Goal: Communication & Community: Answer question/provide support

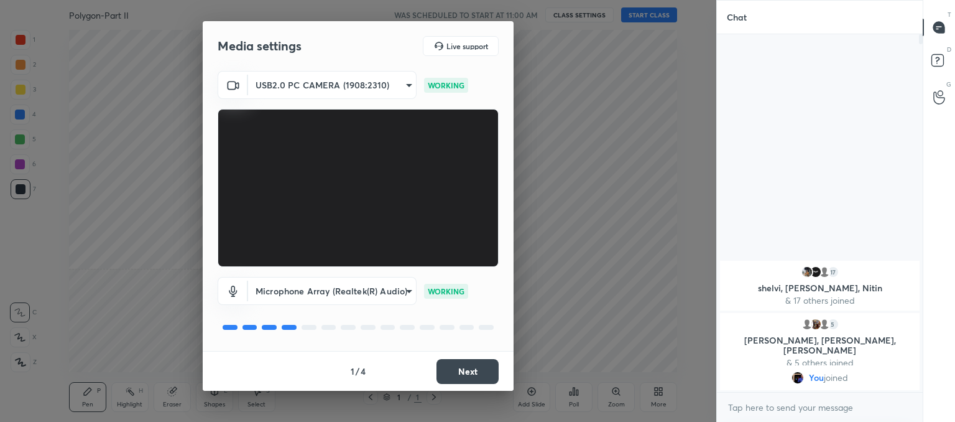
click at [478, 369] on button "Next" at bounding box center [468, 371] width 62 height 25
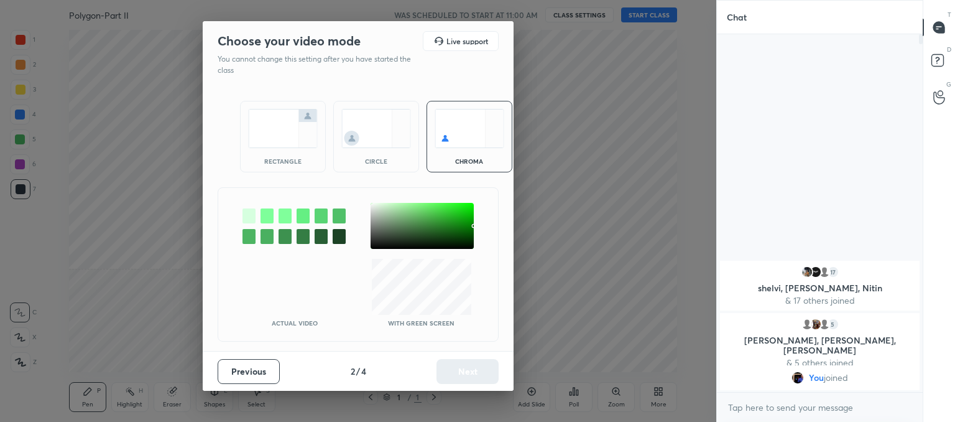
click at [367, 118] on img at bounding box center [376, 128] width 70 height 39
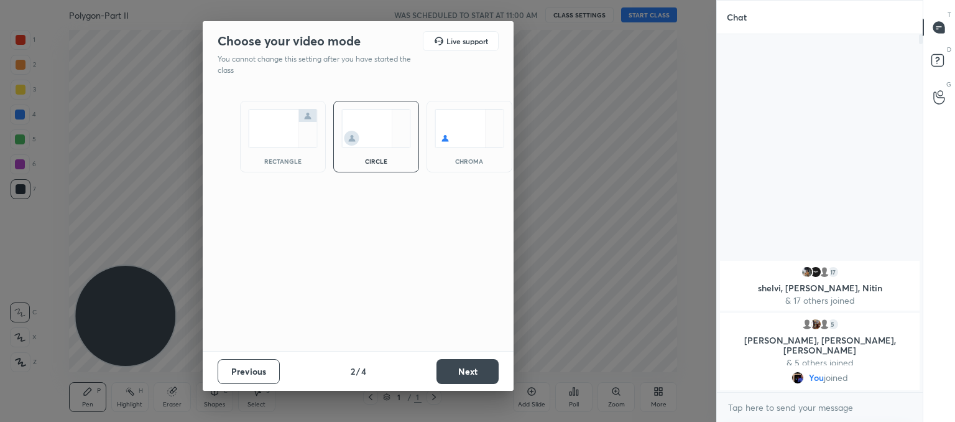
click at [468, 376] on button "Next" at bounding box center [468, 371] width 62 height 25
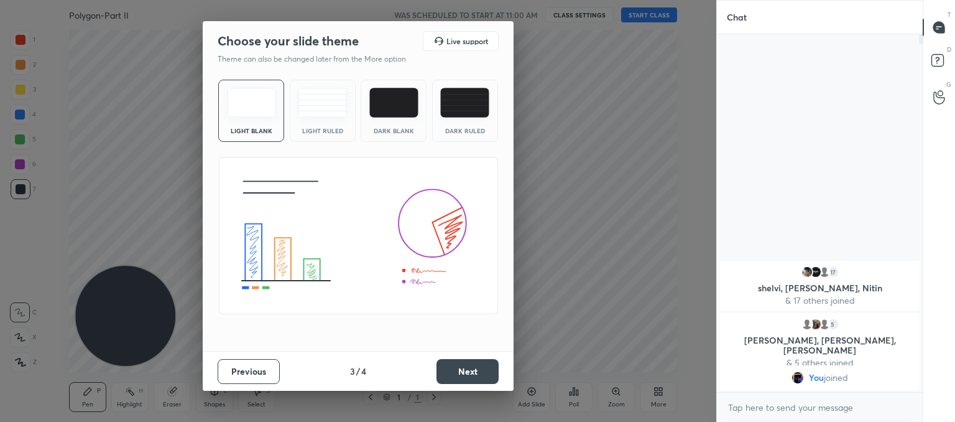
click at [335, 126] on div "Light Ruled" at bounding box center [323, 111] width 66 height 62
click at [459, 373] on button "Next" at bounding box center [468, 371] width 62 height 25
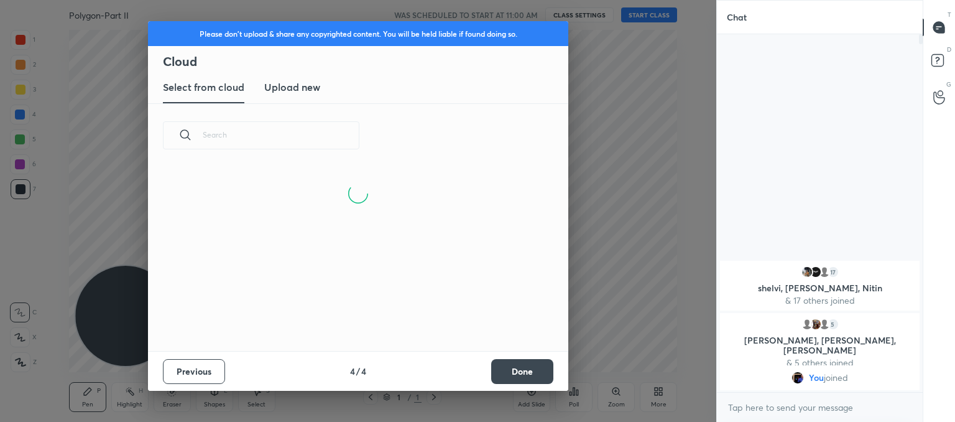
scroll to position [184, 399]
click at [299, 95] on new "Upload new" at bounding box center [292, 87] width 56 height 31
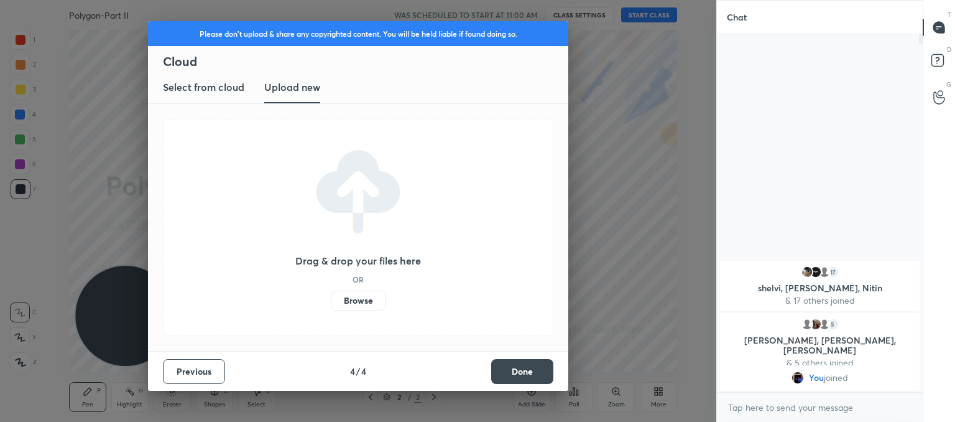
click at [358, 304] on label "Browse" at bounding box center [358, 300] width 55 height 20
click at [331, 304] on input "Browse" at bounding box center [331, 300] width 0 height 20
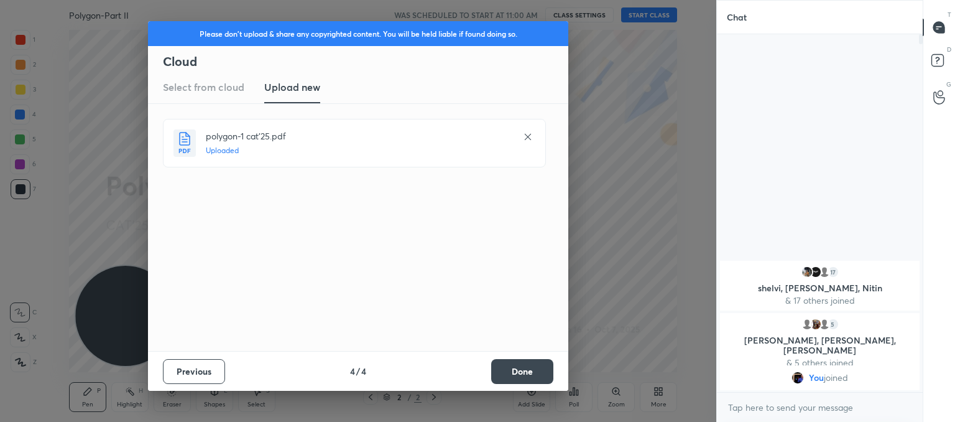
click at [537, 371] on button "Done" at bounding box center [522, 371] width 62 height 25
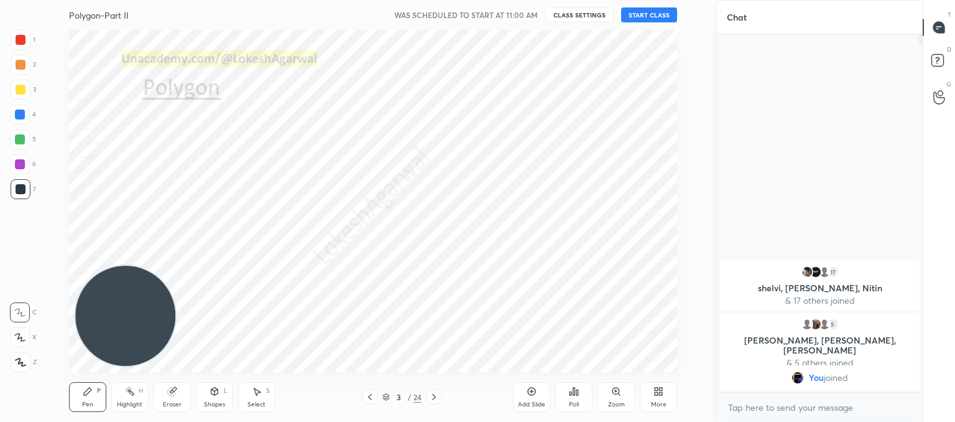
click at [366, 396] on div at bounding box center [370, 396] width 15 height 15
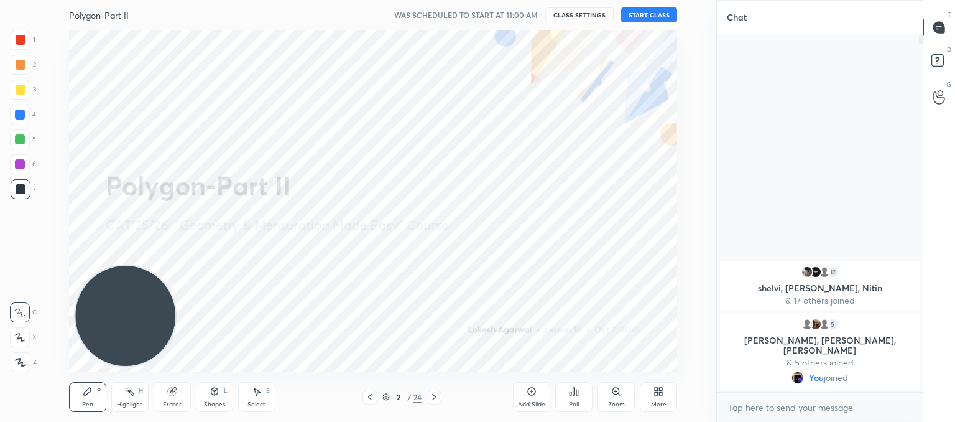
click at [635, 12] on button "START CLASS" at bounding box center [649, 14] width 56 height 15
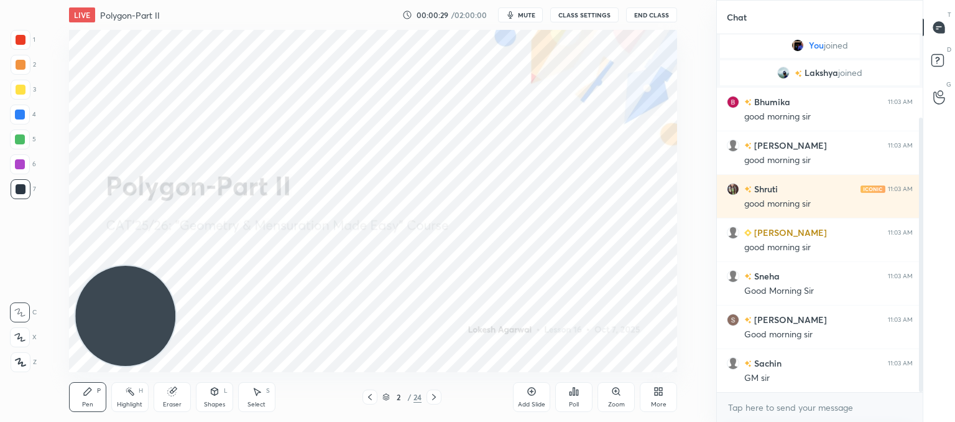
scroll to position [152, 0]
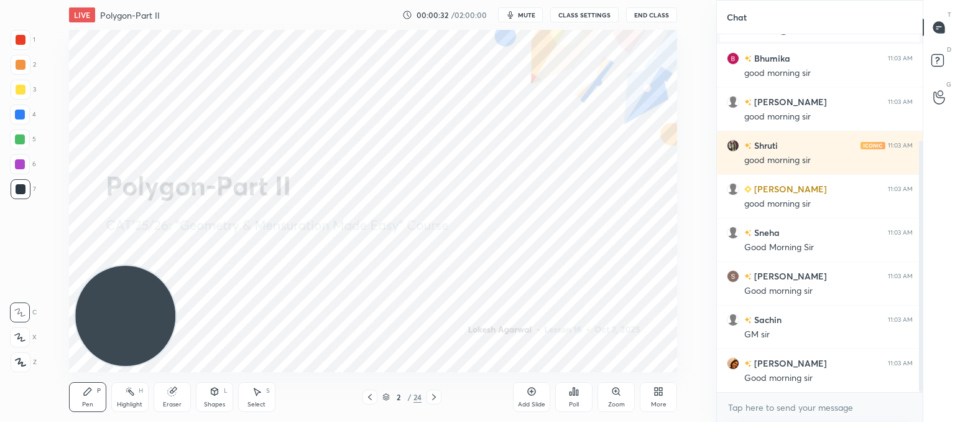
click at [207, 396] on div "Shapes L" at bounding box center [214, 397] width 37 height 30
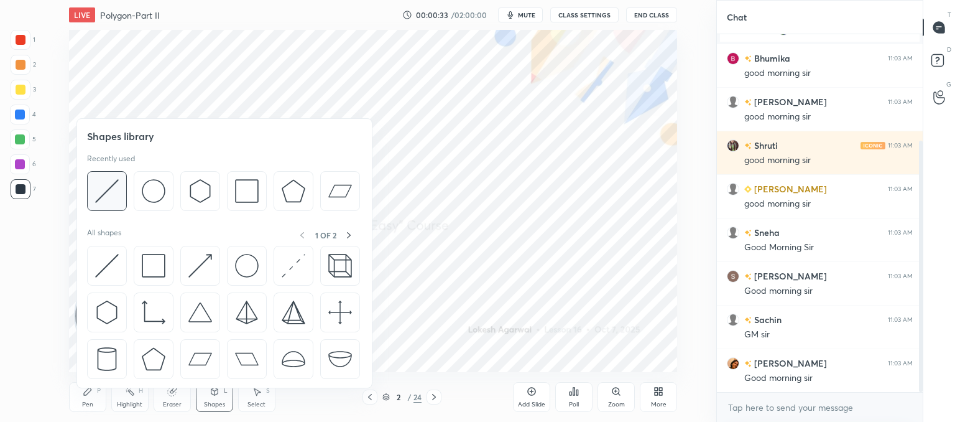
click at [116, 194] on img at bounding box center [107, 191] width 24 height 24
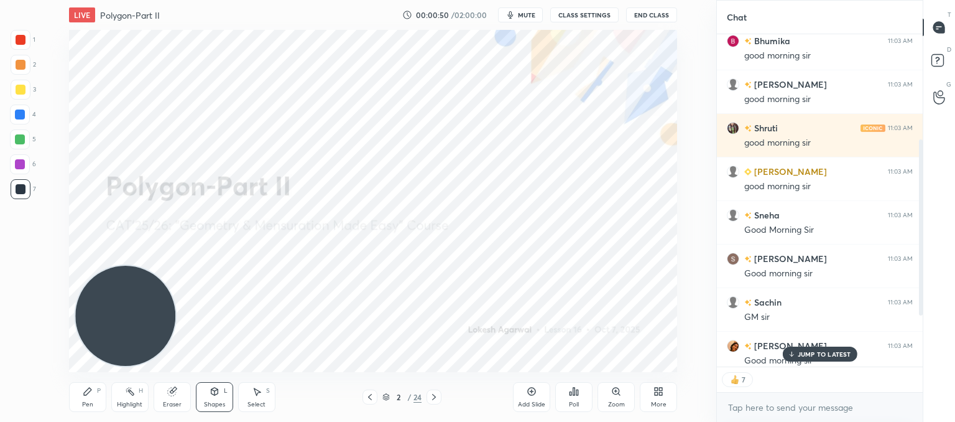
scroll to position [294, 0]
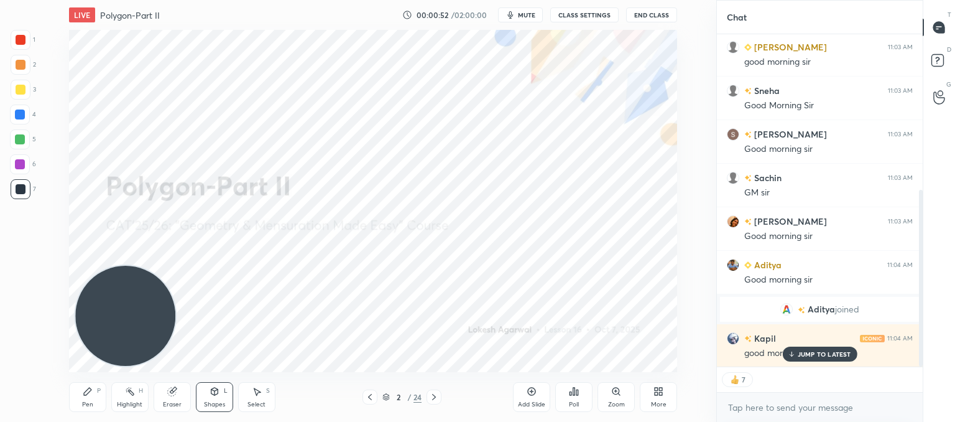
click at [829, 359] on div "JUMP TO LATEST" at bounding box center [819, 353] width 75 height 15
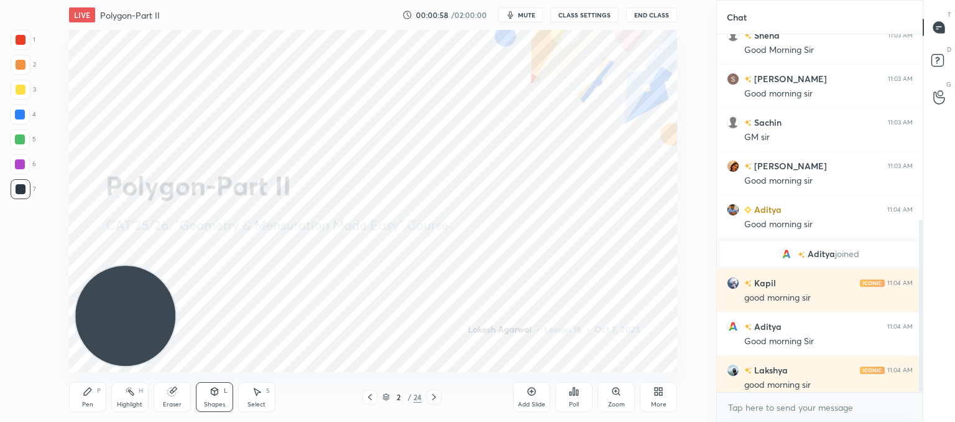
scroll to position [386, 0]
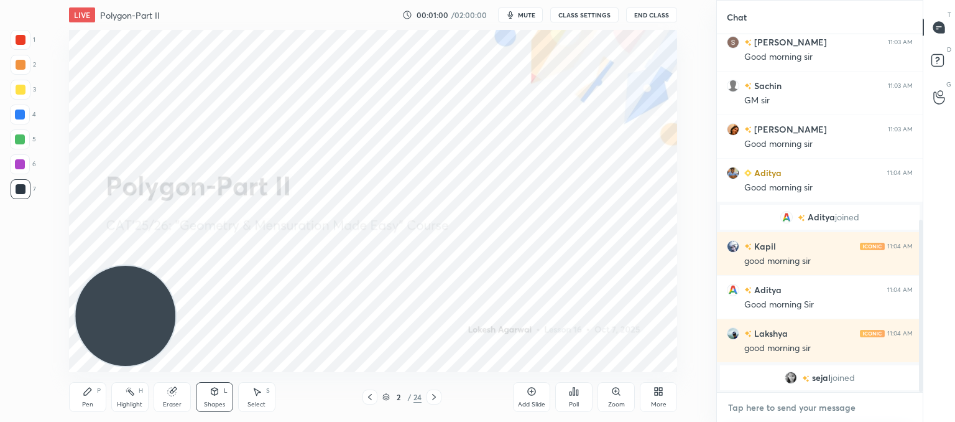
click at [771, 414] on textarea at bounding box center [820, 407] width 186 height 20
click at [93, 394] on div "Pen P" at bounding box center [87, 397] width 37 height 30
click at [430, 396] on icon at bounding box center [434, 397] width 10 height 10
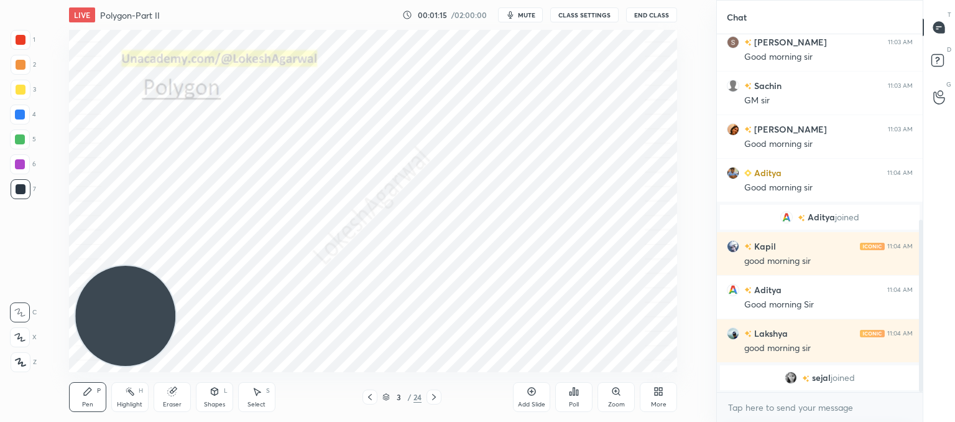
click at [430, 396] on icon at bounding box center [434, 397] width 10 height 10
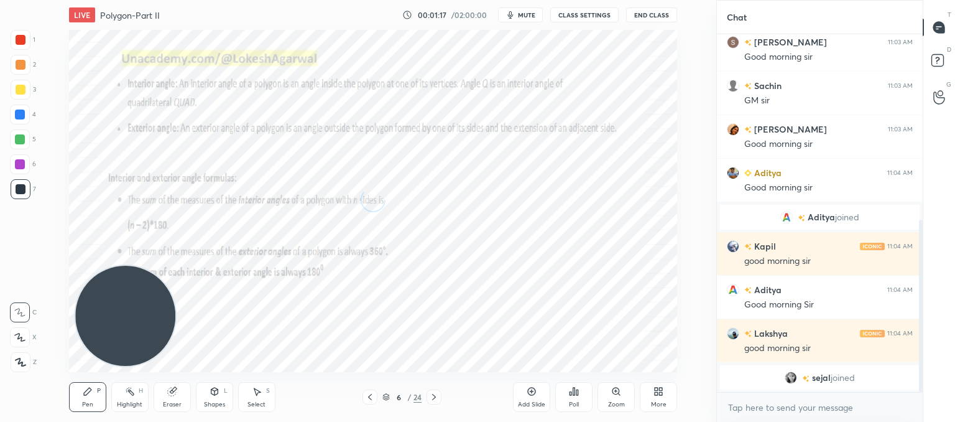
click at [430, 396] on icon at bounding box center [434, 397] width 10 height 10
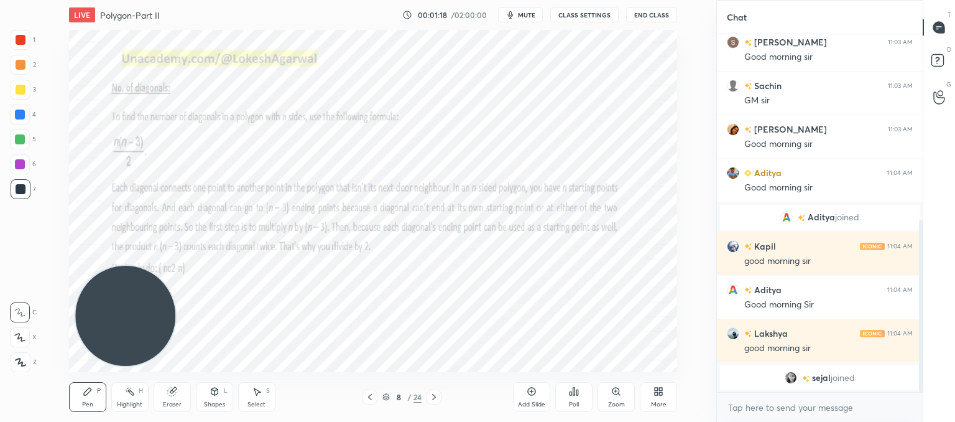
click at [430, 396] on icon at bounding box center [434, 397] width 10 height 10
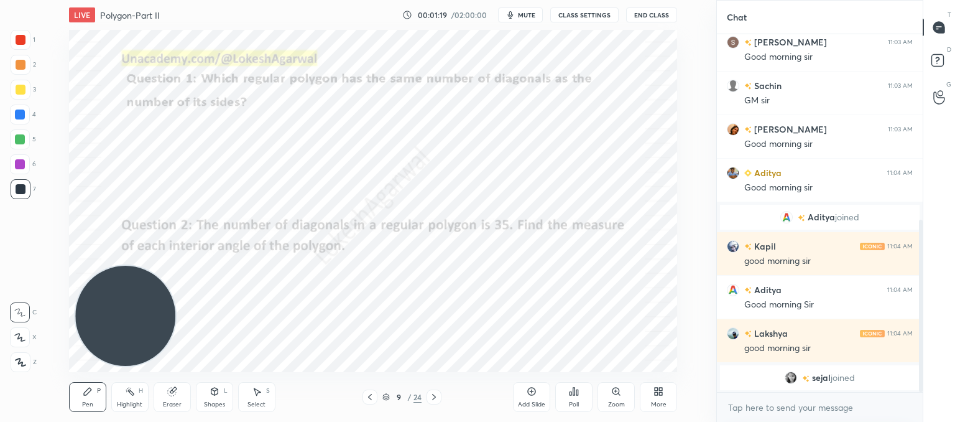
click at [430, 396] on icon at bounding box center [434, 397] width 10 height 10
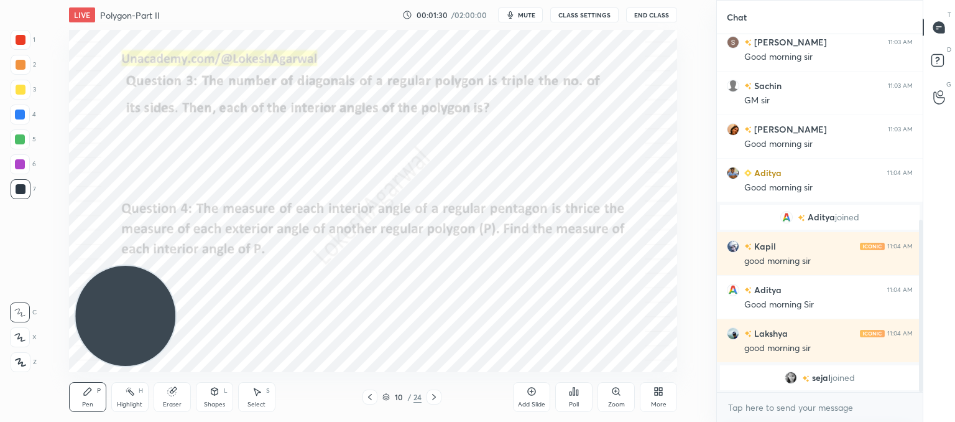
drag, startPoint x: 21, startPoint y: 363, endPoint x: 50, endPoint y: 351, distance: 31.3
click at [22, 363] on icon at bounding box center [21, 361] width 10 height 7
click at [580, 404] on div "Poll" at bounding box center [573, 397] width 37 height 30
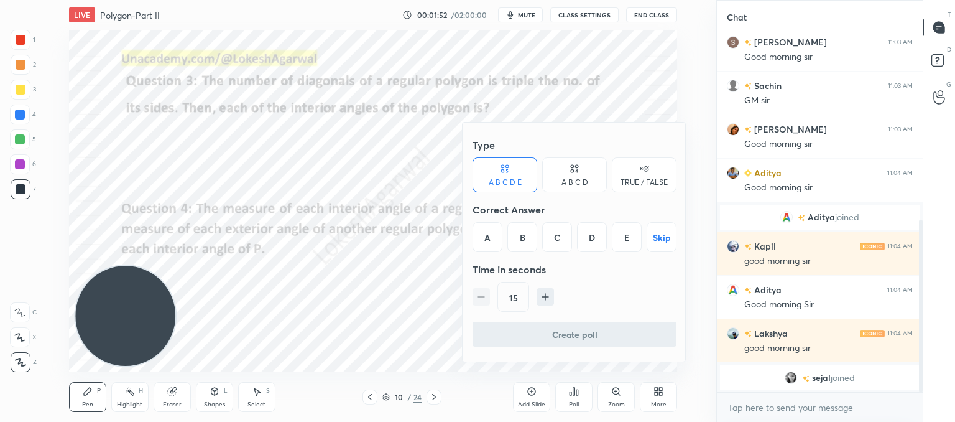
click at [557, 224] on div "C" at bounding box center [557, 237] width 30 height 30
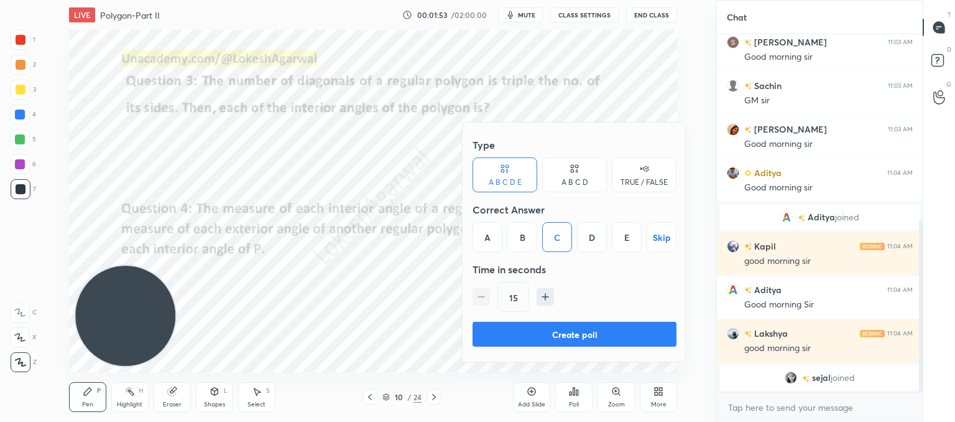
click at [523, 331] on button "Create poll" at bounding box center [575, 334] width 204 height 25
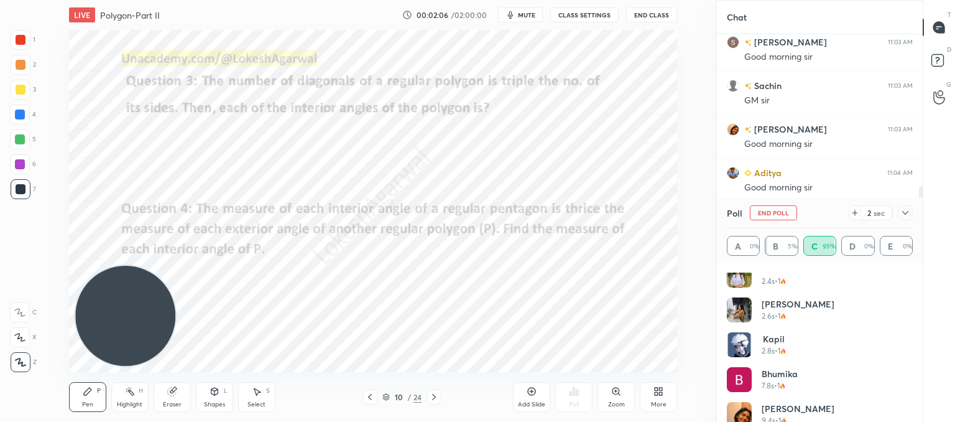
scroll to position [513, 0]
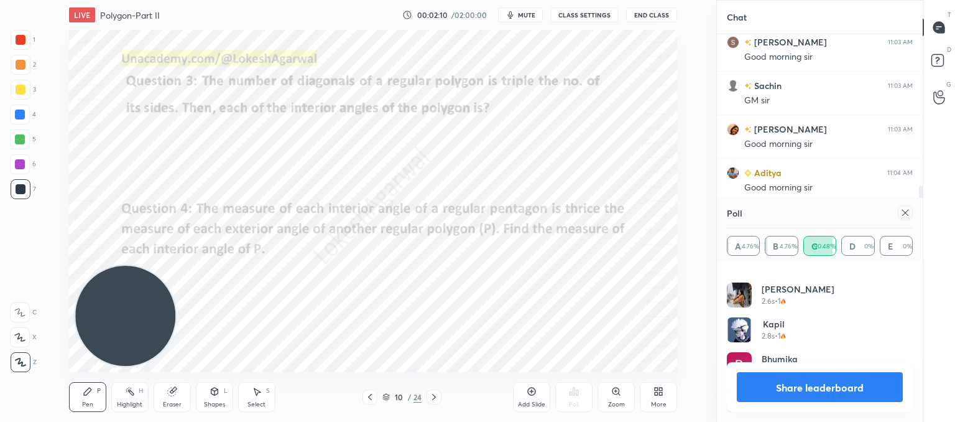
drag, startPoint x: 901, startPoint y: 215, endPoint x: 736, endPoint y: 246, distance: 167.9
click at [901, 215] on icon at bounding box center [906, 213] width 10 height 10
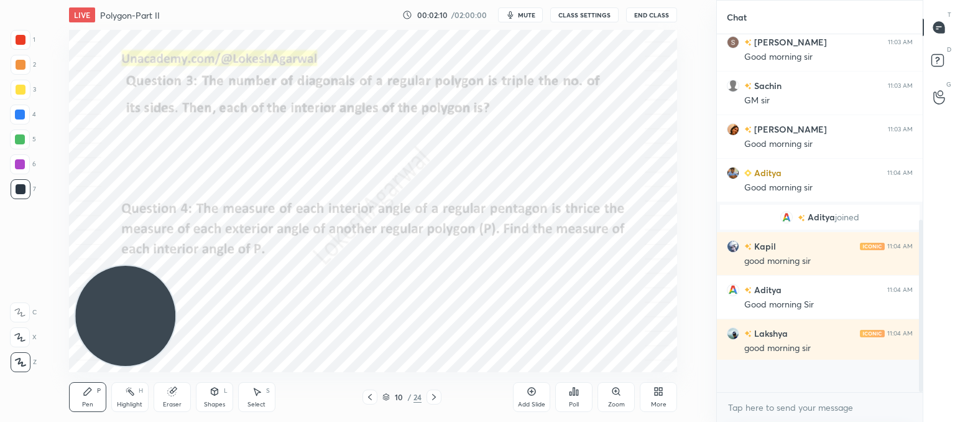
scroll to position [2, 4]
click at [570, 399] on div "Poll" at bounding box center [573, 397] width 37 height 30
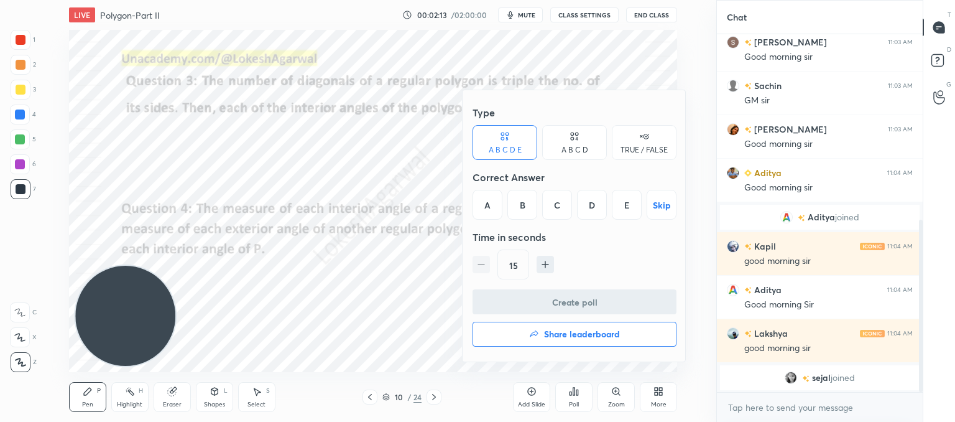
click at [494, 199] on div "A" at bounding box center [488, 205] width 30 height 30
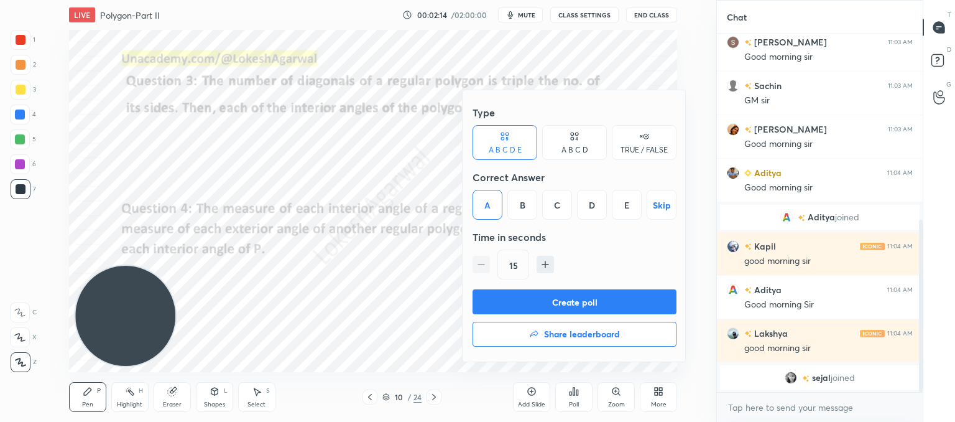
click at [540, 299] on button "Create poll" at bounding box center [575, 301] width 204 height 25
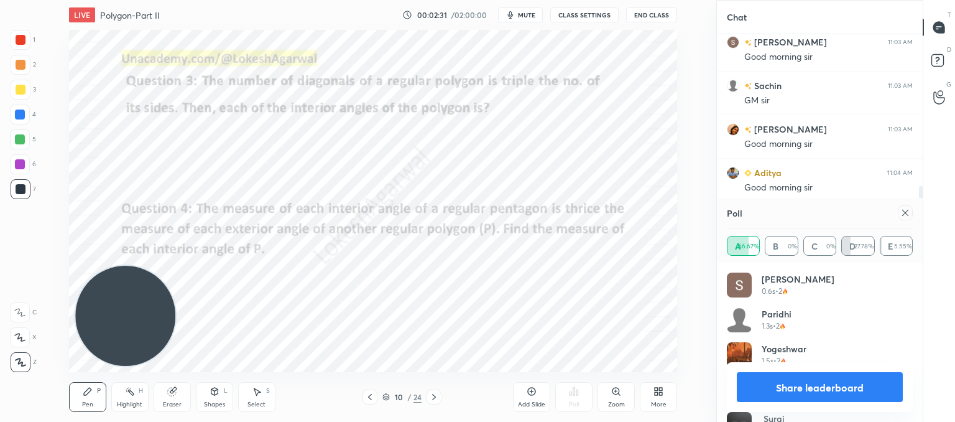
click at [906, 213] on icon at bounding box center [906, 213] width 6 height 6
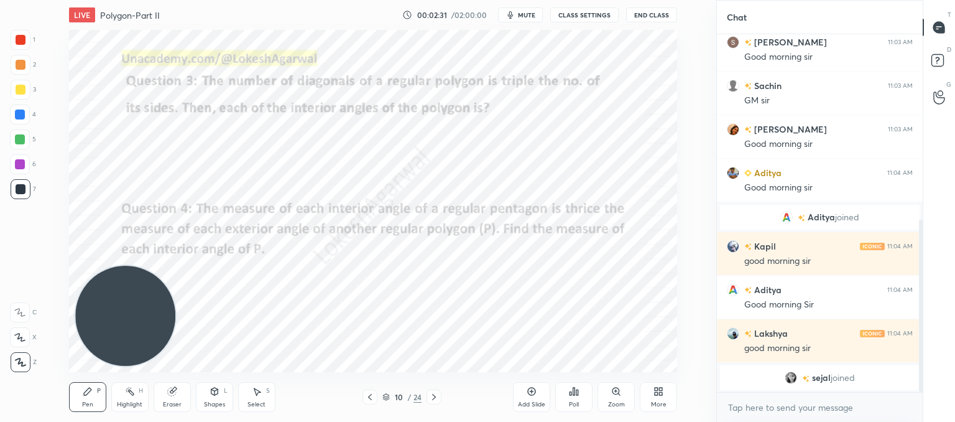
click at [430, 397] on icon at bounding box center [434, 397] width 10 height 10
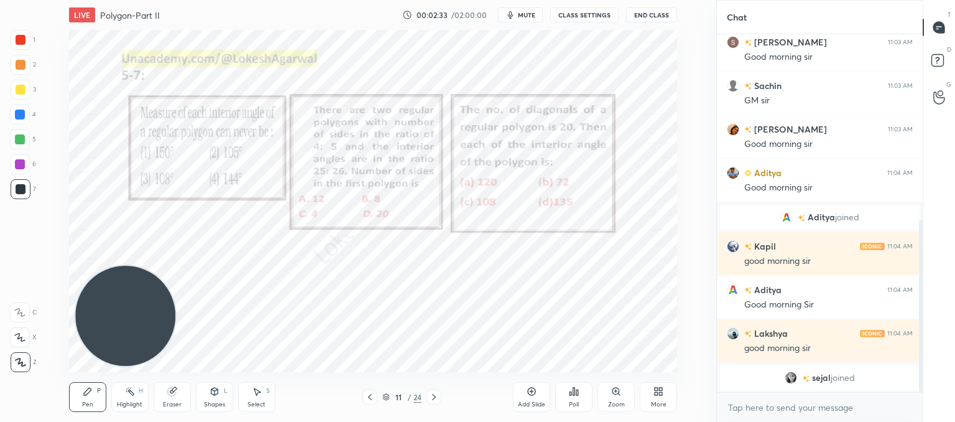
click at [430, 397] on icon at bounding box center [434, 397] width 10 height 10
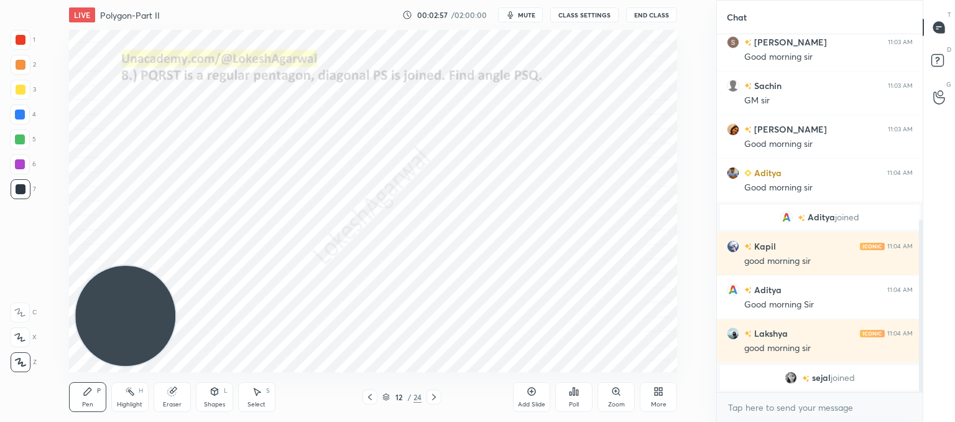
click at [577, 404] on div "Poll" at bounding box center [574, 404] width 10 height 6
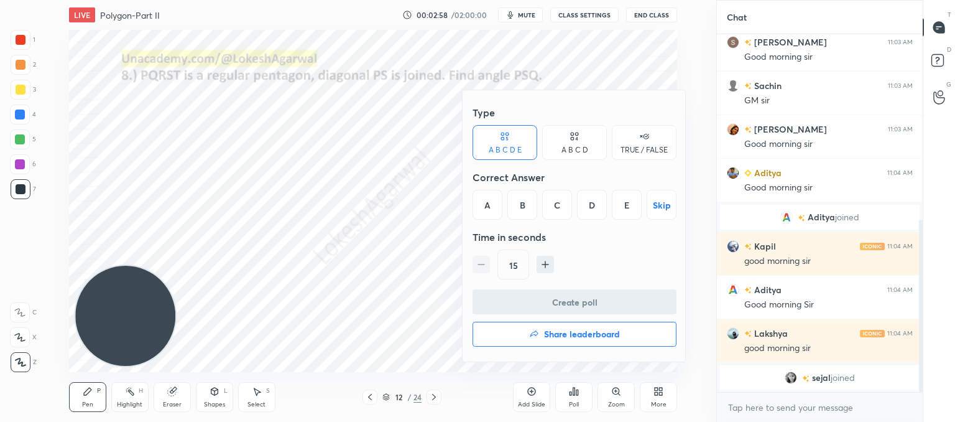
drag, startPoint x: 481, startPoint y: 190, endPoint x: 483, endPoint y: 201, distance: 11.4
click at [481, 190] on div "A" at bounding box center [488, 205] width 30 height 30
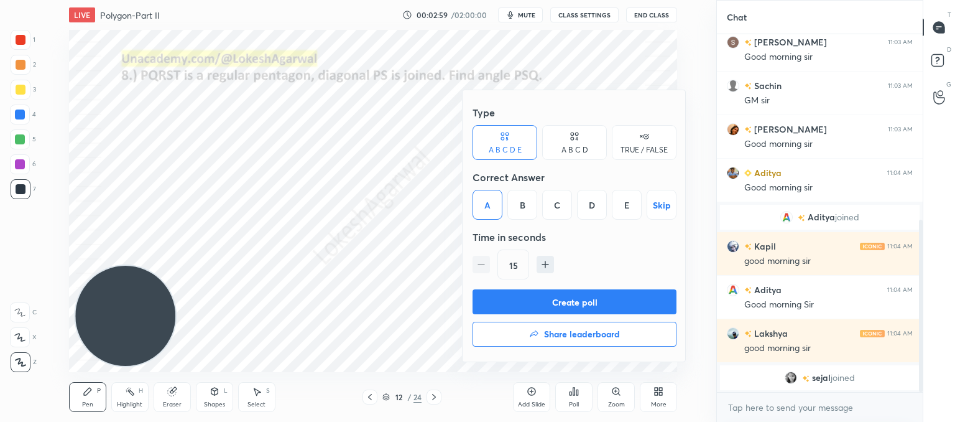
click at [528, 314] on div "Create poll Share leaderboard" at bounding box center [575, 320] width 204 height 62
click at [526, 295] on button "Create poll" at bounding box center [575, 301] width 204 height 25
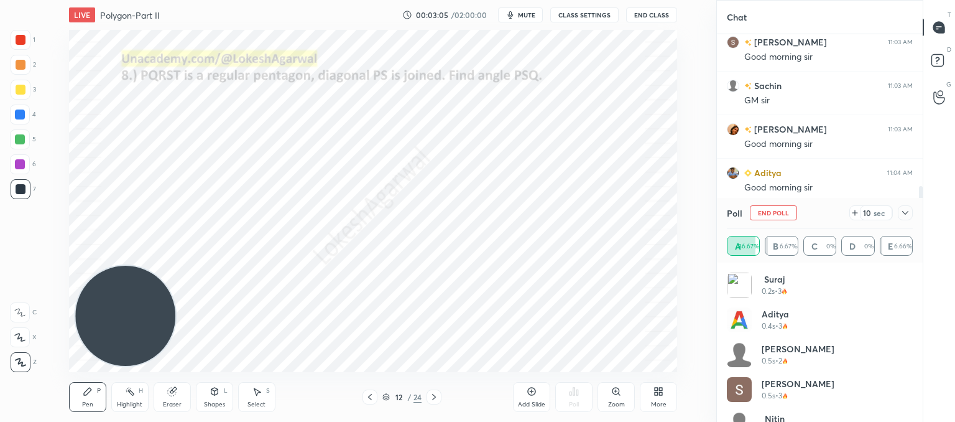
click at [257, 404] on div "Select" at bounding box center [257, 404] width 18 height 6
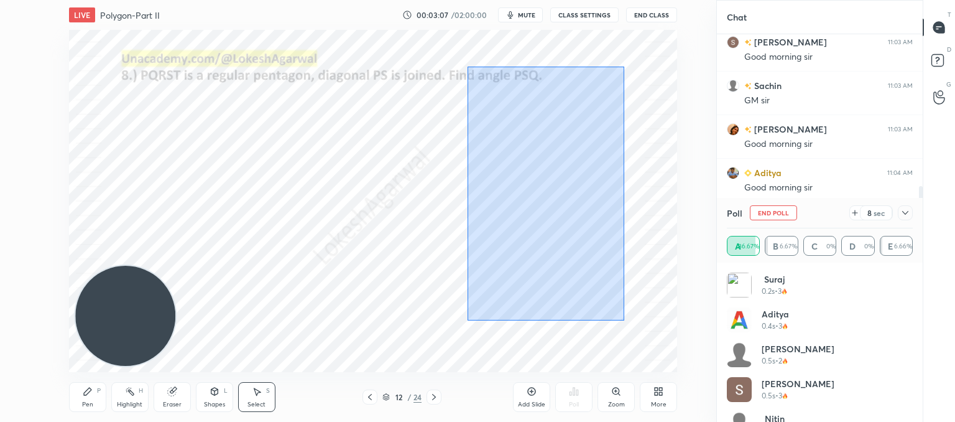
drag, startPoint x: 624, startPoint y: 320, endPoint x: 466, endPoint y: 58, distance: 306.2
click at [466, 58] on div "0 ° Undo Copy Duplicate Duplicate to new slide Delete" at bounding box center [373, 201] width 608 height 342
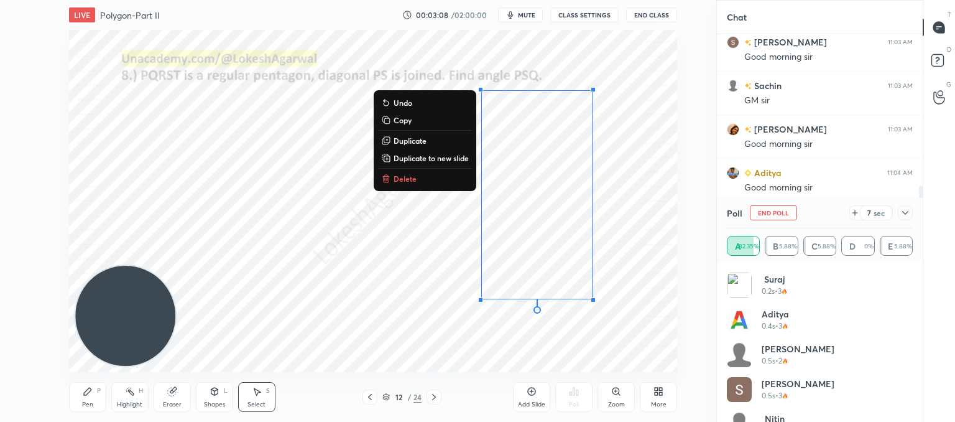
click at [396, 125] on p "Copy" at bounding box center [403, 120] width 18 height 10
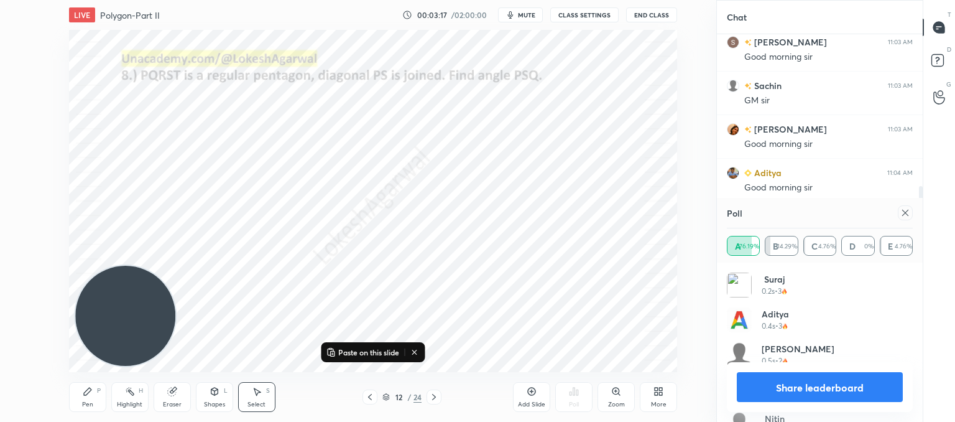
click at [908, 215] on icon at bounding box center [906, 213] width 10 height 10
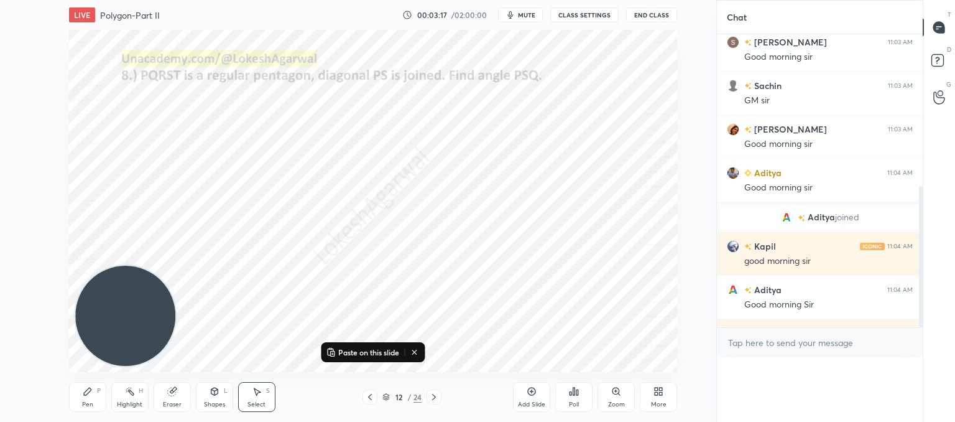
scroll to position [0, 4]
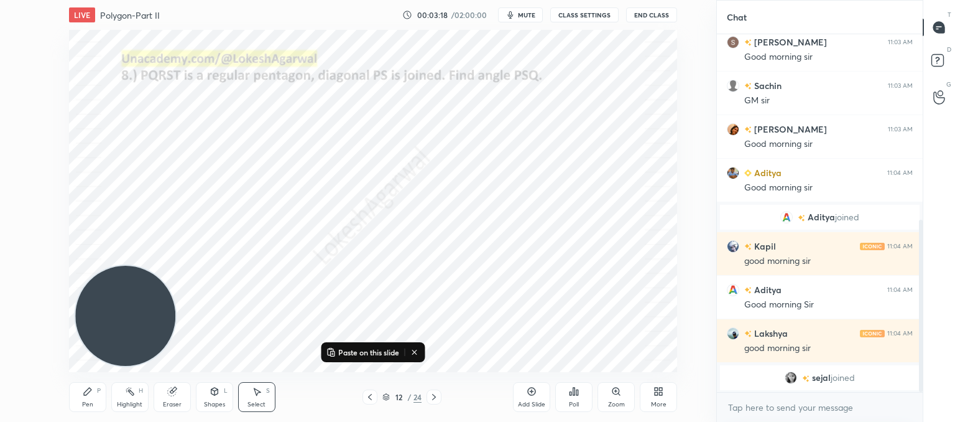
click at [434, 404] on div "Pen P Highlight H Eraser Shapes L Select S 12 / 24 Add Slide Poll Zoom More" at bounding box center [373, 397] width 608 height 50
click at [432, 399] on icon at bounding box center [434, 397] width 10 height 10
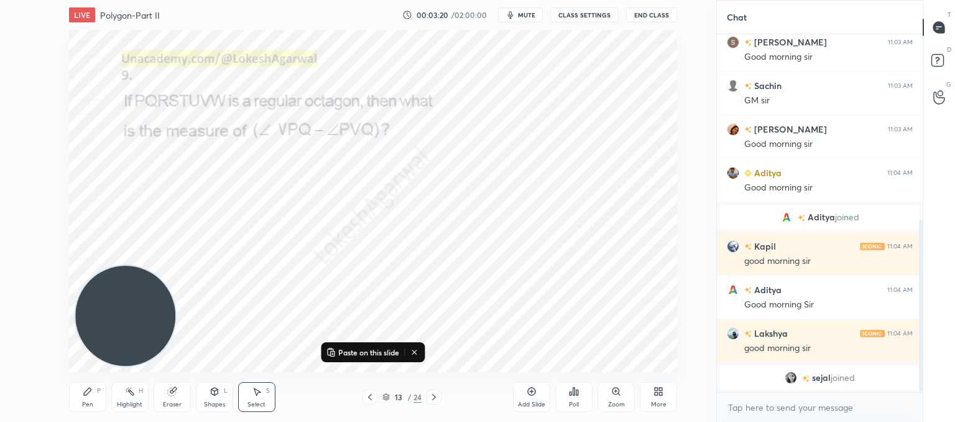
click at [430, 399] on icon at bounding box center [434, 397] width 10 height 10
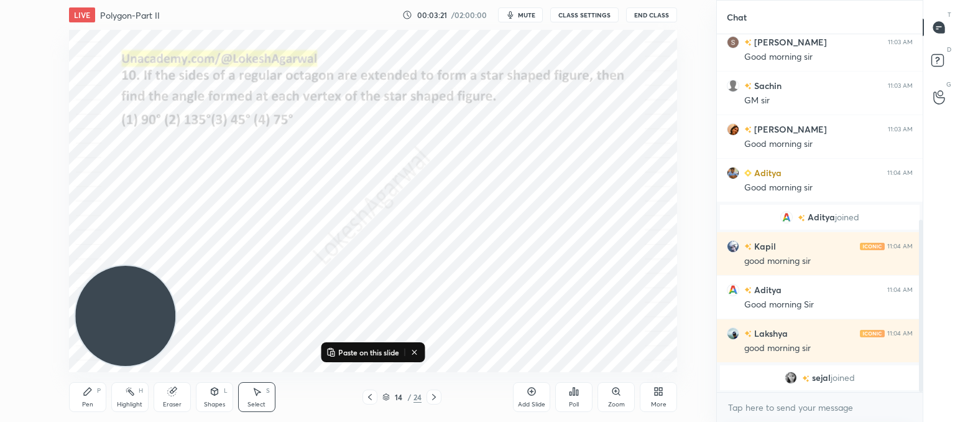
click at [572, 399] on div "Poll" at bounding box center [573, 397] width 37 height 30
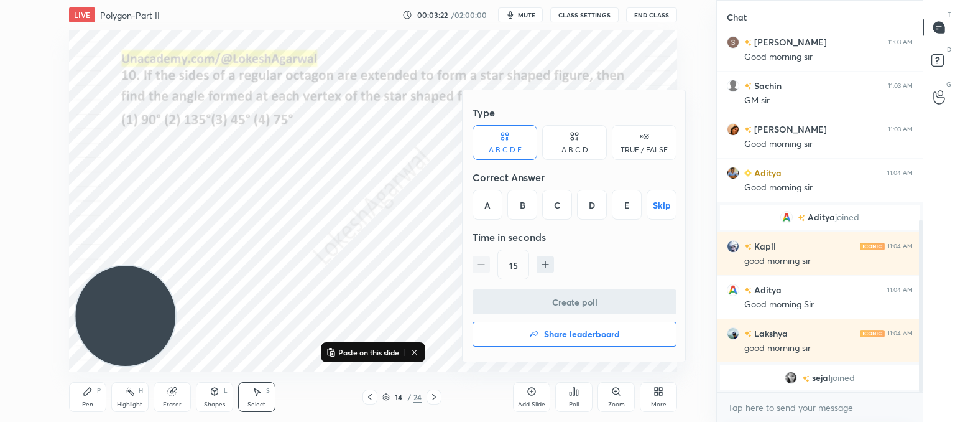
click at [581, 155] on div "A B C D" at bounding box center [574, 142] width 65 height 35
click at [492, 199] on div "A" at bounding box center [491, 205] width 37 height 30
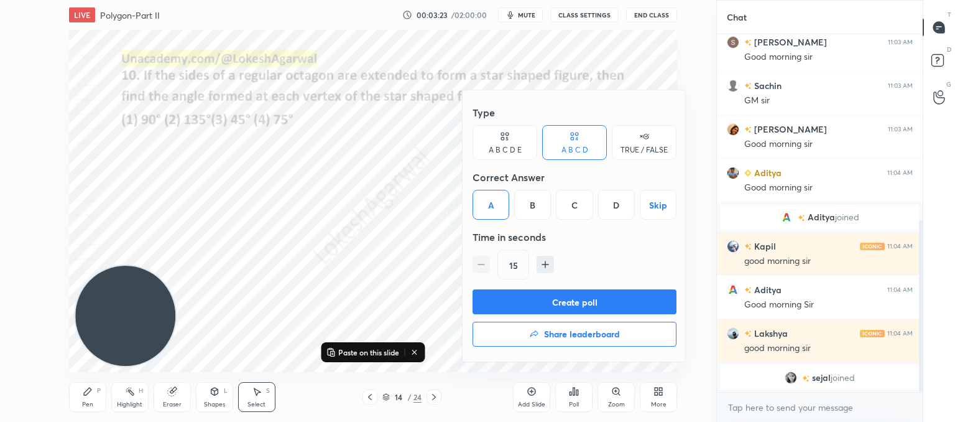
click at [539, 299] on button "Create poll" at bounding box center [575, 301] width 204 height 25
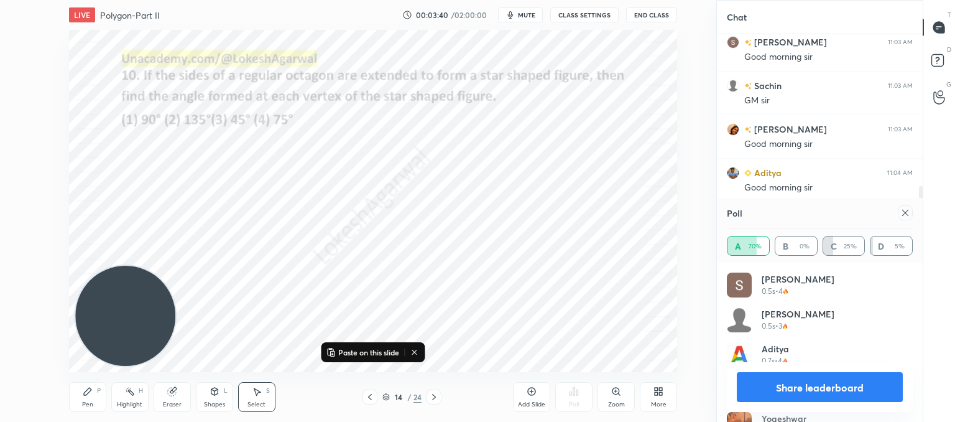
click at [908, 211] on icon at bounding box center [906, 213] width 10 height 10
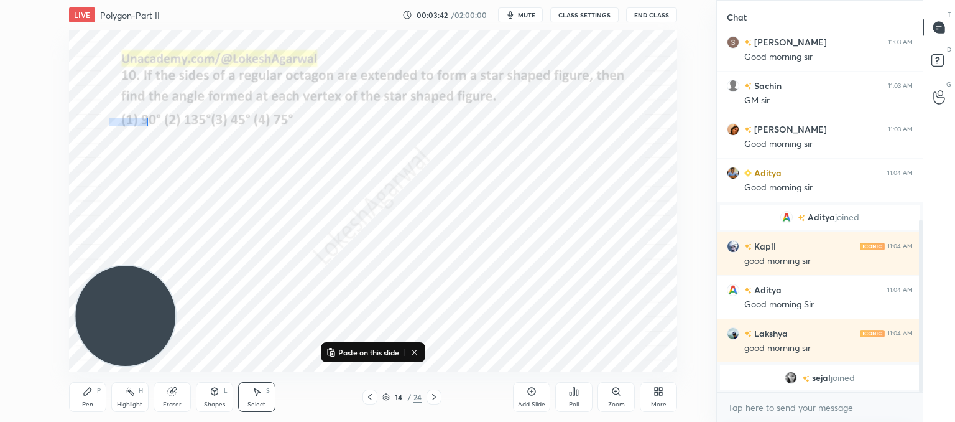
drag, startPoint x: 109, startPoint y: 126, endPoint x: 144, endPoint y: 118, distance: 36.5
click at [147, 118] on div "0 ° Undo Copy Paste here Duplicate Duplicate to new slide Delete" at bounding box center [373, 201] width 608 height 342
drag, startPoint x: 96, startPoint y: 396, endPoint x: 111, endPoint y: 274, distance: 122.7
click at [96, 396] on div "Pen P" at bounding box center [87, 397] width 37 height 30
click at [435, 394] on icon at bounding box center [434, 397] width 10 height 10
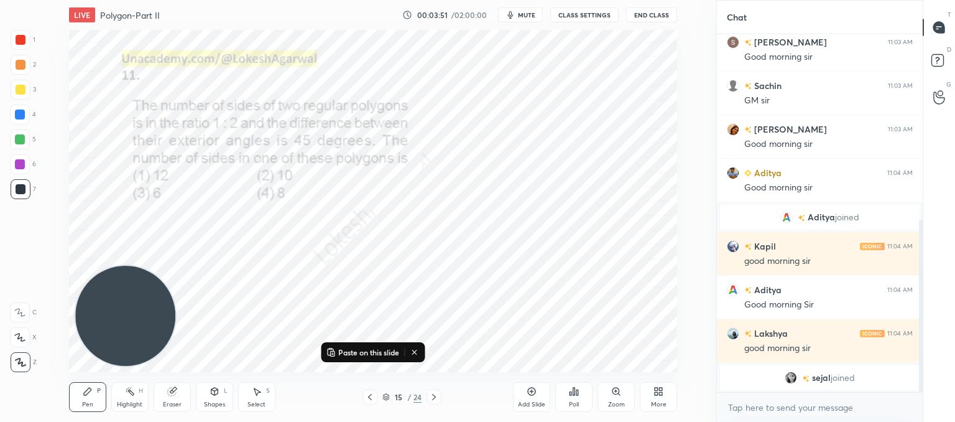
click at [571, 404] on div "Poll" at bounding box center [574, 404] width 10 height 6
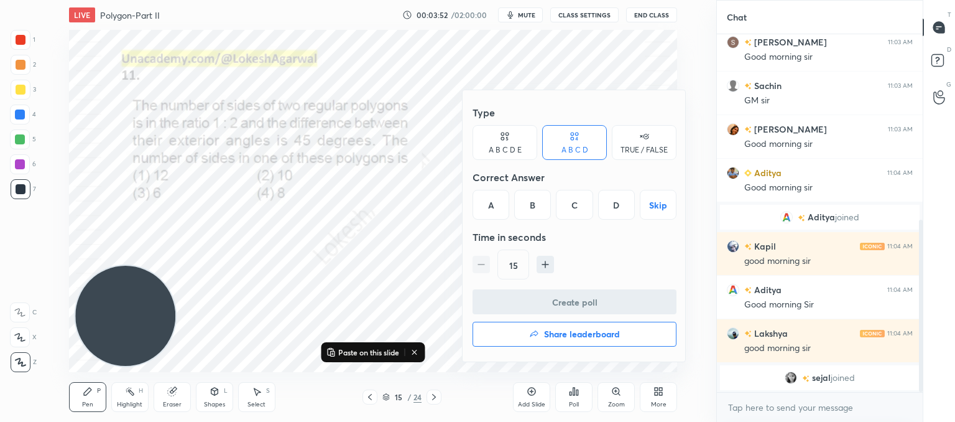
drag, startPoint x: 612, startPoint y: 195, endPoint x: 613, endPoint y: 206, distance: 11.2
click at [612, 195] on div "D" at bounding box center [616, 205] width 37 height 30
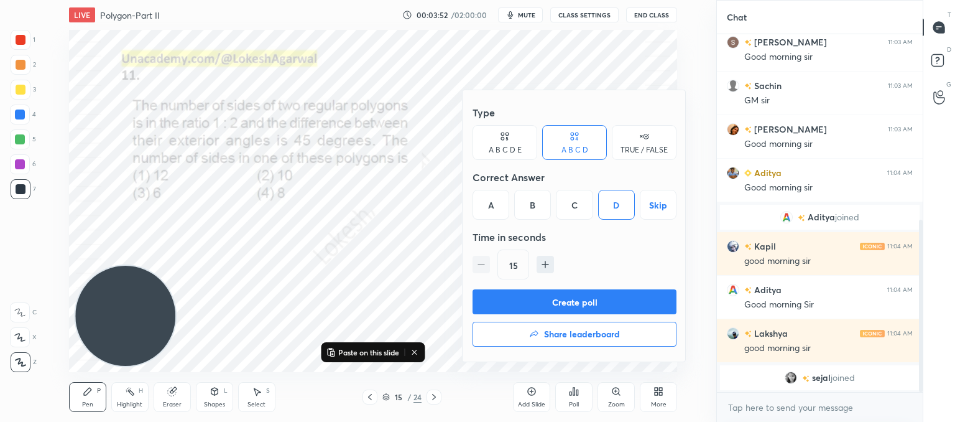
click at [572, 304] on button "Create poll" at bounding box center [575, 301] width 204 height 25
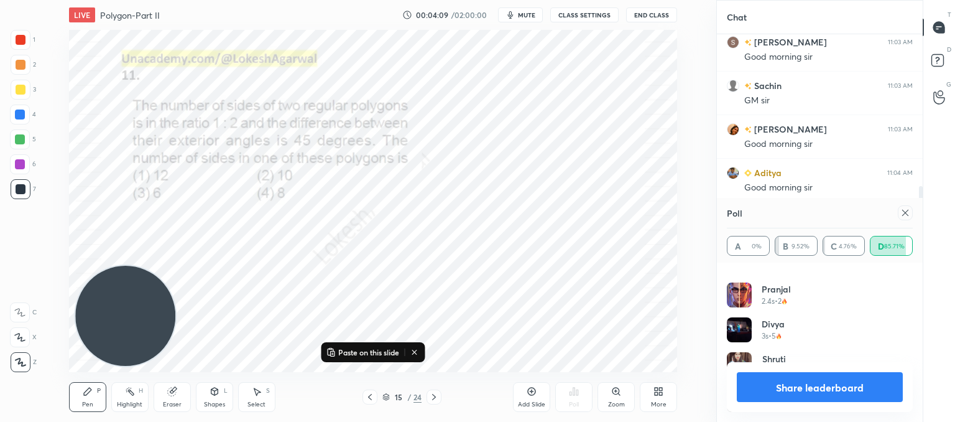
drag, startPoint x: 907, startPoint y: 216, endPoint x: 728, endPoint y: 275, distance: 188.0
click at [906, 216] on icon at bounding box center [906, 213] width 10 height 10
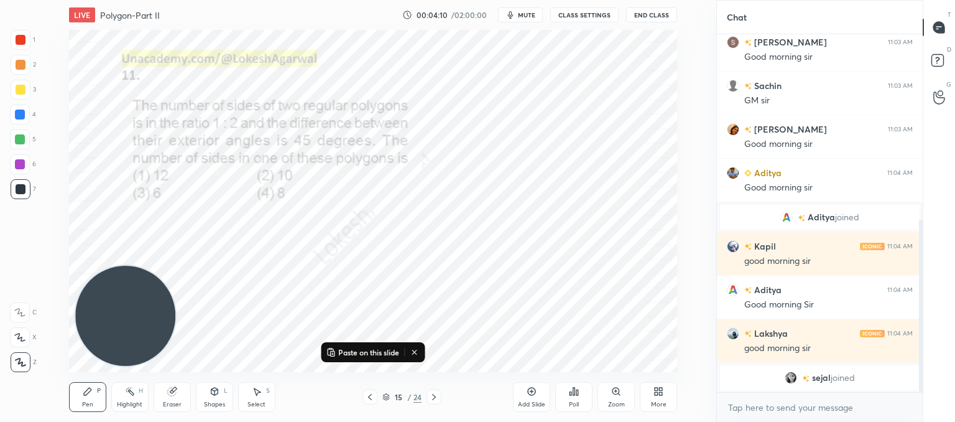
click at [431, 396] on icon at bounding box center [434, 397] width 10 height 10
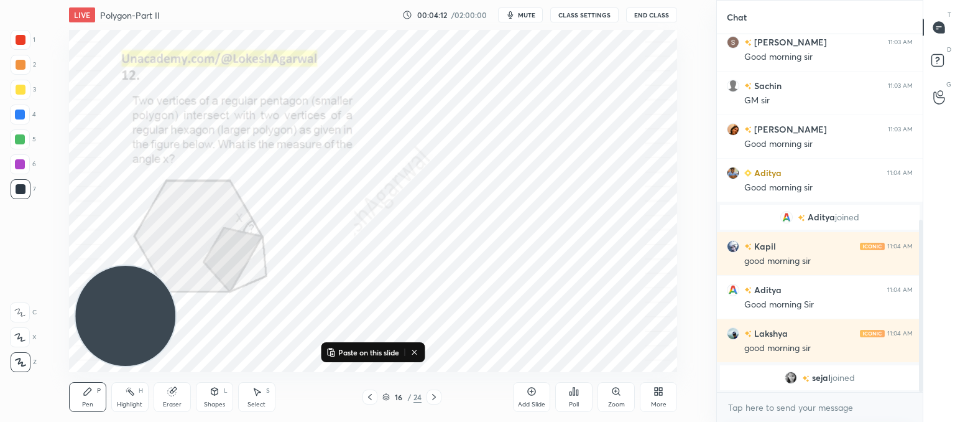
click at [436, 397] on icon at bounding box center [434, 397] width 10 height 10
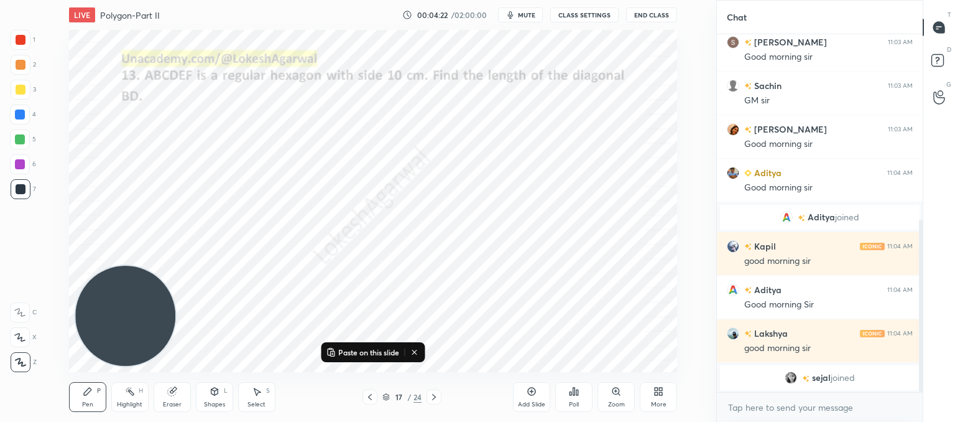
click at [432, 401] on icon at bounding box center [434, 397] width 10 height 10
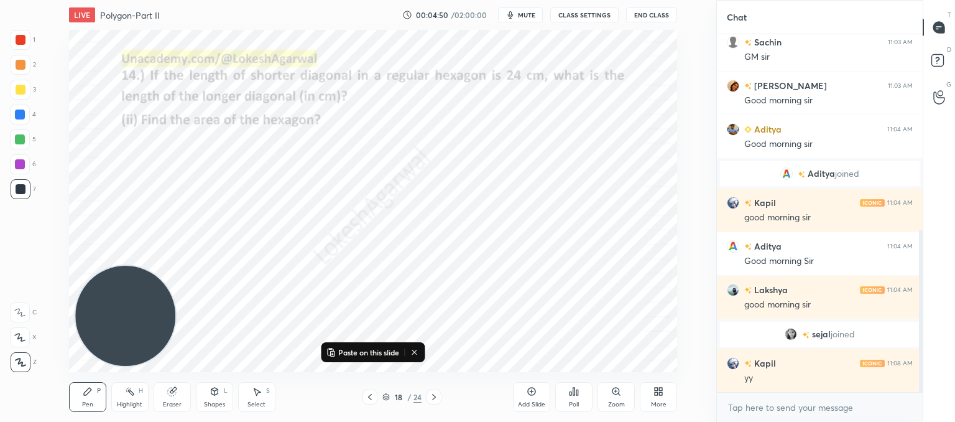
click at [581, 396] on div "Poll" at bounding box center [573, 397] width 37 height 30
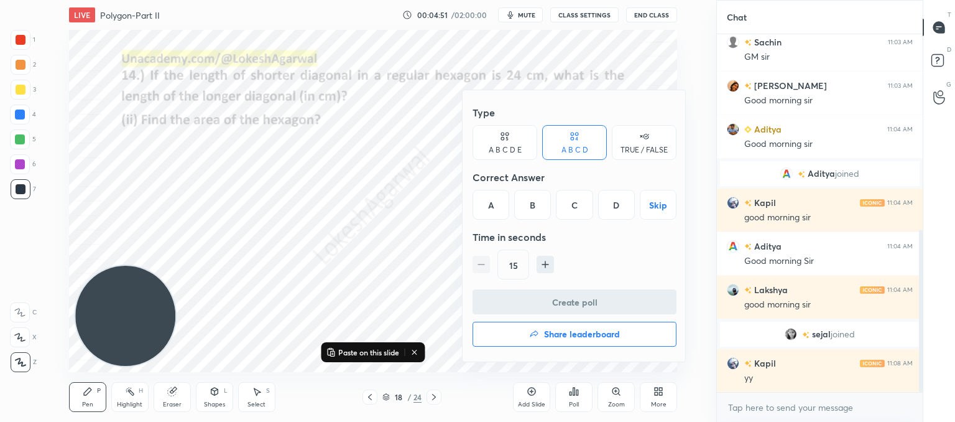
click at [538, 207] on div "B" at bounding box center [532, 205] width 37 height 30
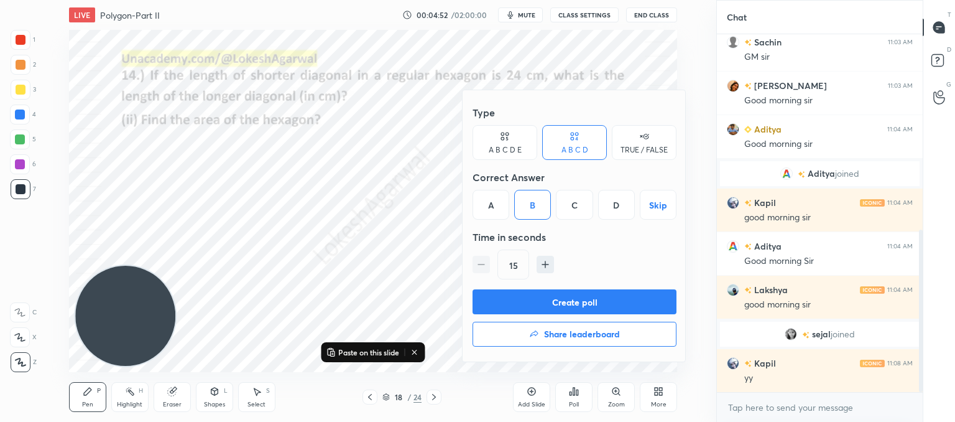
click at [535, 299] on button "Create poll" at bounding box center [575, 301] width 204 height 25
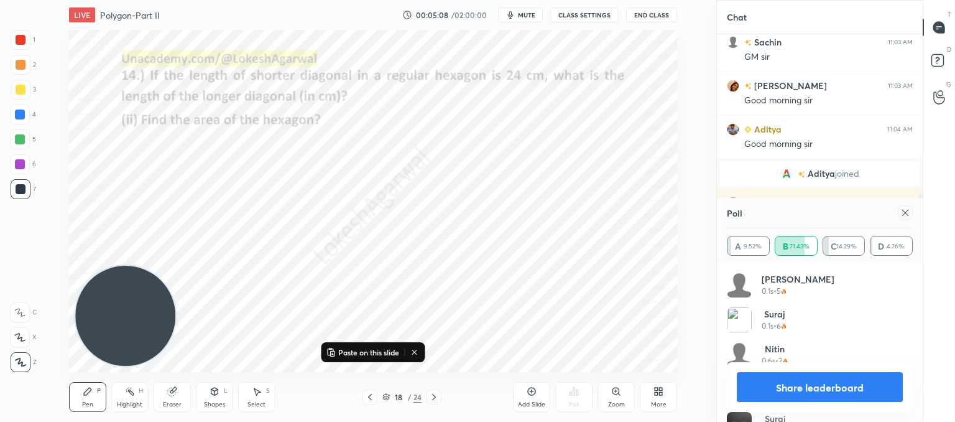
click at [904, 218] on div at bounding box center [905, 212] width 15 height 15
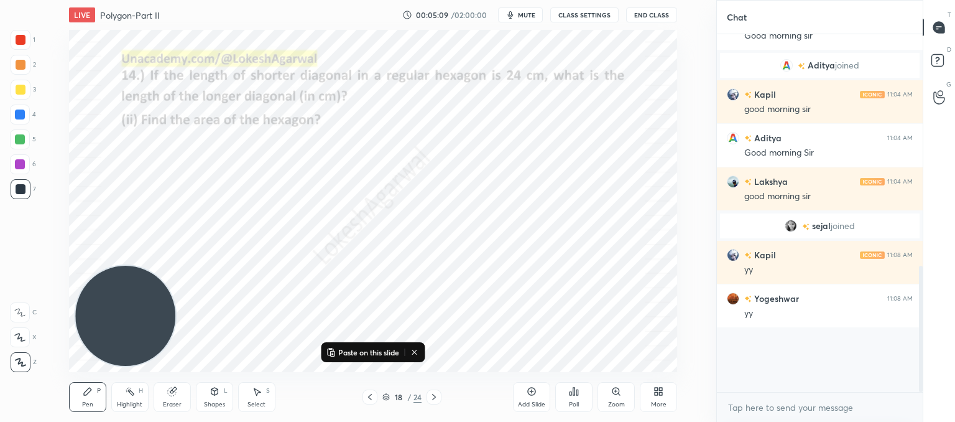
scroll to position [480, 0]
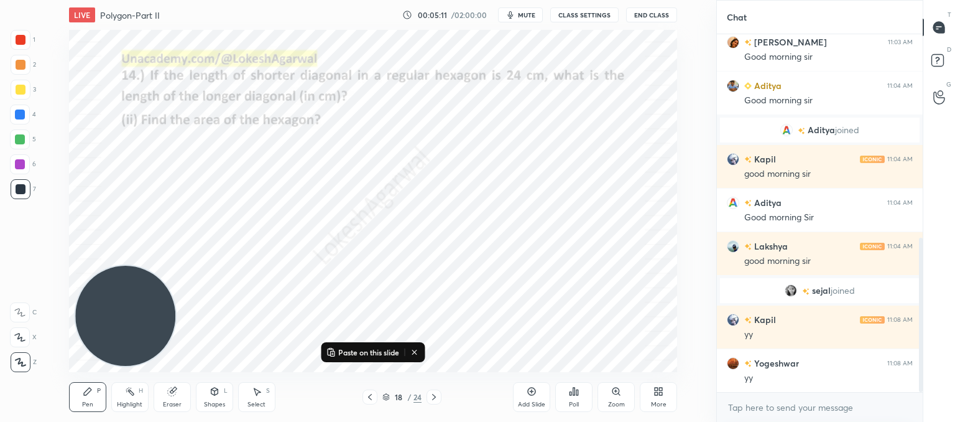
click at [438, 397] on icon at bounding box center [434, 397] width 10 height 10
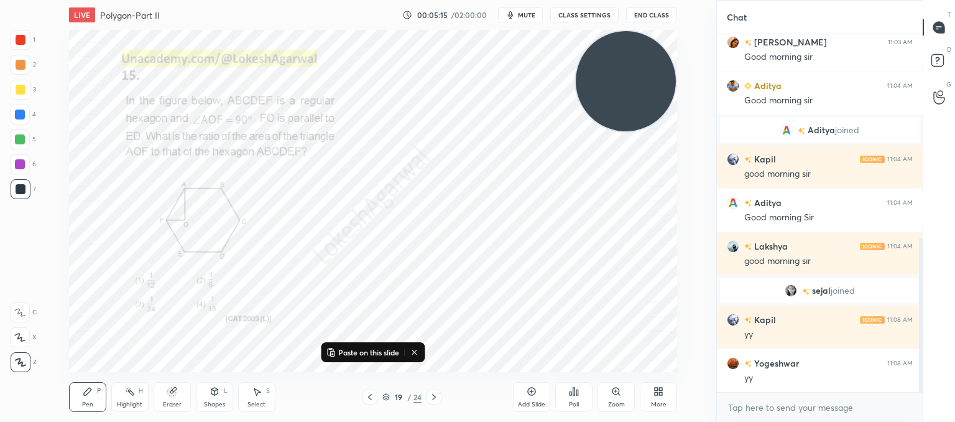
drag, startPoint x: 256, startPoint y: 212, endPoint x: 657, endPoint y: 63, distance: 427.5
click at [658, 61] on video at bounding box center [626, 81] width 100 height 100
click at [571, 389] on icon at bounding box center [574, 391] width 10 height 10
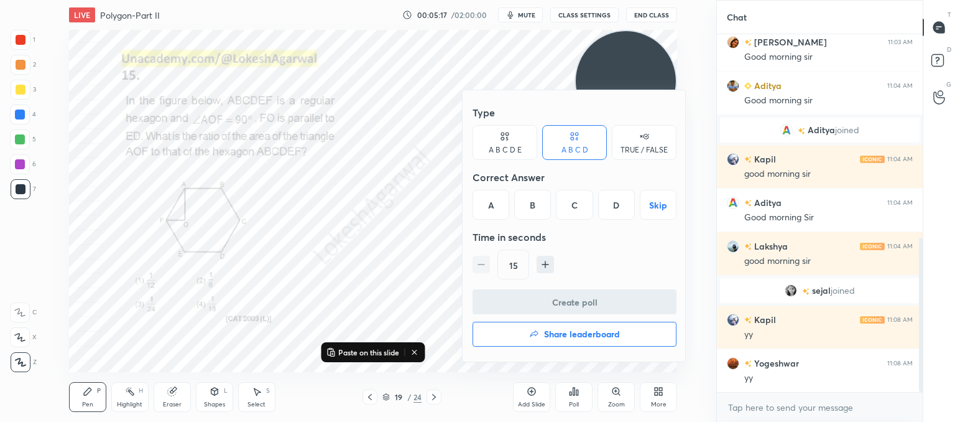
click at [489, 202] on div "A" at bounding box center [491, 205] width 37 height 30
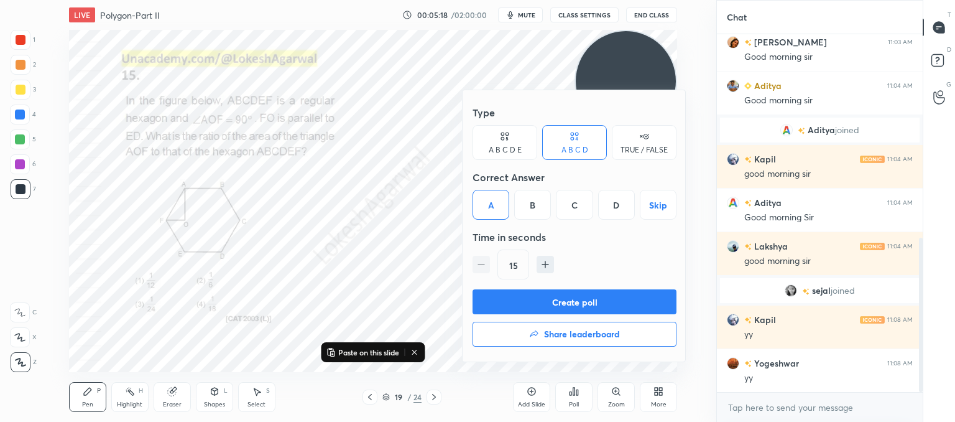
click at [522, 294] on button "Create poll" at bounding box center [575, 301] width 204 height 25
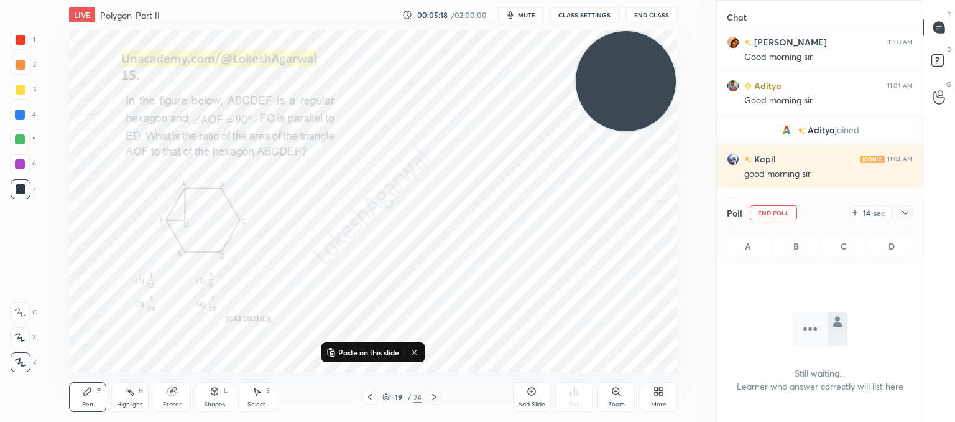
scroll to position [224, 202]
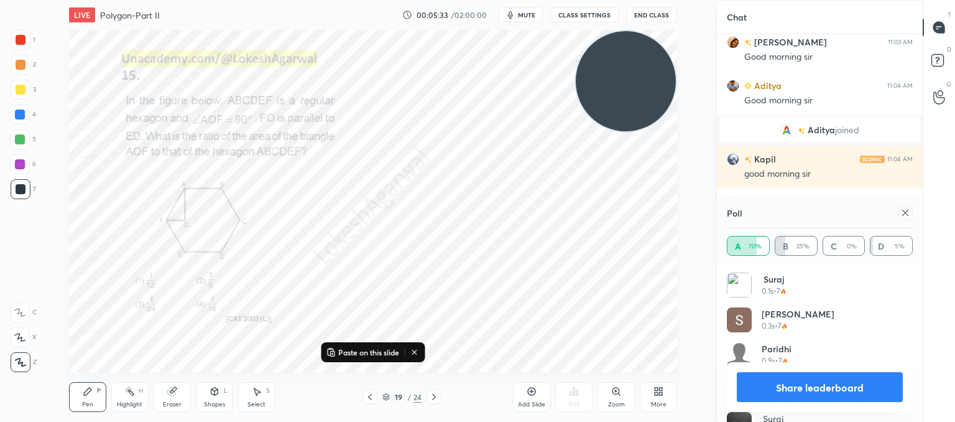
click at [906, 213] on icon at bounding box center [906, 213] width 10 height 10
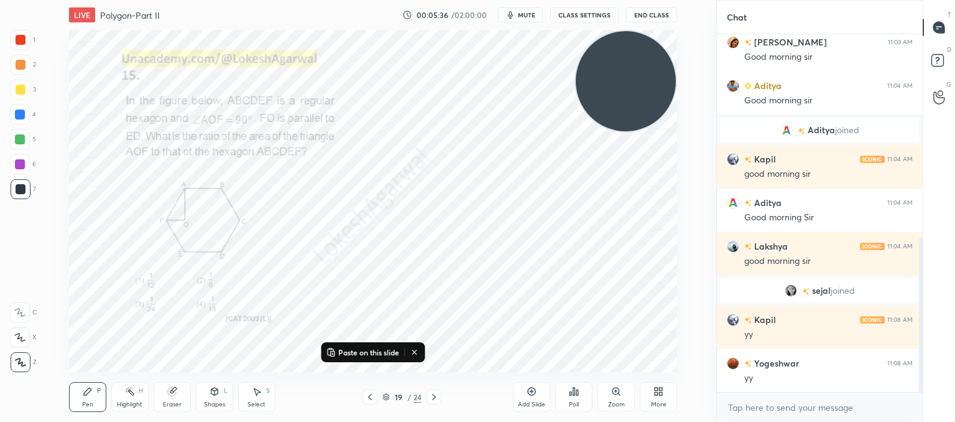
click at [433, 399] on icon at bounding box center [434, 397] width 4 height 6
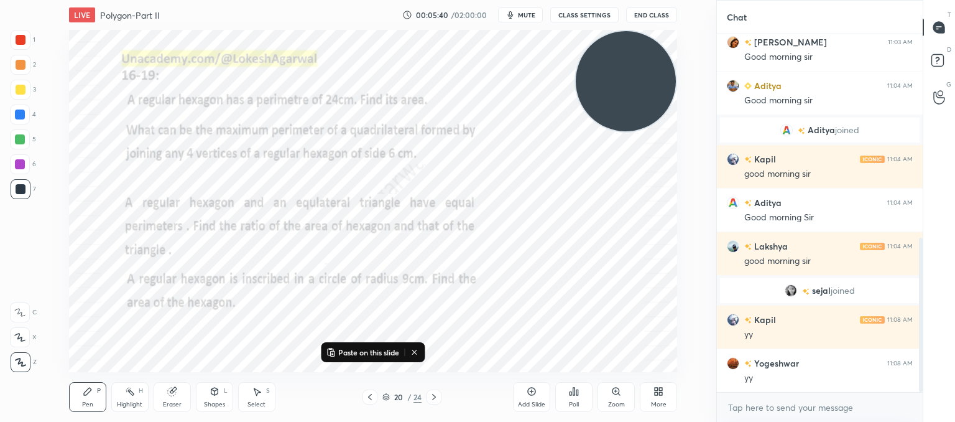
click at [603, 106] on video at bounding box center [626, 81] width 100 height 100
click at [568, 396] on div "Poll" at bounding box center [573, 397] width 37 height 30
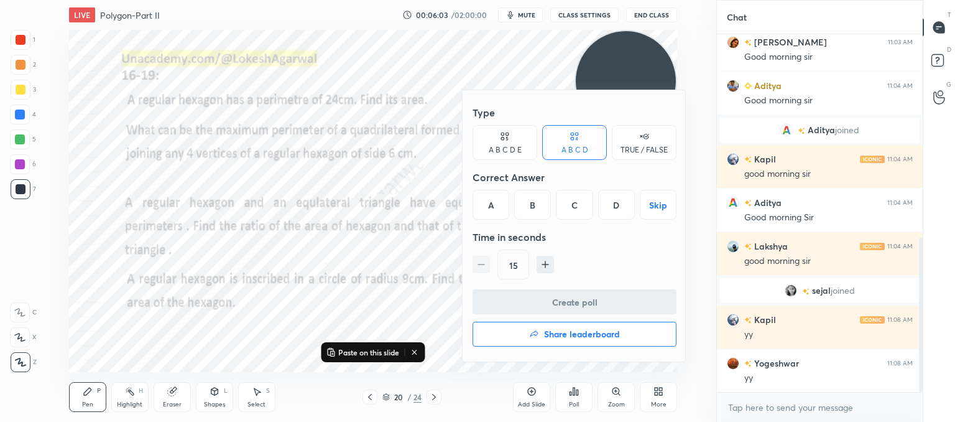
drag, startPoint x: 611, startPoint y: 203, endPoint x: 587, endPoint y: 260, distance: 62.2
click at [610, 203] on div "D" at bounding box center [616, 205] width 37 height 30
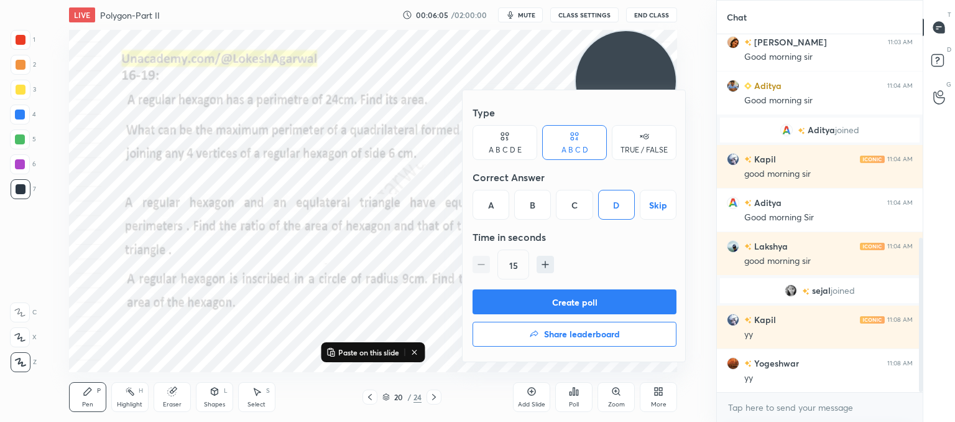
click at [562, 304] on button "Create poll" at bounding box center [575, 301] width 204 height 25
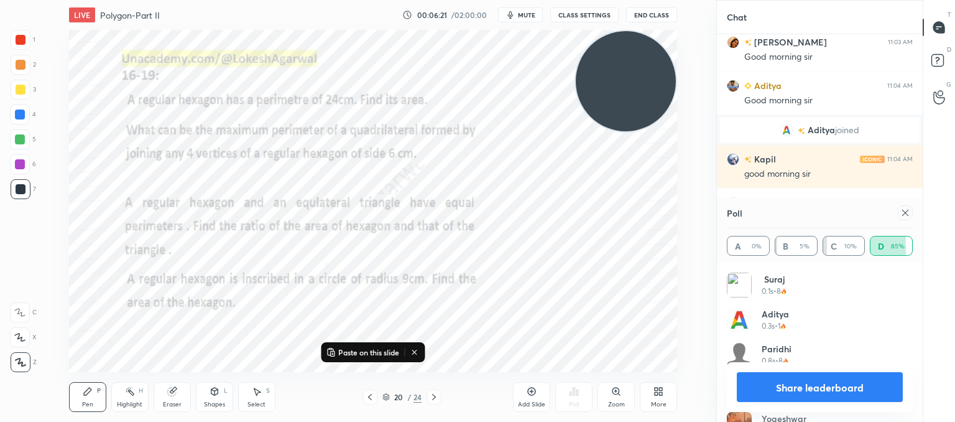
click at [904, 210] on icon at bounding box center [906, 213] width 10 height 10
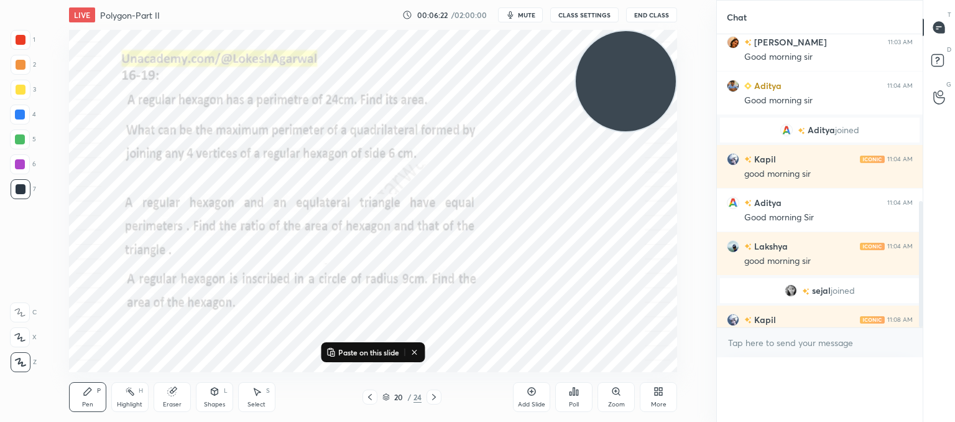
scroll to position [4, 4]
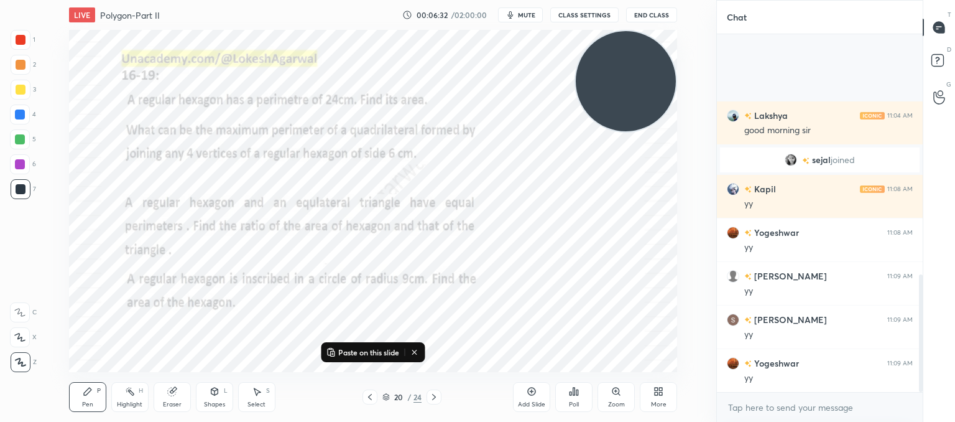
click at [432, 403] on div at bounding box center [434, 396] width 15 height 15
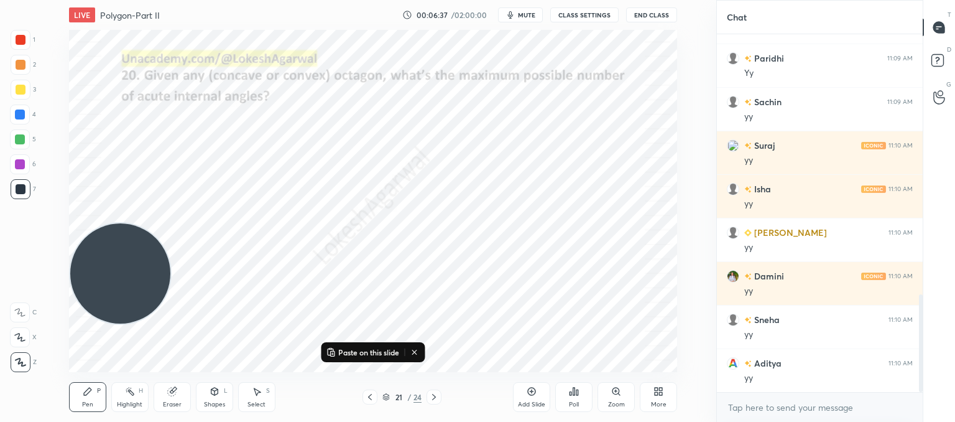
drag, startPoint x: 628, startPoint y: 58, endPoint x: 0, endPoint y: 250, distance: 657.0
click at [0, 250] on div "1 2 3 4 5 6 7 C X Z C X Z E E Erase all H H LIVE Polygon-Part II 00:06:37 / 02:…" at bounding box center [353, 211] width 707 height 422
click at [577, 401] on div "Poll" at bounding box center [574, 404] width 10 height 6
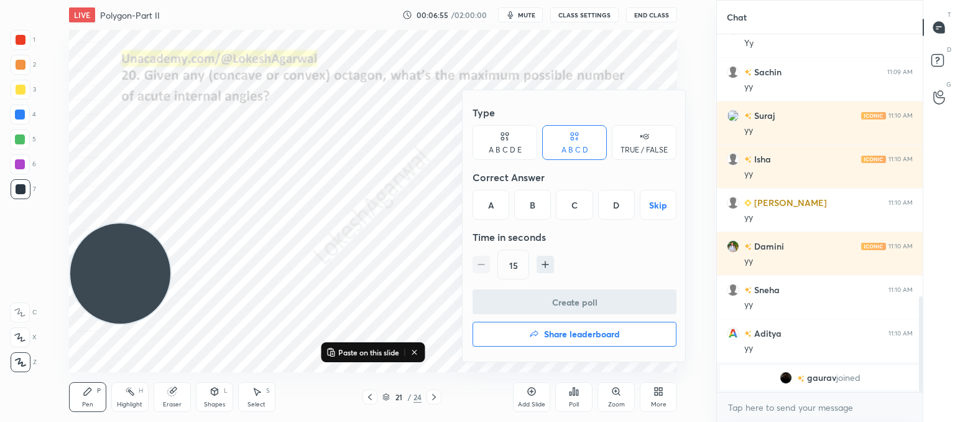
click at [488, 142] on div "A B C D E" at bounding box center [505, 142] width 65 height 35
click at [486, 206] on div "A" at bounding box center [488, 205] width 30 height 30
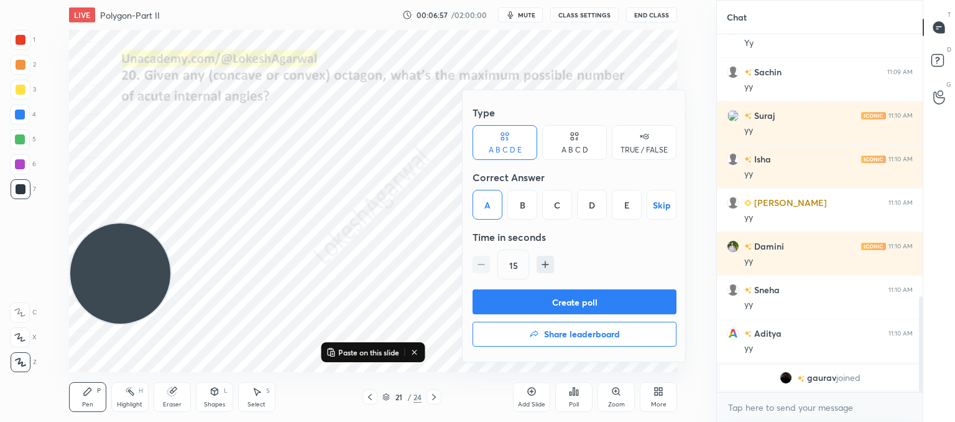
drag, startPoint x: 569, startPoint y: 294, endPoint x: 572, endPoint y: 305, distance: 11.0
click at [569, 295] on button "Create poll" at bounding box center [575, 301] width 204 height 25
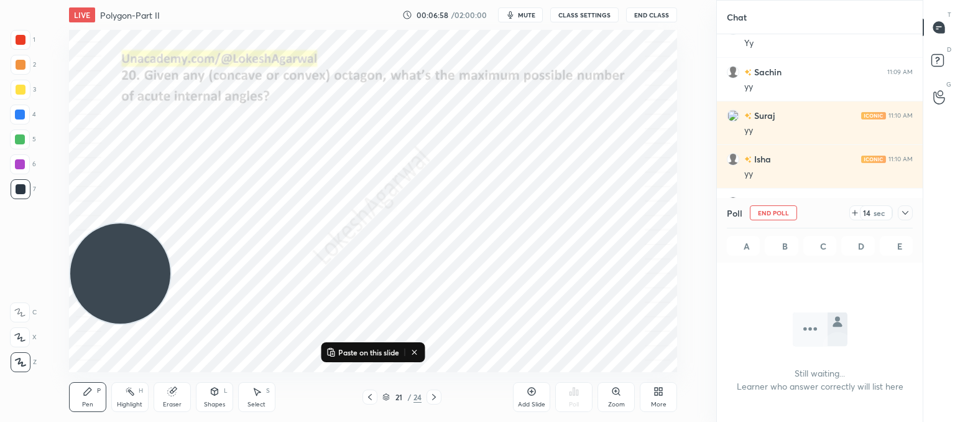
click at [248, 397] on div "Select S" at bounding box center [256, 397] width 37 height 30
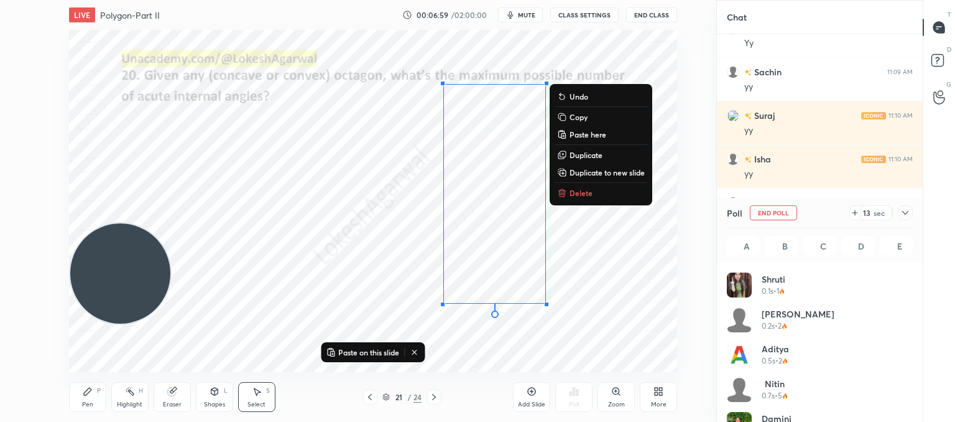
drag, startPoint x: 555, startPoint y: 353, endPoint x: 452, endPoint y: 22, distance: 346.0
click at [453, 22] on div "LIVE Polygon-Part II 00:06:59 / 02:00:00 mute CLASS SETTINGS End Class 0 ° Undo…" at bounding box center [373, 211] width 667 height 422
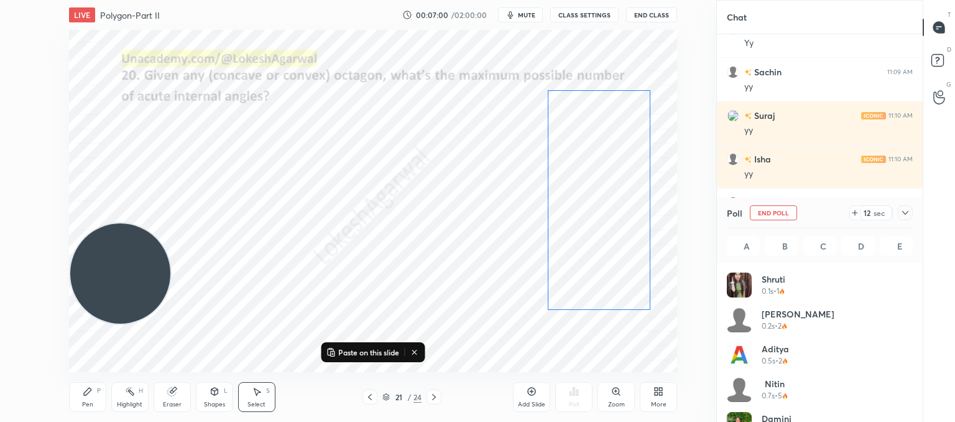
drag, startPoint x: 480, startPoint y: 167, endPoint x: 355, endPoint y: 237, distance: 142.6
click at [584, 174] on div "0 ° Undo Copy Paste here Duplicate Duplicate to new slide Delete" at bounding box center [373, 201] width 608 height 342
click at [289, 227] on div "0 ° Undo Copy Paste here Duplicate Duplicate to new slide Delete" at bounding box center [373, 201] width 608 height 342
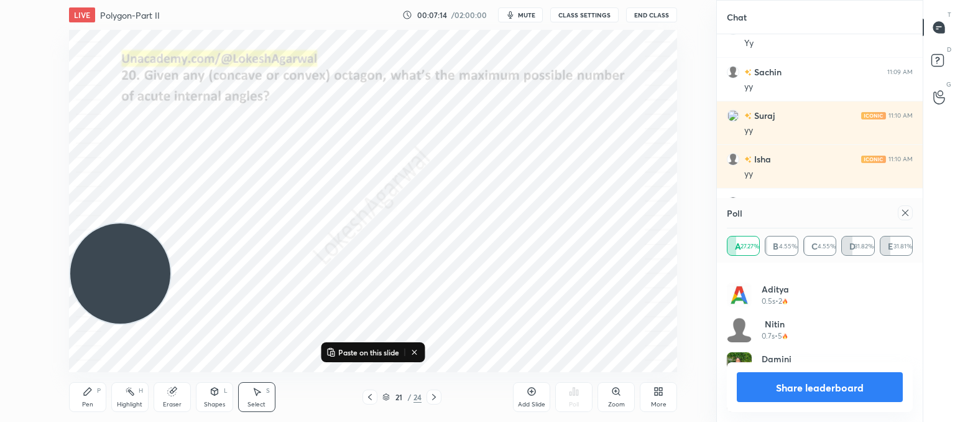
drag, startPoint x: 904, startPoint y: 210, endPoint x: 804, endPoint y: 274, distance: 118.9
click at [903, 210] on icon at bounding box center [906, 213] width 10 height 10
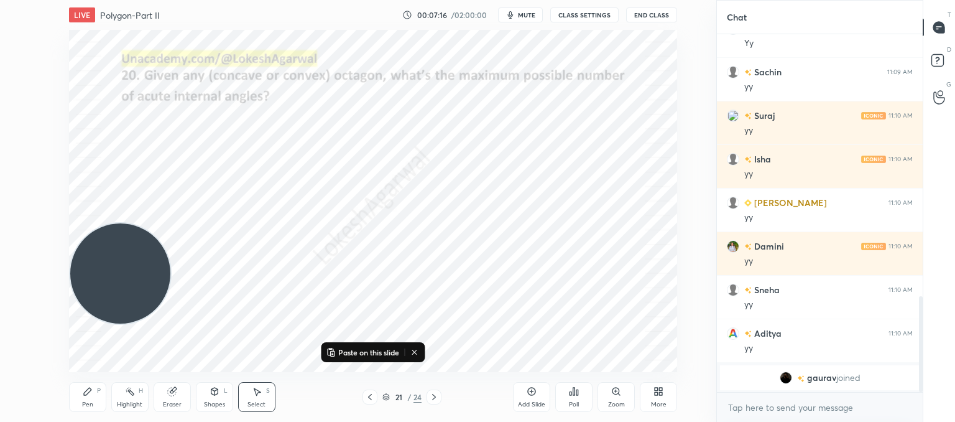
click at [92, 393] on icon at bounding box center [88, 391] width 10 height 10
click at [436, 396] on icon at bounding box center [434, 397] width 10 height 10
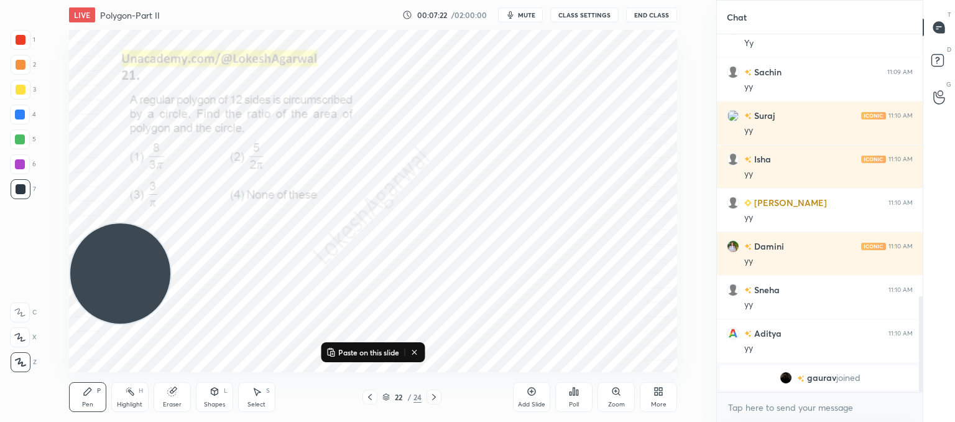
click at [577, 402] on div "Poll" at bounding box center [574, 404] width 10 height 6
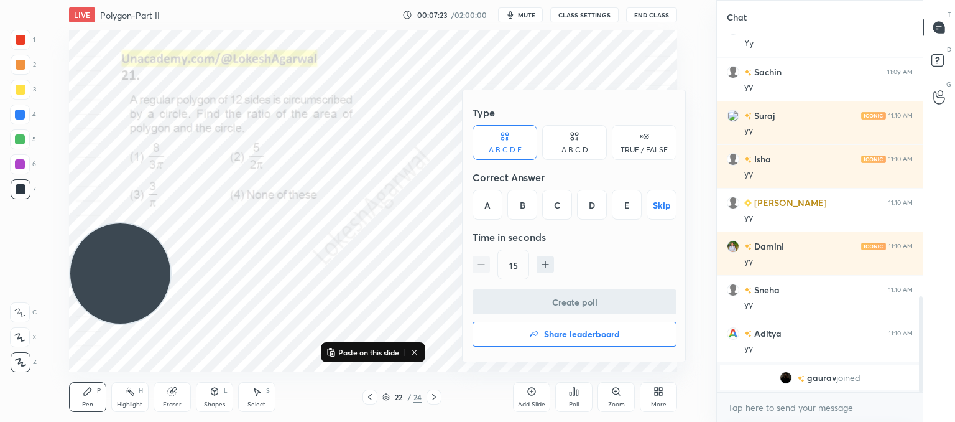
click at [601, 130] on div "A B C D" at bounding box center [574, 142] width 65 height 35
click at [578, 204] on div "C" at bounding box center [574, 205] width 37 height 30
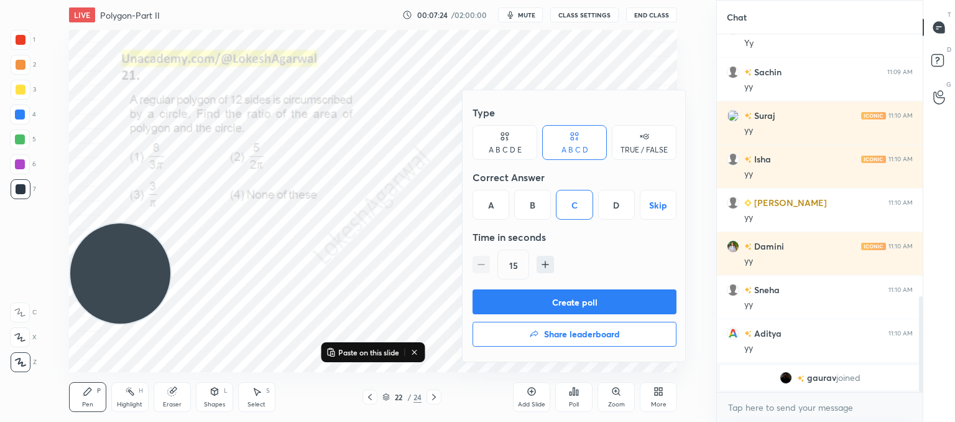
click at [549, 305] on button "Create poll" at bounding box center [575, 301] width 204 height 25
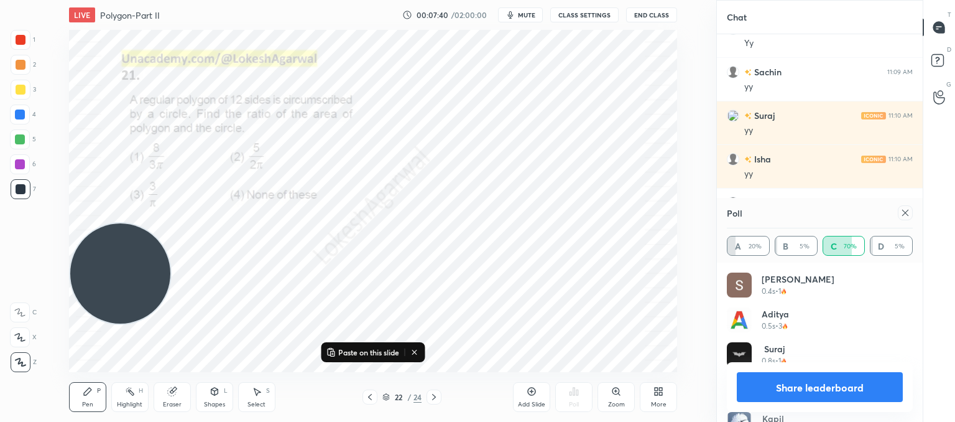
click at [853, 394] on button "Share leaderboard" at bounding box center [820, 387] width 166 height 30
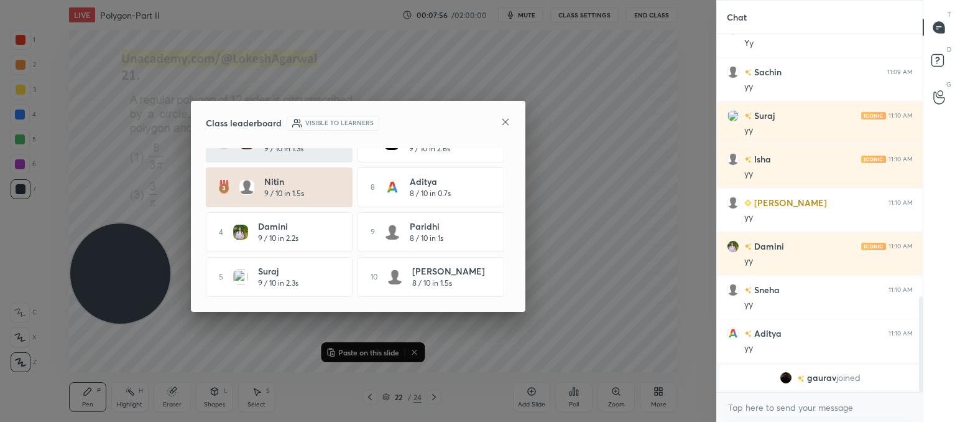
click at [502, 119] on icon at bounding box center [506, 122] width 10 height 10
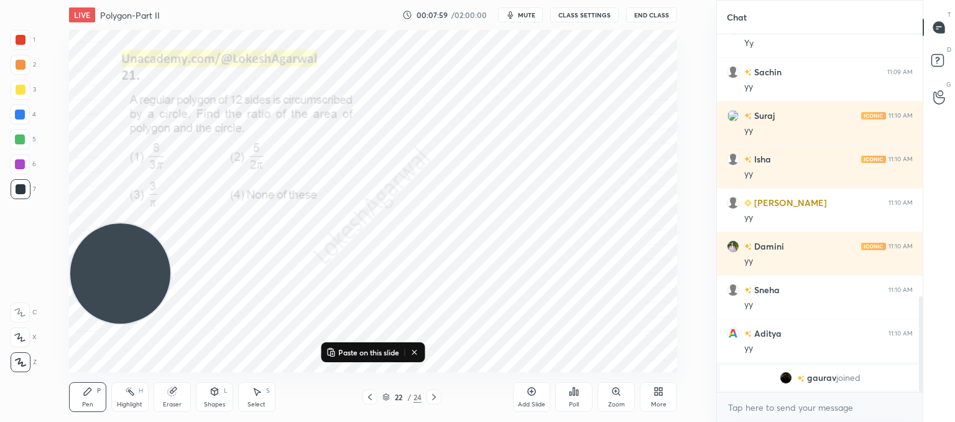
click at [417, 353] on icon at bounding box center [415, 352] width 10 height 10
click at [371, 397] on icon at bounding box center [370, 397] width 10 height 10
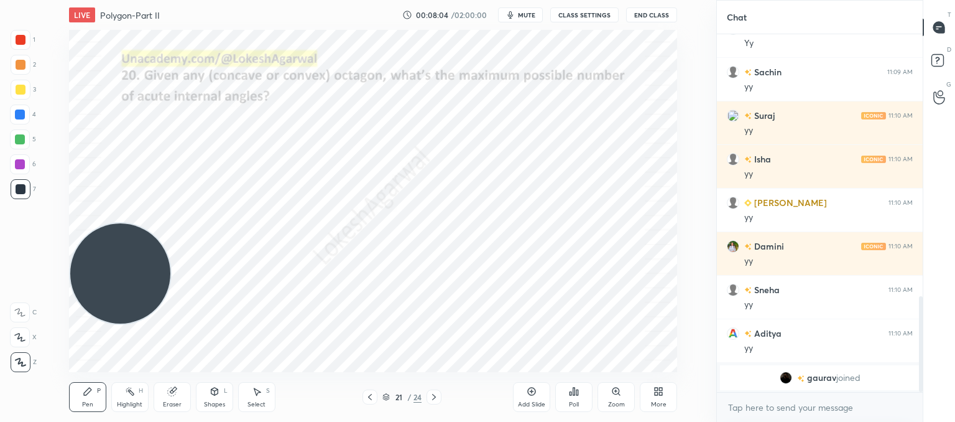
click at [369, 399] on icon at bounding box center [370, 397] width 10 height 10
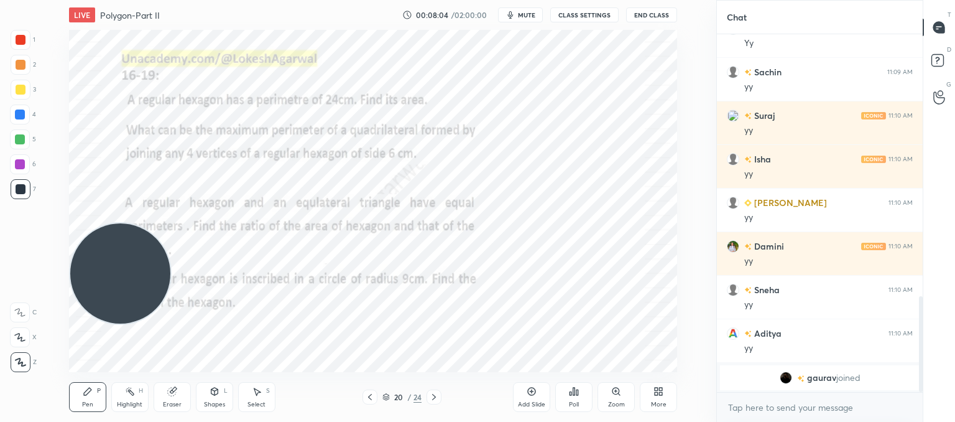
click at [371, 399] on icon at bounding box center [370, 397] width 4 height 6
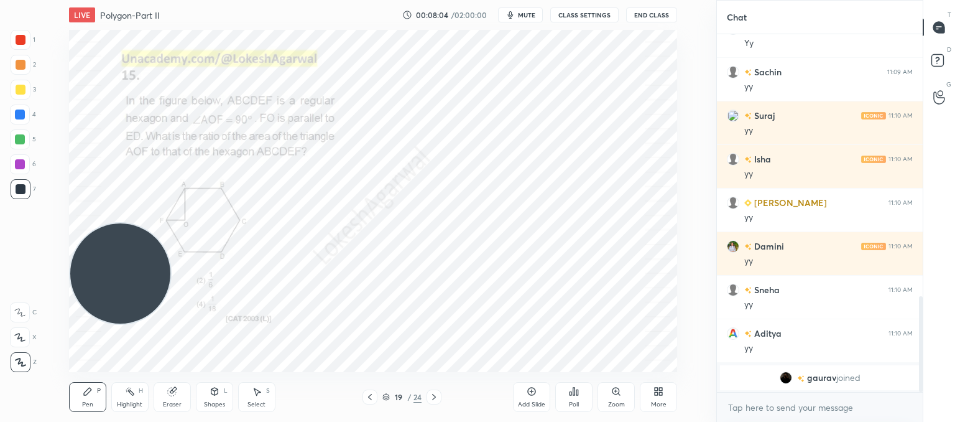
click at [369, 400] on icon at bounding box center [370, 397] width 10 height 10
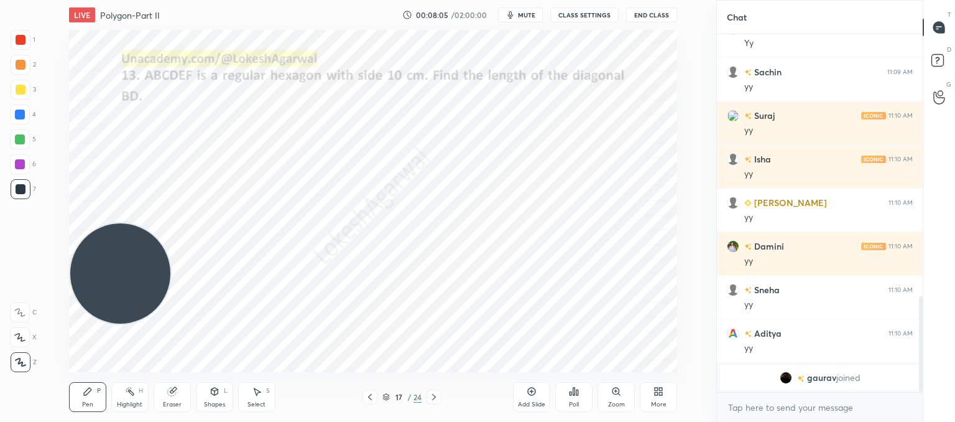
click at [371, 399] on icon at bounding box center [370, 397] width 4 height 6
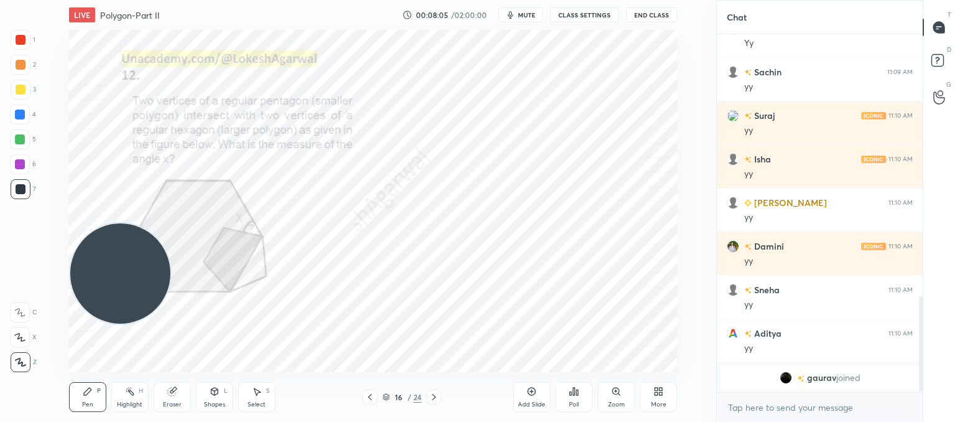
click at [371, 397] on icon at bounding box center [370, 397] width 10 height 10
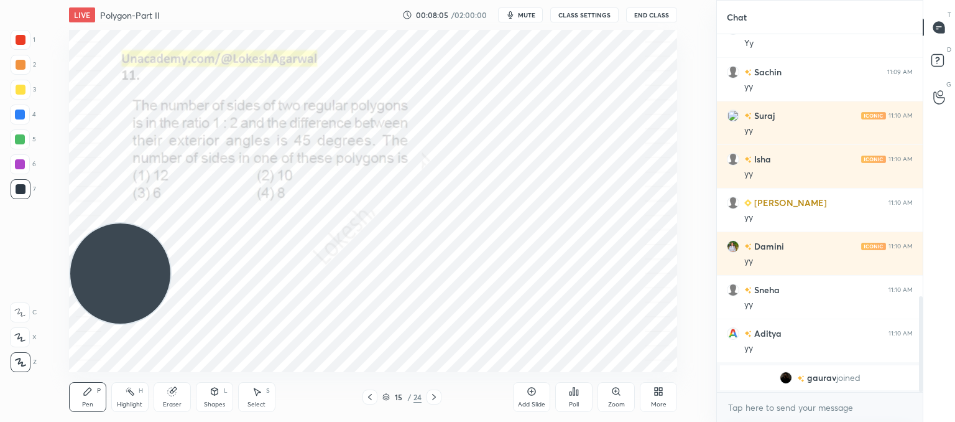
click at [371, 397] on icon at bounding box center [370, 397] width 10 height 10
click at [370, 398] on icon at bounding box center [370, 397] width 4 height 6
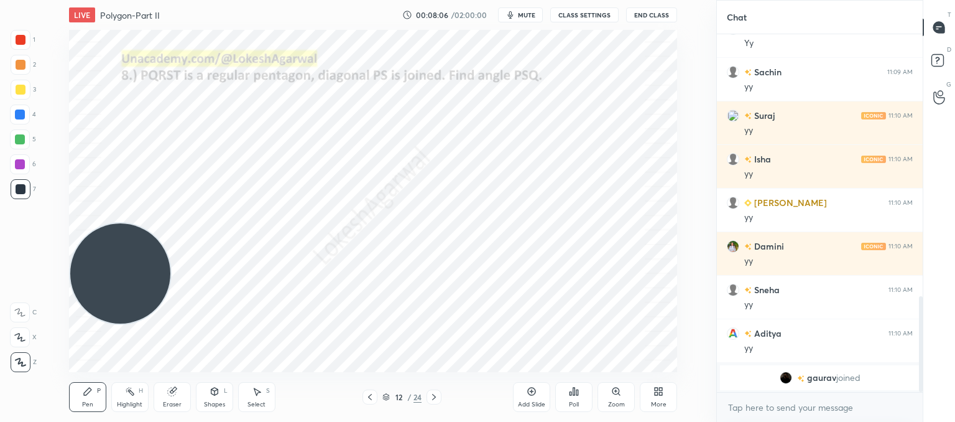
click at [370, 398] on icon at bounding box center [370, 397] width 4 height 6
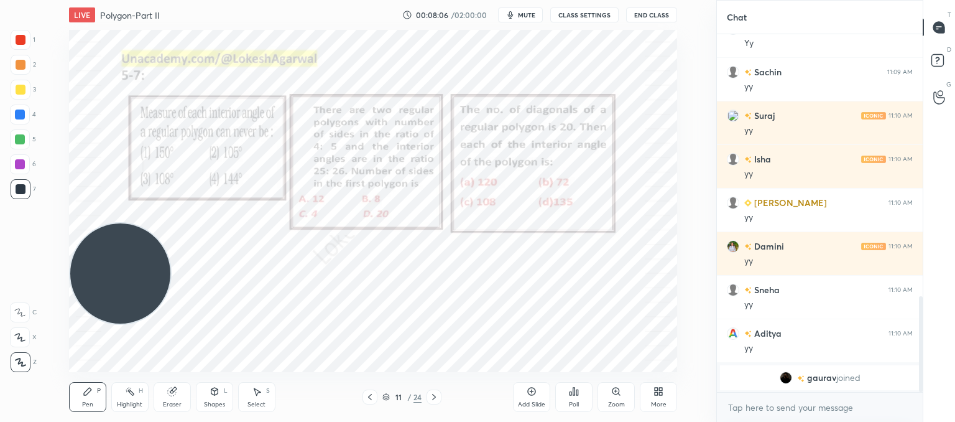
click at [370, 398] on icon at bounding box center [370, 397] width 4 height 6
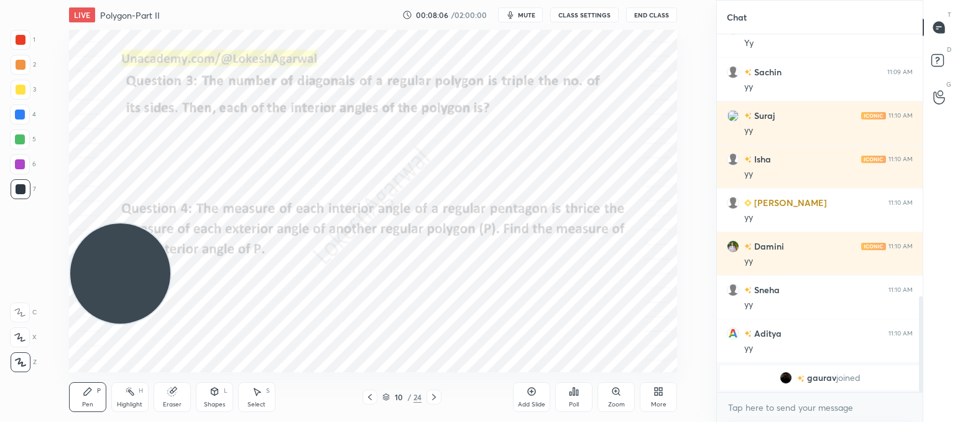
click at [371, 397] on icon at bounding box center [370, 397] width 10 height 10
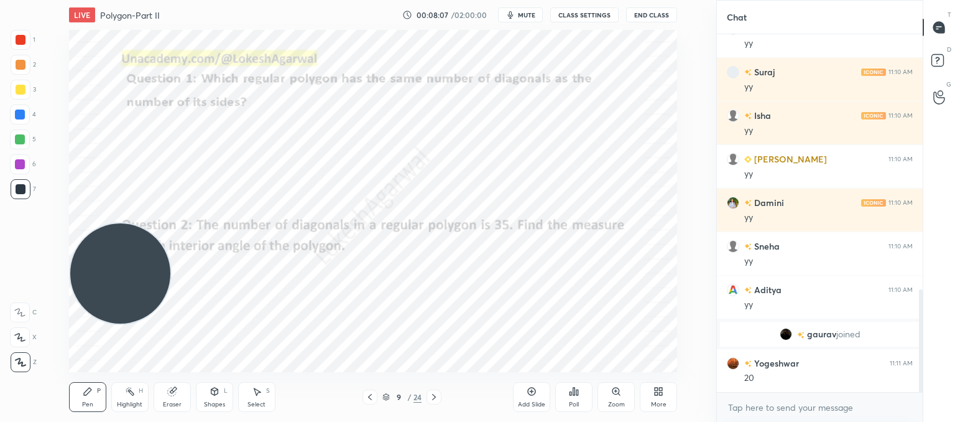
click at [373, 396] on icon at bounding box center [370, 397] width 10 height 10
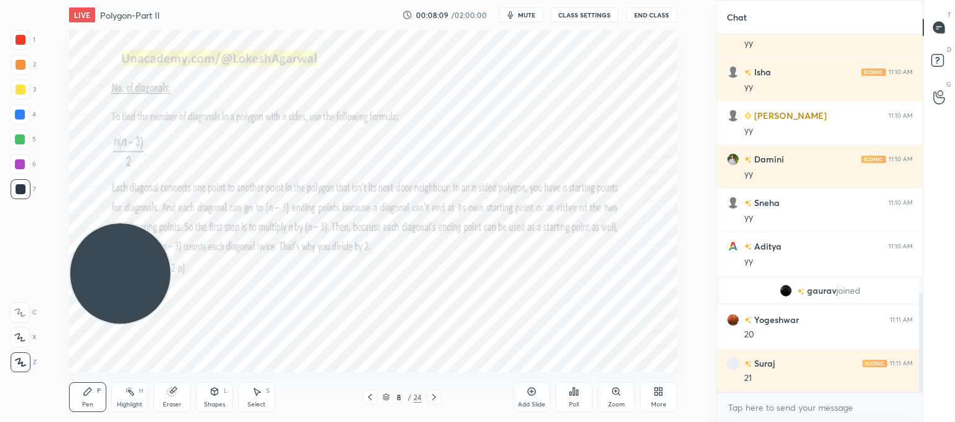
click at [434, 396] on icon at bounding box center [434, 397] width 4 height 6
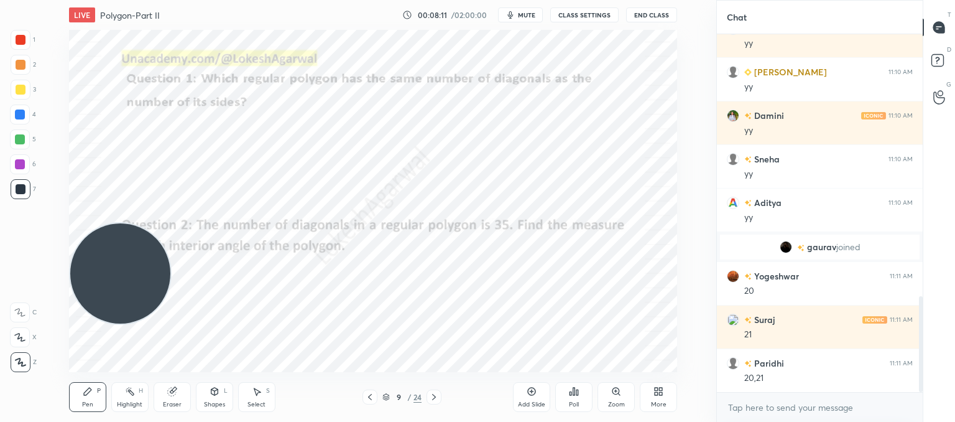
click at [531, 399] on div "Add Slide" at bounding box center [531, 397] width 37 height 30
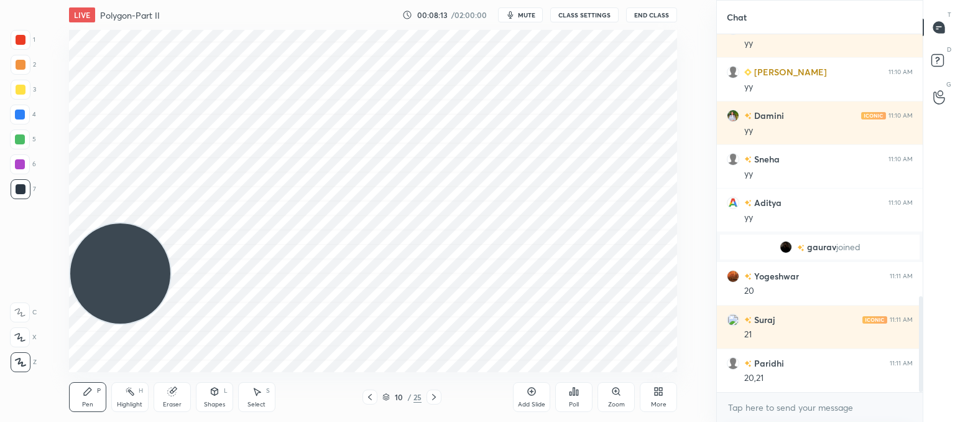
drag, startPoint x: 82, startPoint y: 389, endPoint x: 81, endPoint y: 378, distance: 11.3
click at [84, 389] on icon at bounding box center [88, 391] width 10 height 10
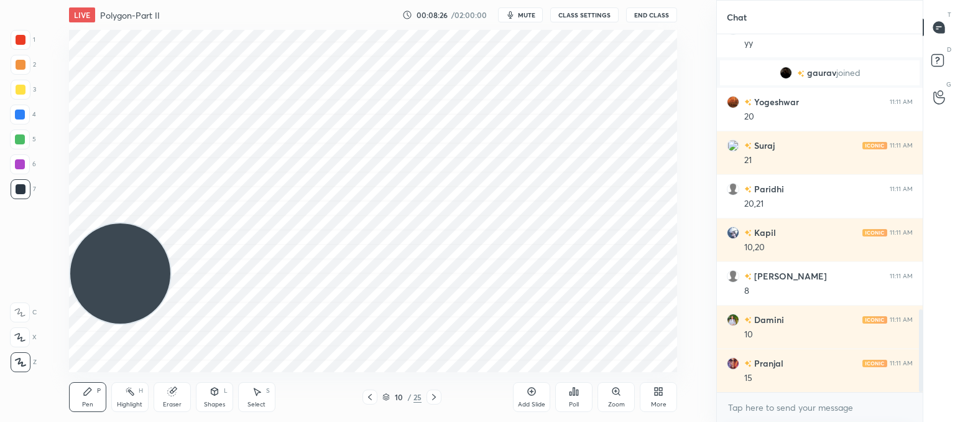
scroll to position [1193, 0]
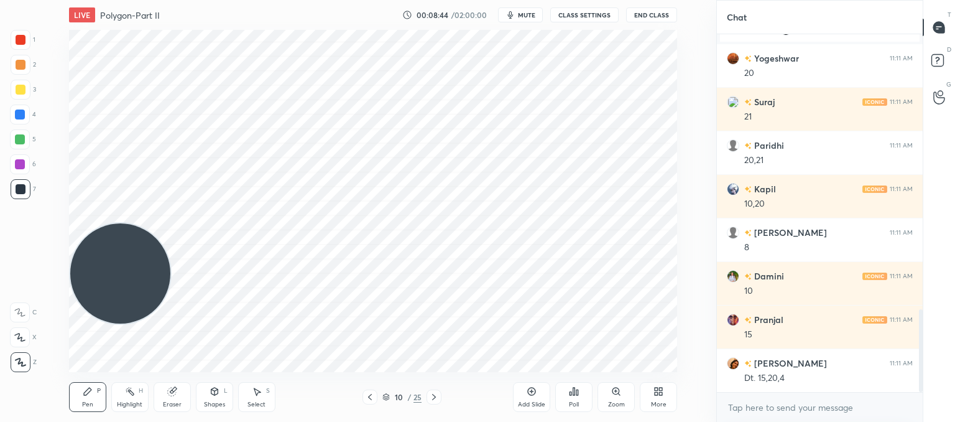
click at [263, 394] on div "Select S" at bounding box center [256, 397] width 37 height 30
drag, startPoint x: 82, startPoint y: 66, endPoint x: 316, endPoint y: 166, distance: 254.4
click at [326, 174] on div "0 ° Undo Copy Paste here Duplicate Duplicate to new slide Delete Setting up you…" at bounding box center [373, 201] width 667 height 342
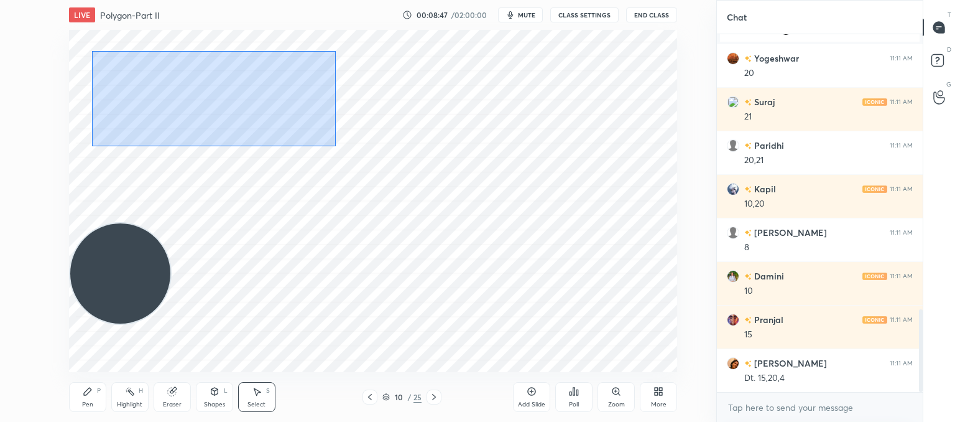
drag, startPoint x: 269, startPoint y: 140, endPoint x: 100, endPoint y: 59, distance: 187.0
click at [95, 53] on div "0 ° Undo Copy Paste here Duplicate Duplicate to new slide Delete" at bounding box center [373, 201] width 608 height 342
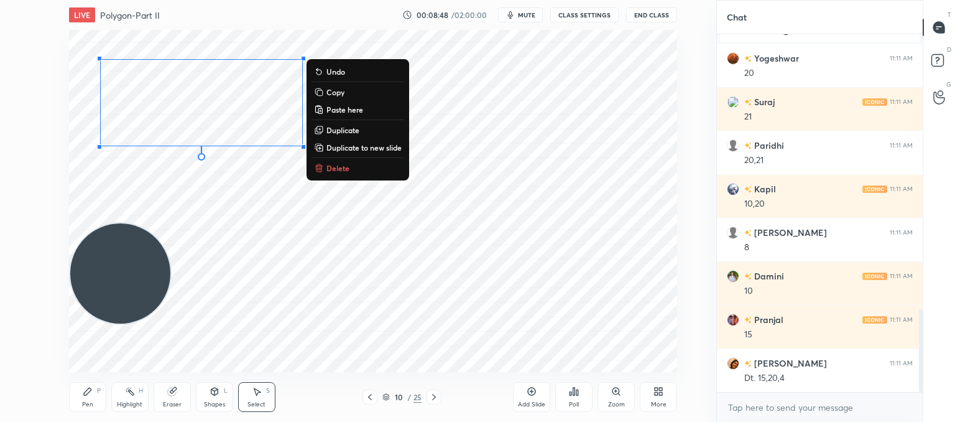
click at [340, 95] on p "Copy" at bounding box center [336, 92] width 18 height 10
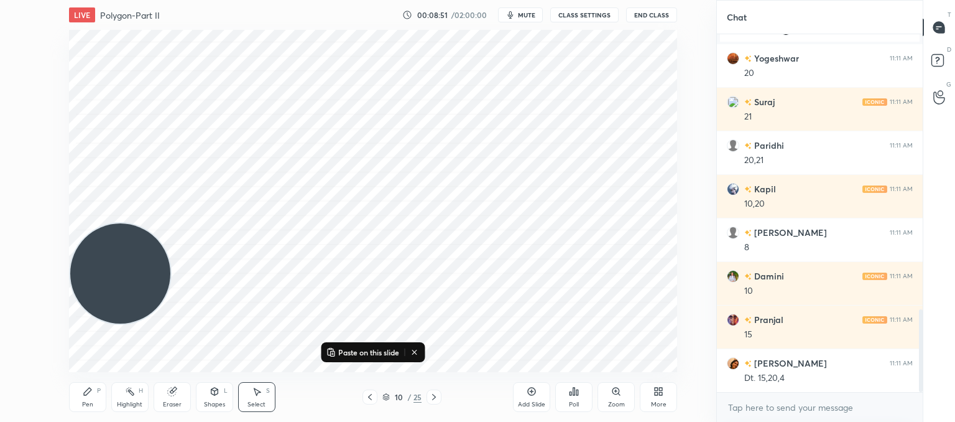
click at [432, 399] on icon at bounding box center [434, 397] width 10 height 10
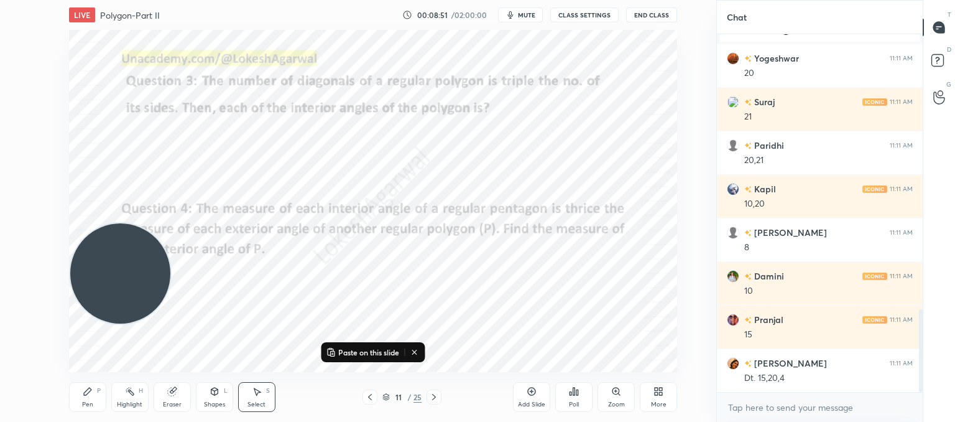
scroll to position [1223, 0]
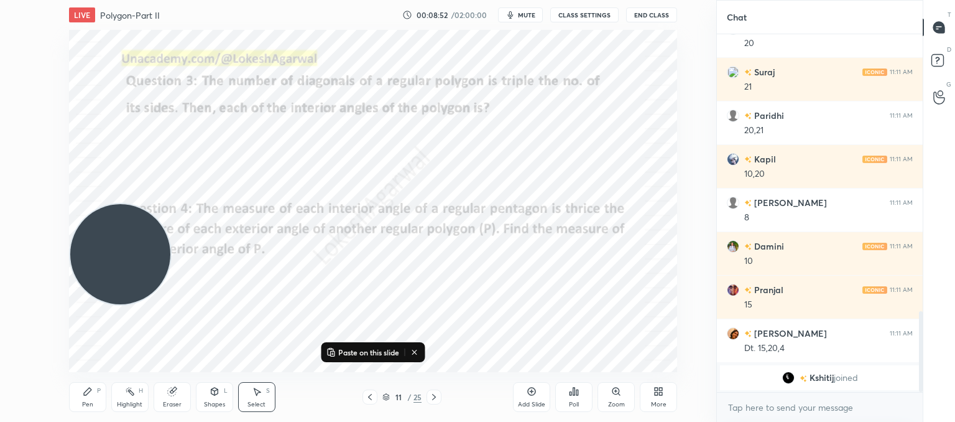
drag, startPoint x: 124, startPoint y: 278, endPoint x: 55, endPoint y: -86, distance: 371.1
click at [55, 0] on html "1 2 3 4 5 6 7 C X Z C X Z E E Erase all H H LIVE Polygon-Part II 00:08:52 / 02:…" at bounding box center [477, 0] width 955 height 0
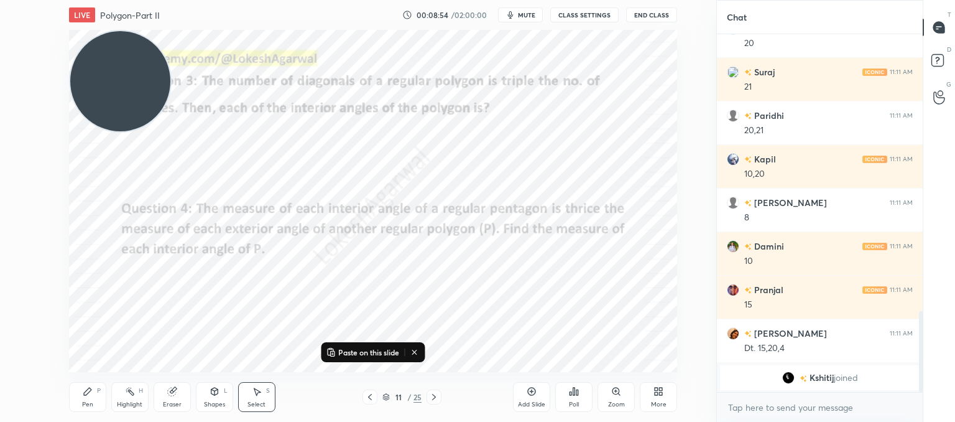
drag, startPoint x: 419, startPoint y: 352, endPoint x: 412, endPoint y: 349, distance: 8.1
click at [420, 353] on icon at bounding box center [415, 352] width 10 height 10
click at [88, 397] on div "Pen P" at bounding box center [87, 397] width 37 height 30
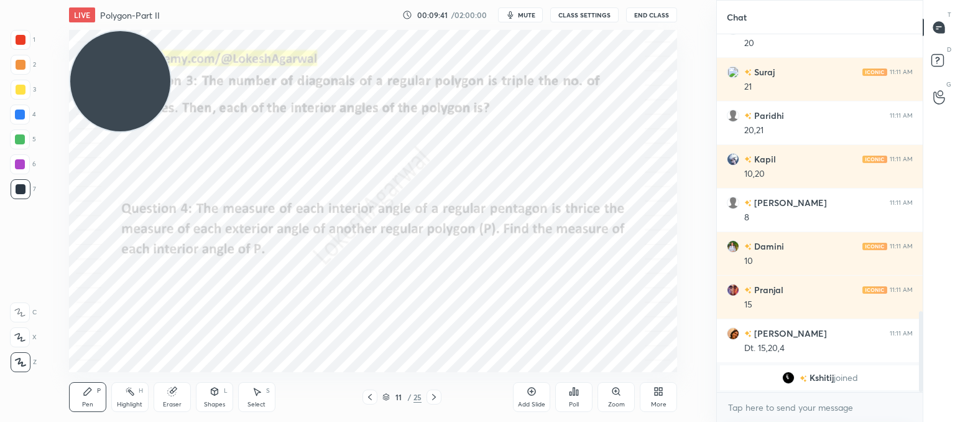
click at [432, 393] on icon at bounding box center [434, 397] width 10 height 10
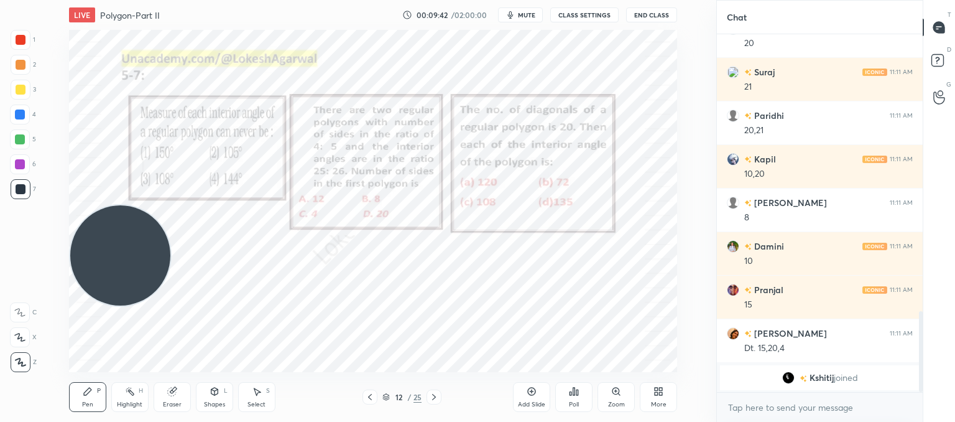
drag, startPoint x: 118, startPoint y: 120, endPoint x: 53, endPoint y: 318, distance: 208.7
click at [50, 324] on div "Setting up your live class Poll for secs No correct answer Start poll" at bounding box center [373, 201] width 667 height 342
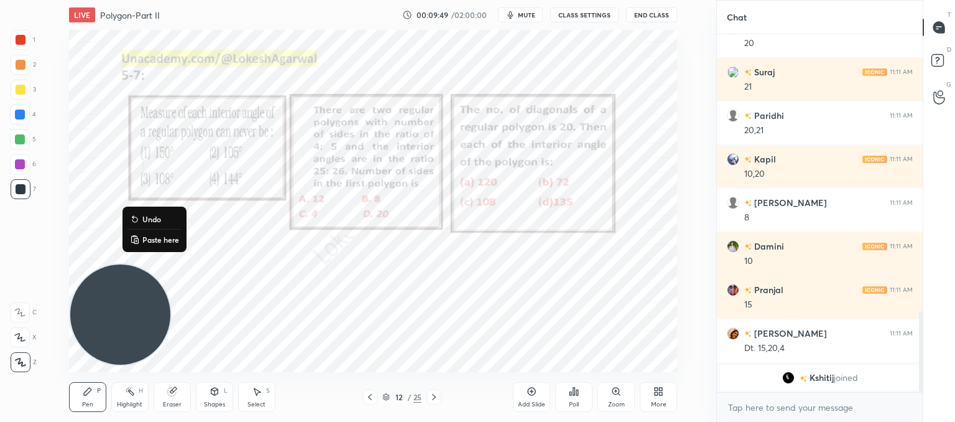
click at [146, 243] on p "Paste here" at bounding box center [160, 239] width 37 height 10
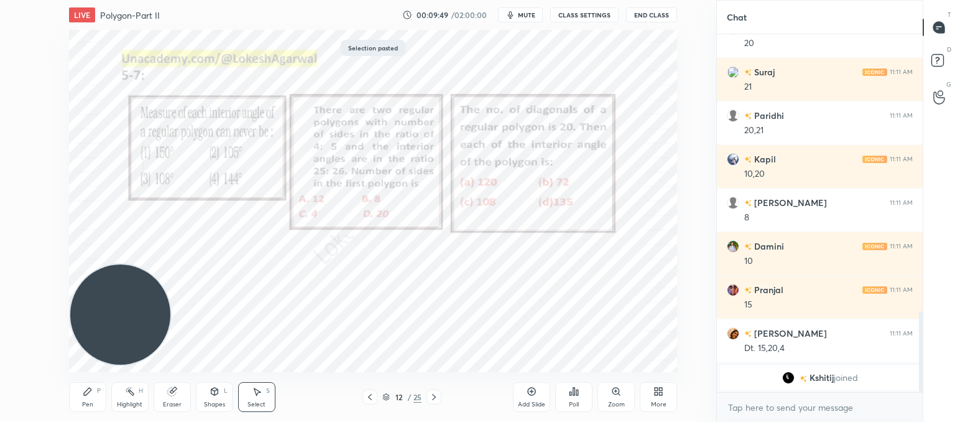
click at [435, 305] on div "0 ° Undo Copy Paste here Duplicate Duplicate to new slide Delete" at bounding box center [373, 201] width 608 height 342
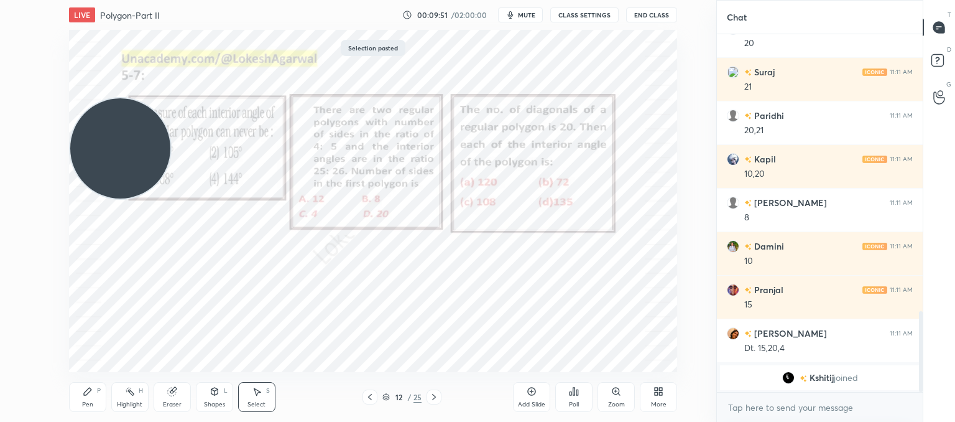
drag, startPoint x: 119, startPoint y: 309, endPoint x: 42, endPoint y: 47, distance: 273.8
click at [41, 46] on div "0 ° Undo Copy Paste here Duplicate Duplicate to new slide Delete Selection past…" at bounding box center [373, 201] width 667 height 342
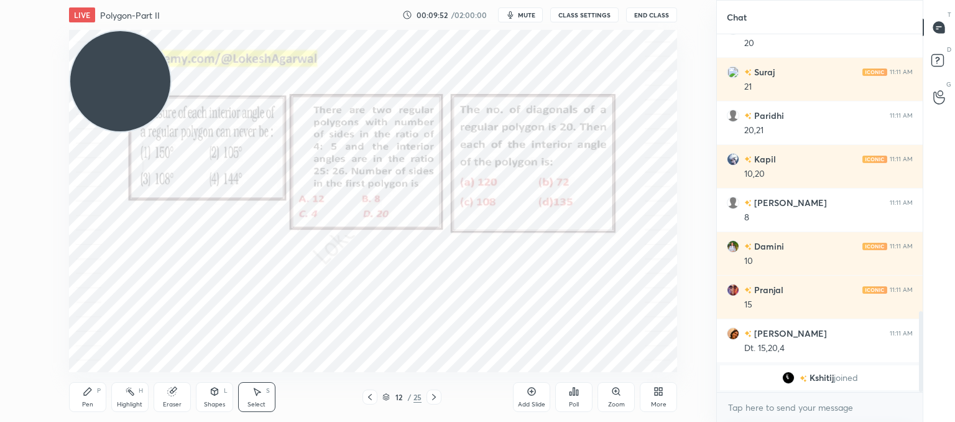
drag, startPoint x: 431, startPoint y: 391, endPoint x: 420, endPoint y: 385, distance: 12.8
click at [430, 392] on icon at bounding box center [434, 397] width 10 height 10
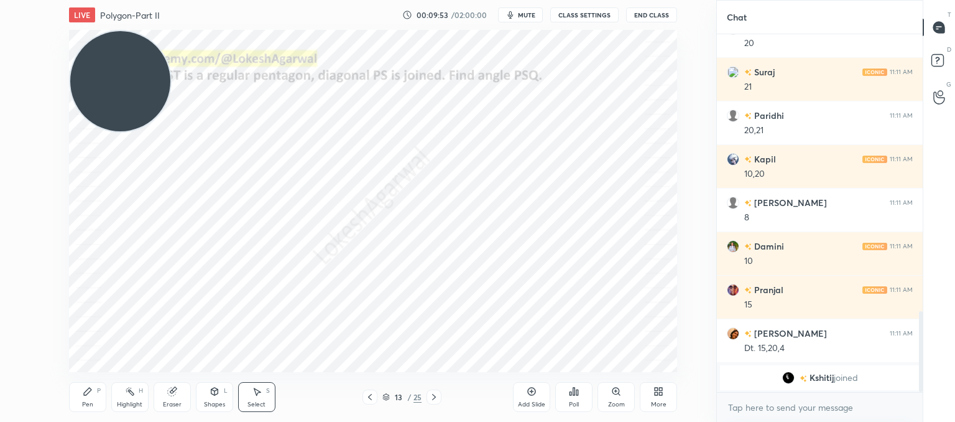
drag, startPoint x: 148, startPoint y: 107, endPoint x: 40, endPoint y: 412, distance: 324.0
click at [40, 412] on div "LIVE Polygon-Part II 00:09:53 / 02:00:00 mute CLASS SETTINGS End Class 0 ° Undo…" at bounding box center [373, 211] width 667 height 422
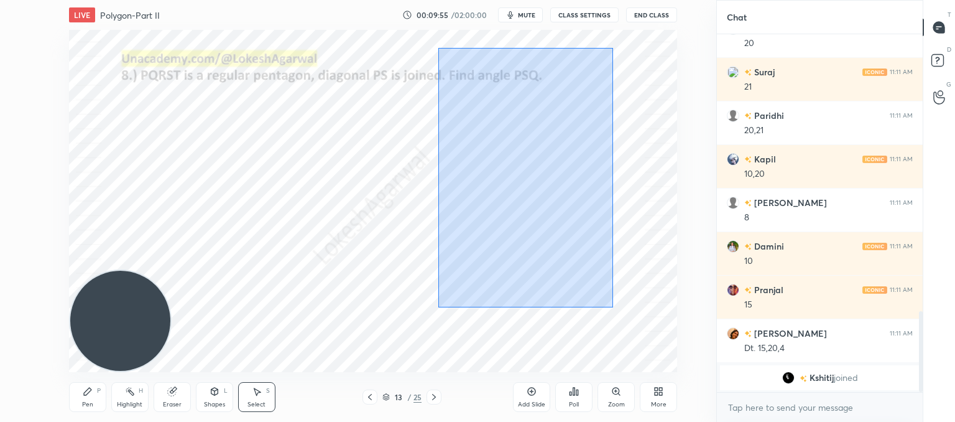
drag, startPoint x: 613, startPoint y: 307, endPoint x: 557, endPoint y: 194, distance: 125.7
click at [440, 52] on div "0 ° Undo Copy Paste here Duplicate Duplicate to new slide Delete" at bounding box center [373, 201] width 608 height 342
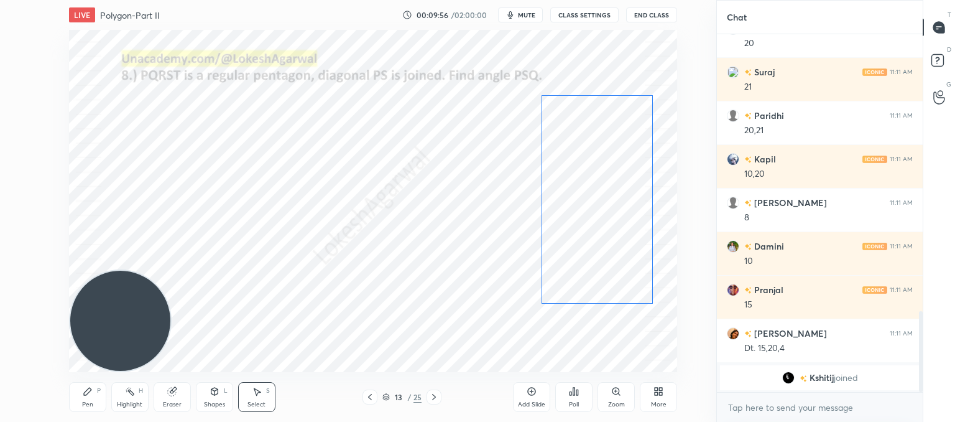
drag, startPoint x: 561, startPoint y: 228, endPoint x: 620, endPoint y: 234, distance: 59.4
click at [620, 234] on div "0 ° Undo Copy Paste here Duplicate Duplicate to new slide Delete" at bounding box center [373, 201] width 608 height 342
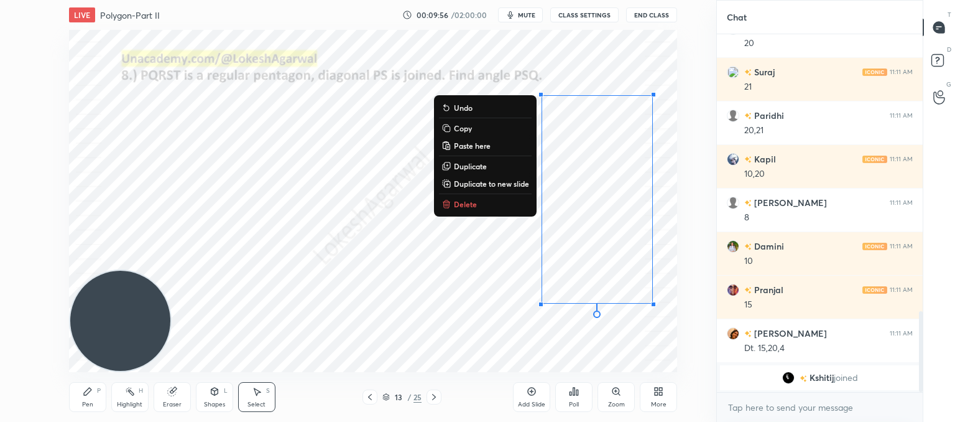
click at [340, 254] on div "0 ° Undo Copy Paste here Duplicate Duplicate to new slide Delete" at bounding box center [373, 201] width 608 height 342
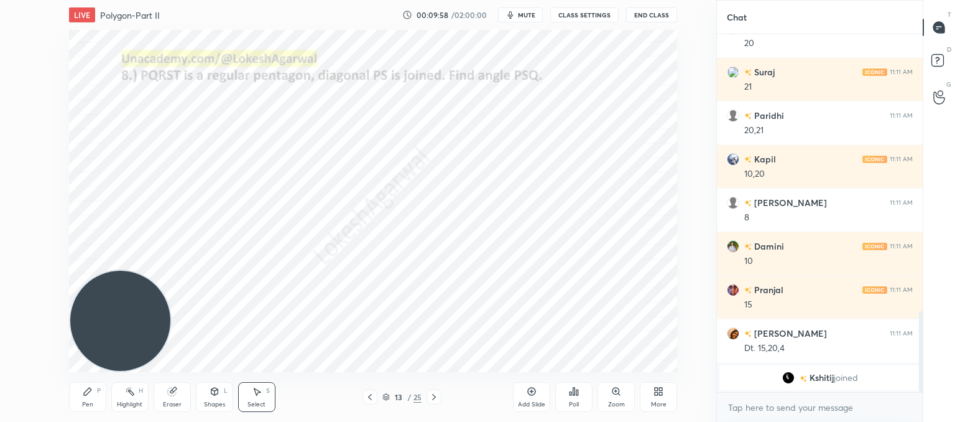
click at [216, 391] on icon at bounding box center [215, 391] width 10 height 10
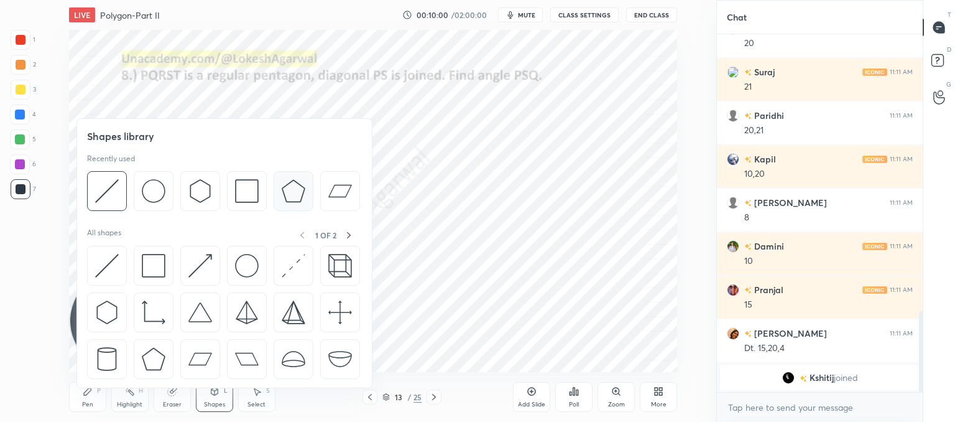
click at [296, 197] on img at bounding box center [294, 191] width 24 height 24
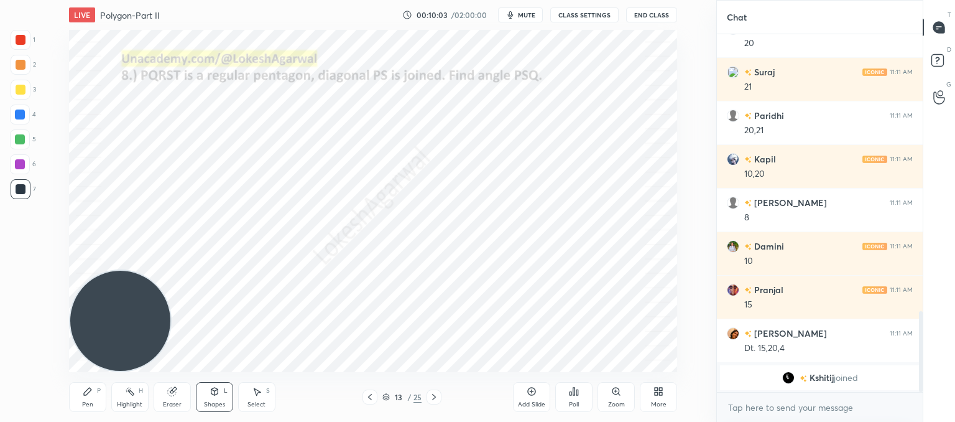
drag, startPoint x: 89, startPoint y: 387, endPoint x: 93, endPoint y: 381, distance: 6.7
click at [90, 387] on icon at bounding box center [88, 391] width 10 height 10
click at [219, 399] on div "Shapes L" at bounding box center [214, 397] width 37 height 30
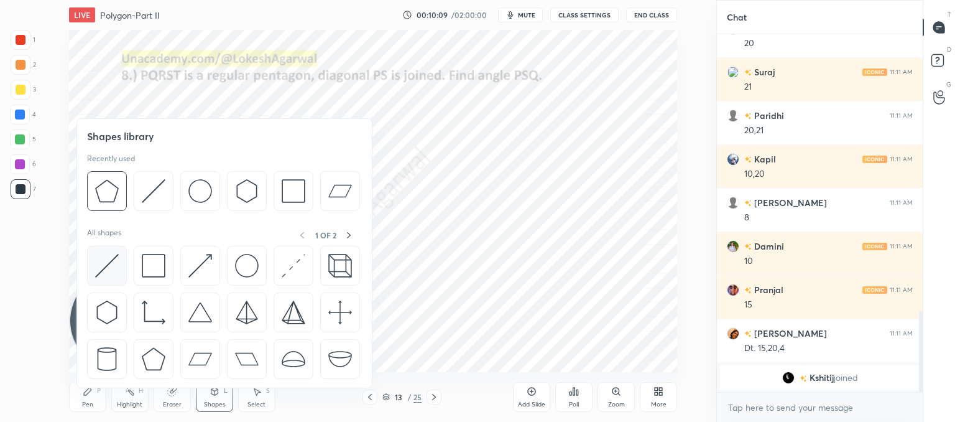
click at [109, 267] on img at bounding box center [107, 266] width 24 height 24
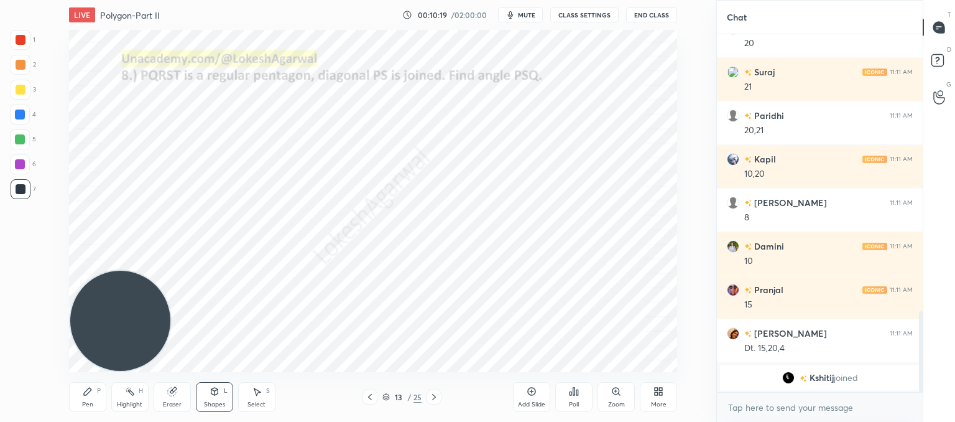
drag, startPoint x: 87, startPoint y: 404, endPoint x: 160, endPoint y: 324, distance: 108.7
click at [89, 403] on div "Pen" at bounding box center [87, 404] width 11 height 6
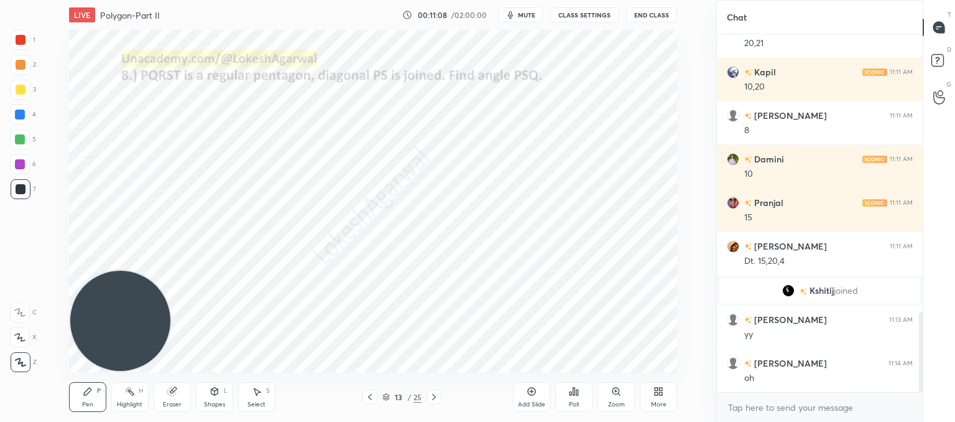
scroll to position [1250, 0]
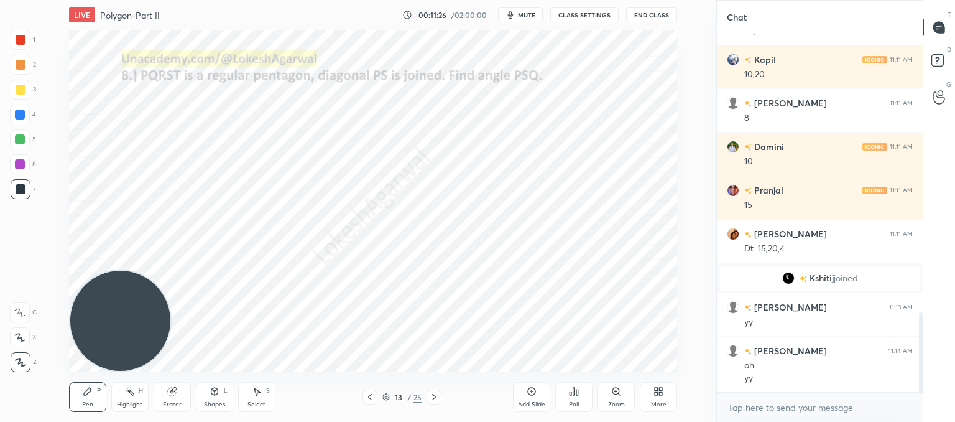
click at [435, 396] on icon at bounding box center [434, 397] width 10 height 10
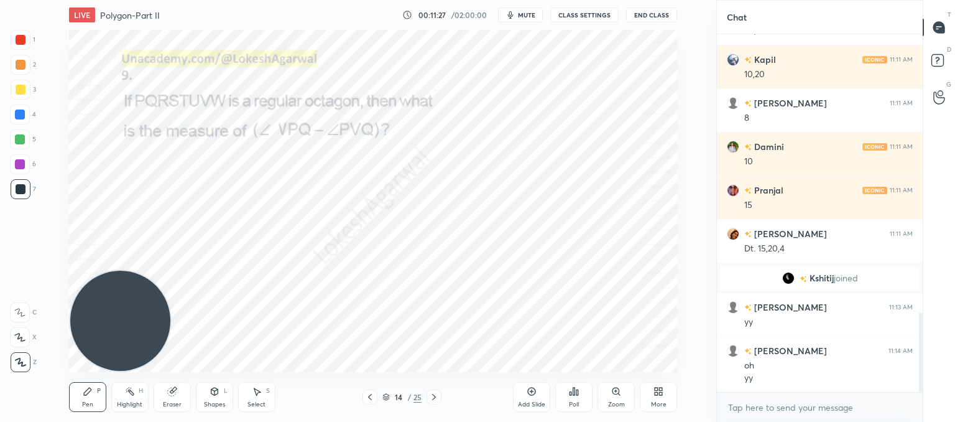
click at [435, 396] on icon at bounding box center [434, 397] width 10 height 10
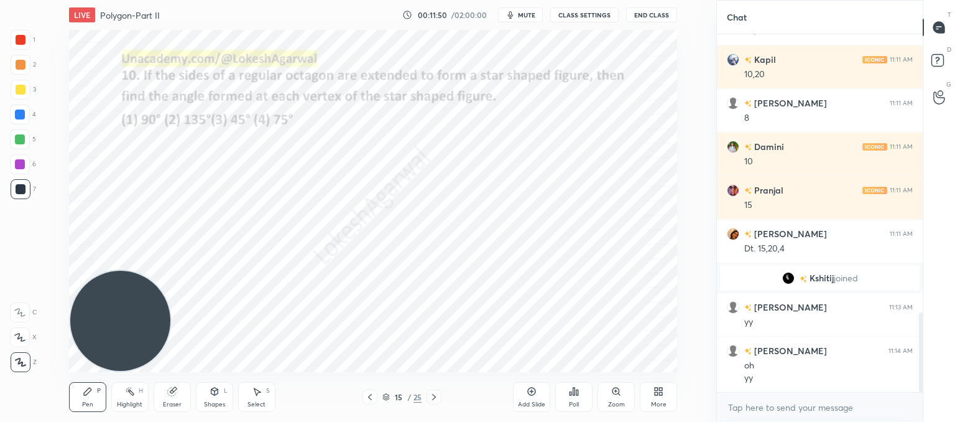
click at [218, 398] on div "Shapes L" at bounding box center [214, 397] width 37 height 30
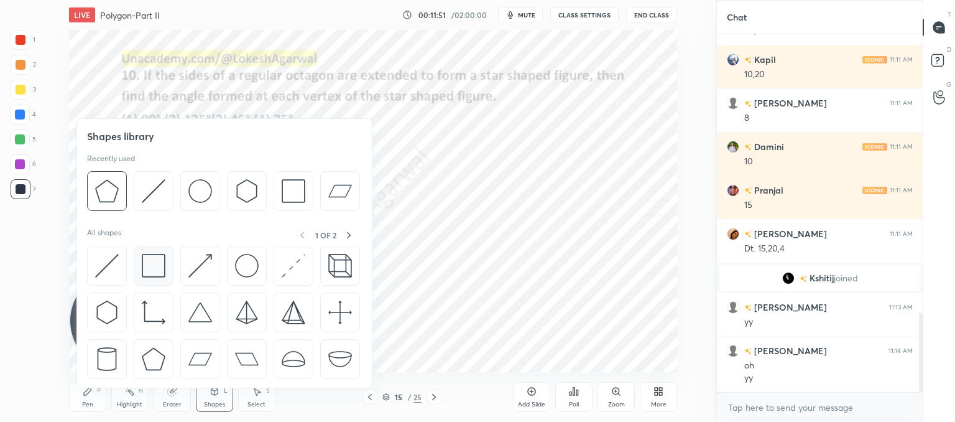
click at [156, 265] on img at bounding box center [154, 266] width 24 height 24
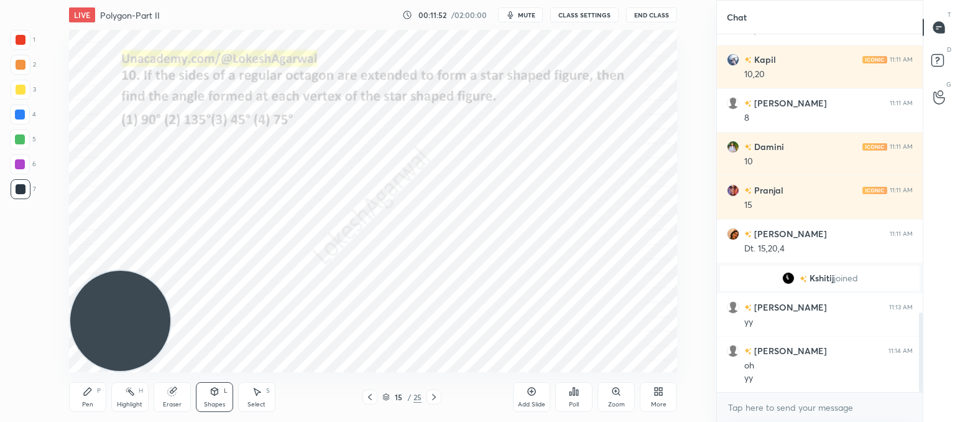
click at [230, 404] on div "Shapes L" at bounding box center [214, 397] width 37 height 30
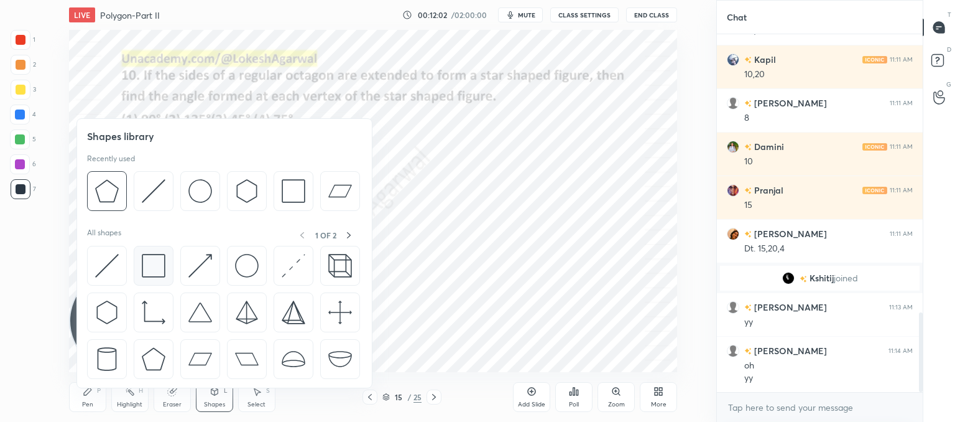
click at [154, 264] on img at bounding box center [154, 266] width 24 height 24
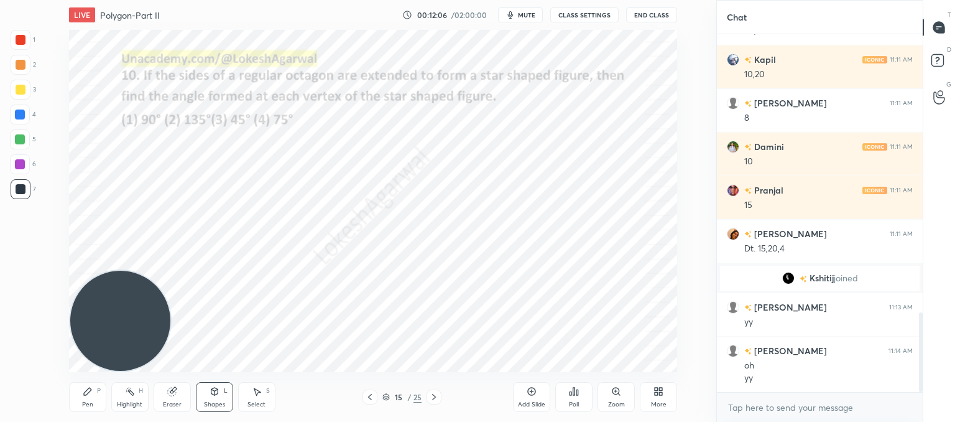
click at [221, 396] on div "Shapes L" at bounding box center [214, 397] width 37 height 30
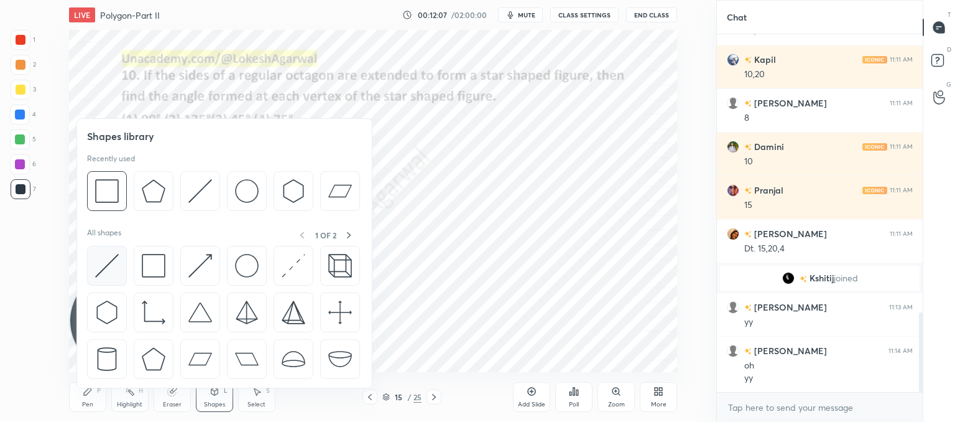
click at [104, 263] on img at bounding box center [107, 266] width 24 height 24
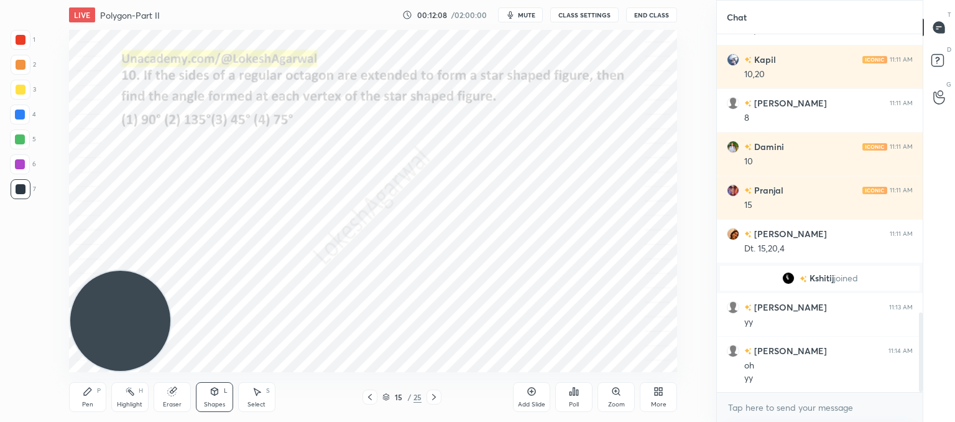
scroll to position [1294, 0]
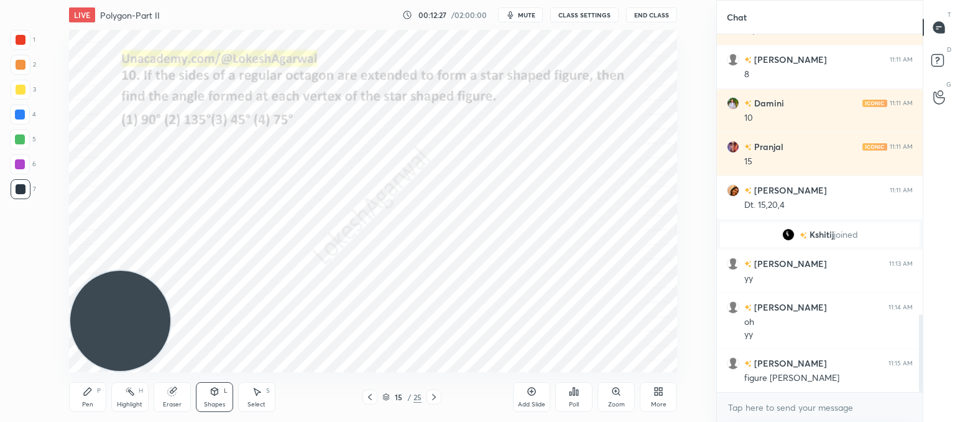
drag, startPoint x: 172, startPoint y: 395, endPoint x: 186, endPoint y: 381, distance: 19.8
click at [174, 395] on icon at bounding box center [171, 392] width 8 height 8
click at [221, 398] on div "Shapes L" at bounding box center [214, 397] width 37 height 30
drag, startPoint x: 177, startPoint y: 395, endPoint x: 193, endPoint y: 378, distance: 23.3
click at [180, 393] on div "Eraser" at bounding box center [172, 397] width 37 height 30
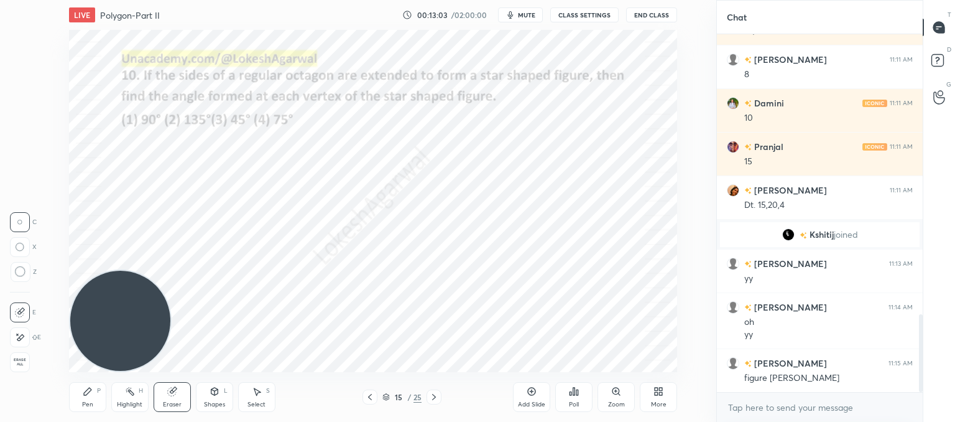
click at [209, 397] on div "Shapes L" at bounding box center [214, 397] width 37 height 30
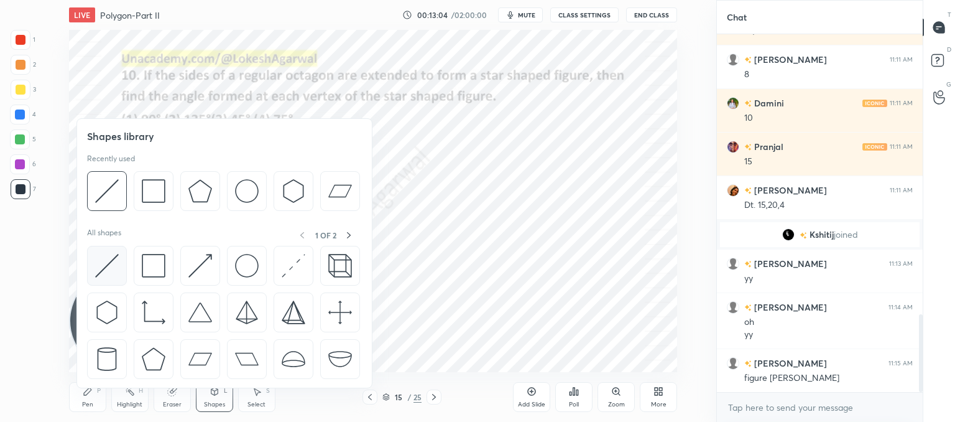
click at [104, 267] on img at bounding box center [107, 266] width 24 height 24
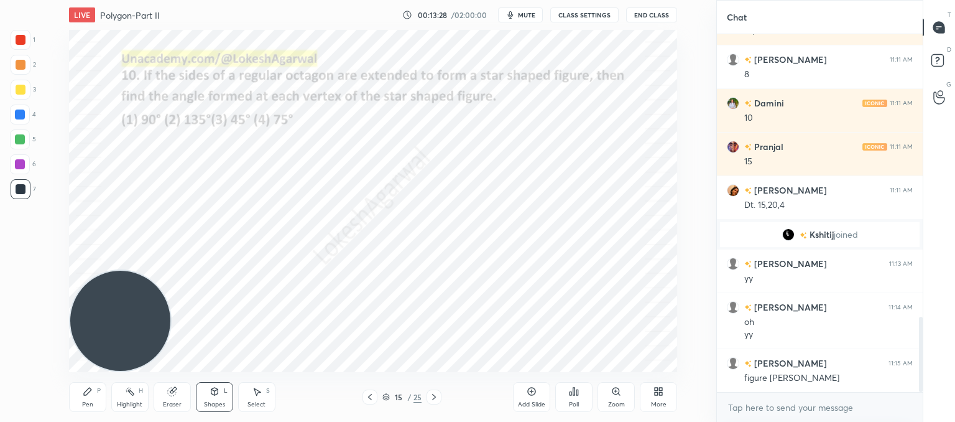
scroll to position [1337, 0]
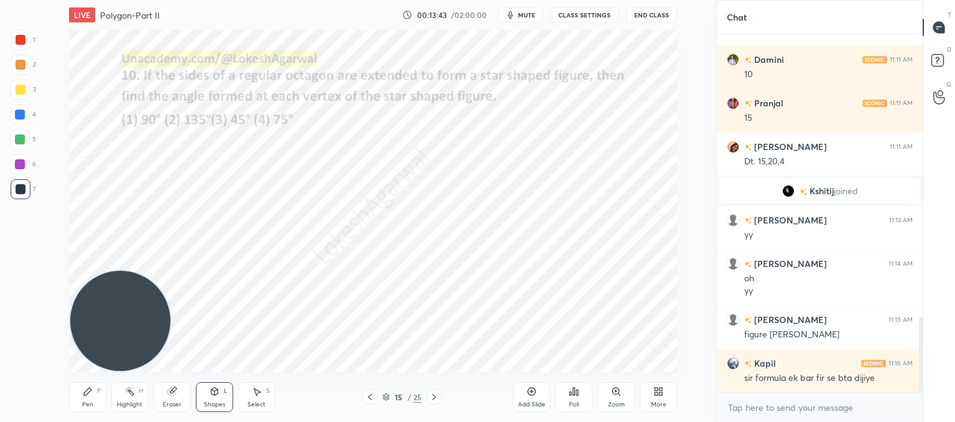
click at [171, 391] on icon at bounding box center [171, 392] width 8 height 8
drag, startPoint x: 85, startPoint y: 391, endPoint x: 92, endPoint y: 386, distance: 8.6
click at [89, 390] on icon at bounding box center [88, 391] width 10 height 10
drag, startPoint x: 177, startPoint y: 399, endPoint x: 189, endPoint y: 377, distance: 25.1
click at [177, 397] on div "Eraser" at bounding box center [172, 397] width 37 height 30
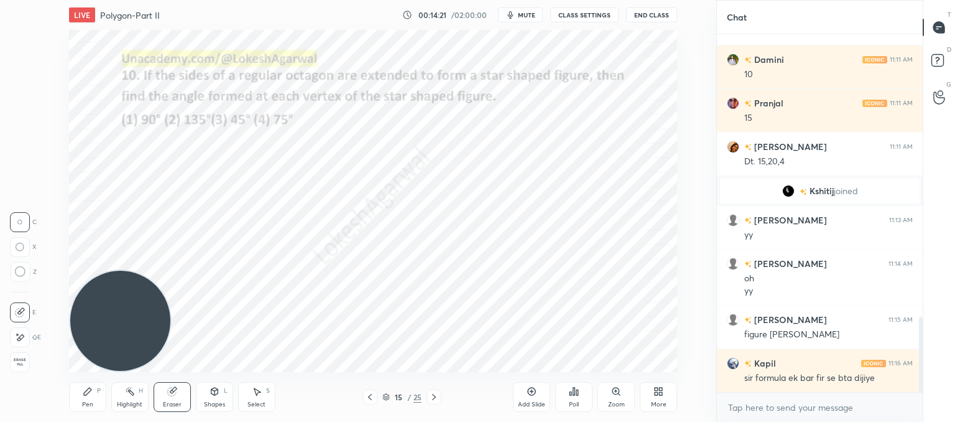
scroll to position [1381, 0]
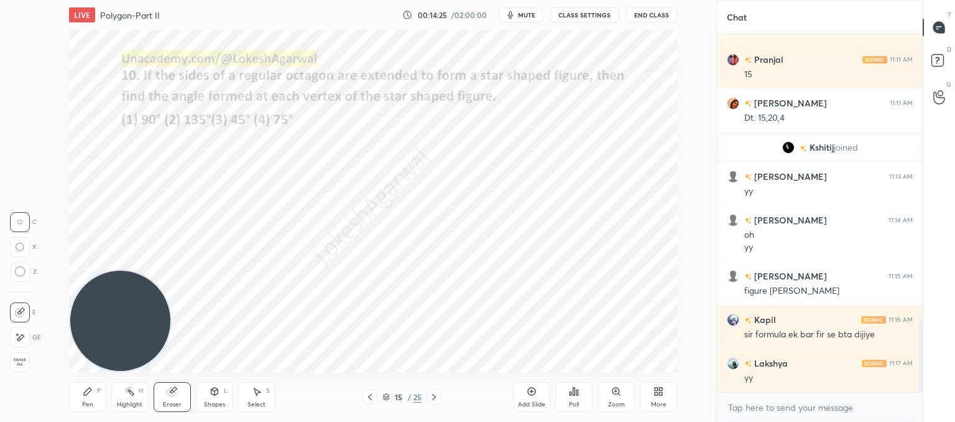
click at [79, 392] on div "Pen P" at bounding box center [87, 397] width 37 height 30
click at [438, 402] on div at bounding box center [434, 396] width 15 height 15
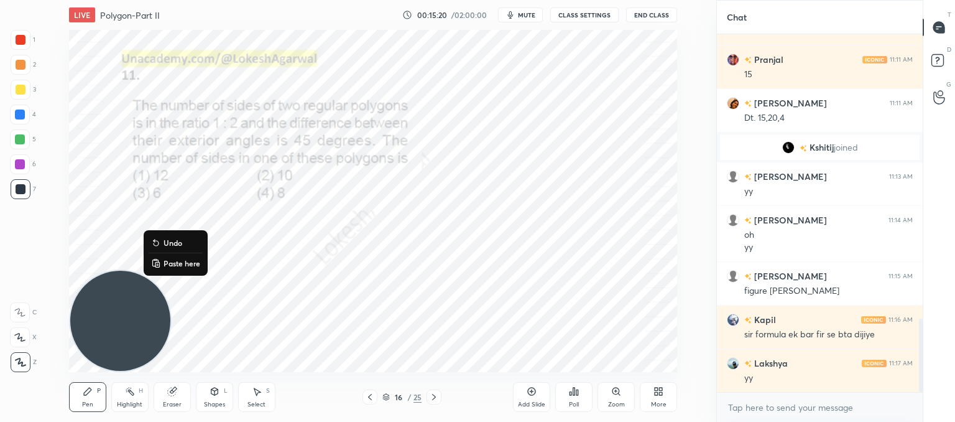
click at [179, 267] on p "Paste here" at bounding box center [182, 263] width 37 height 10
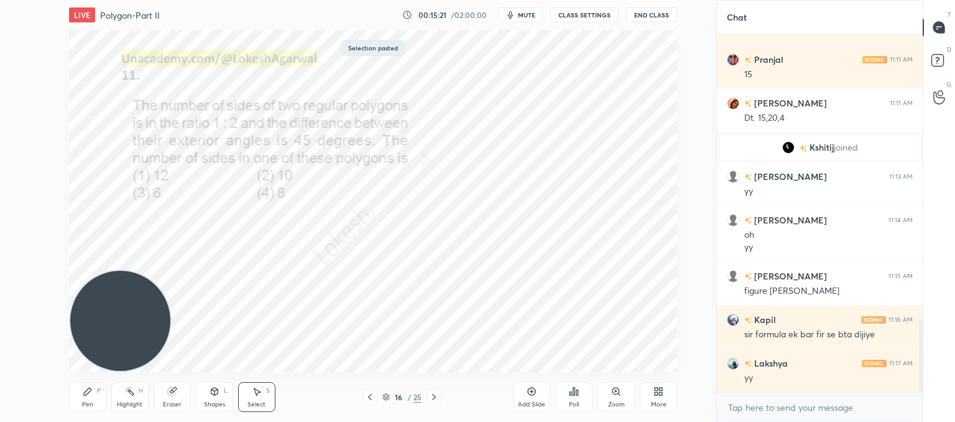
click at [482, 292] on div "0 ° Undo Copy Paste here Duplicate Duplicate to new slide Delete" at bounding box center [373, 201] width 608 height 342
click at [429, 396] on icon at bounding box center [434, 397] width 10 height 10
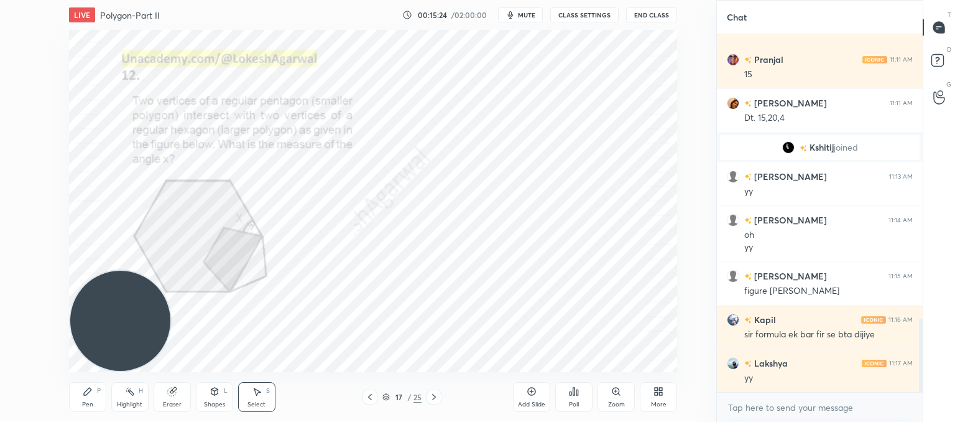
click at [429, 396] on icon at bounding box center [434, 397] width 10 height 10
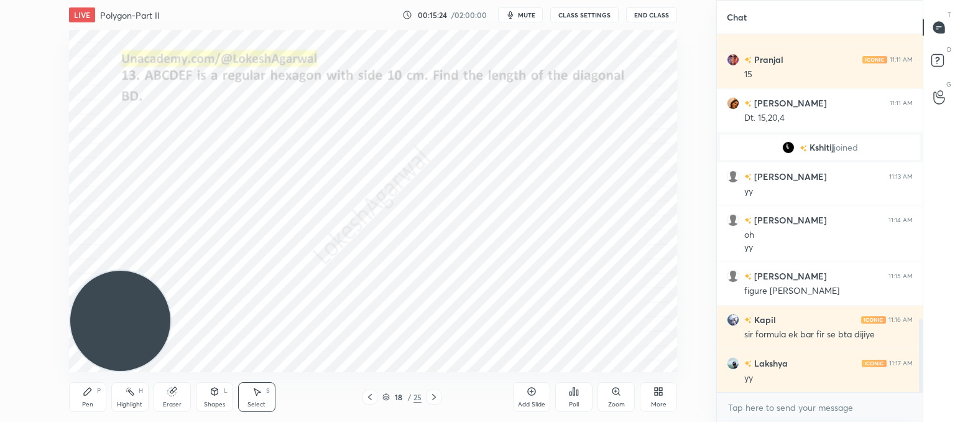
click at [429, 396] on icon at bounding box center [434, 397] width 10 height 10
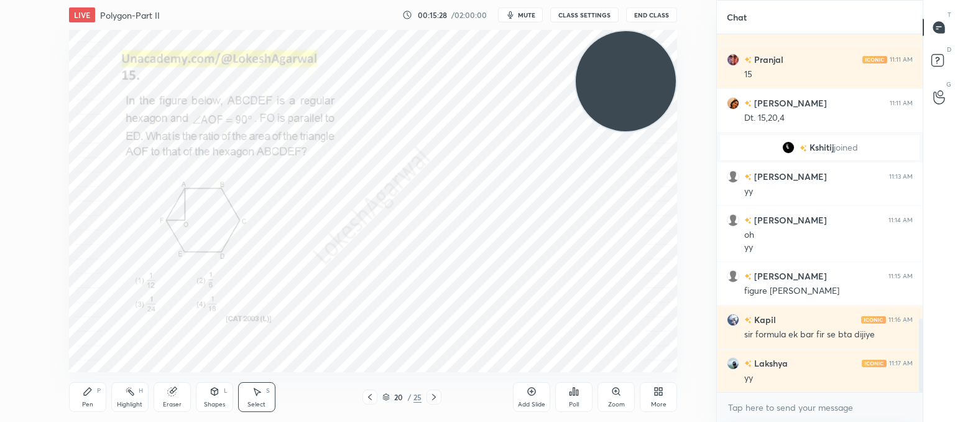
drag, startPoint x: 142, startPoint y: 324, endPoint x: 699, endPoint y: 32, distance: 629.0
click at [699, 32] on div "0 ° Undo Copy Paste here Duplicate Duplicate to new slide Delete Setting up you…" at bounding box center [373, 201] width 667 height 342
click at [85, 393] on icon at bounding box center [87, 391] width 7 height 7
click at [216, 398] on div "Shapes L" at bounding box center [214, 397] width 37 height 30
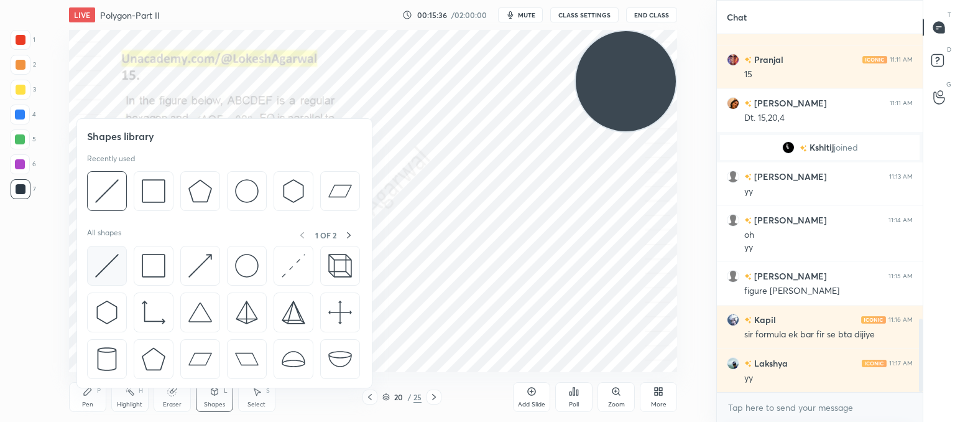
click at [102, 260] on img at bounding box center [107, 266] width 24 height 24
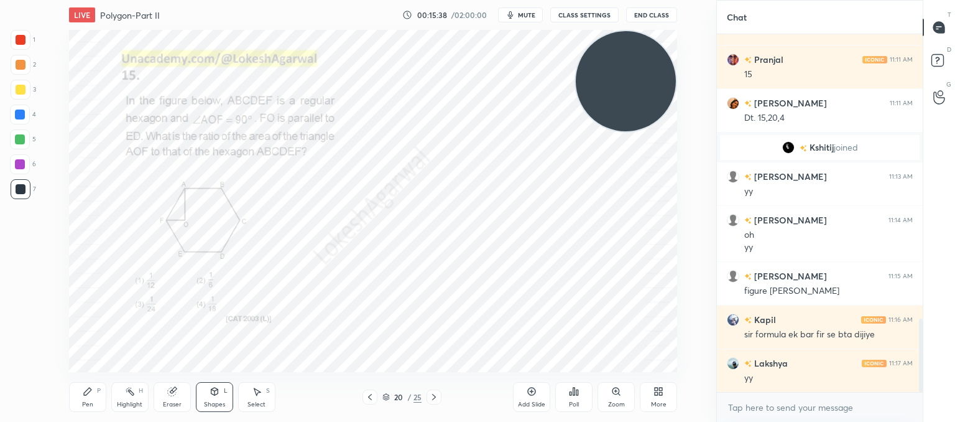
scroll to position [1411, 0]
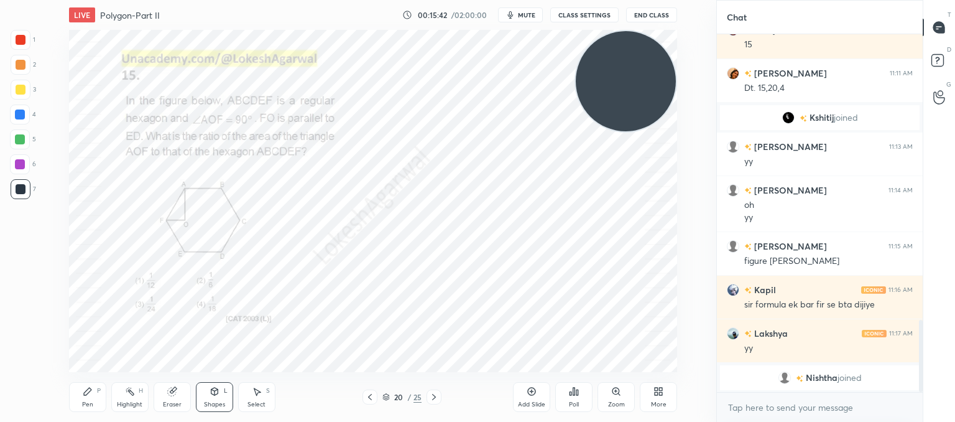
drag, startPoint x: 85, startPoint y: 393, endPoint x: 88, endPoint y: 384, distance: 9.8
click at [86, 390] on icon at bounding box center [87, 391] width 7 height 7
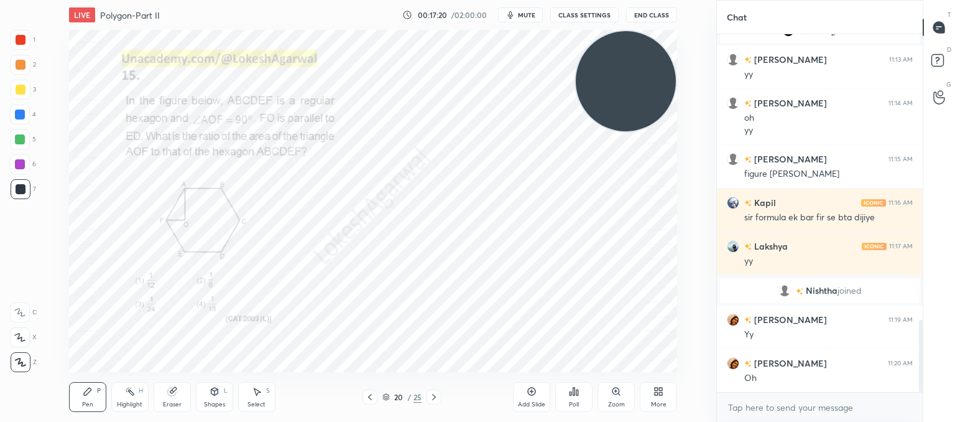
scroll to position [1423, 0]
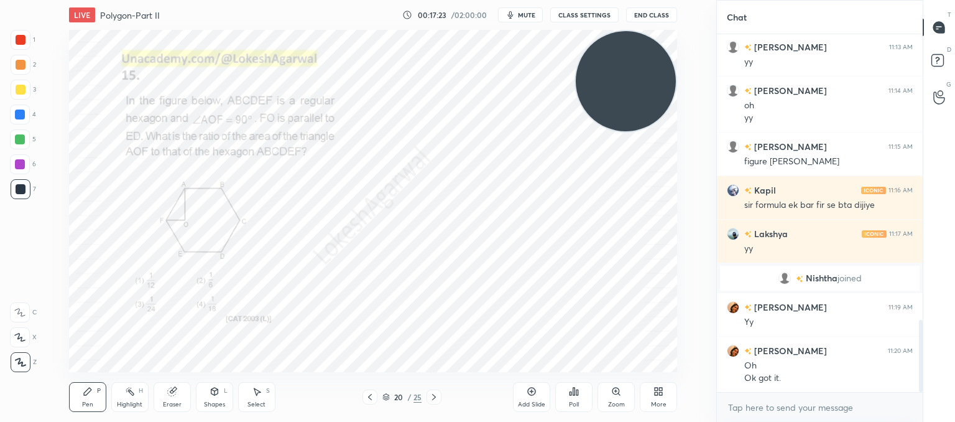
click at [430, 398] on icon at bounding box center [434, 397] width 10 height 10
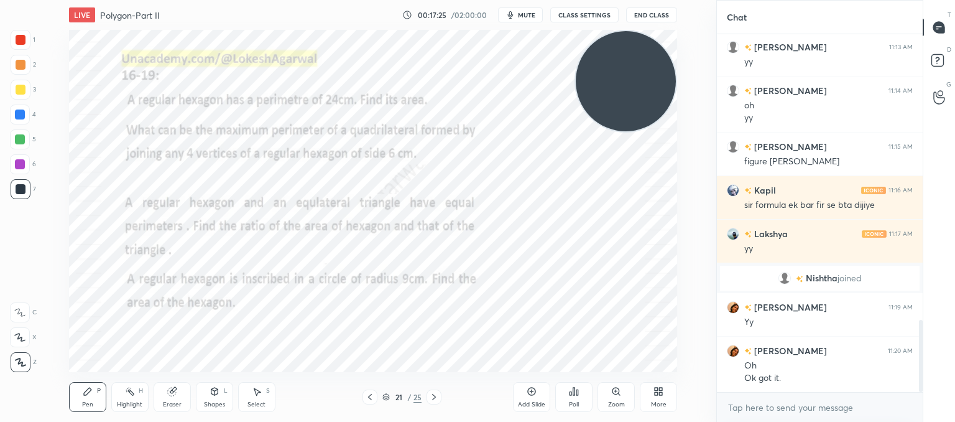
click at [430, 397] on icon at bounding box center [434, 397] width 10 height 10
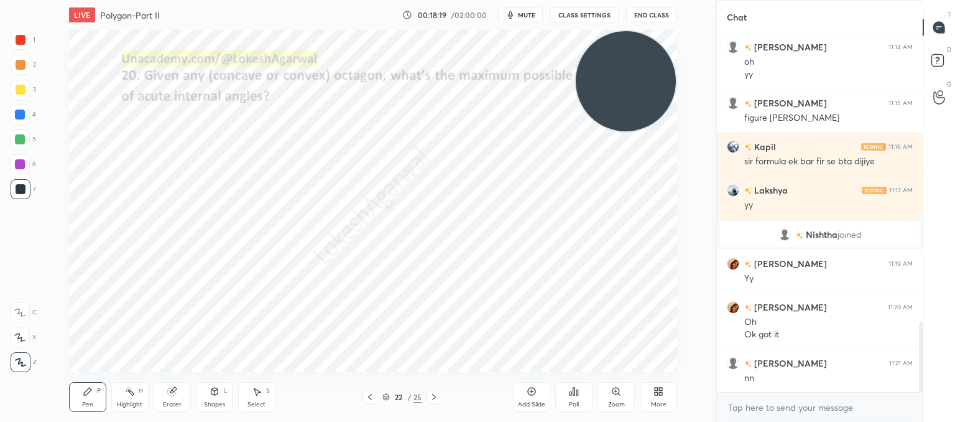
scroll to position [1510, 0]
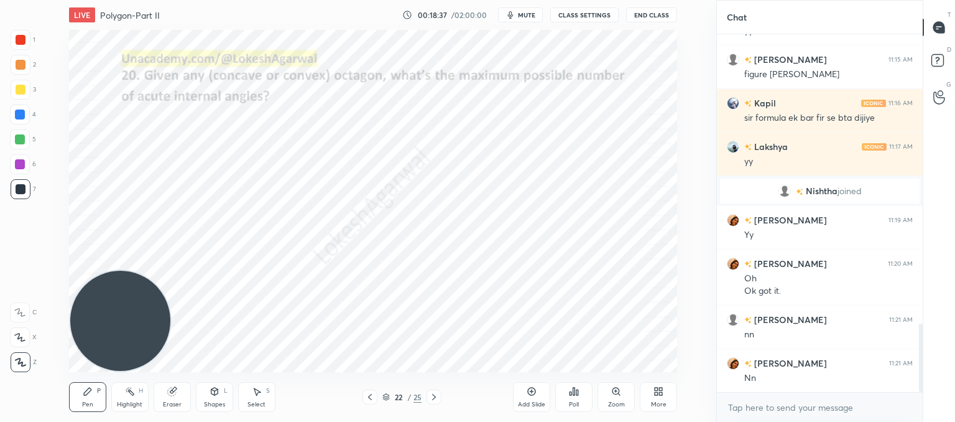
drag, startPoint x: 646, startPoint y: 77, endPoint x: 58, endPoint y: 436, distance: 689.0
click at [58, 0] on html "1 2 3 4 5 6 7 C X Z C X Z E E Erase all H H LIVE Polygon-Part II 00:18:37 / 02:…" at bounding box center [477, 0] width 955 height 0
drag, startPoint x: 177, startPoint y: 391, endPoint x: 195, endPoint y: 371, distance: 26.9
click at [180, 389] on div "Eraser" at bounding box center [172, 397] width 37 height 30
drag, startPoint x: 214, startPoint y: 394, endPoint x: 218, endPoint y: 388, distance: 7.3
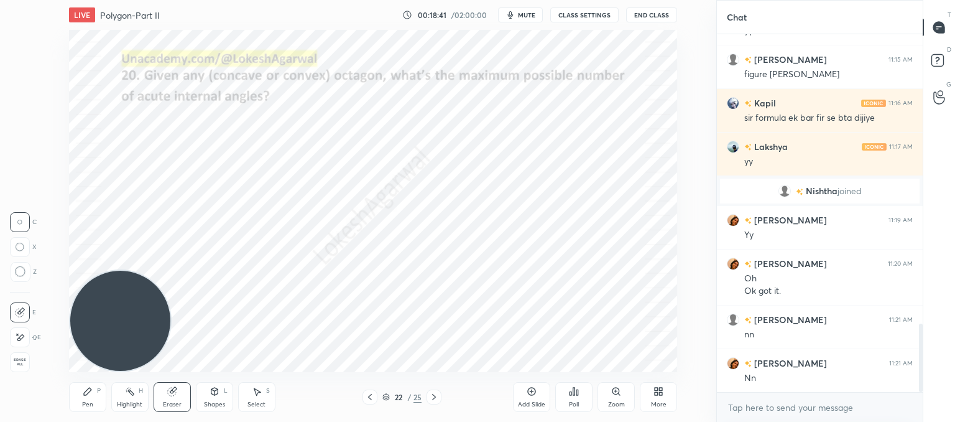
click at [218, 388] on icon at bounding box center [215, 391] width 10 height 10
drag, startPoint x: 177, startPoint y: 396, endPoint x: 175, endPoint y: 390, distance: 6.3
click at [177, 396] on div "Eraser" at bounding box center [172, 397] width 37 height 30
click at [19, 274] on icon at bounding box center [20, 271] width 11 height 11
drag, startPoint x: 216, startPoint y: 398, endPoint x: 212, endPoint y: 389, distance: 10.3
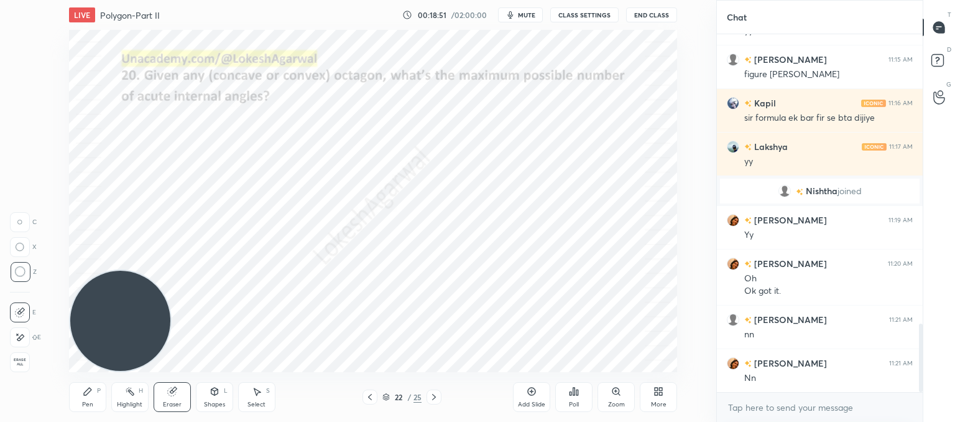
click at [216, 397] on div "Shapes L" at bounding box center [214, 397] width 37 height 30
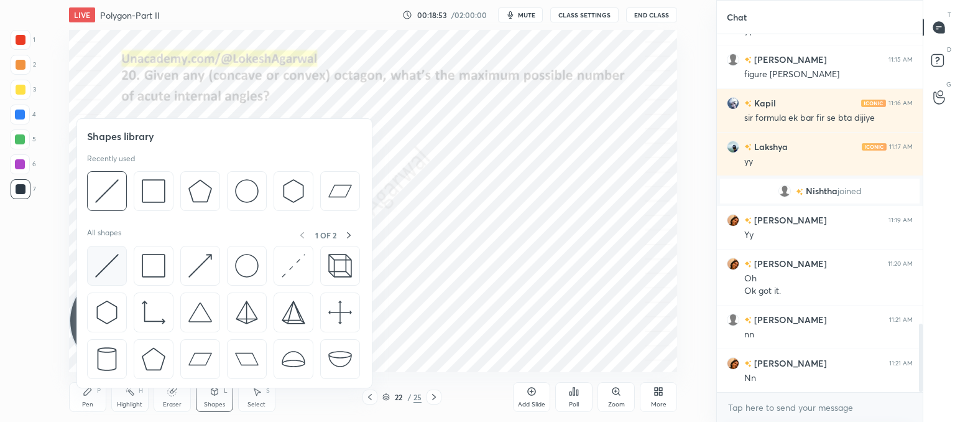
click at [106, 262] on img at bounding box center [107, 266] width 24 height 24
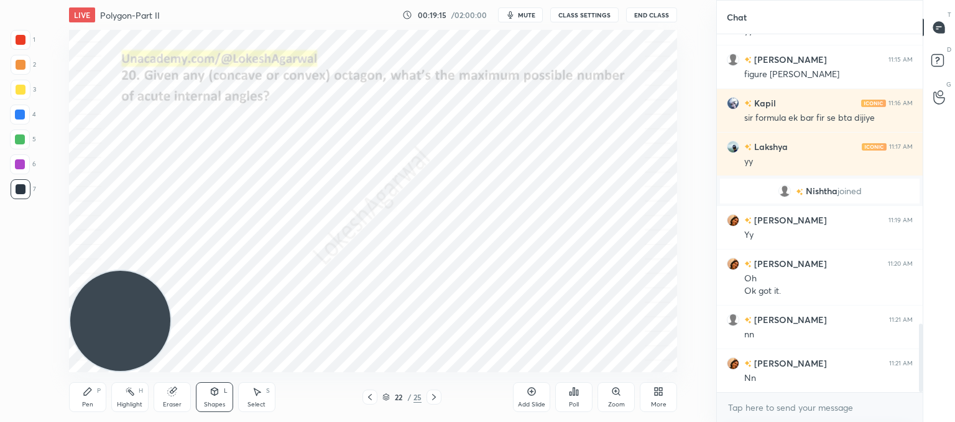
drag, startPoint x: 95, startPoint y: 394, endPoint x: 104, endPoint y: 386, distance: 12.4
click at [95, 394] on div "Pen P" at bounding box center [87, 397] width 37 height 30
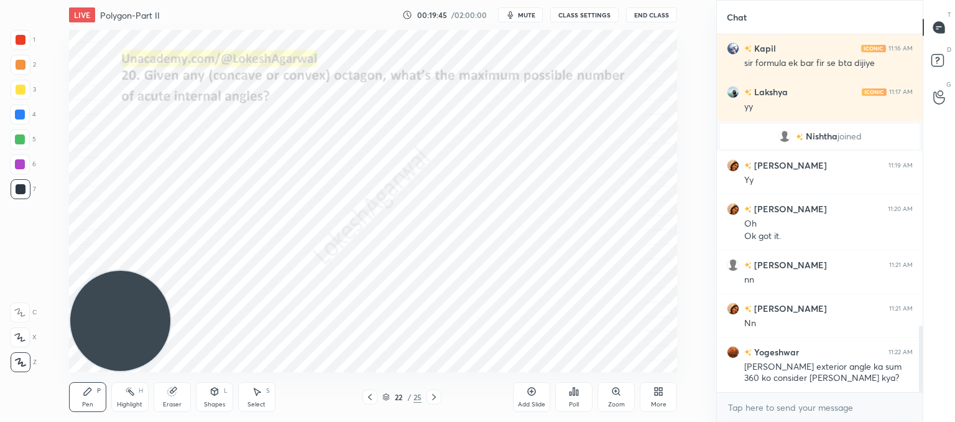
drag, startPoint x: 109, startPoint y: 277, endPoint x: 58, endPoint y: 9, distance: 273.0
click at [58, 9] on div "LIVE Polygon-Part II 00:19:45 / 02:00:00 mute CLASS SETTINGS End Class Setting …" at bounding box center [373, 211] width 667 height 422
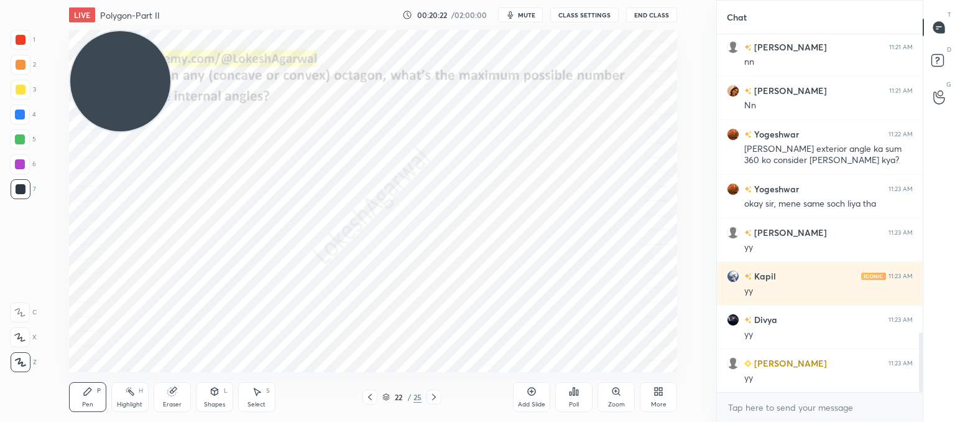
scroll to position [1826, 0]
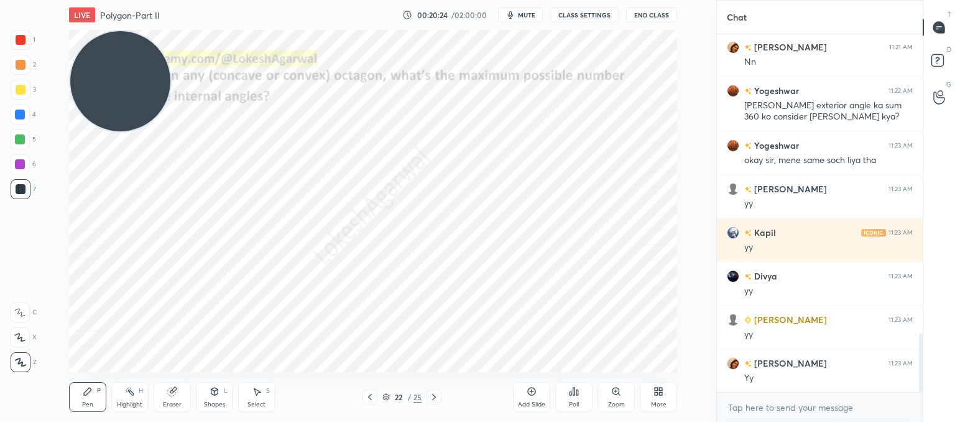
click at [428, 397] on div at bounding box center [434, 396] width 15 height 15
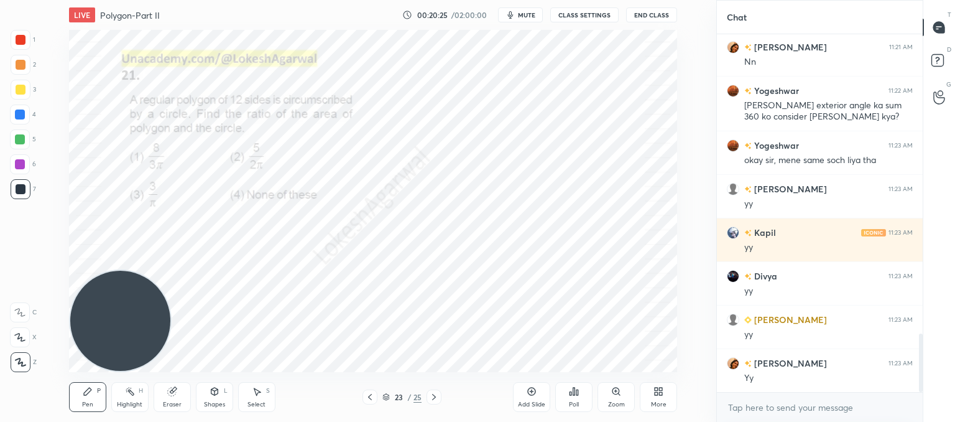
drag, startPoint x: 103, startPoint y: 104, endPoint x: 137, endPoint y: 329, distance: 227.7
click at [0, 0] on html "1 2 3 4 5 6 7 C X Z C X Z E E Erase all H H LIVE Polygon-Part II 00:20:25 / 02:…" at bounding box center [477, 0] width 955 height 0
click at [435, 396] on icon at bounding box center [434, 397] width 10 height 10
drag, startPoint x: 182, startPoint y: 396, endPoint x: 203, endPoint y: 383, distance: 24.5
click at [187, 392] on div "Eraser" at bounding box center [172, 397] width 37 height 30
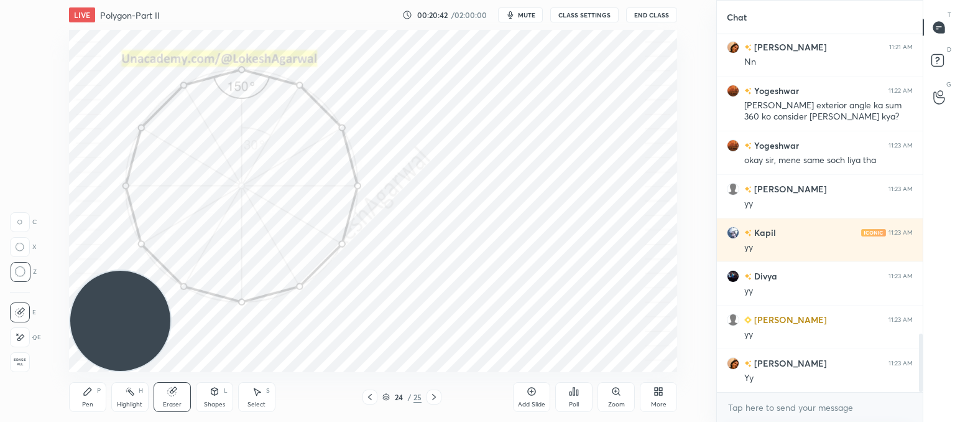
click at [368, 404] on div "Pen P Highlight H Eraser Shapes L Select S 24 / 25 Add Slide Poll Zoom More" at bounding box center [373, 397] width 608 height 50
click at [371, 396] on icon at bounding box center [370, 397] width 4 height 6
click at [432, 392] on icon at bounding box center [434, 397] width 10 height 10
drag, startPoint x: 82, startPoint y: 394, endPoint x: 99, endPoint y: 373, distance: 27.0
click at [90, 392] on icon at bounding box center [88, 391] width 10 height 10
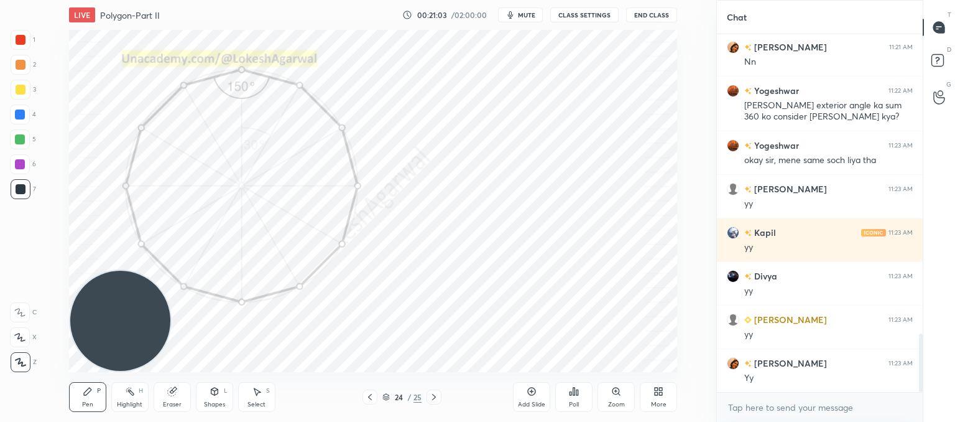
click at [366, 396] on icon at bounding box center [370, 397] width 10 height 10
click at [428, 388] on div "Pen P Highlight H Eraser Shapes L Select S 23 / 25 Add Slide Poll Zoom More" at bounding box center [373, 397] width 608 height 50
drag, startPoint x: 434, startPoint y: 395, endPoint x: 425, endPoint y: 395, distance: 8.1
click at [431, 395] on icon at bounding box center [434, 397] width 10 height 10
click at [175, 396] on icon at bounding box center [172, 391] width 10 height 10
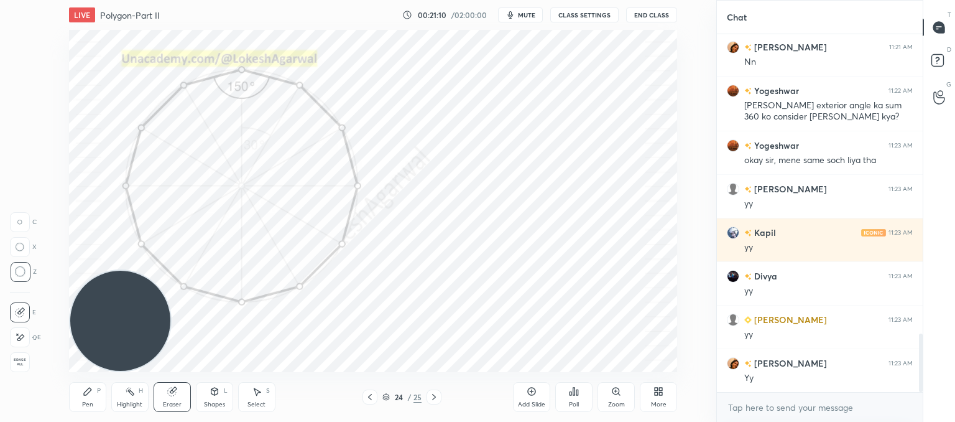
click at [90, 388] on icon at bounding box center [88, 391] width 10 height 10
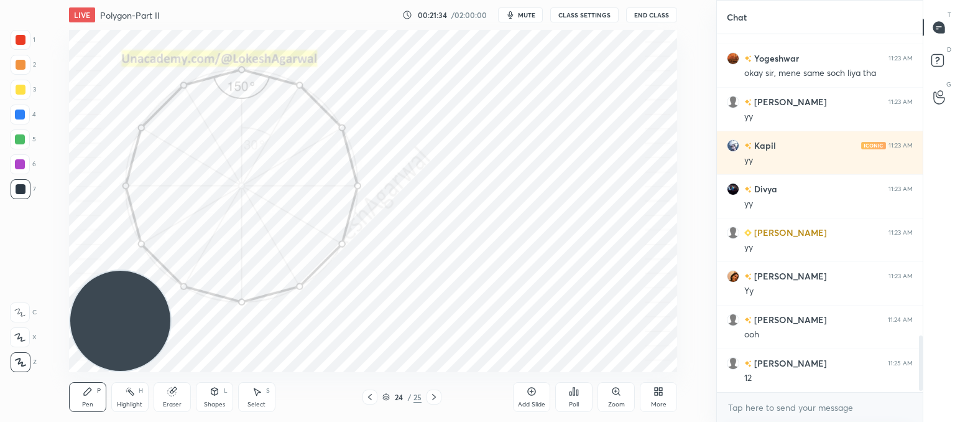
scroll to position [1957, 0]
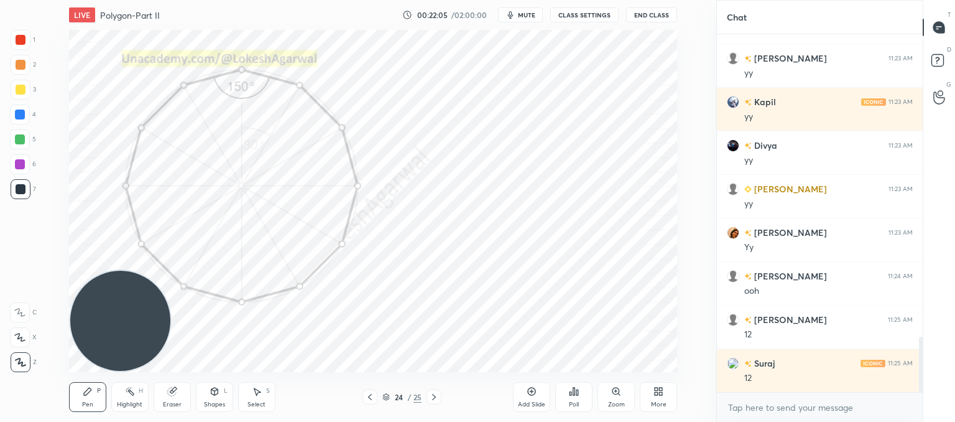
drag, startPoint x: 172, startPoint y: 403, endPoint x: 173, endPoint y: 396, distance: 7.0
click at [172, 401] on div "Eraser" at bounding box center [172, 404] width 19 height 6
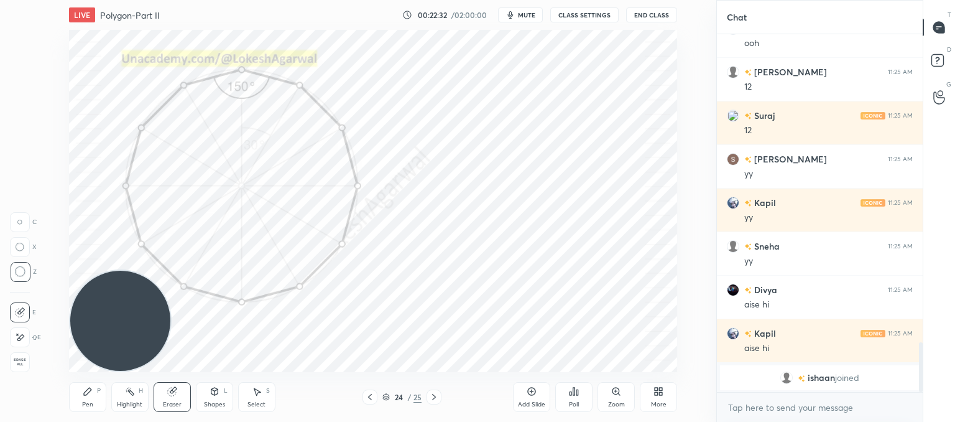
scroll to position [2026, 0]
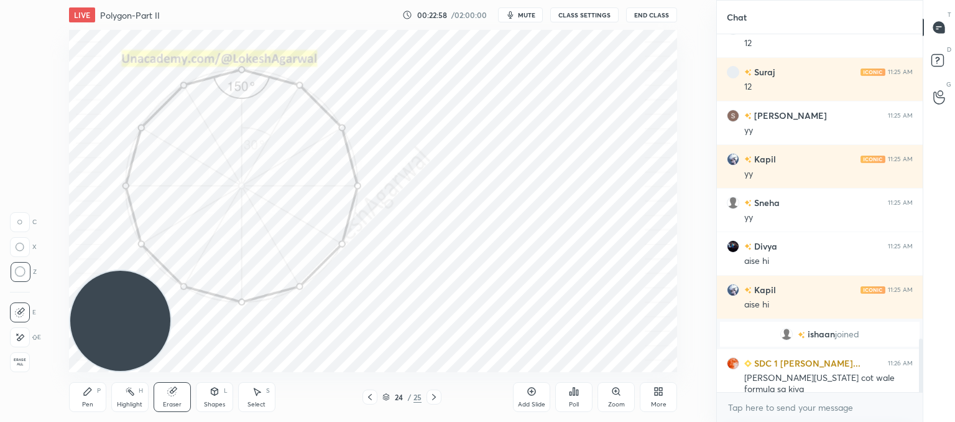
drag, startPoint x: 85, startPoint y: 398, endPoint x: 90, endPoint y: 394, distance: 7.1
click at [90, 396] on div "Pen P" at bounding box center [87, 397] width 37 height 30
click at [167, 389] on icon at bounding box center [172, 391] width 10 height 10
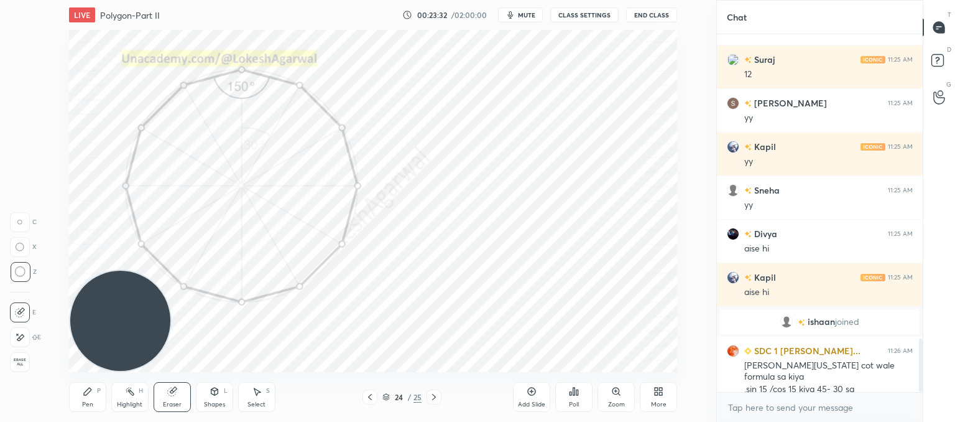
scroll to position [2082, 0]
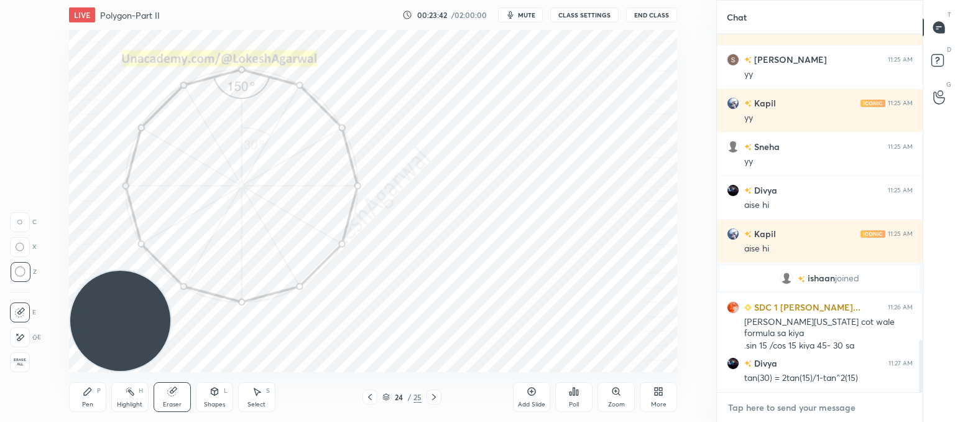
click at [735, 404] on textarea at bounding box center [820, 407] width 186 height 20
click at [429, 394] on icon at bounding box center [434, 397] width 10 height 10
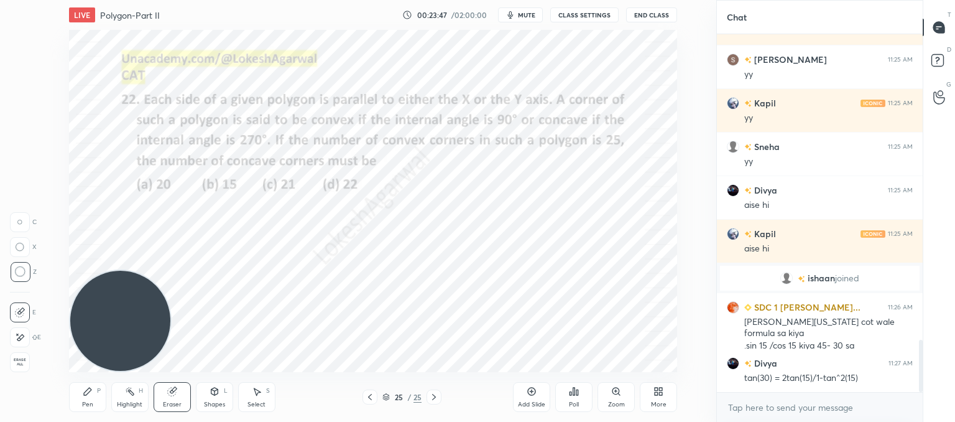
click at [429, 394] on icon at bounding box center [434, 397] width 10 height 10
click at [369, 397] on icon at bounding box center [370, 397] width 4 height 6
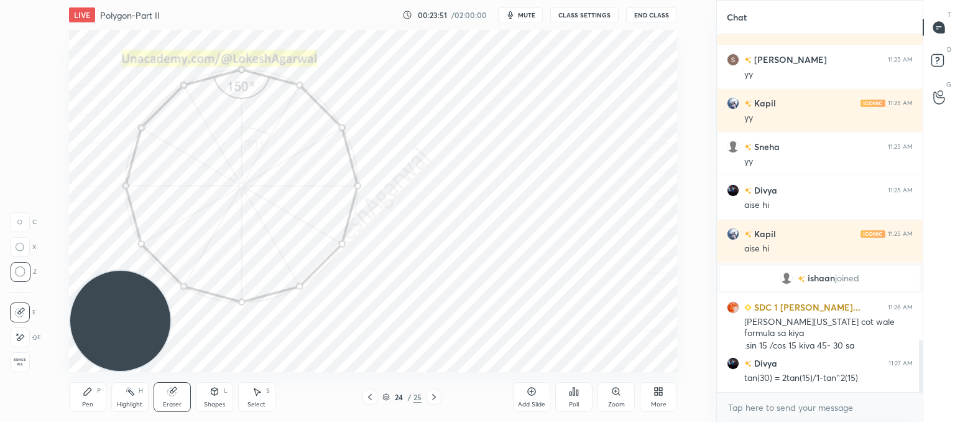
click at [369, 397] on icon at bounding box center [370, 397] width 4 height 6
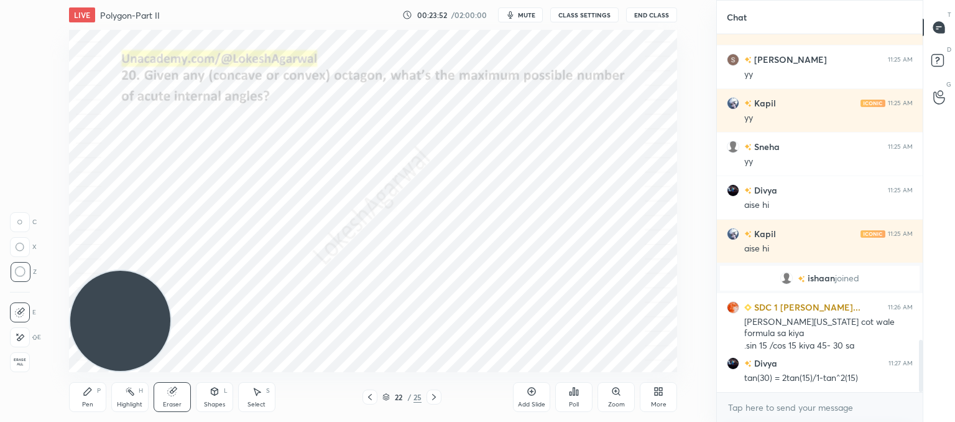
click at [369, 397] on icon at bounding box center [370, 397] width 4 height 6
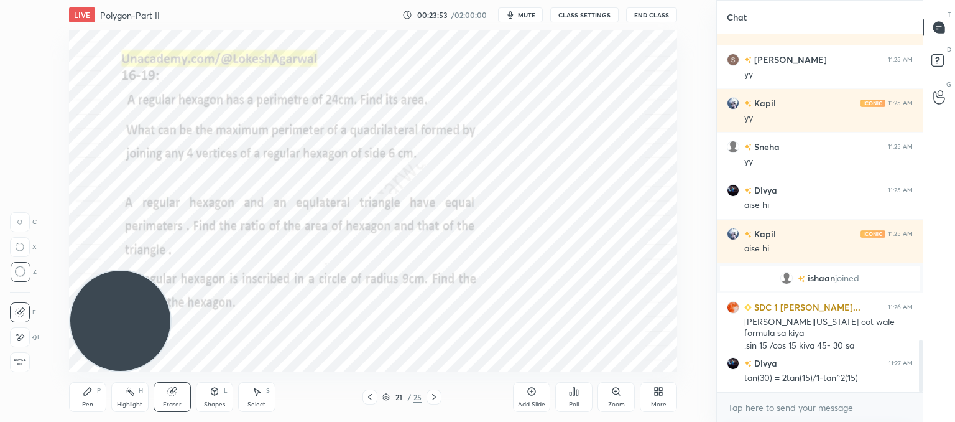
click at [369, 397] on icon at bounding box center [370, 397] width 4 height 6
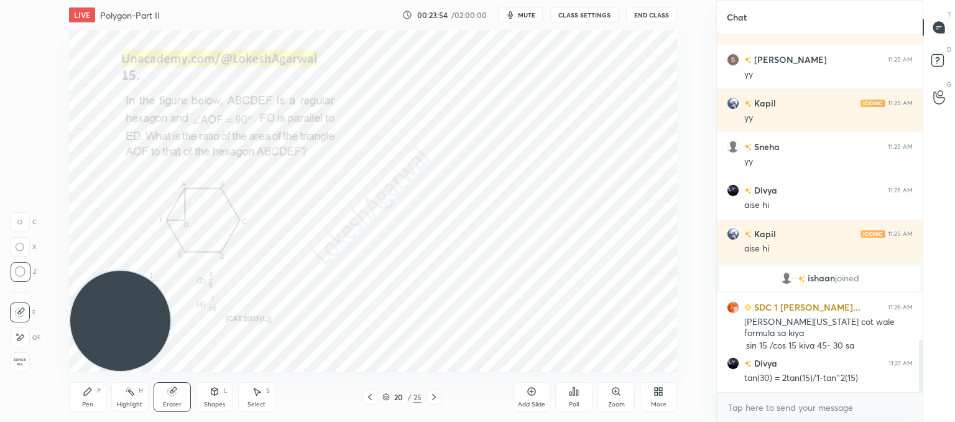
click at [437, 401] on icon at bounding box center [434, 397] width 10 height 10
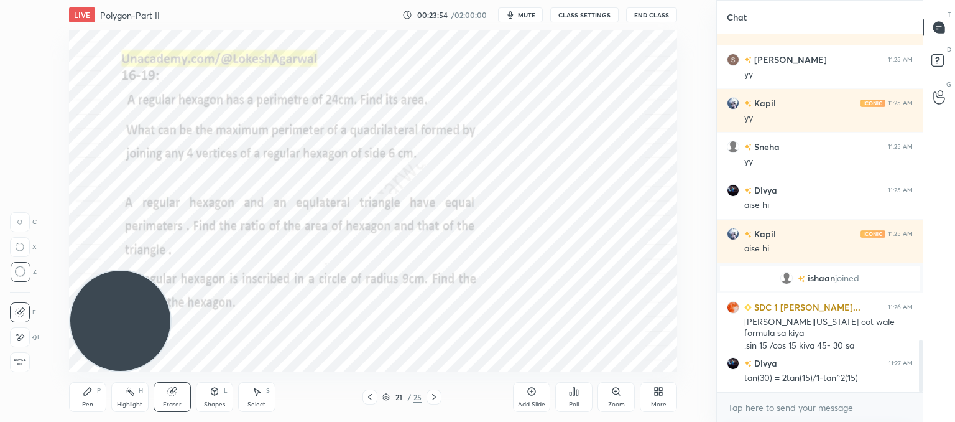
click at [437, 401] on icon at bounding box center [434, 397] width 10 height 10
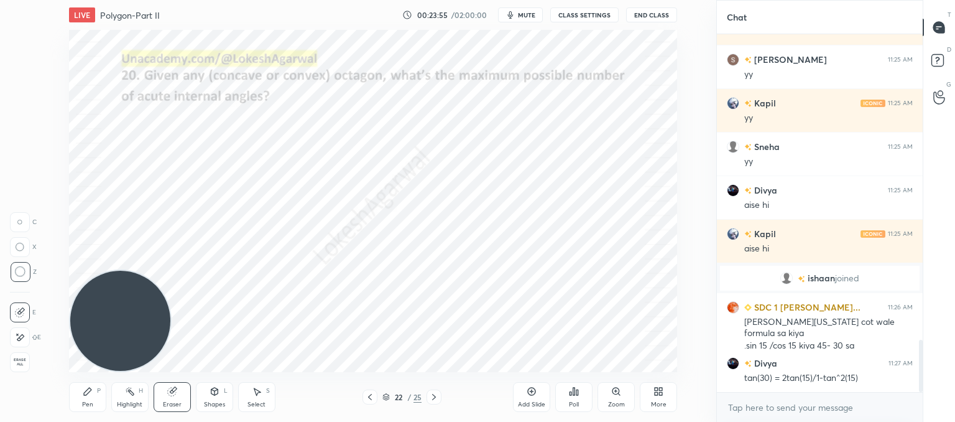
click at [437, 401] on icon at bounding box center [434, 397] width 10 height 10
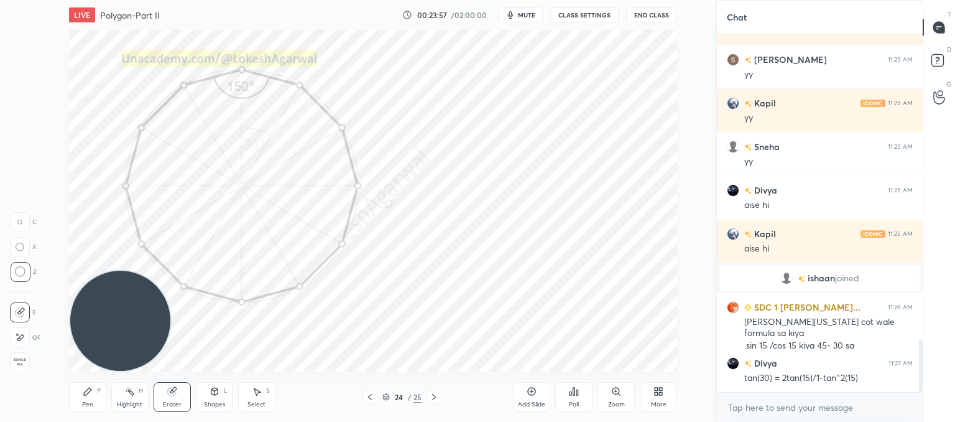
click at [434, 399] on icon at bounding box center [434, 397] width 10 height 10
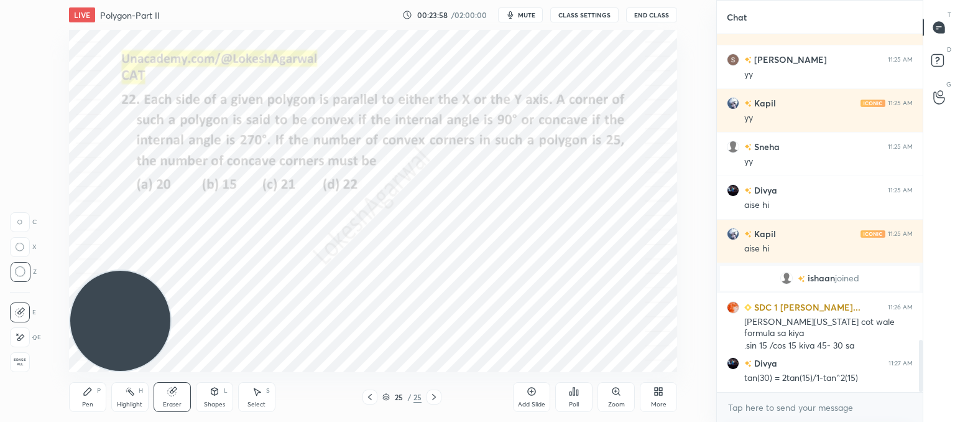
click at [525, 394] on div "Add Slide" at bounding box center [531, 397] width 37 height 30
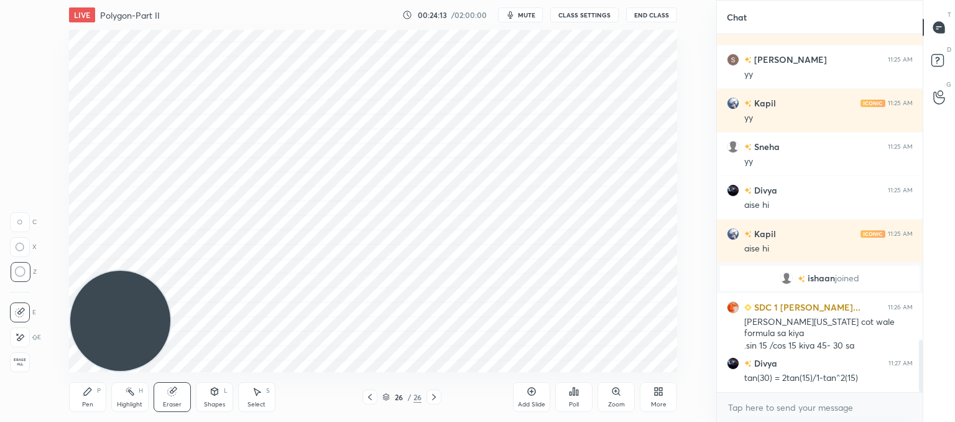
drag, startPoint x: 439, startPoint y: 399, endPoint x: 410, endPoint y: 399, distance: 28.6
click at [439, 399] on div at bounding box center [434, 396] width 15 height 15
click at [369, 396] on icon at bounding box center [370, 397] width 10 height 10
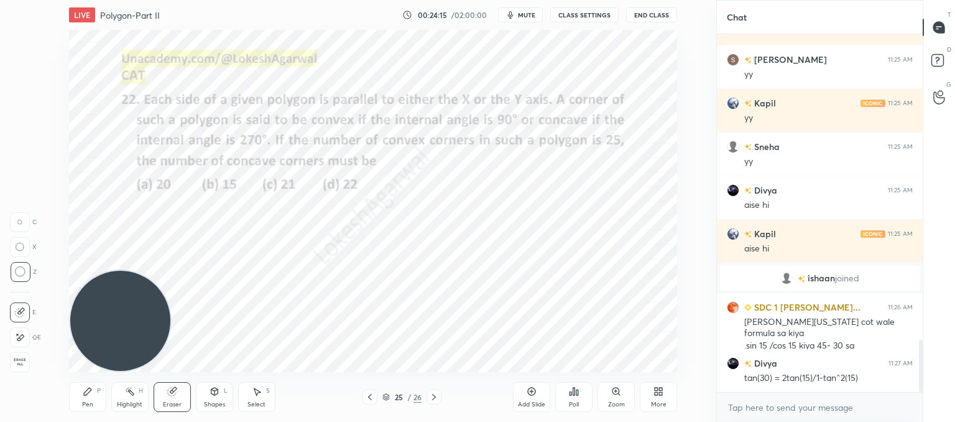
click at [369, 396] on icon at bounding box center [370, 397] width 4 height 6
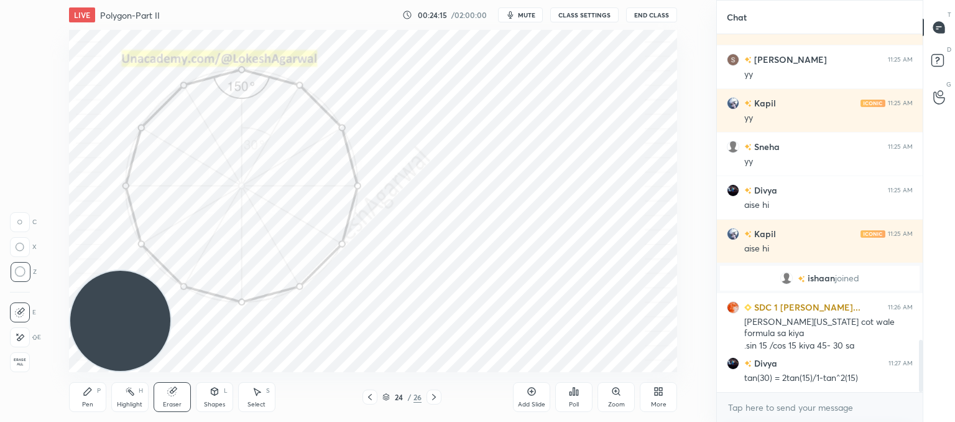
click at [372, 396] on icon at bounding box center [370, 397] width 10 height 10
click at [371, 395] on icon at bounding box center [370, 397] width 4 height 6
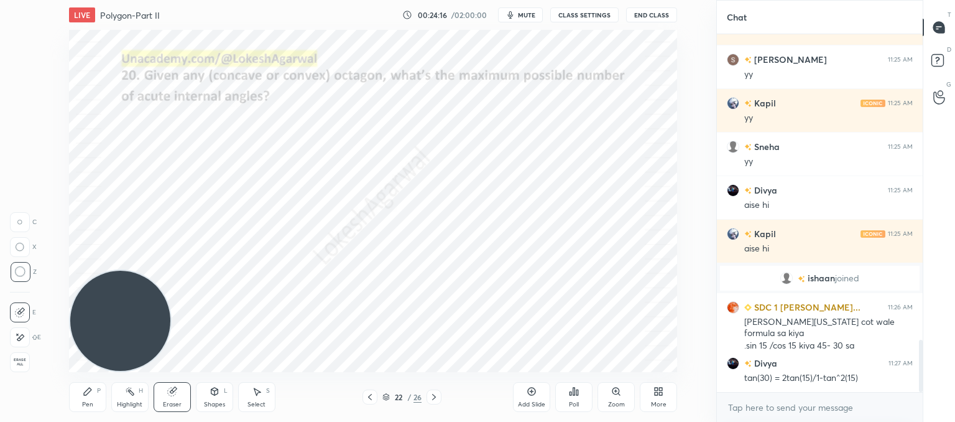
click at [373, 397] on icon at bounding box center [370, 397] width 10 height 10
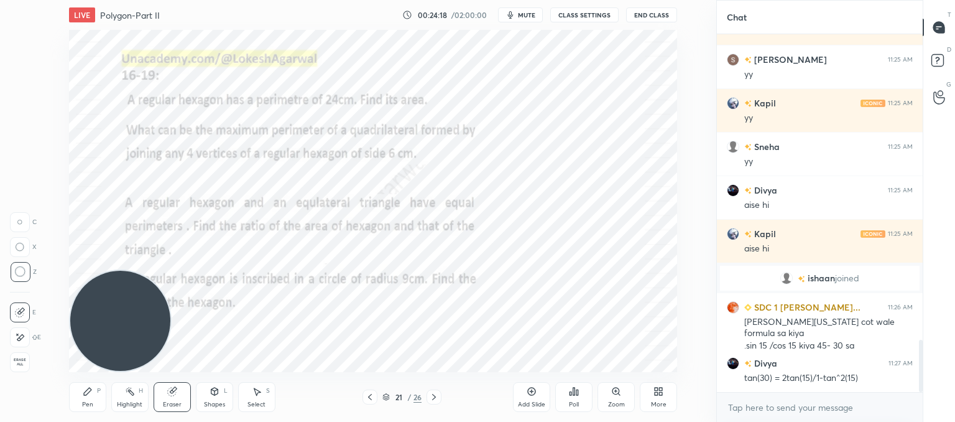
click at [376, 401] on div at bounding box center [370, 396] width 15 height 15
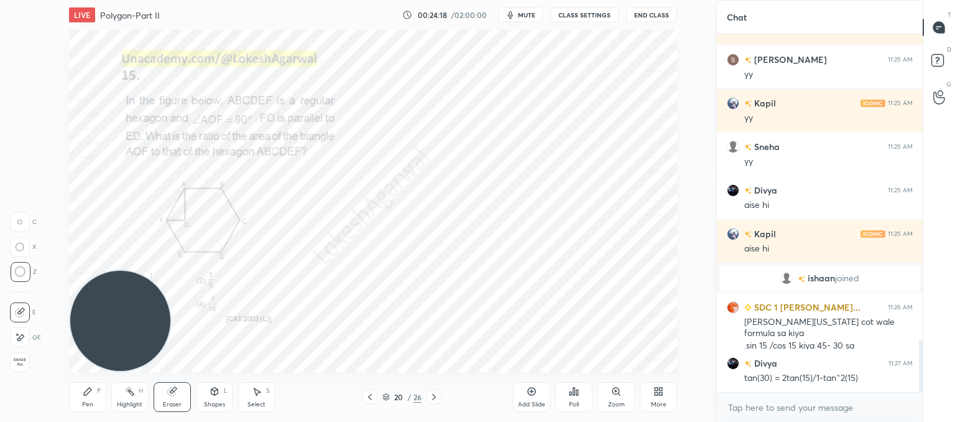
click at [376, 399] on div at bounding box center [370, 396] width 15 height 15
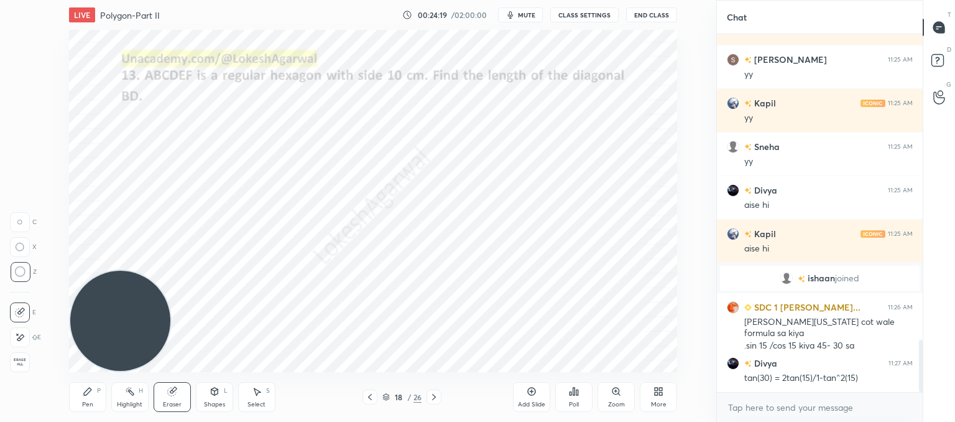
click at [376, 399] on div at bounding box center [370, 396] width 15 height 15
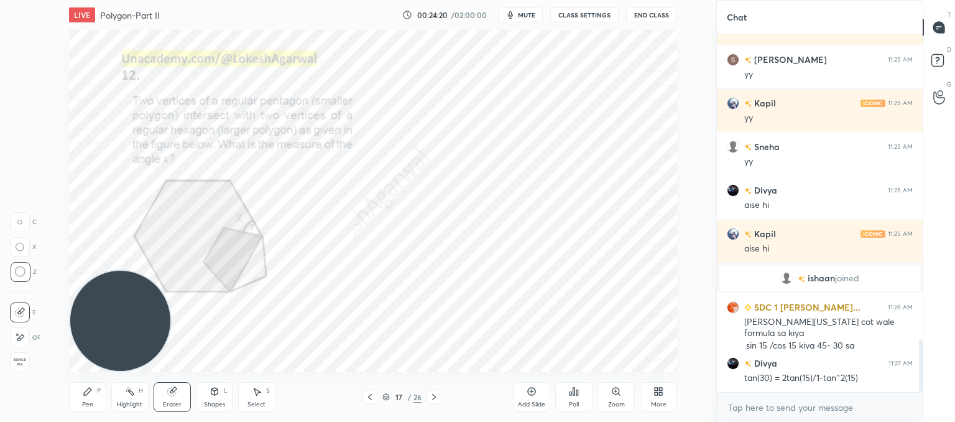
click at [376, 399] on div at bounding box center [370, 396] width 15 height 15
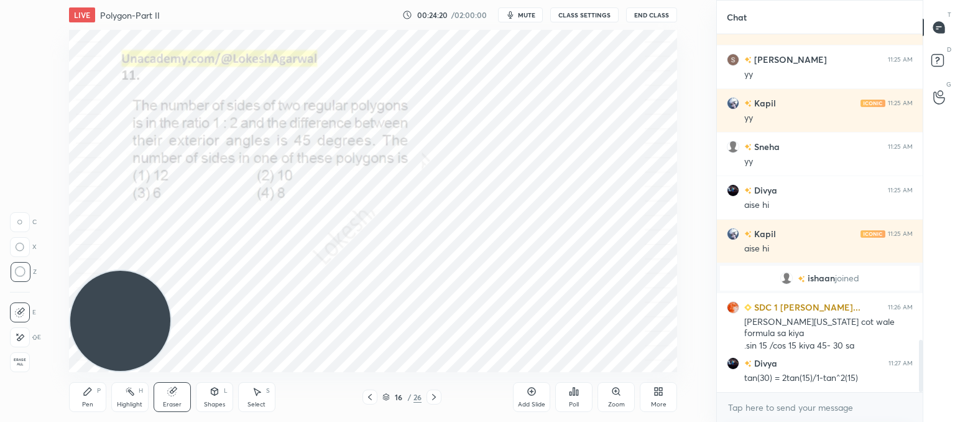
click at [376, 399] on div at bounding box center [370, 396] width 15 height 15
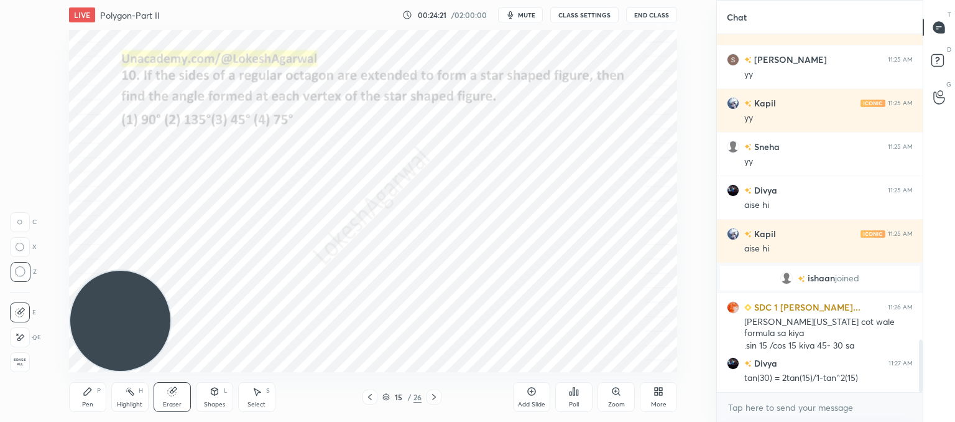
click at [378, 397] on div "15 / 26" at bounding box center [402, 396] width 79 height 15
click at [371, 396] on icon at bounding box center [370, 397] width 10 height 10
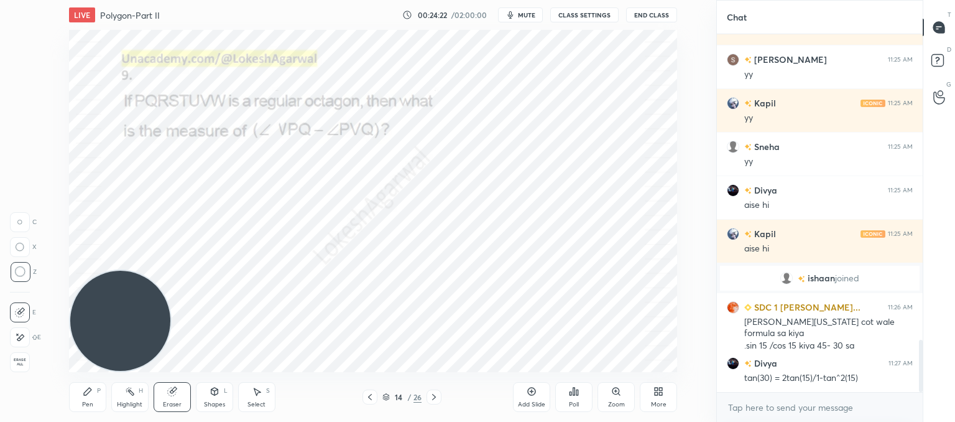
click at [372, 396] on icon at bounding box center [370, 397] width 10 height 10
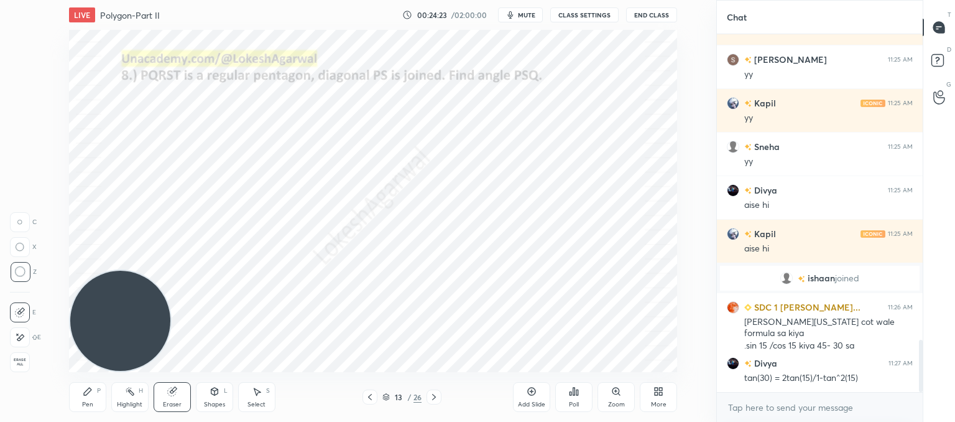
click at [373, 396] on icon at bounding box center [370, 397] width 10 height 10
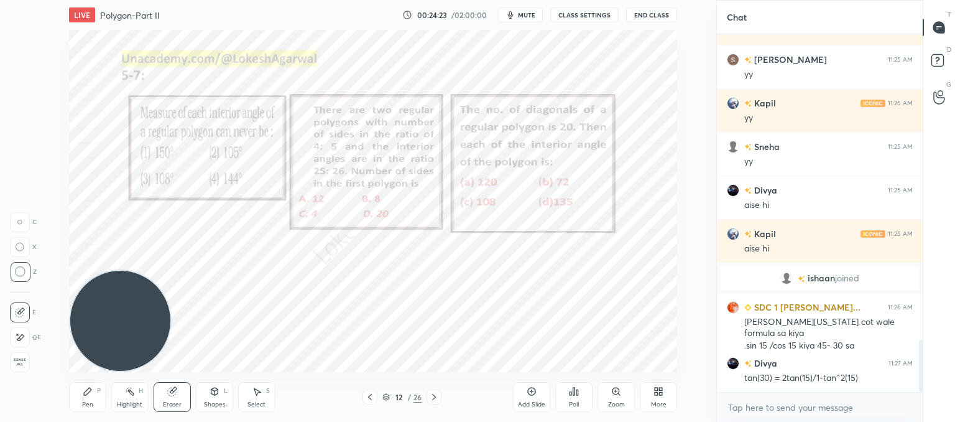
click at [373, 396] on icon at bounding box center [370, 397] width 10 height 10
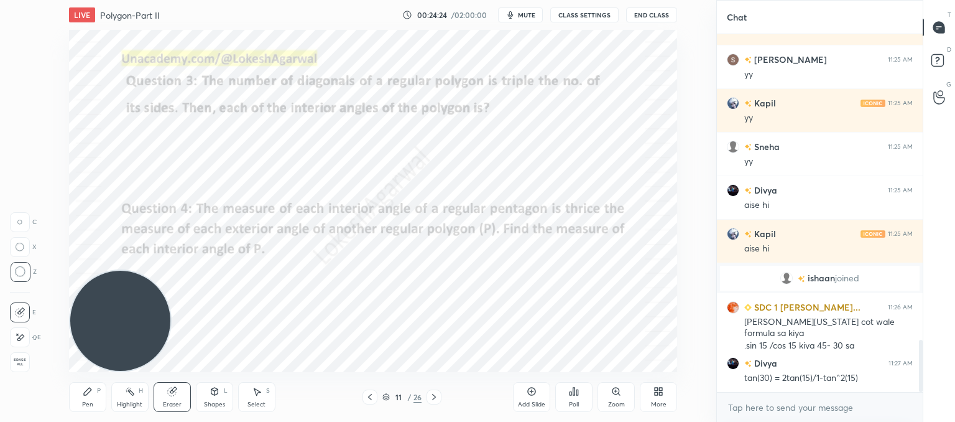
click at [374, 396] on icon at bounding box center [370, 397] width 10 height 10
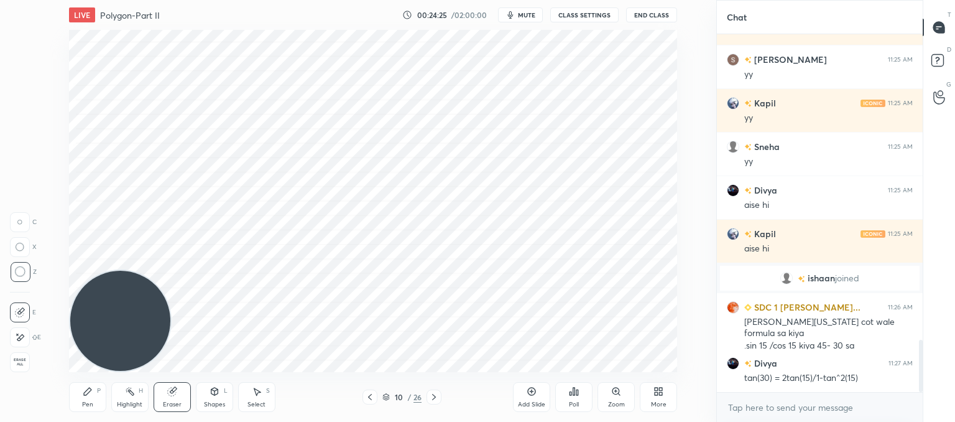
click at [436, 394] on icon at bounding box center [434, 397] width 10 height 10
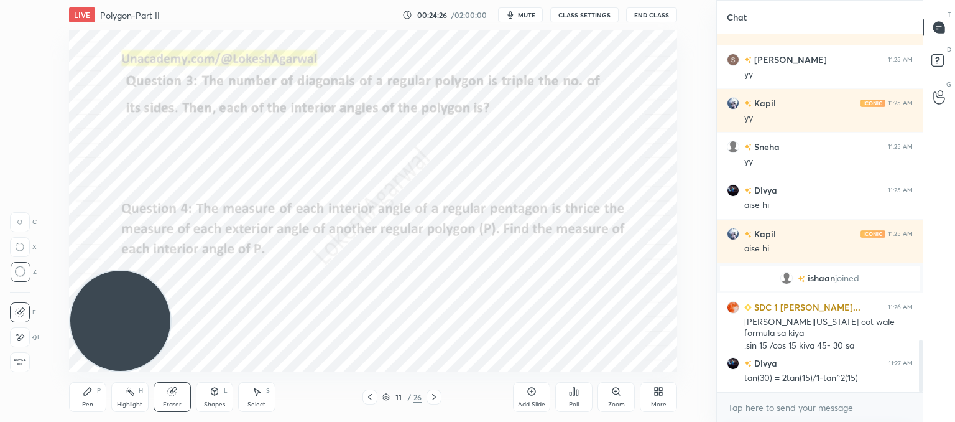
click at [435, 395] on icon at bounding box center [434, 397] width 10 height 10
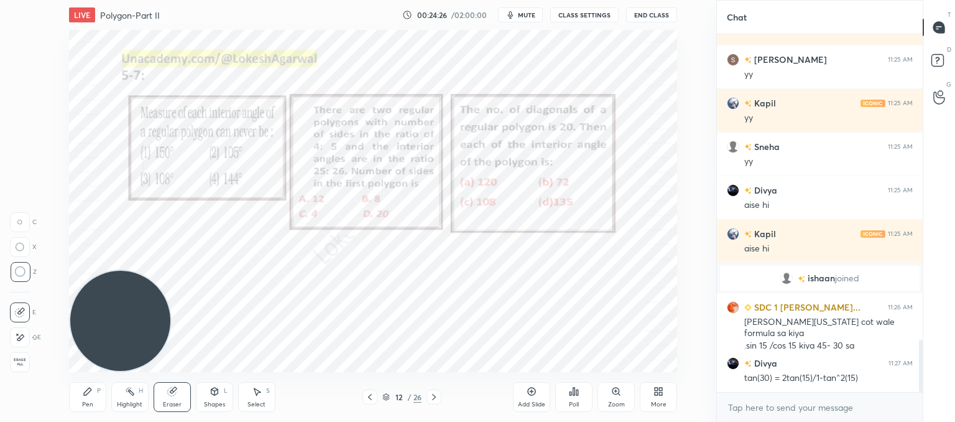
click at [435, 396] on icon at bounding box center [434, 397] width 10 height 10
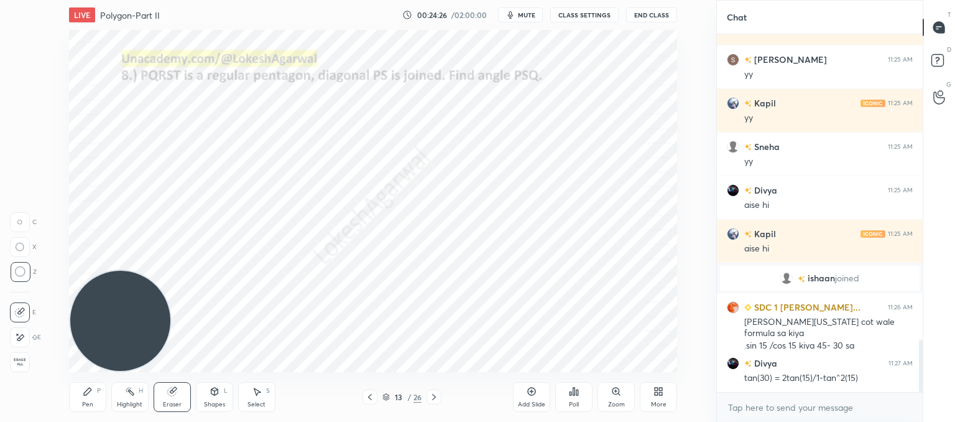
click at [438, 396] on icon at bounding box center [434, 397] width 10 height 10
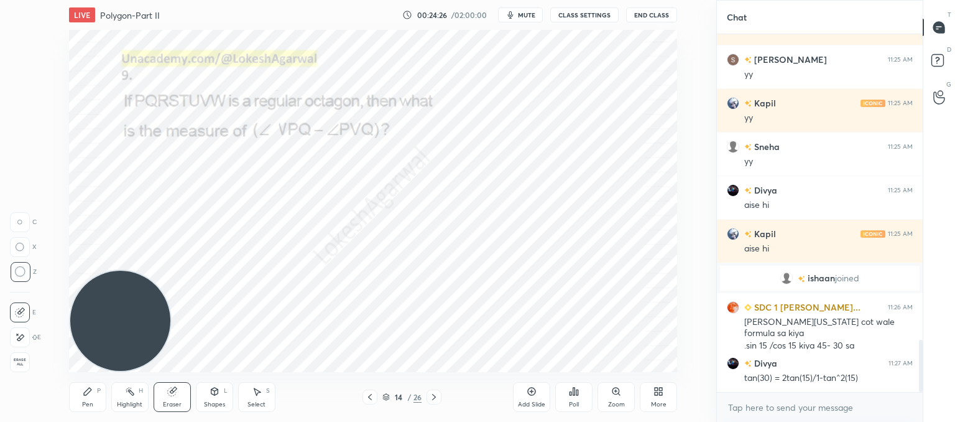
click at [437, 396] on icon at bounding box center [434, 397] width 10 height 10
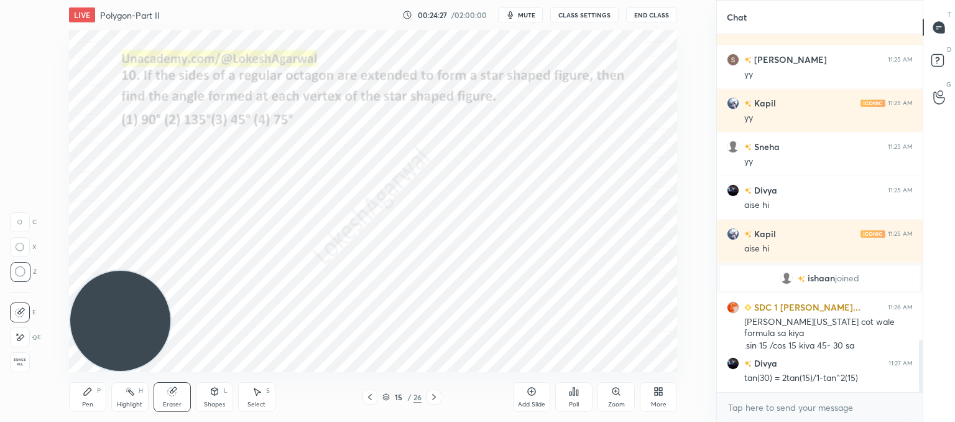
click at [438, 396] on icon at bounding box center [434, 397] width 10 height 10
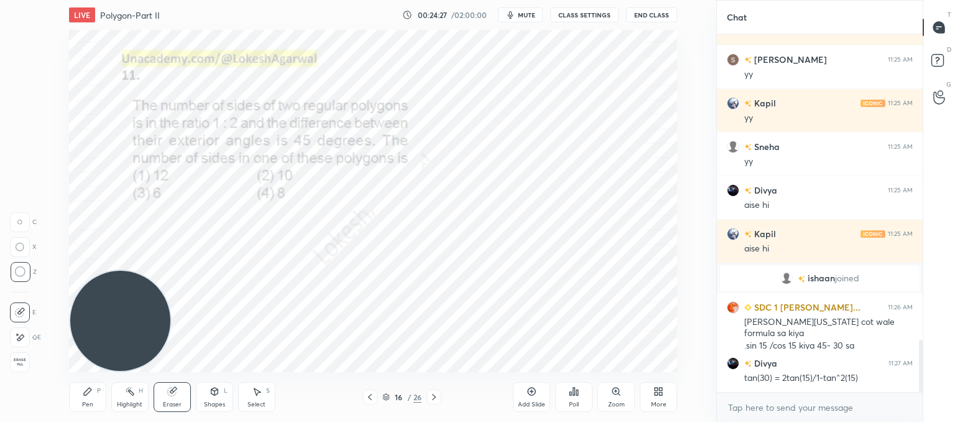
click at [440, 395] on div at bounding box center [434, 396] width 15 height 15
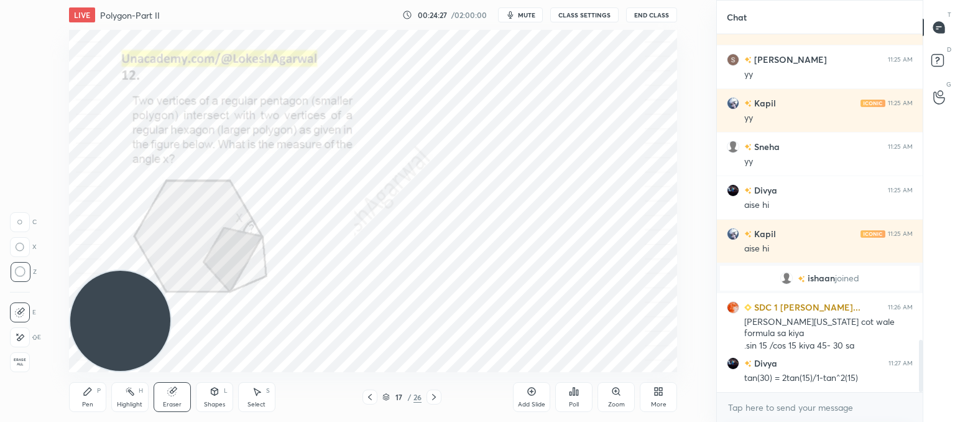
click at [440, 396] on div at bounding box center [434, 396] width 15 height 15
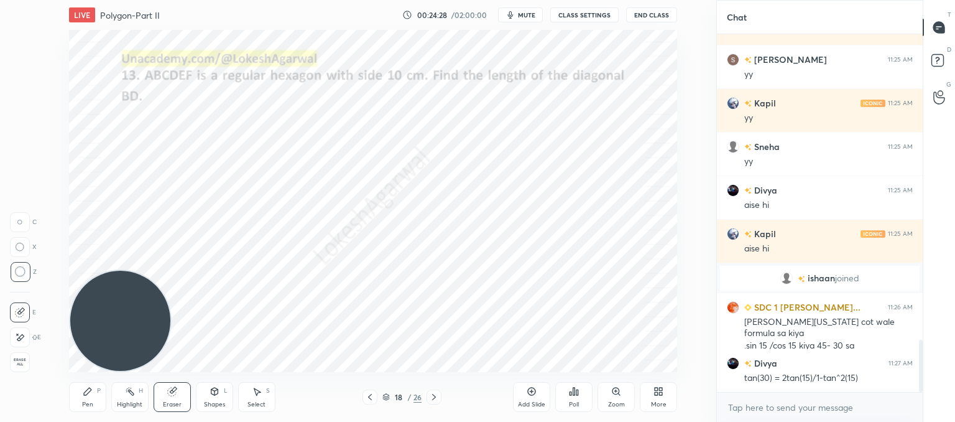
click at [439, 396] on div at bounding box center [434, 396] width 15 height 15
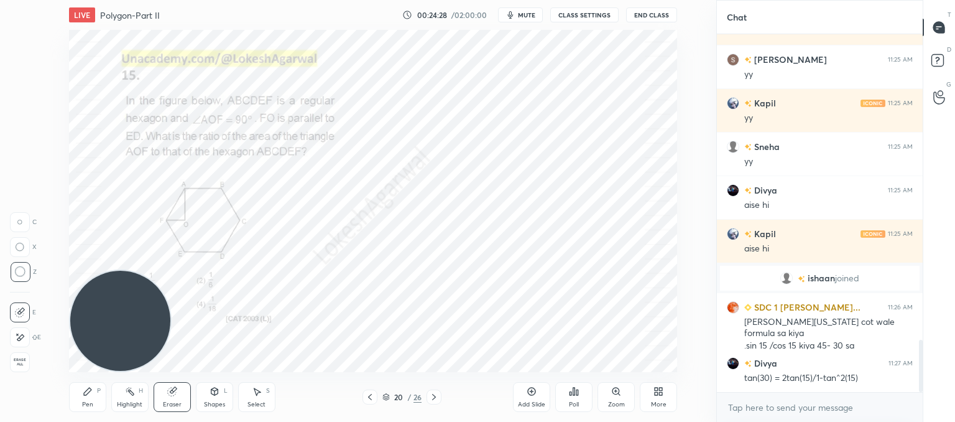
click at [439, 396] on div at bounding box center [434, 396] width 15 height 15
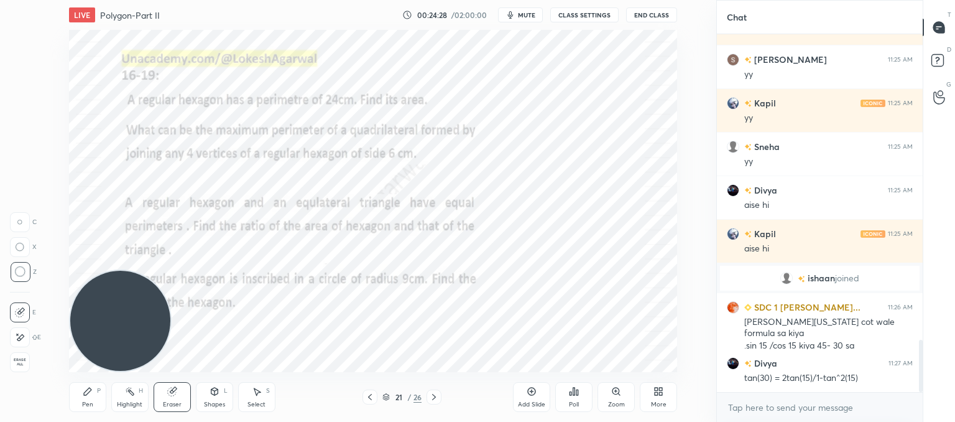
click at [439, 396] on icon at bounding box center [434, 397] width 10 height 10
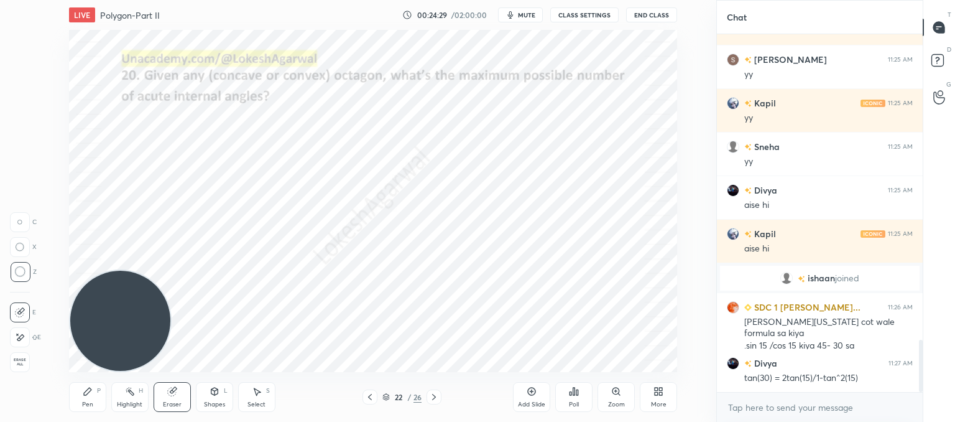
click at [439, 396] on div at bounding box center [434, 396] width 15 height 15
click at [439, 396] on icon at bounding box center [434, 397] width 10 height 10
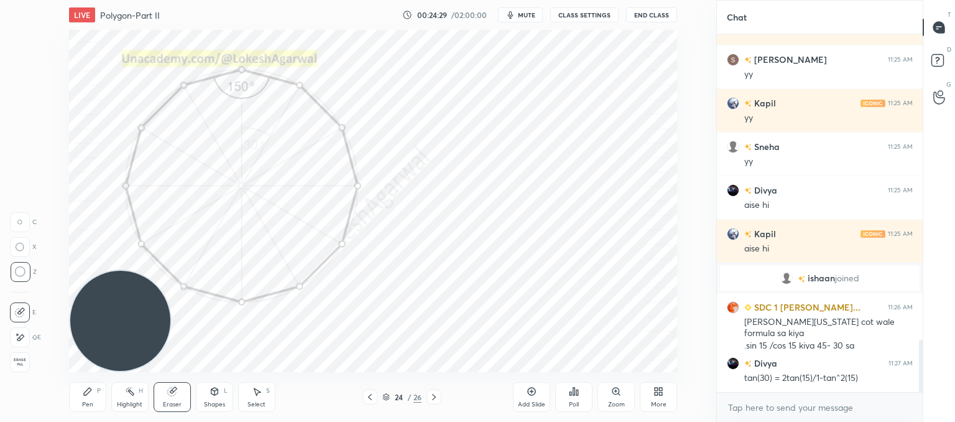
click at [439, 396] on icon at bounding box center [434, 397] width 10 height 10
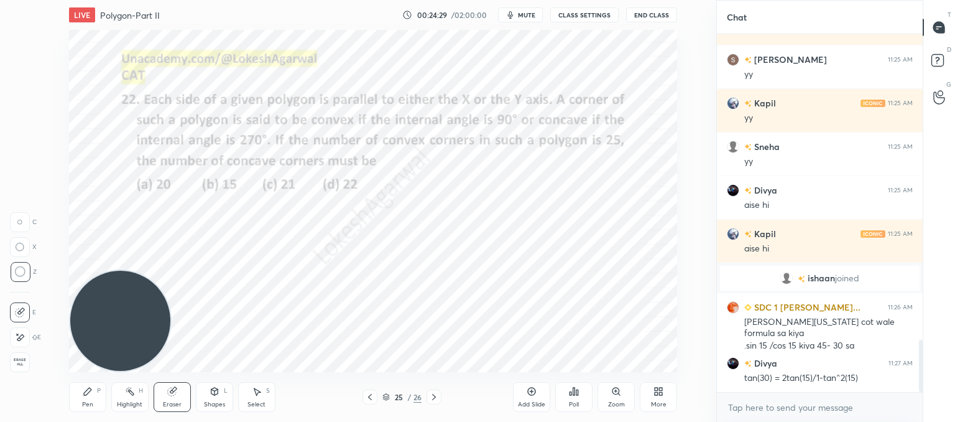
click at [439, 396] on icon at bounding box center [434, 397] width 10 height 10
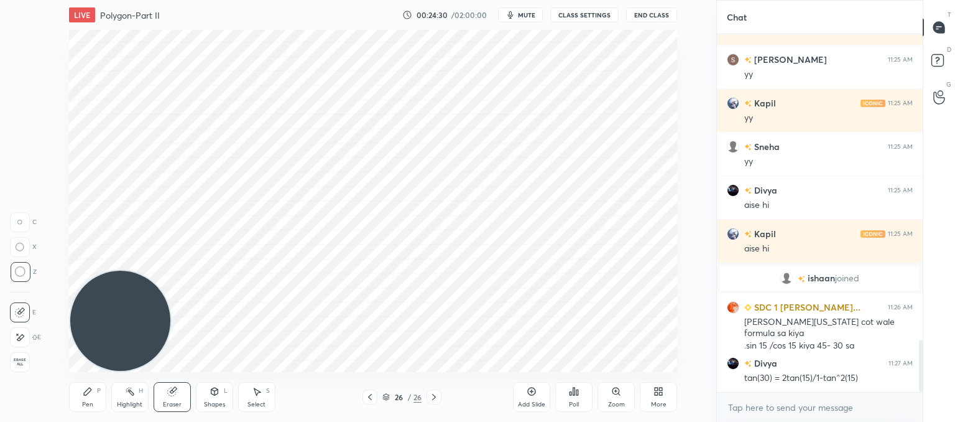
click at [439, 396] on icon at bounding box center [434, 397] width 10 height 10
click at [439, 396] on div at bounding box center [434, 396] width 15 height 15
click at [439, 395] on icon at bounding box center [434, 397] width 10 height 10
click at [667, 401] on div "More" at bounding box center [658, 397] width 37 height 30
click at [393, 174] on div at bounding box center [477, 211] width 955 height 422
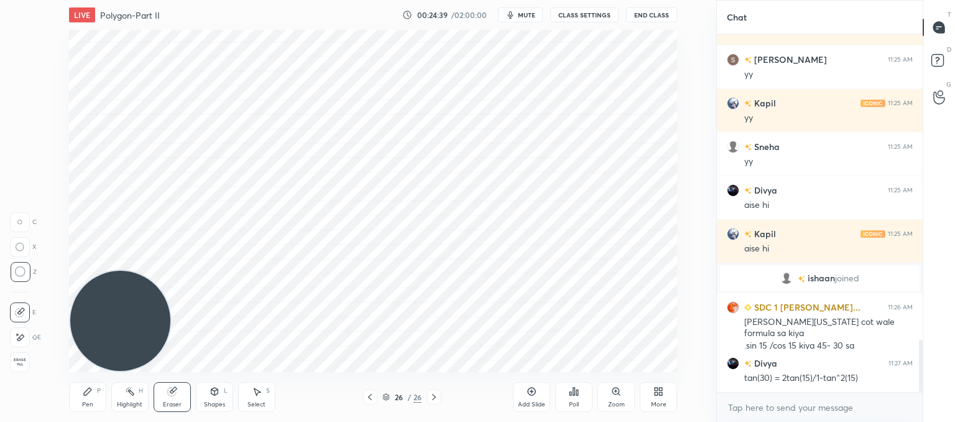
click at [649, 400] on div "More" at bounding box center [658, 397] width 37 height 30
click at [588, 274] on div "Upload File" at bounding box center [588, 274] width 32 height 6
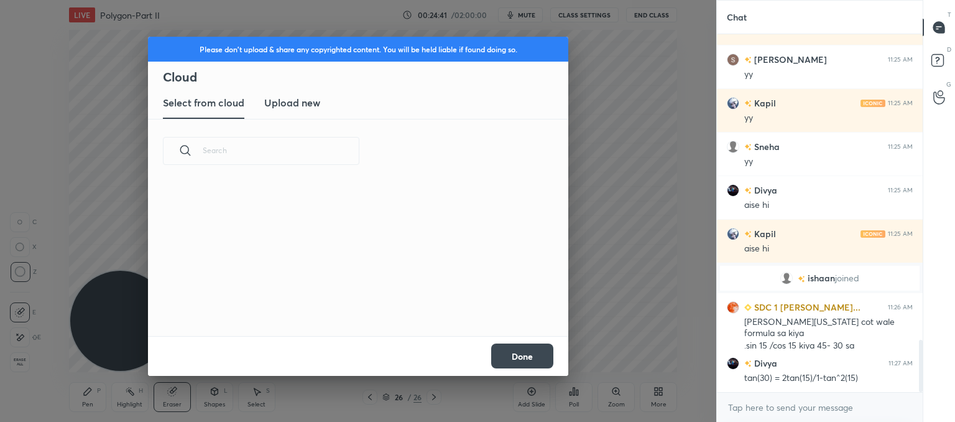
scroll to position [153, 399]
click at [274, 108] on h3 "Upload new" at bounding box center [292, 102] width 56 height 15
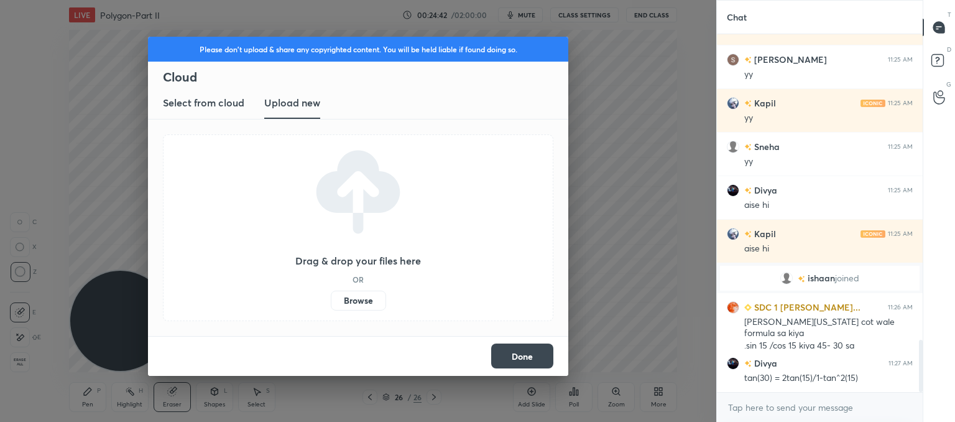
click at [352, 302] on label "Browse" at bounding box center [358, 300] width 55 height 20
click at [331, 302] on input "Browse" at bounding box center [331, 300] width 0 height 20
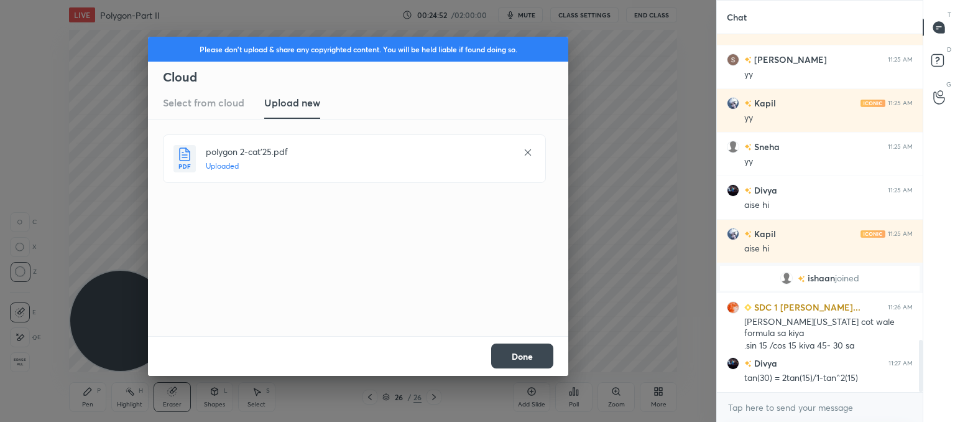
click at [554, 358] on div "Done" at bounding box center [358, 356] width 420 height 40
click at [509, 358] on button "Done" at bounding box center [522, 355] width 62 height 25
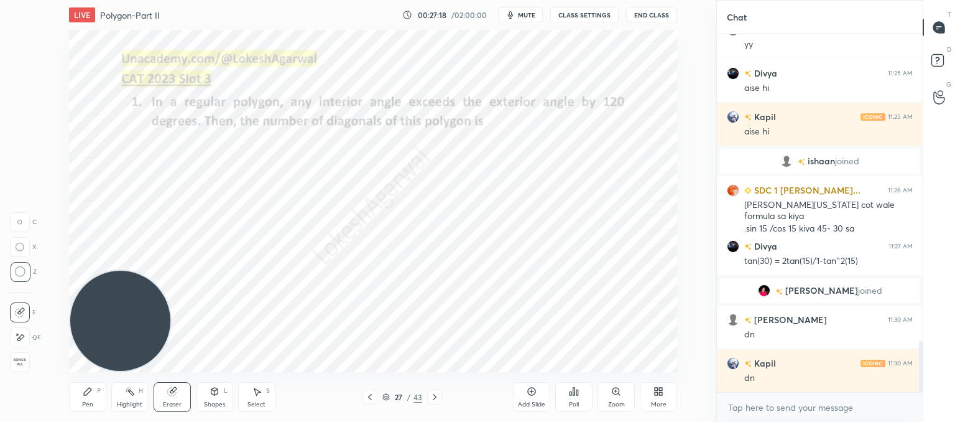
scroll to position [4, 4]
click at [84, 389] on icon at bounding box center [88, 391] width 10 height 10
click at [583, 394] on div "Poll" at bounding box center [573, 397] width 37 height 30
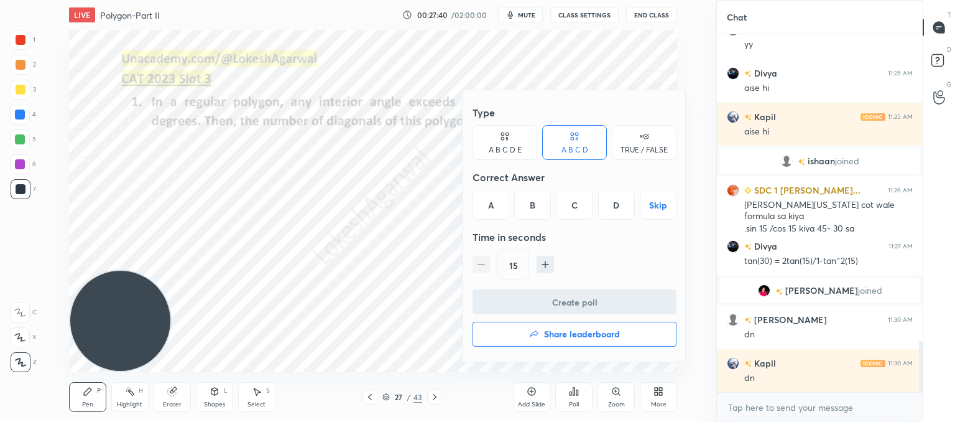
click at [515, 148] on div "A B C D E" at bounding box center [505, 149] width 33 height 7
click at [633, 206] on div "E" at bounding box center [627, 205] width 30 height 30
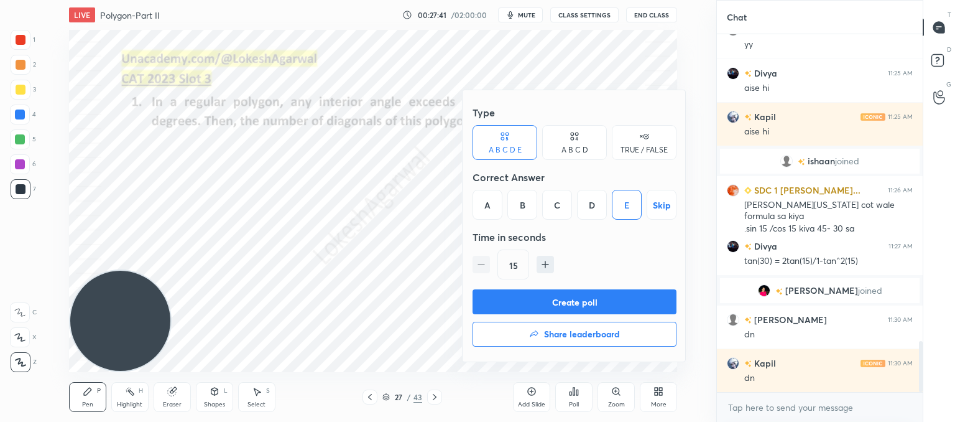
click at [559, 302] on button "Create poll" at bounding box center [575, 301] width 204 height 25
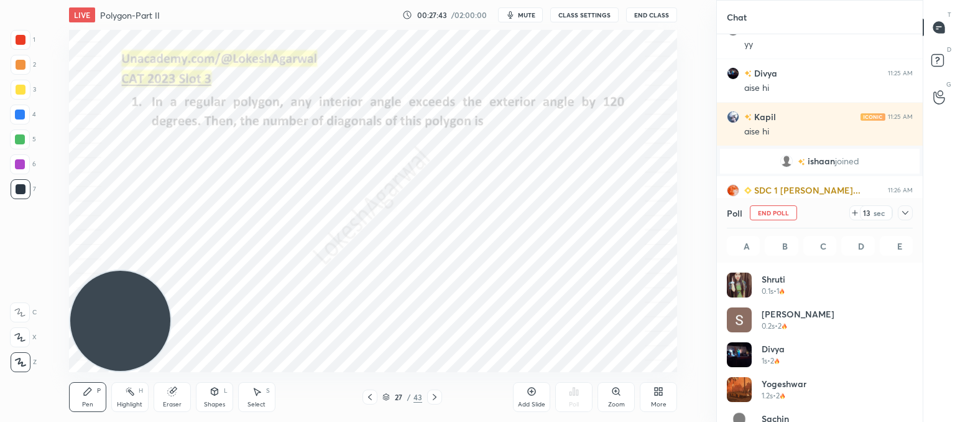
scroll to position [146, 182]
click at [859, 213] on icon at bounding box center [855, 213] width 10 height 10
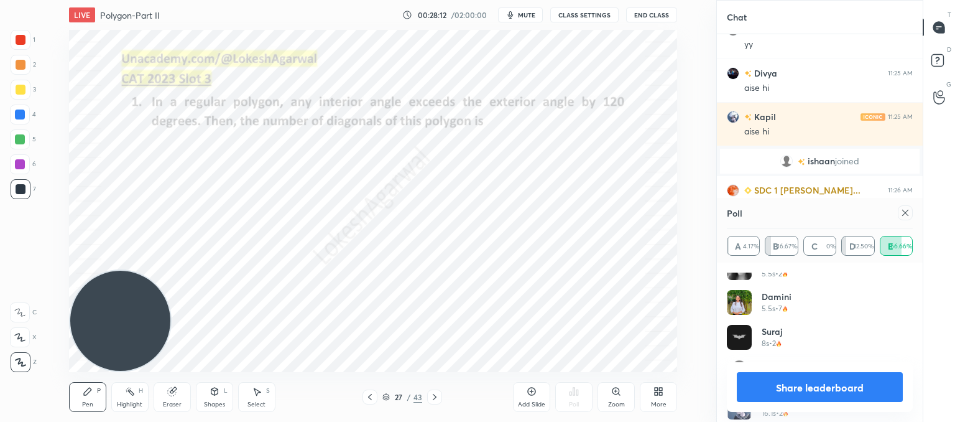
scroll to position [408, 0]
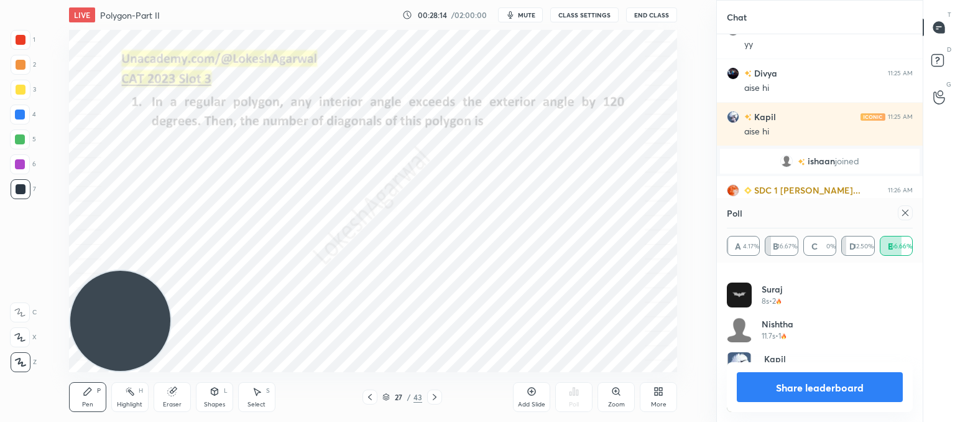
click at [905, 210] on icon at bounding box center [906, 213] width 10 height 10
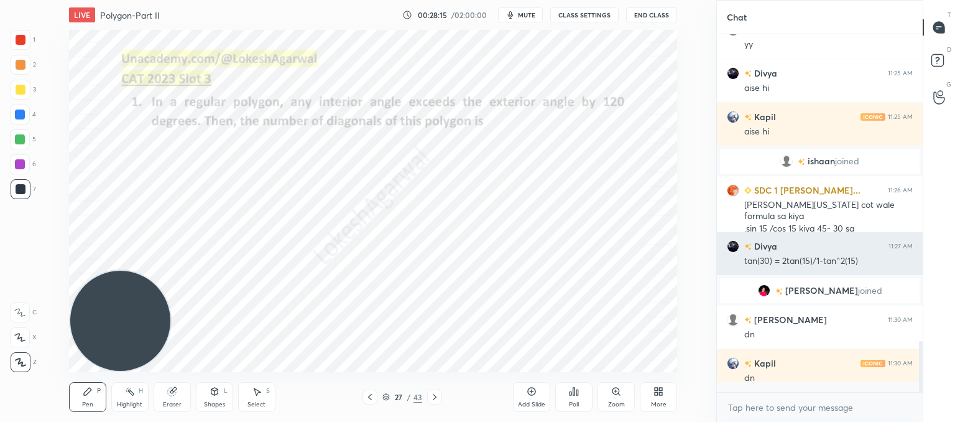
scroll to position [4, 4]
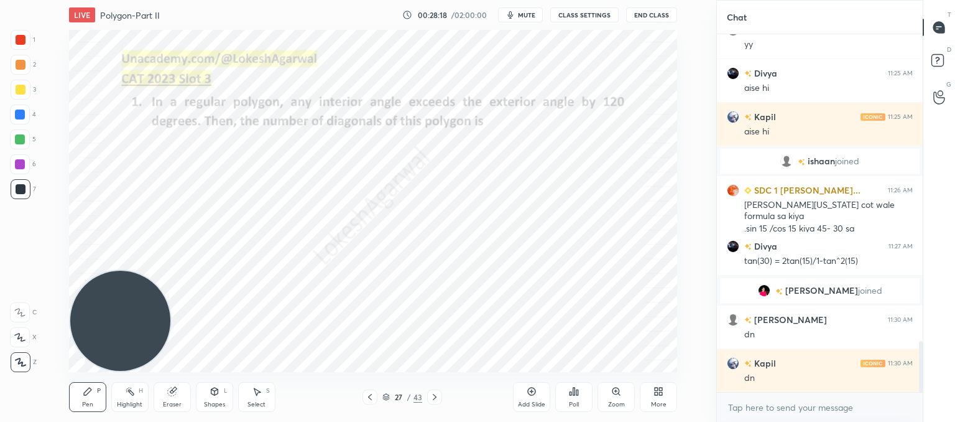
drag, startPoint x: 263, startPoint y: 396, endPoint x: 276, endPoint y: 388, distance: 14.8
click at [266, 396] on div "Select S" at bounding box center [256, 397] width 37 height 30
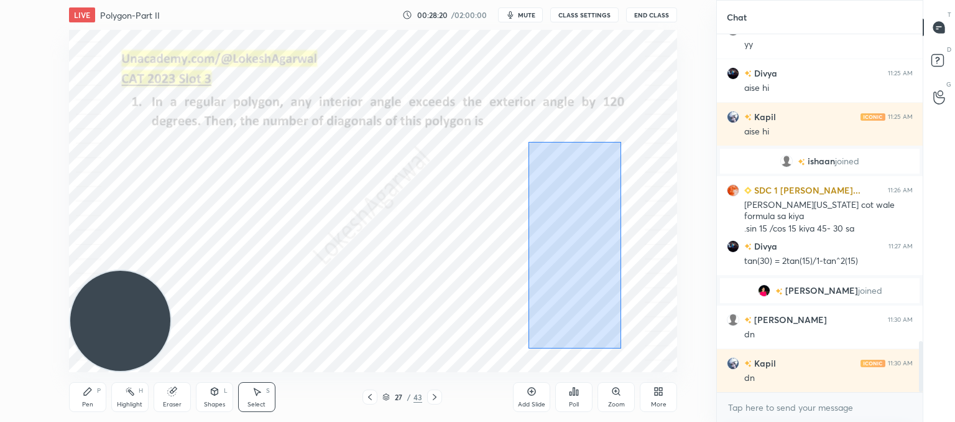
drag, startPoint x: 620, startPoint y: 346, endPoint x: 521, endPoint y: 115, distance: 251.4
click at [522, 110] on div "0 ° Undo Copy Paste here Duplicate Duplicate to new slide Delete" at bounding box center [373, 201] width 608 height 342
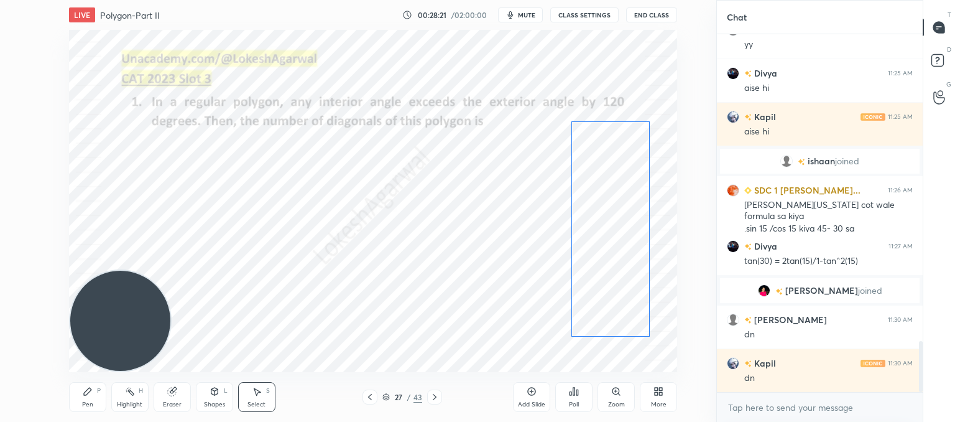
drag, startPoint x: 555, startPoint y: 185, endPoint x: 540, endPoint y: 203, distance: 22.9
click at [597, 188] on div "0 ° Undo Copy Paste here Duplicate Duplicate to new slide Delete" at bounding box center [373, 201] width 608 height 342
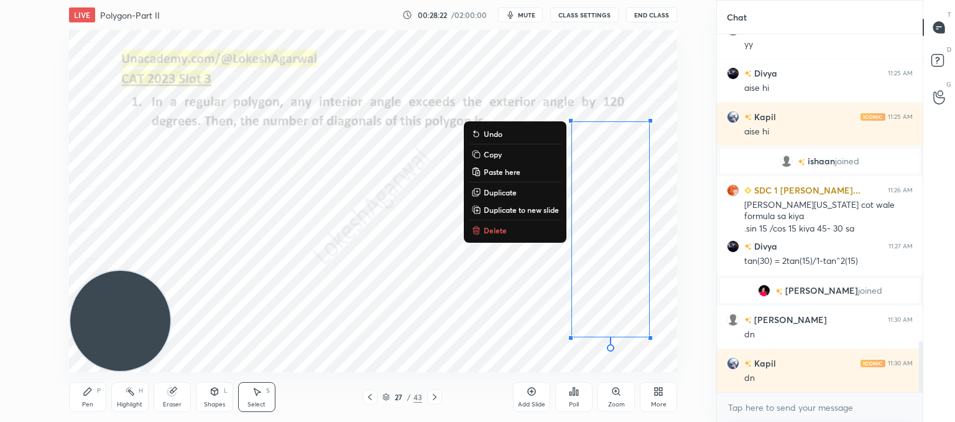
click at [376, 226] on div "0 ° Undo Copy Paste here Duplicate Duplicate to new slide Delete" at bounding box center [373, 201] width 608 height 342
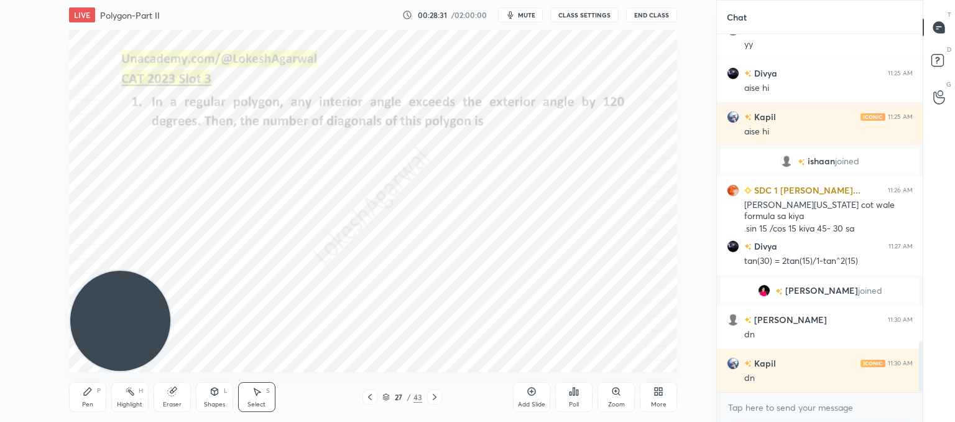
drag, startPoint x: 93, startPoint y: 399, endPoint x: 137, endPoint y: 336, distance: 77.2
click at [97, 396] on div "Pen P" at bounding box center [87, 397] width 37 height 30
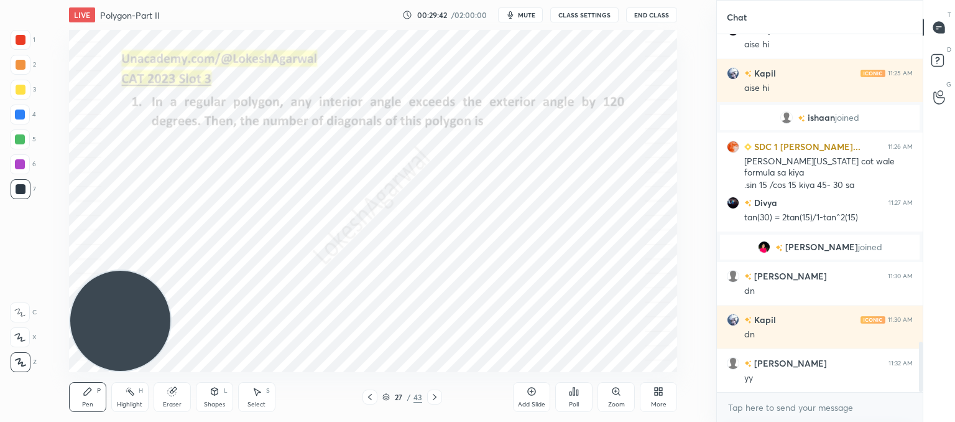
click at [260, 398] on div "Select S" at bounding box center [256, 397] width 37 height 30
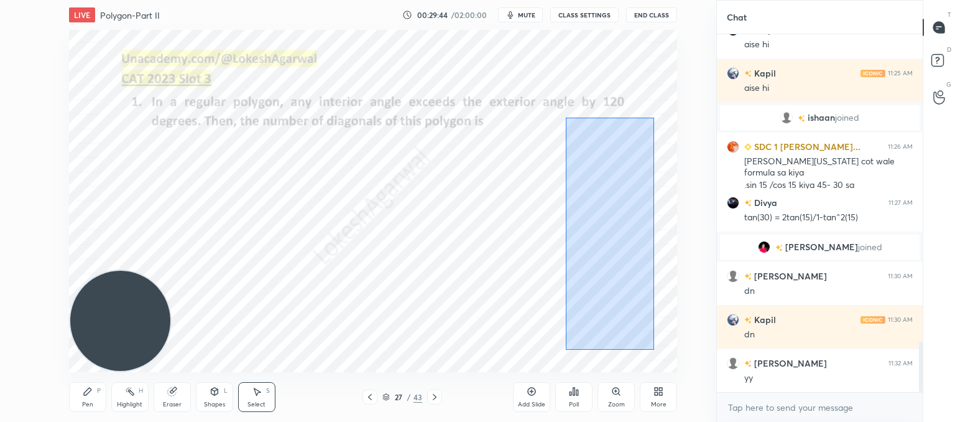
drag, startPoint x: 654, startPoint y: 349, endPoint x: 565, endPoint y: 118, distance: 247.9
click at [565, 118] on div "0 ° Undo Copy Paste here Duplicate Duplicate to new slide Delete" at bounding box center [373, 201] width 608 height 342
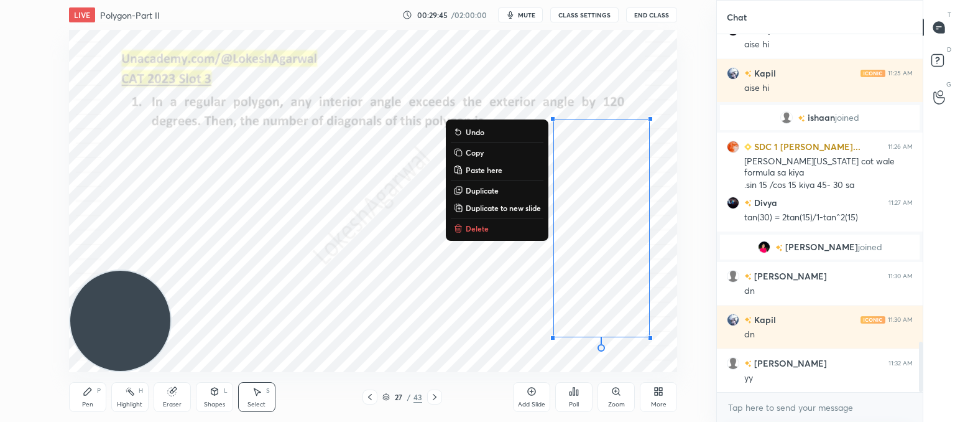
click at [472, 227] on p "Delete" at bounding box center [477, 228] width 23 height 10
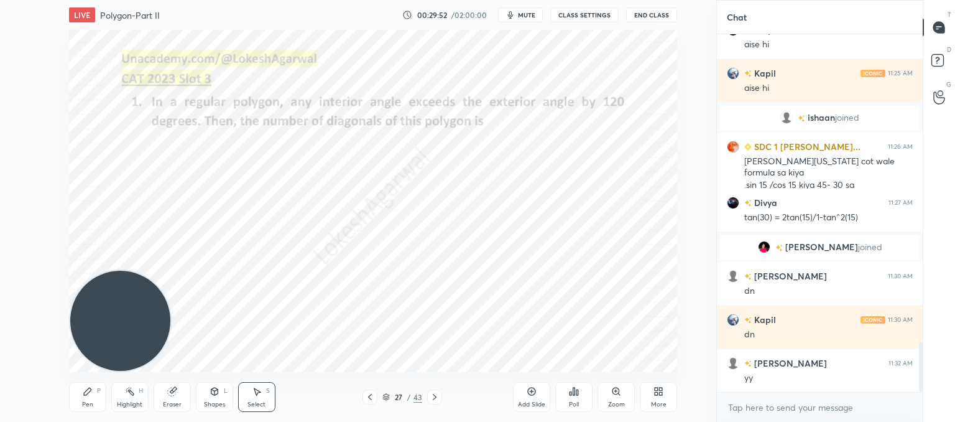
click at [509, 379] on div "LIVE Polygon-Part II 00:29:52 / 02:00:00 mute CLASS SETTINGS End Class 0 ° Undo…" at bounding box center [373, 211] width 667 height 422
click at [528, 396] on div "Add Slide" at bounding box center [531, 397] width 37 height 30
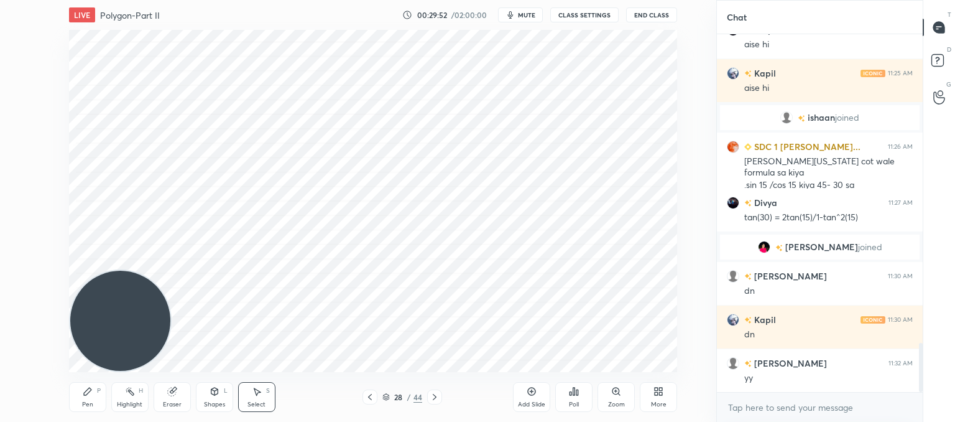
scroll to position [2238, 0]
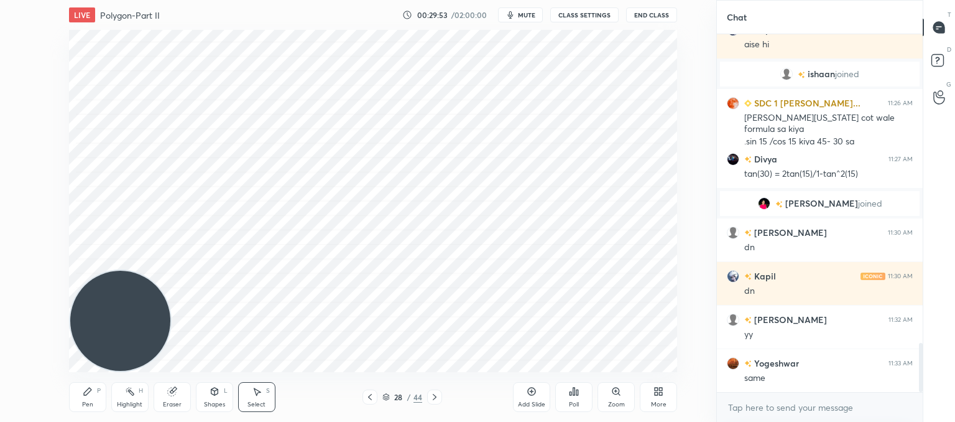
click at [90, 396] on icon at bounding box center [88, 391] width 10 height 10
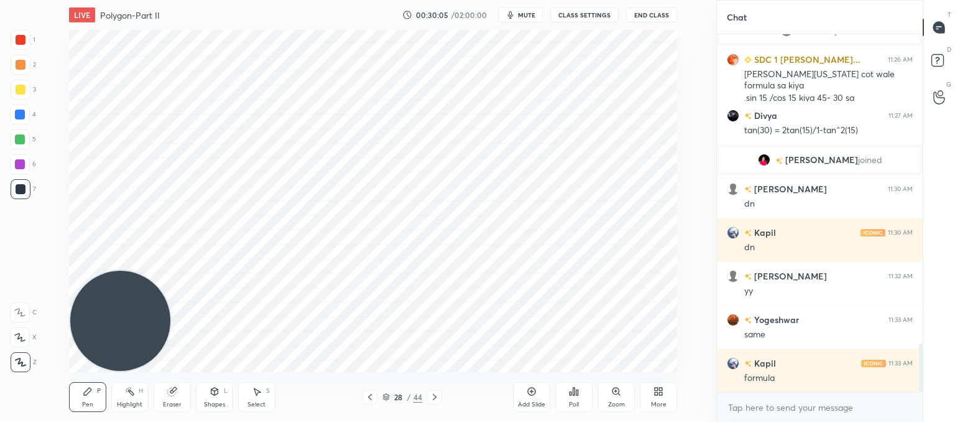
click at [370, 394] on icon at bounding box center [370, 397] width 10 height 10
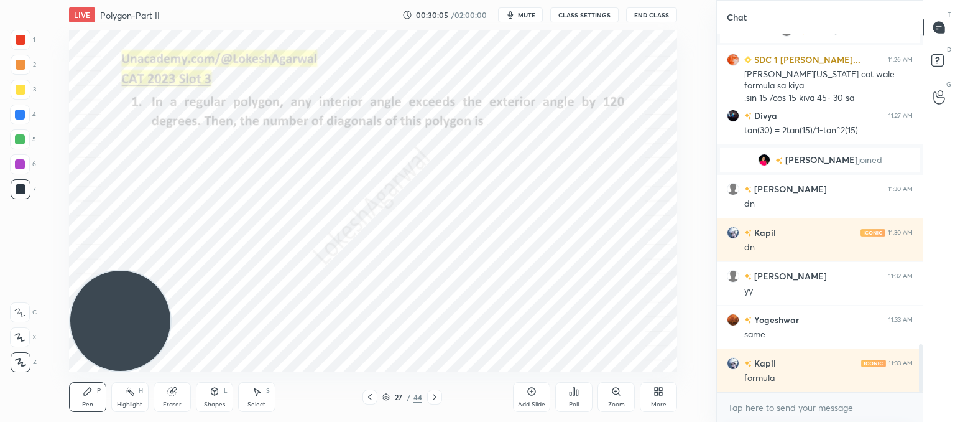
scroll to position [2325, 0]
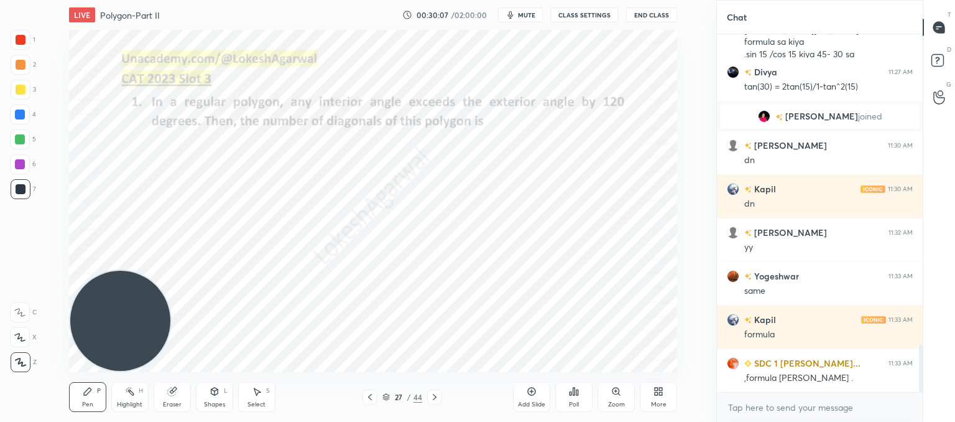
click at [435, 394] on icon at bounding box center [435, 397] width 10 height 10
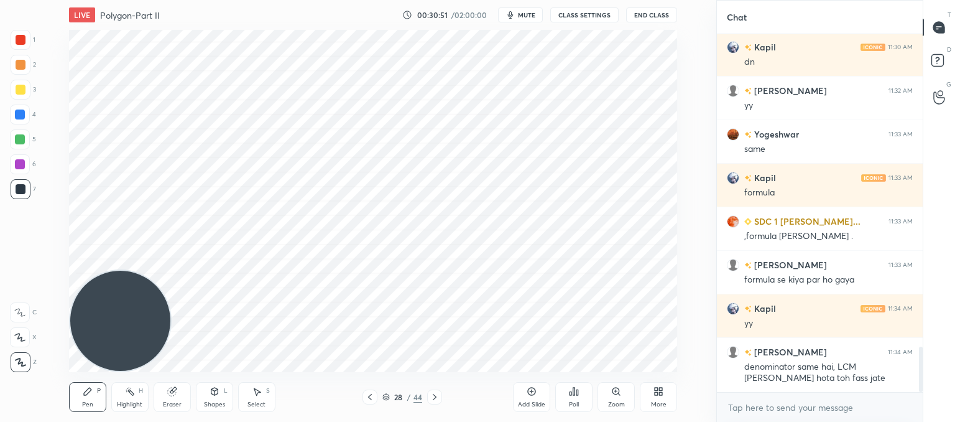
scroll to position [2479, 0]
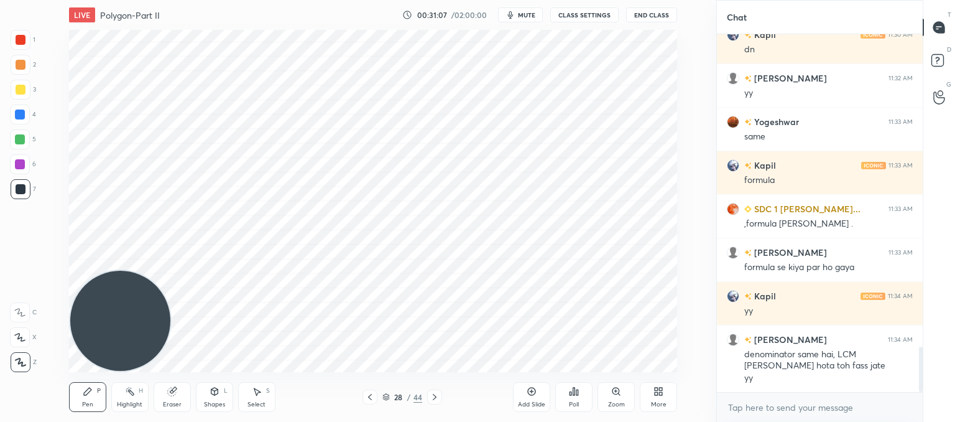
click at [370, 392] on icon at bounding box center [370, 397] width 10 height 10
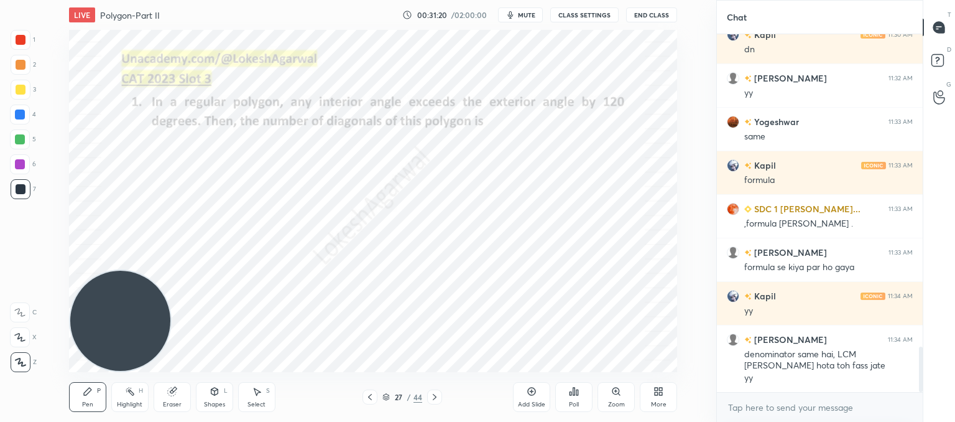
click at [178, 397] on div "Eraser" at bounding box center [172, 397] width 37 height 30
click at [85, 390] on icon at bounding box center [88, 391] width 10 height 10
click at [528, 399] on div "Add Slide" at bounding box center [531, 397] width 37 height 30
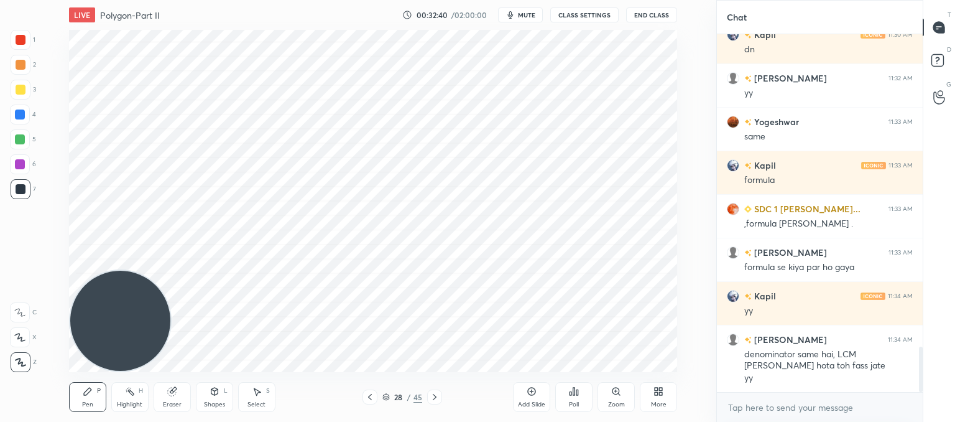
click at [339, 341] on div "LIVE Polygon-Part II 00:32:40 / 02:00:00 mute CLASS SETTINGS End Class Setting …" at bounding box center [373, 211] width 667 height 422
click at [169, 389] on icon at bounding box center [171, 392] width 8 height 8
click at [371, 392] on icon at bounding box center [370, 397] width 10 height 10
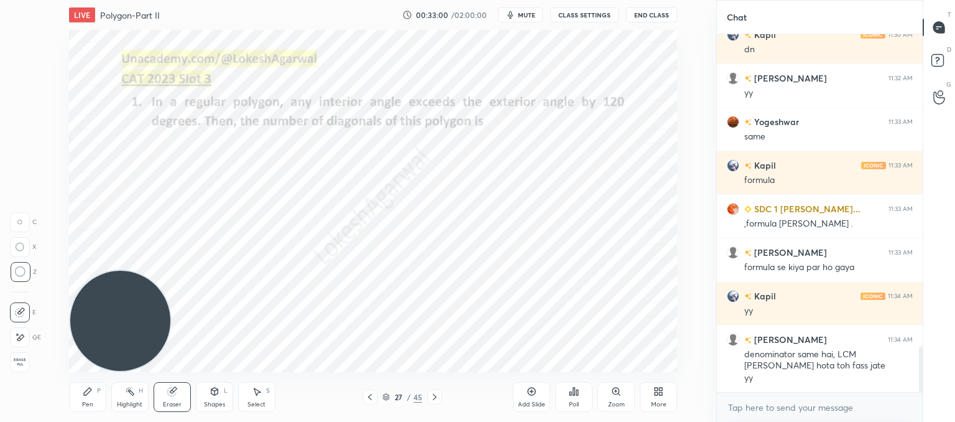
click at [430, 398] on icon at bounding box center [435, 397] width 10 height 10
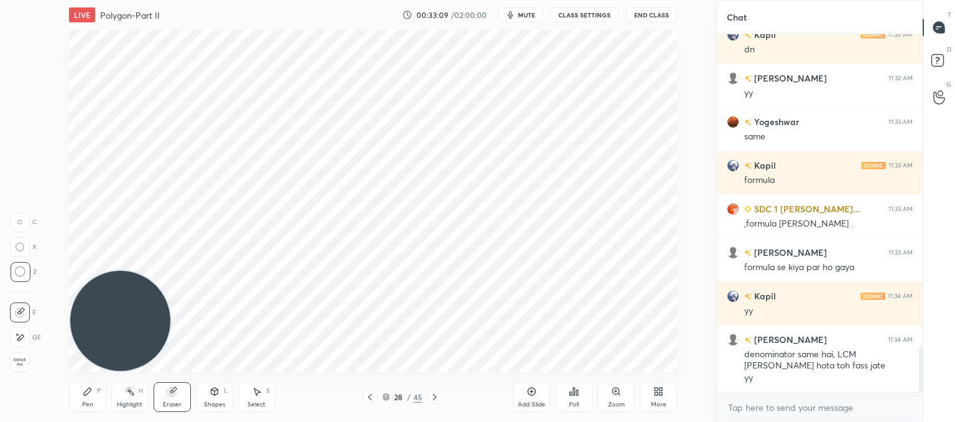
click at [434, 397] on icon at bounding box center [435, 397] width 10 height 10
click at [371, 399] on icon at bounding box center [370, 397] width 4 height 6
click at [434, 395] on icon at bounding box center [435, 397] width 4 height 6
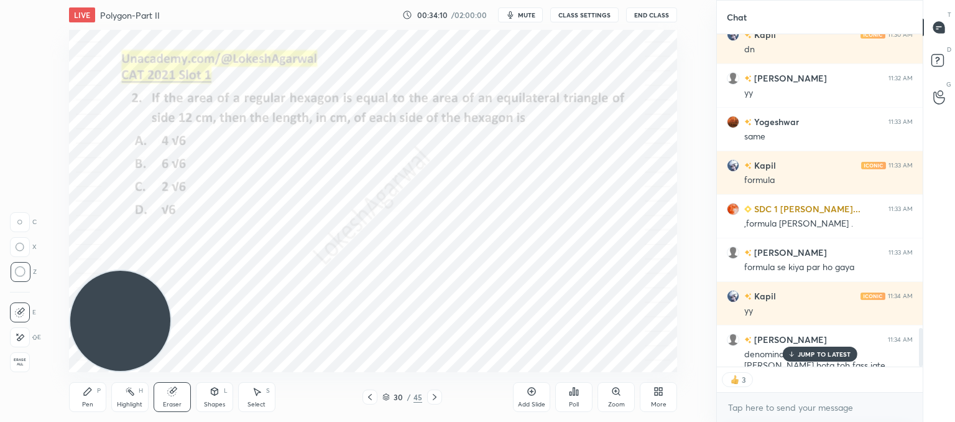
scroll to position [2548, 0]
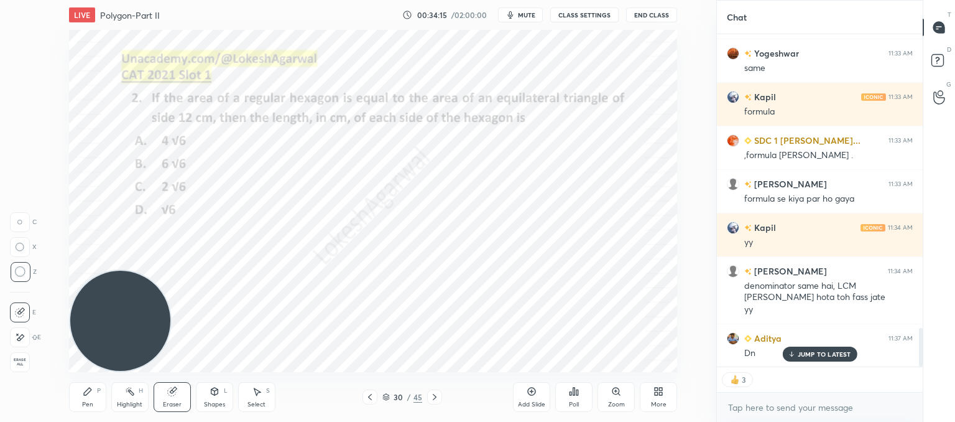
click at [580, 392] on div "Poll" at bounding box center [573, 397] width 37 height 30
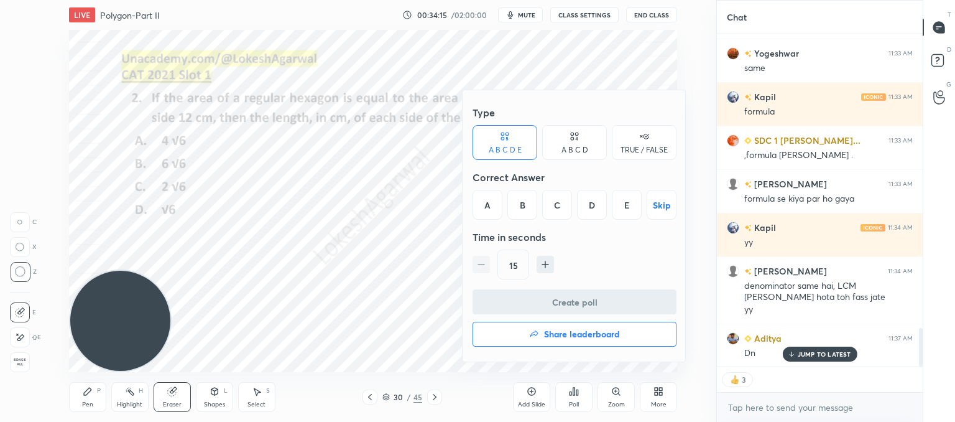
type textarea "x"
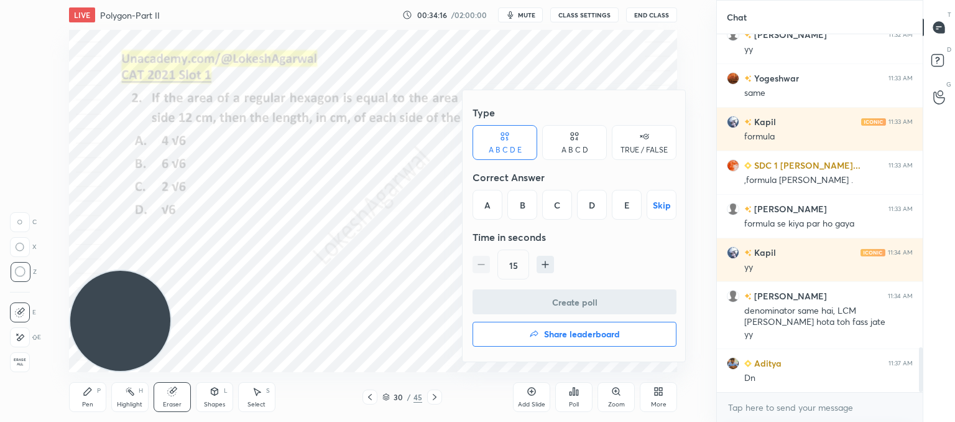
scroll to position [2523, 0]
drag, startPoint x: 587, startPoint y: 160, endPoint x: 587, endPoint y: 171, distance: 11.2
click at [587, 159] on div "Type A B C D E A B C D TRUE / FALSE Correct Answer A B C D E Skip Time in secon…" at bounding box center [575, 194] width 204 height 189
drag, startPoint x: 590, startPoint y: 139, endPoint x: 587, endPoint y: 145, distance: 6.7
click at [588, 140] on div "A B C D" at bounding box center [574, 142] width 65 height 35
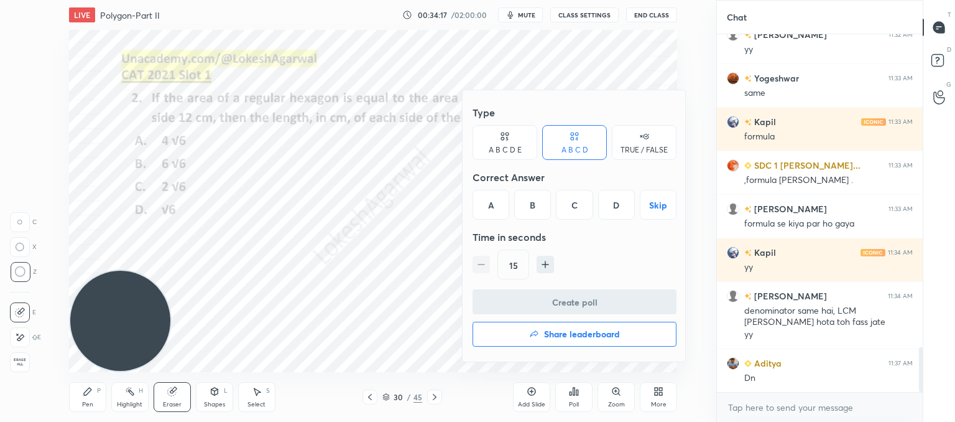
click at [576, 205] on div "C" at bounding box center [574, 205] width 37 height 30
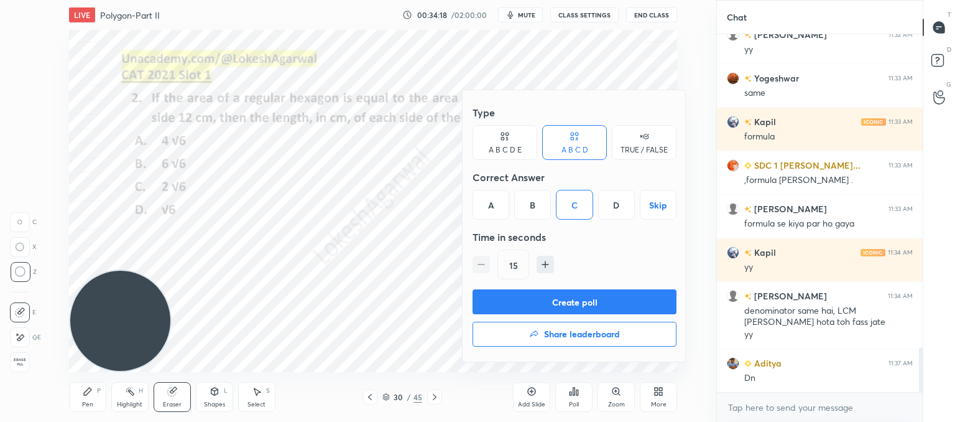
click at [546, 264] on icon "button" at bounding box center [545, 264] width 6 height 0
type input "30"
click at [550, 300] on button "Create poll" at bounding box center [575, 301] width 204 height 25
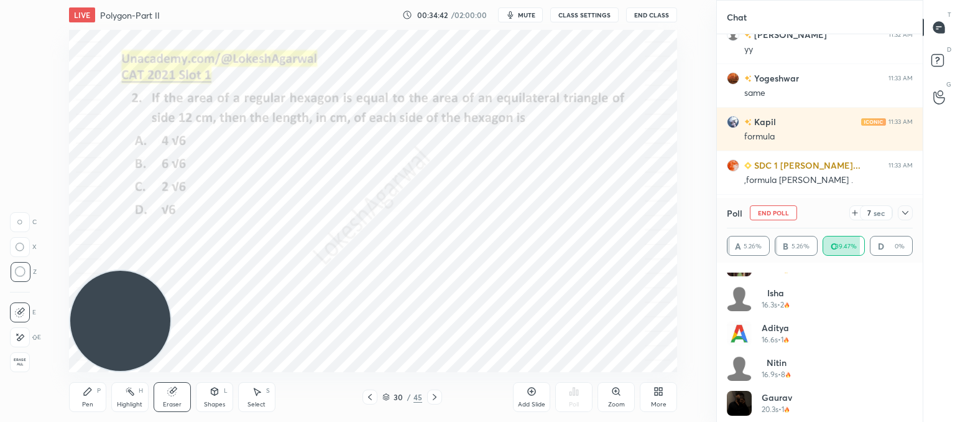
scroll to position [443, 0]
click at [853, 214] on icon at bounding box center [855, 213] width 10 height 10
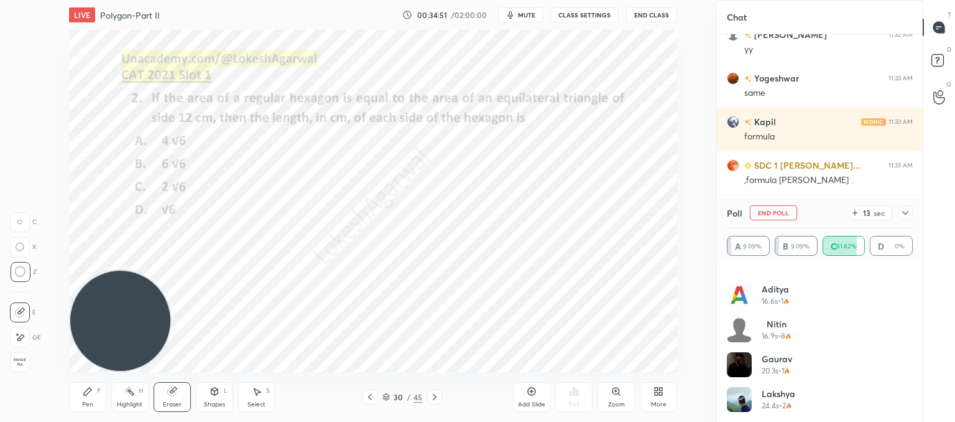
scroll to position [513, 0]
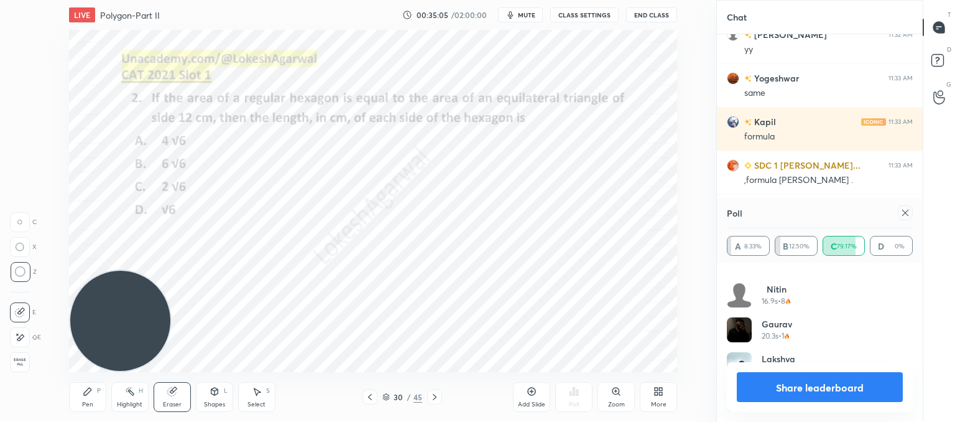
click at [903, 217] on icon at bounding box center [906, 213] width 10 height 10
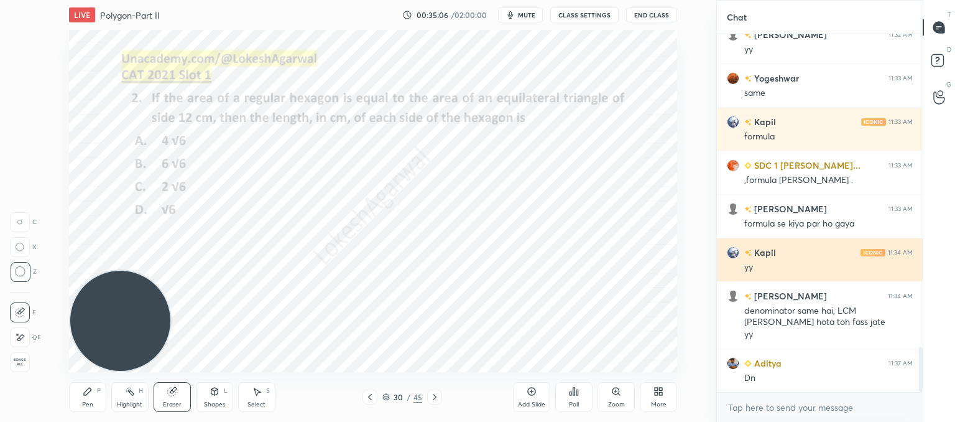
scroll to position [4, 4]
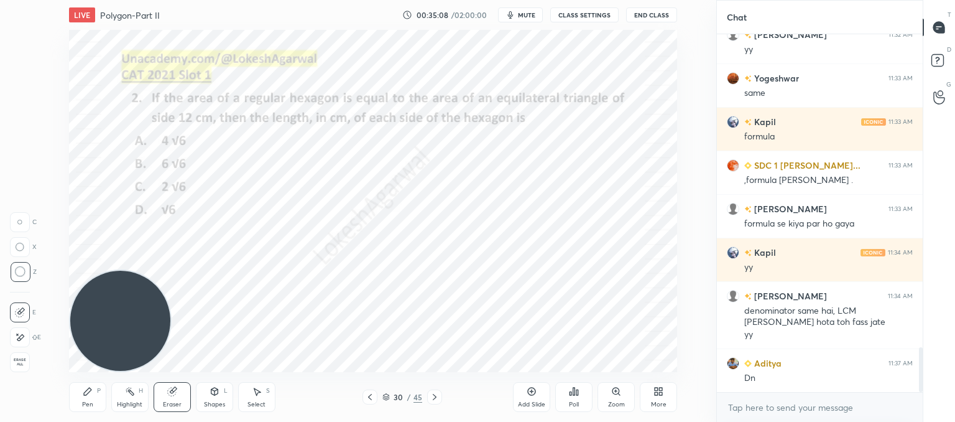
click at [102, 396] on div "Pen P" at bounding box center [87, 397] width 37 height 30
click at [441, 396] on div at bounding box center [434, 396] width 15 height 15
click at [430, 397] on icon at bounding box center [435, 397] width 10 height 10
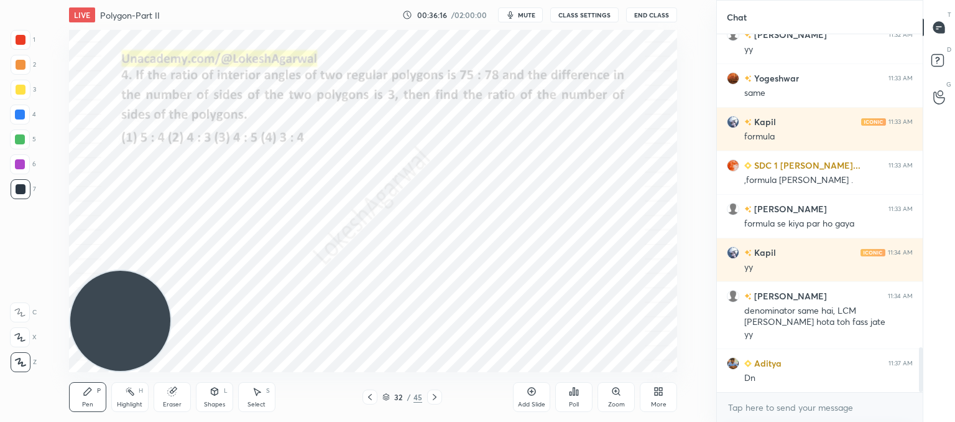
click at [430, 397] on icon at bounding box center [435, 397] width 10 height 10
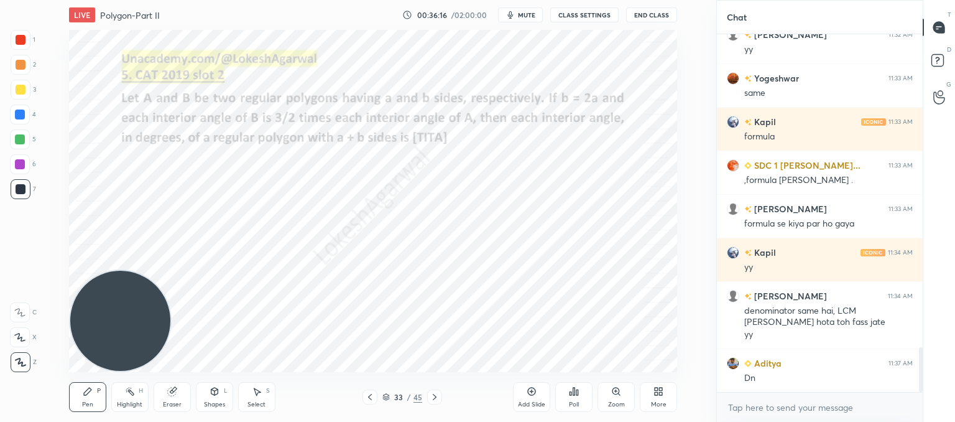
click at [430, 397] on icon at bounding box center [435, 397] width 10 height 10
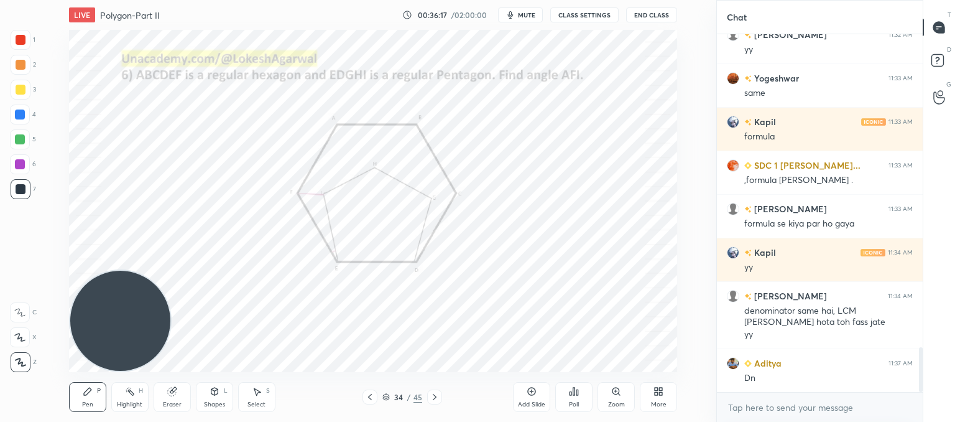
click at [435, 396] on icon at bounding box center [435, 397] width 4 height 6
click at [368, 399] on icon at bounding box center [370, 397] width 10 height 10
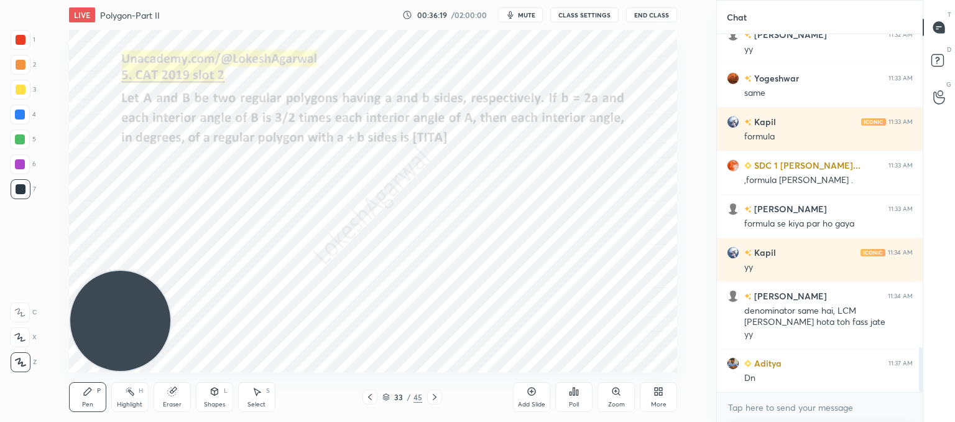
click at [368, 399] on icon at bounding box center [370, 397] width 10 height 10
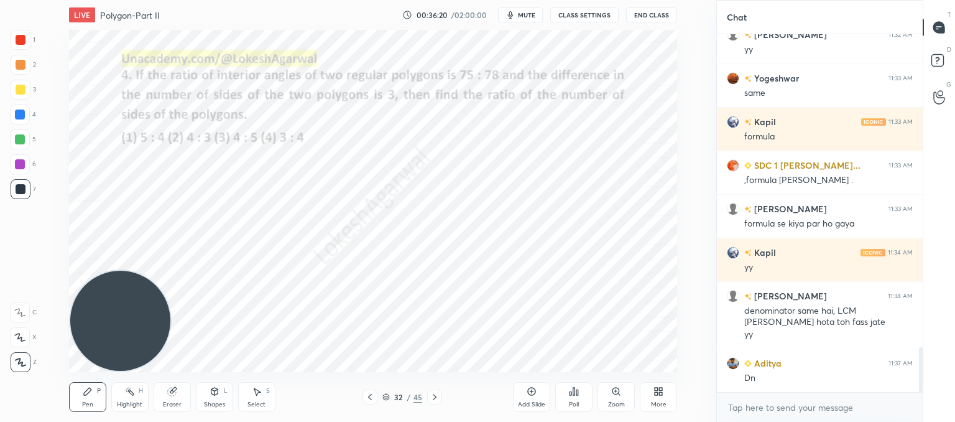
click at [368, 399] on icon at bounding box center [370, 397] width 10 height 10
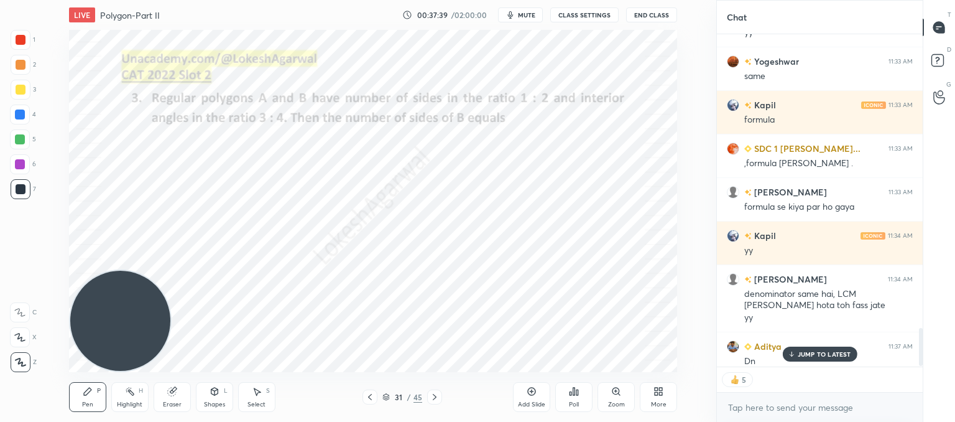
scroll to position [2548, 0]
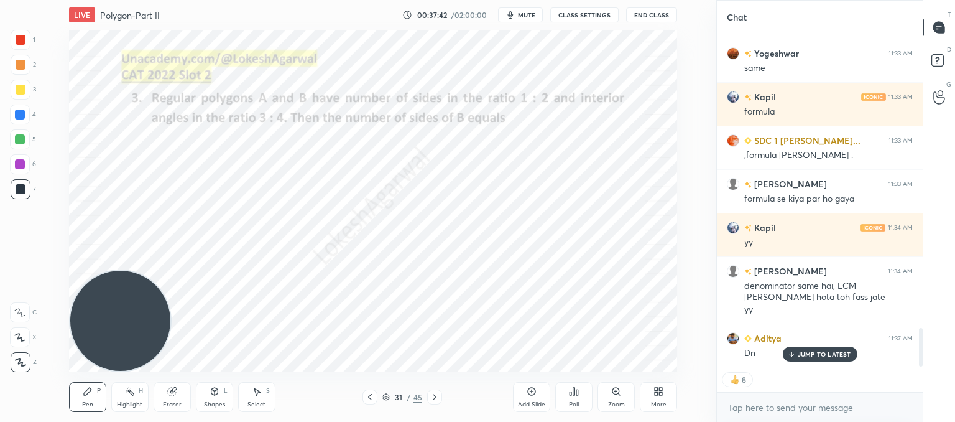
click at [820, 358] on div "JUMP TO LATEST" at bounding box center [819, 353] width 75 height 15
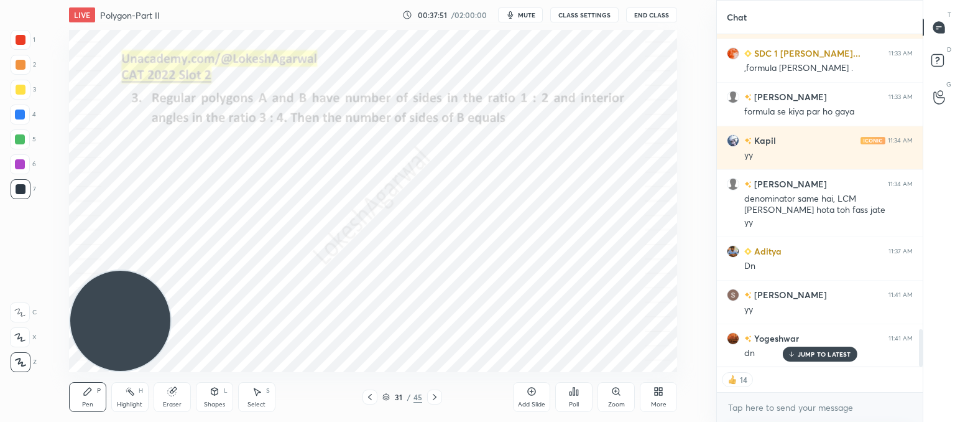
scroll to position [2679, 0]
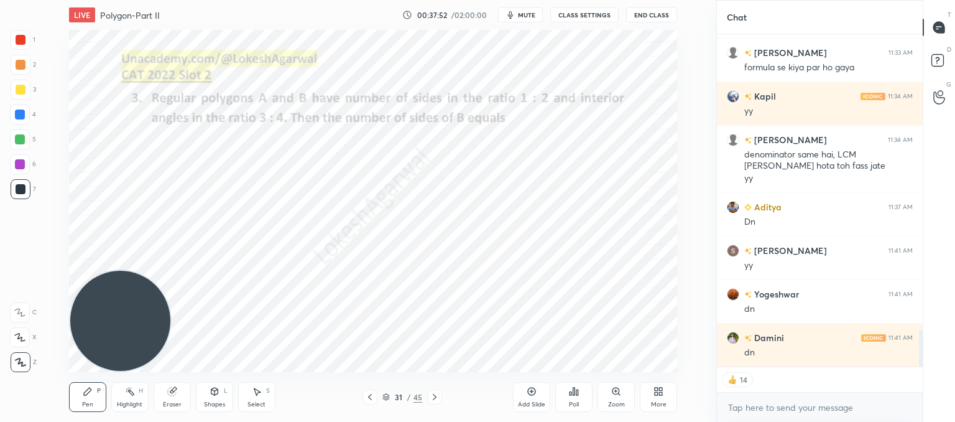
click at [577, 397] on div "Poll" at bounding box center [573, 397] width 37 height 30
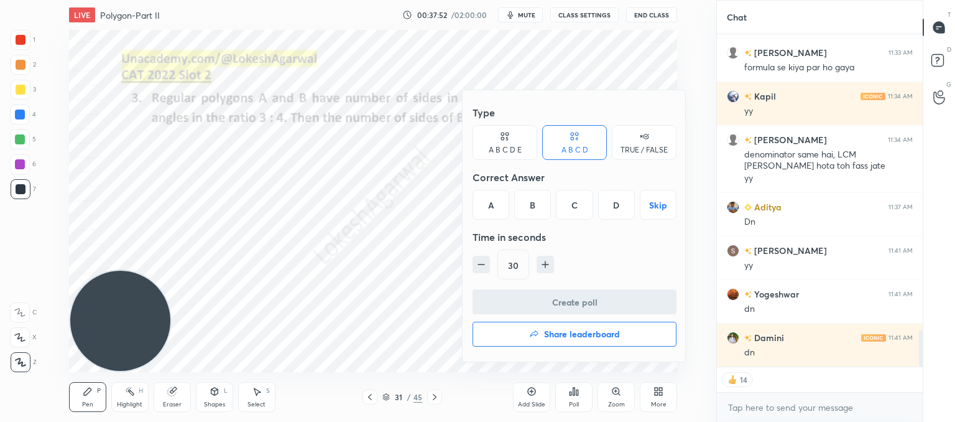
scroll to position [2722, 0]
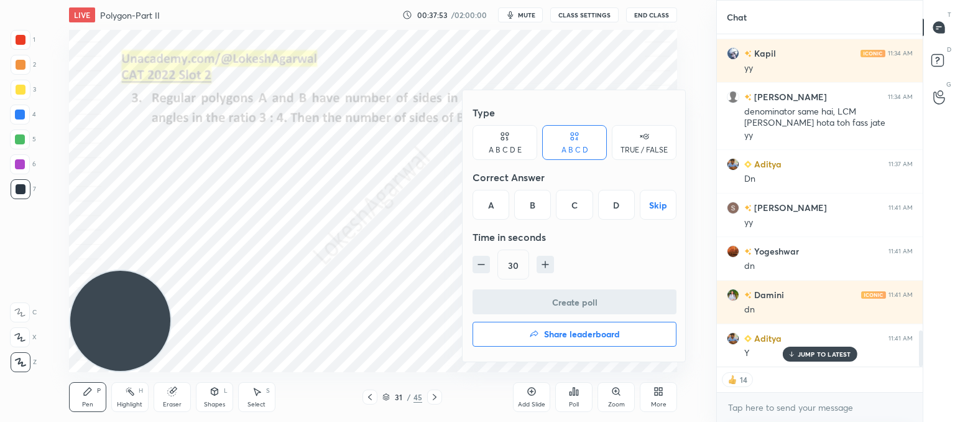
click at [445, 274] on div at bounding box center [477, 211] width 955 height 422
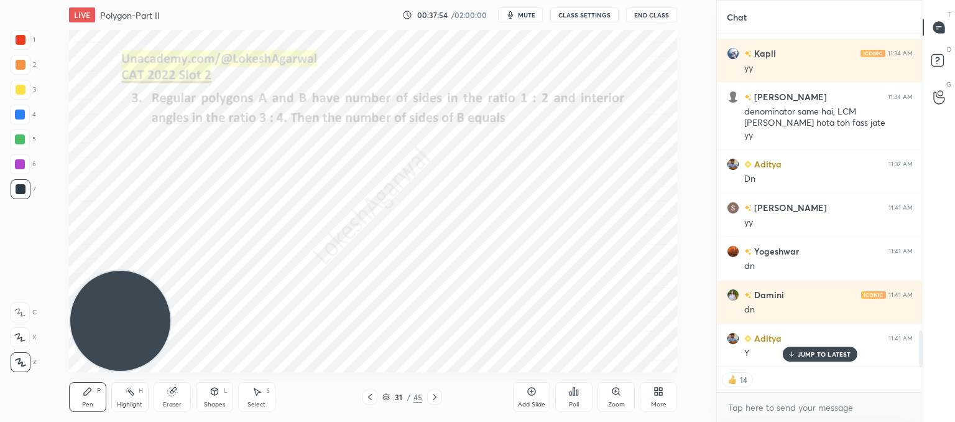
click at [574, 394] on icon at bounding box center [574, 391] width 2 height 7
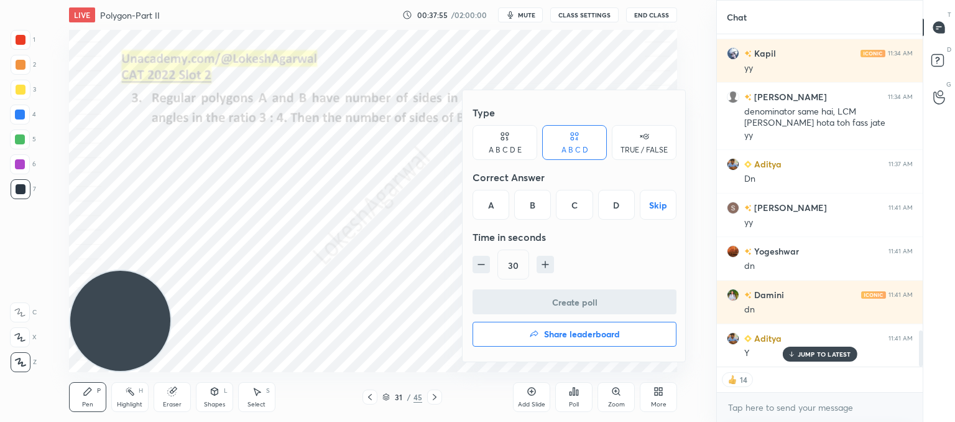
drag, startPoint x: 510, startPoint y: 136, endPoint x: 536, endPoint y: 187, distance: 57.9
click at [509, 136] on div "A B C D E" at bounding box center [505, 142] width 65 height 35
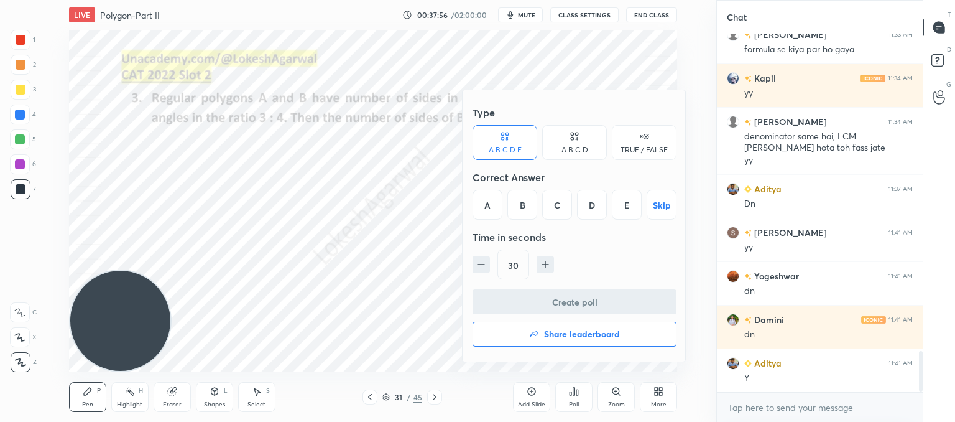
scroll to position [2697, 0]
click at [523, 205] on div "B" at bounding box center [523, 205] width 30 height 30
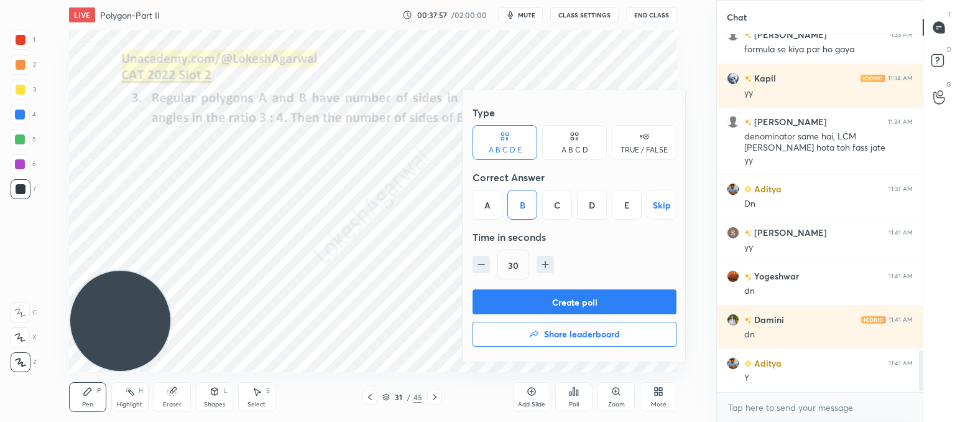
click at [562, 301] on button "Create poll" at bounding box center [575, 301] width 204 height 25
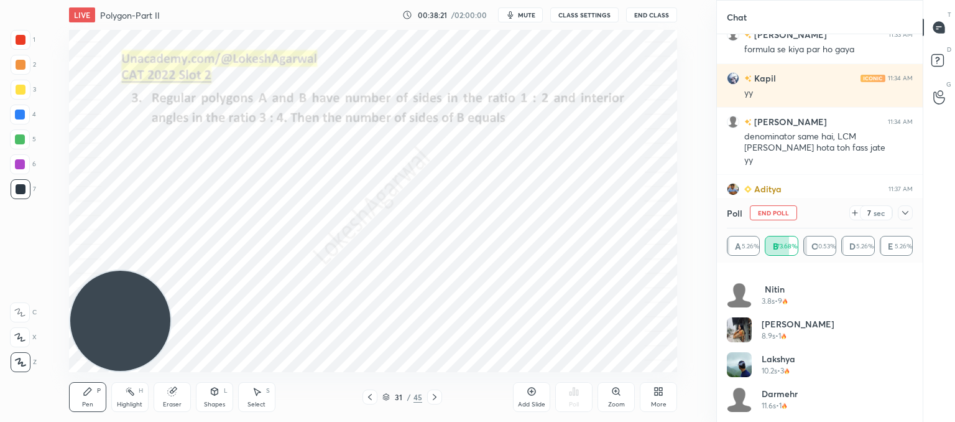
scroll to position [338, 0]
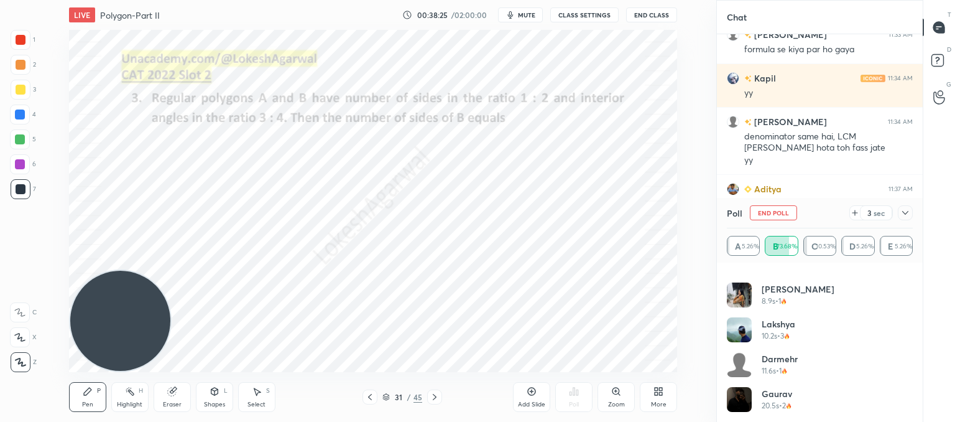
click at [910, 216] on div at bounding box center [905, 212] width 15 height 15
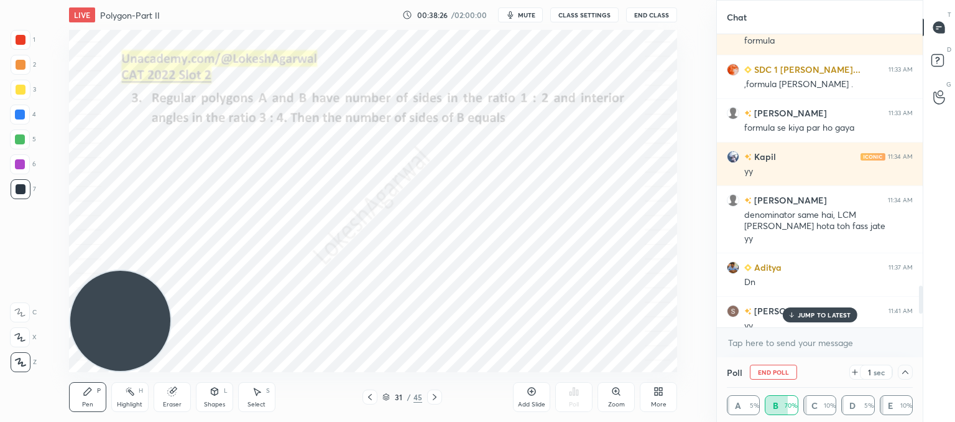
scroll to position [2451, 0]
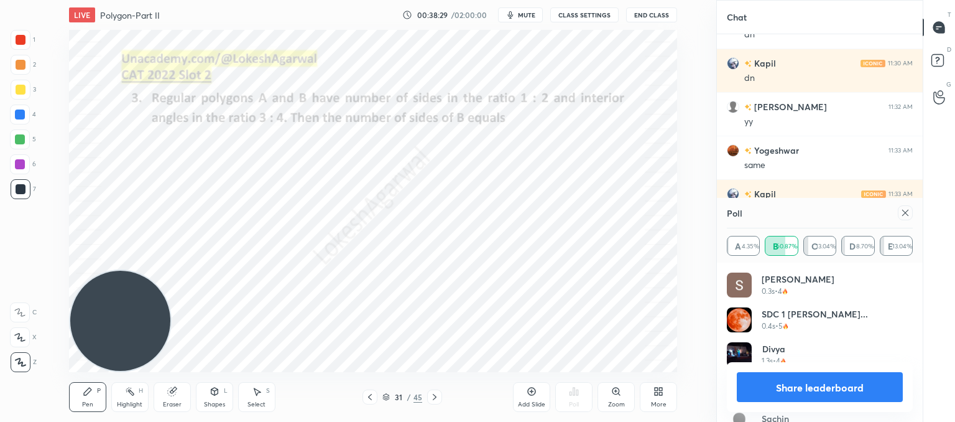
click at [901, 210] on icon at bounding box center [906, 213] width 10 height 10
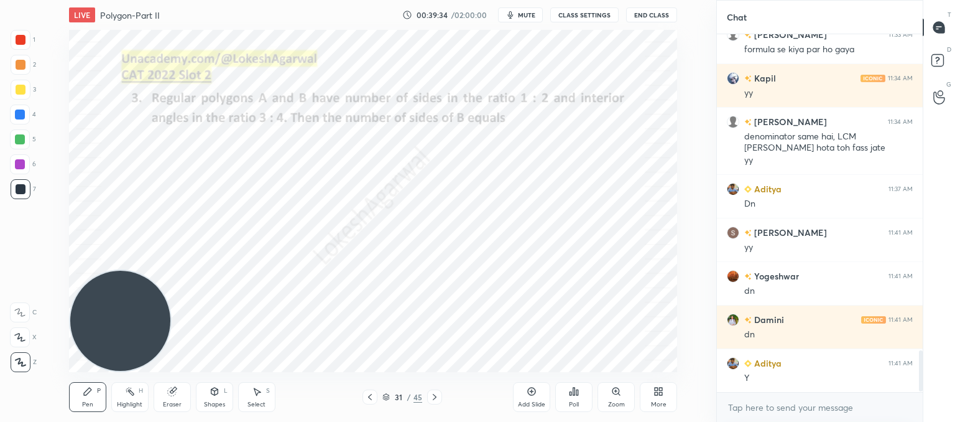
scroll to position [2741, 0]
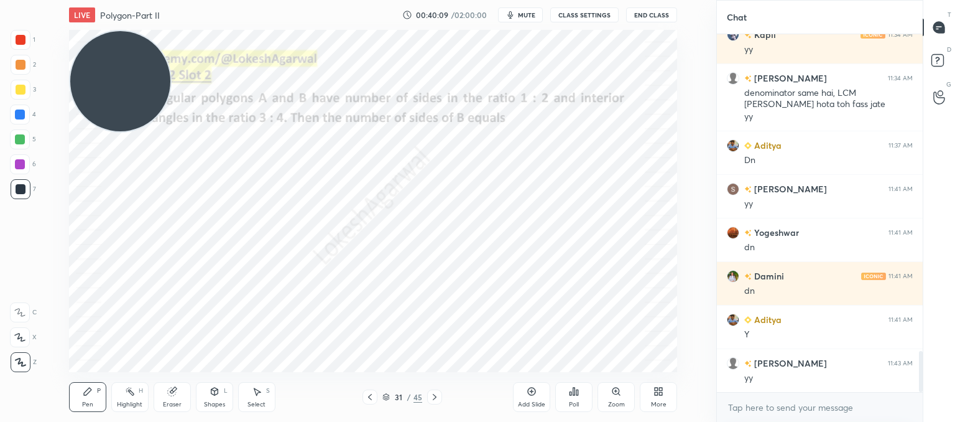
drag, startPoint x: 118, startPoint y: 244, endPoint x: 85, endPoint y: 93, distance: 155.4
click at [72, 52] on video at bounding box center [120, 81] width 100 height 100
click at [434, 401] on icon at bounding box center [435, 397] width 10 height 10
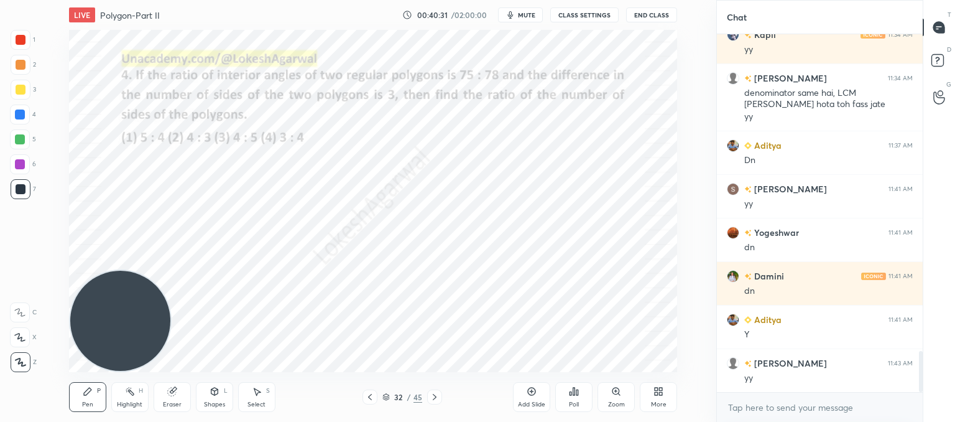
drag, startPoint x: 100, startPoint y: 60, endPoint x: 116, endPoint y: 329, distance: 269.2
click at [50, 349] on div "Setting up your live class Poll for secs No correct answer Start poll" at bounding box center [373, 201] width 667 height 342
drag, startPoint x: 374, startPoint y: 394, endPoint x: 396, endPoint y: 376, distance: 27.9
click at [376, 394] on div at bounding box center [370, 396] width 15 height 15
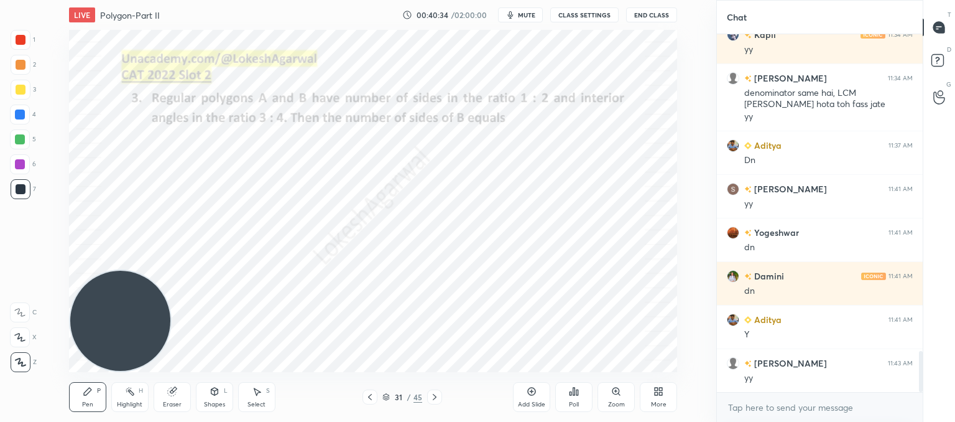
click at [529, 396] on div "Add Slide" at bounding box center [531, 397] width 37 height 30
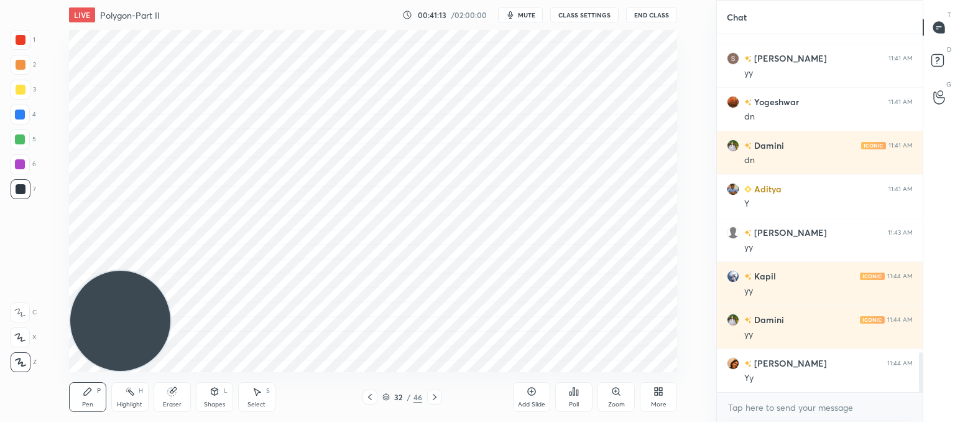
scroll to position [2915, 0]
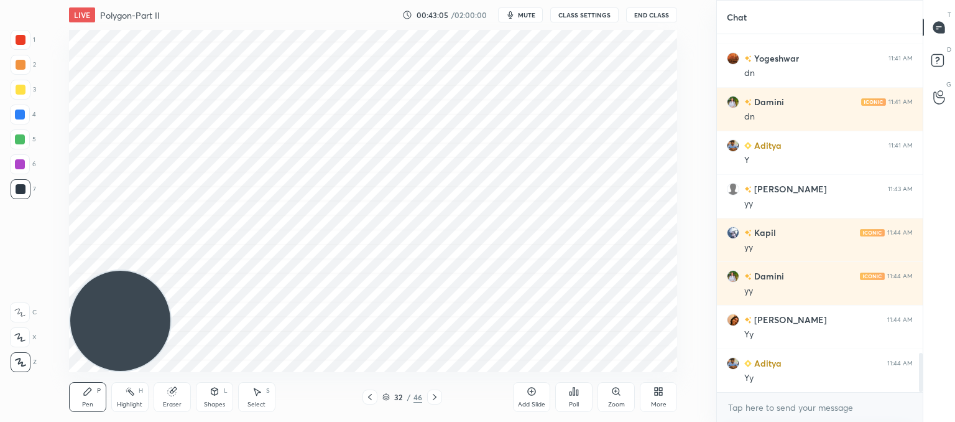
click at [435, 395] on icon at bounding box center [435, 397] width 10 height 10
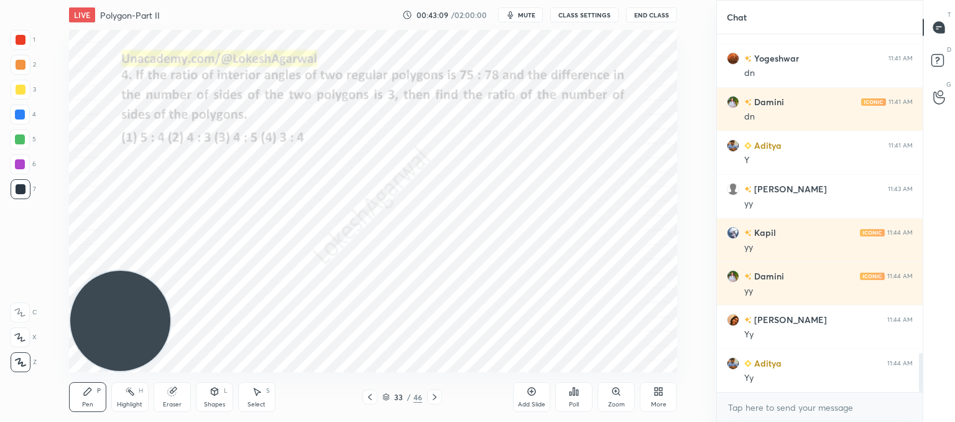
click at [433, 396] on icon at bounding box center [435, 397] width 10 height 10
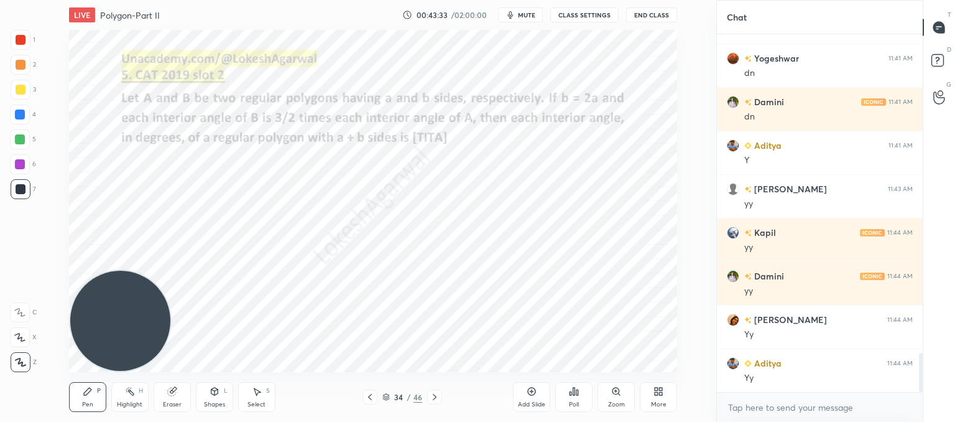
click at [534, 15] on button "mute" at bounding box center [520, 14] width 45 height 15
click at [534, 15] on span "unmute" at bounding box center [526, 15] width 27 height 9
drag, startPoint x: 534, startPoint y: 15, endPoint x: 532, endPoint y: 22, distance: 7.7
click at [532, 22] on div "LIVE Polygon-Part II 00:43:34 / 02:00:00 mute CLASS SETTINGS End Class" at bounding box center [373, 15] width 608 height 30
drag, startPoint x: 532, startPoint y: 22, endPoint x: 526, endPoint y: 17, distance: 8.0
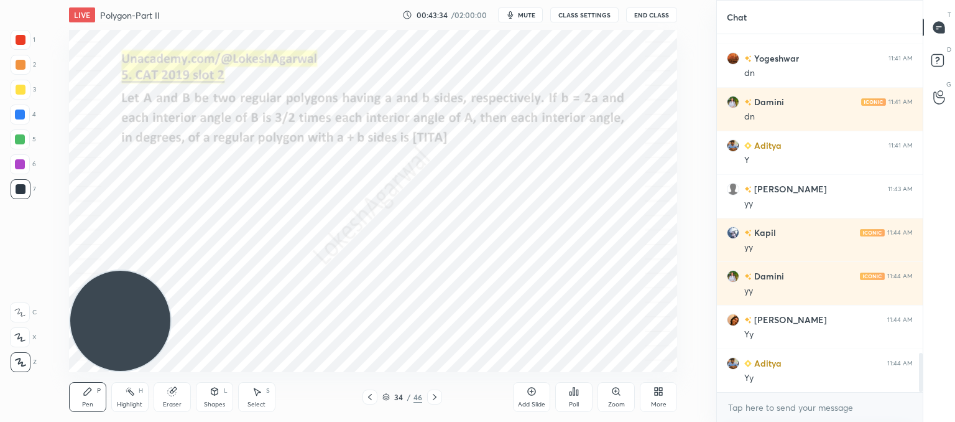
click at [529, 21] on div "LIVE Polygon-Part II 00:43:34 / 02:00:00 mute CLASS SETTINGS End Class" at bounding box center [373, 15] width 608 height 30
click at [524, 15] on span "mute" at bounding box center [526, 15] width 17 height 9
click at [524, 15] on span "unmute" at bounding box center [526, 15] width 27 height 9
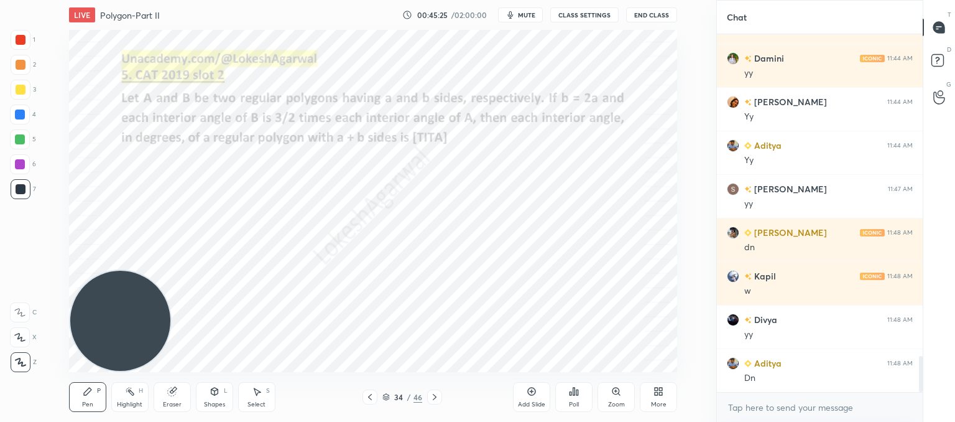
scroll to position [3176, 0]
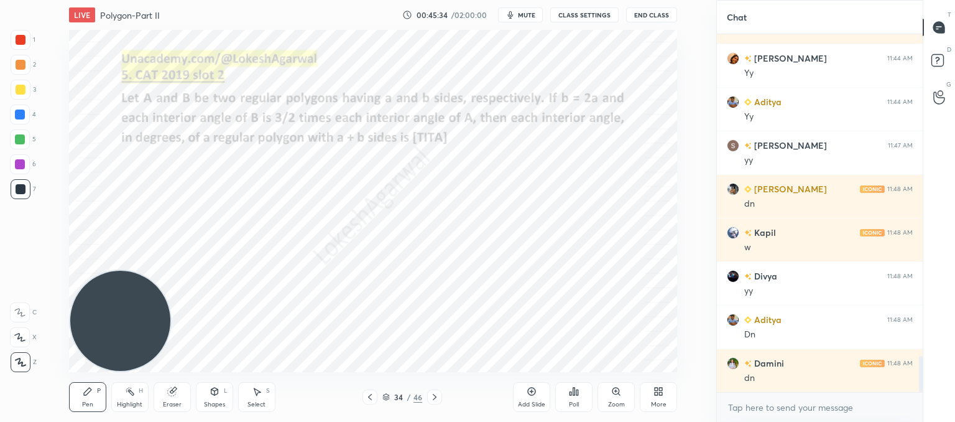
click at [575, 406] on div "Poll" at bounding box center [574, 404] width 10 height 6
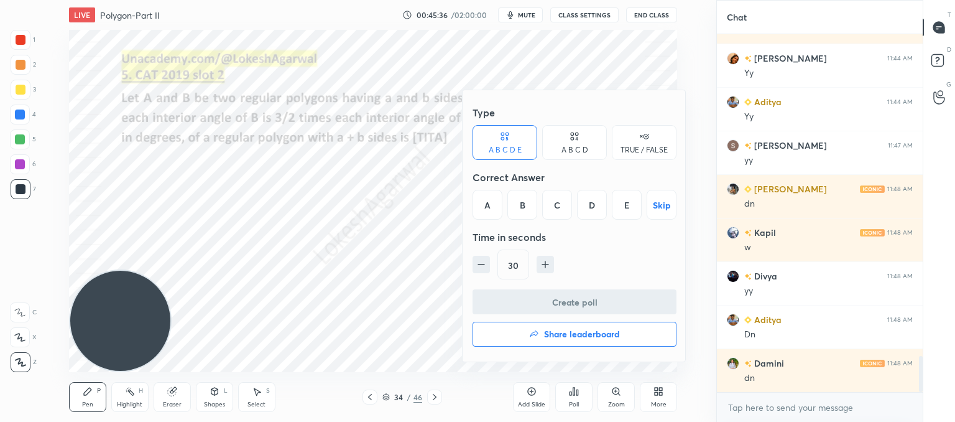
click at [587, 199] on div "D" at bounding box center [592, 205] width 30 height 30
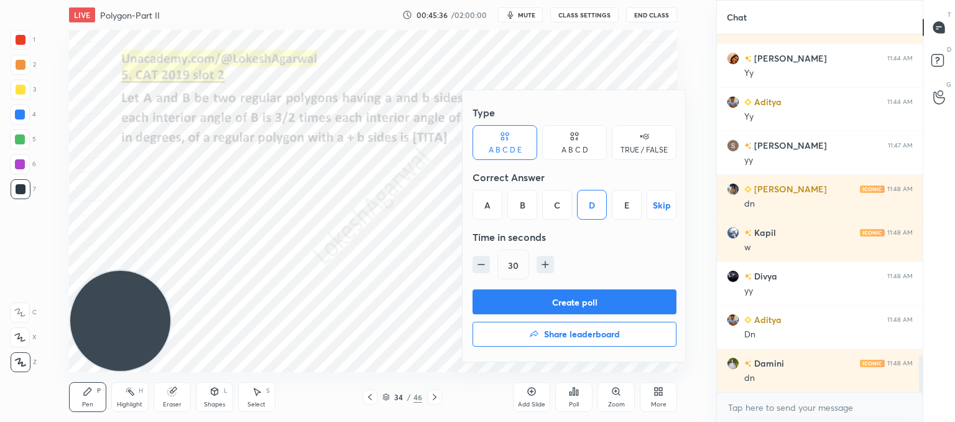
click at [582, 294] on button "Create poll" at bounding box center [575, 301] width 204 height 25
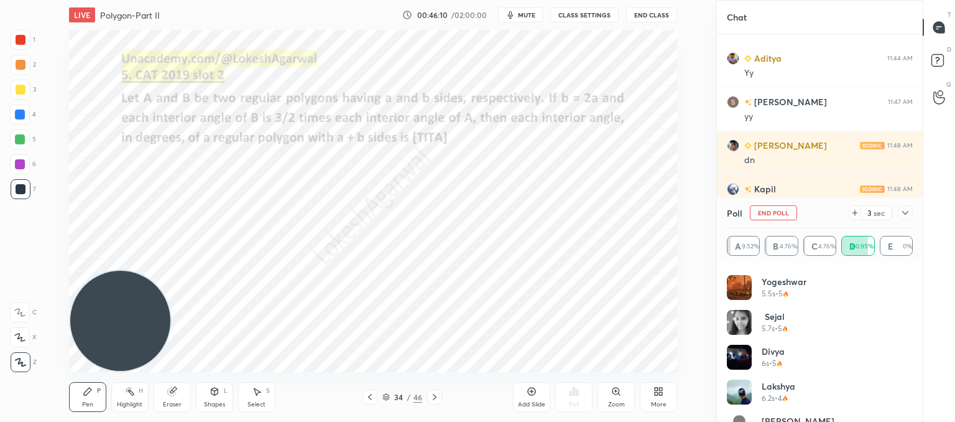
scroll to position [478, 0]
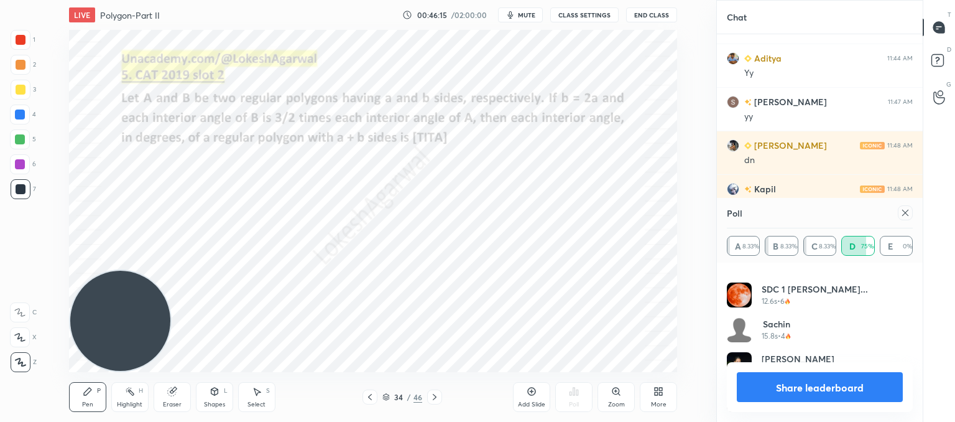
click at [906, 210] on icon at bounding box center [906, 213] width 10 height 10
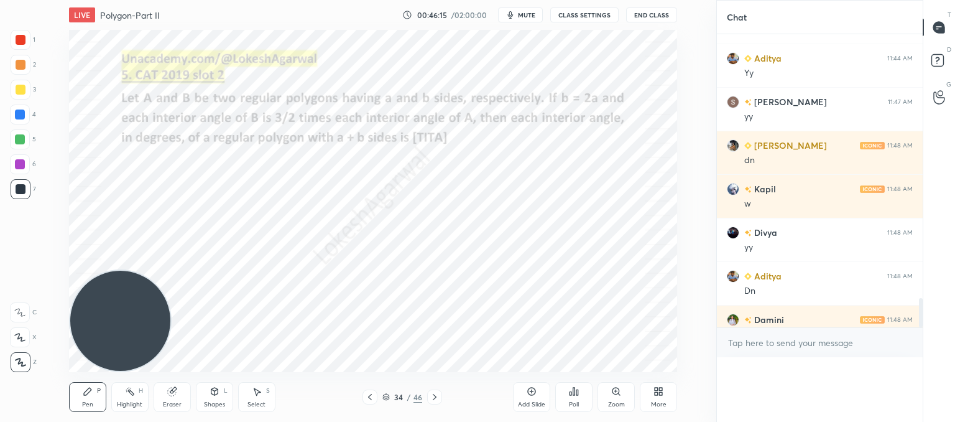
scroll to position [0, 4]
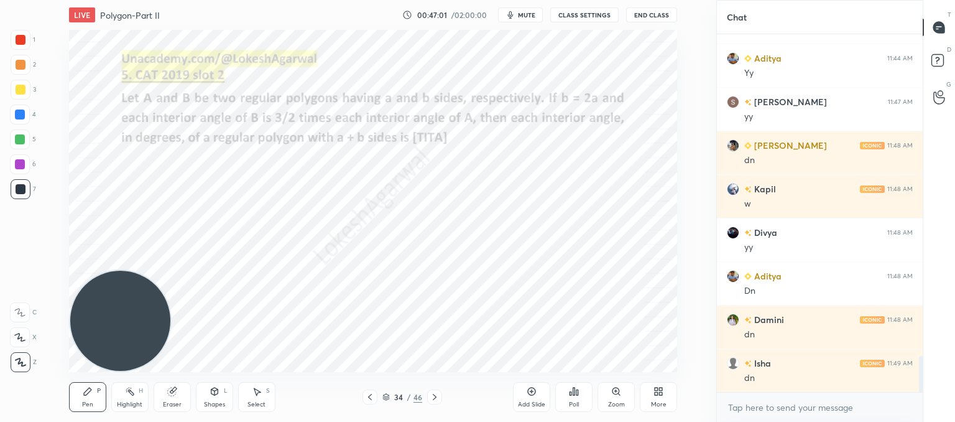
click at [254, 398] on div "Select S" at bounding box center [256, 397] width 37 height 30
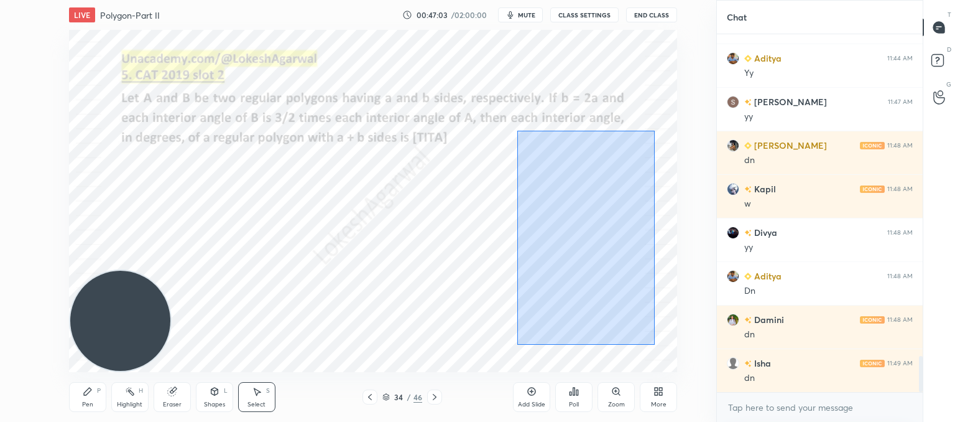
drag, startPoint x: 651, startPoint y: 345, endPoint x: 523, endPoint y: 153, distance: 230.5
click at [510, 127] on div "0 ° Undo Copy Paste here Duplicate Duplicate to new slide Delete" at bounding box center [373, 201] width 608 height 342
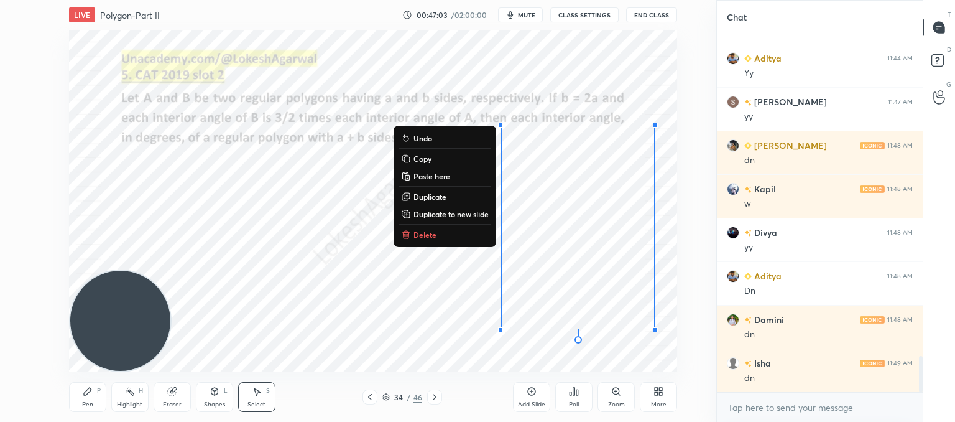
click at [430, 228] on button "Delete" at bounding box center [445, 234] width 93 height 15
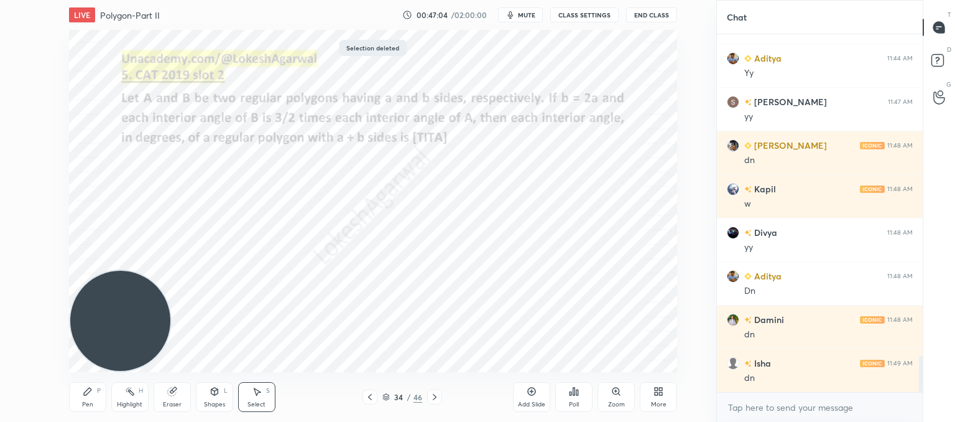
drag, startPoint x: 81, startPoint y: 400, endPoint x: 126, endPoint y: 375, distance: 50.7
click at [82, 401] on div "Pen" at bounding box center [87, 404] width 11 height 6
click at [433, 395] on icon at bounding box center [435, 397] width 10 height 10
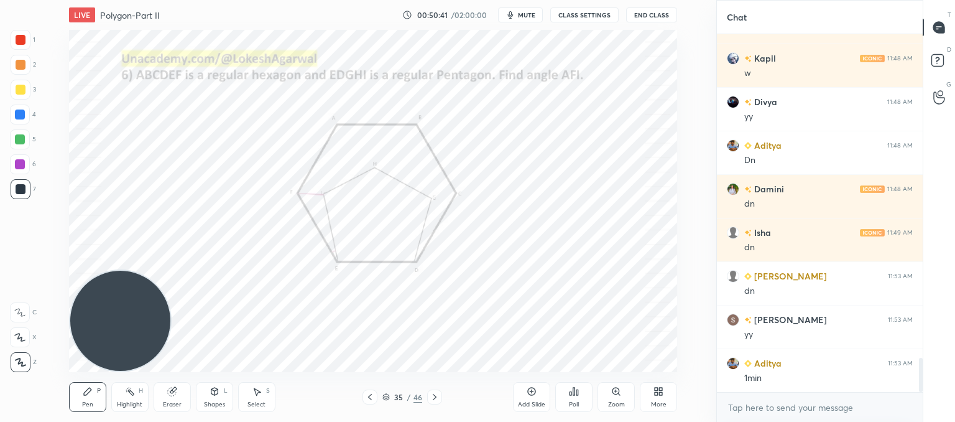
scroll to position [3394, 0]
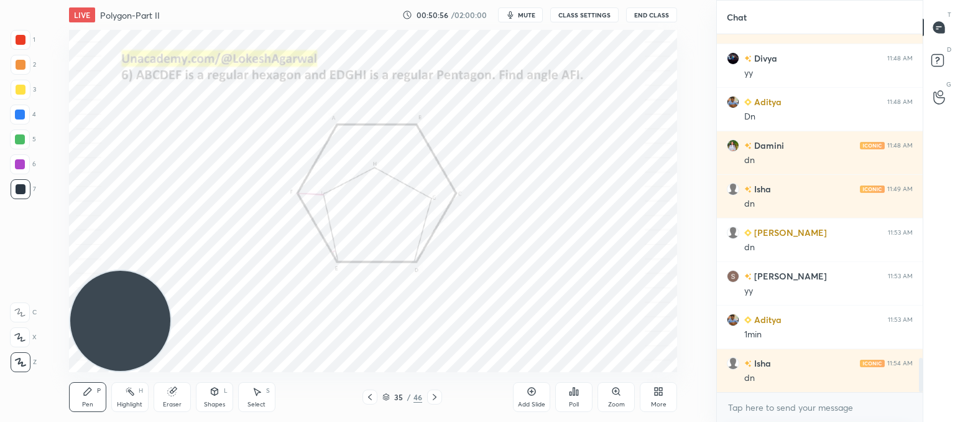
click at [569, 404] on div "Poll" at bounding box center [574, 404] width 10 height 6
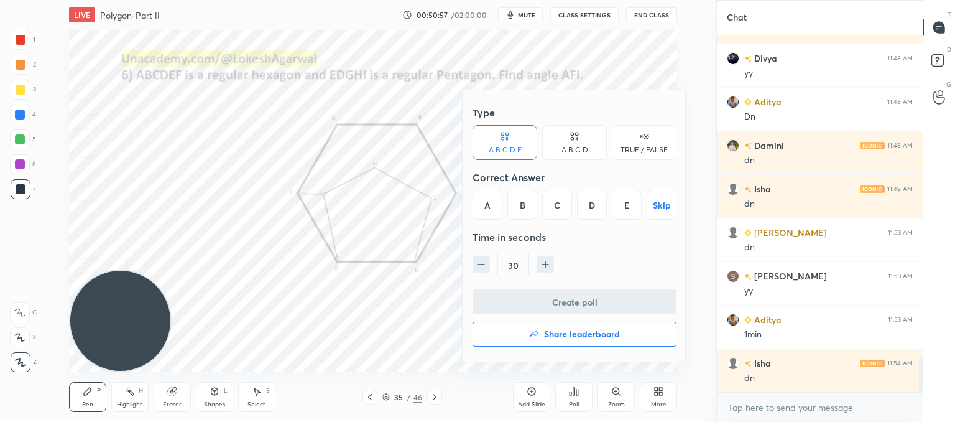
click at [620, 202] on div "E" at bounding box center [627, 205] width 30 height 30
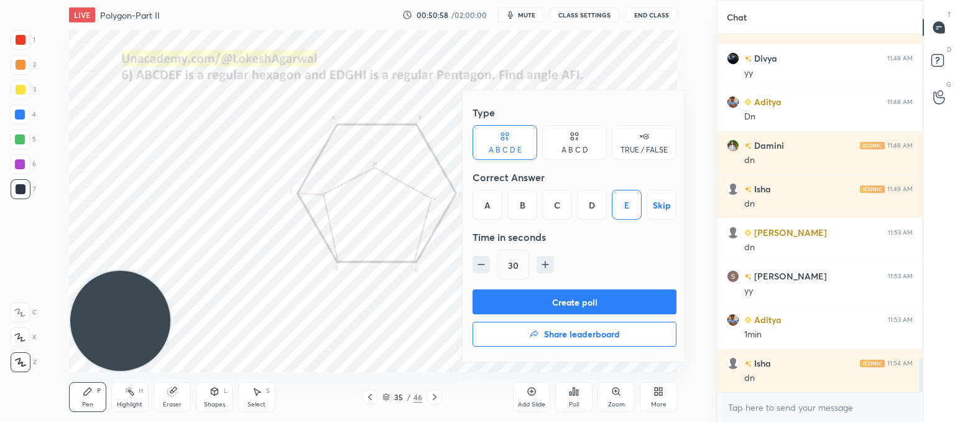
click at [562, 298] on button "Create poll" at bounding box center [575, 301] width 204 height 25
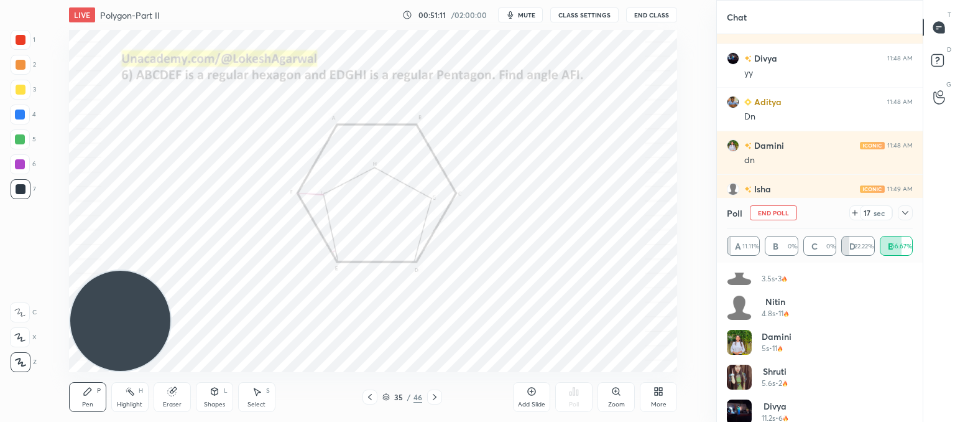
scroll to position [95, 0]
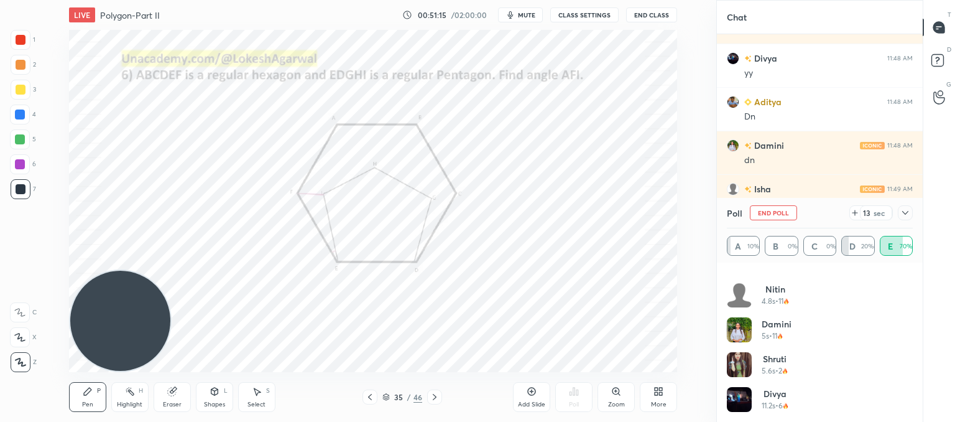
click at [853, 213] on icon at bounding box center [855, 213] width 10 height 10
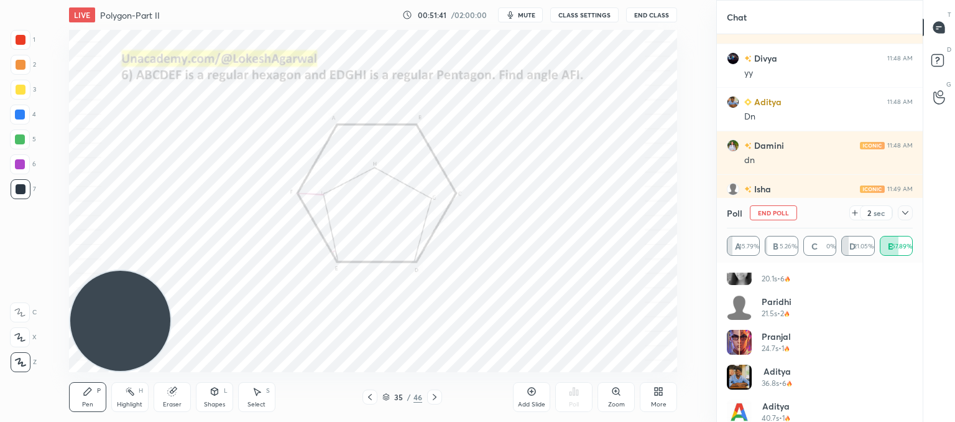
scroll to position [269, 0]
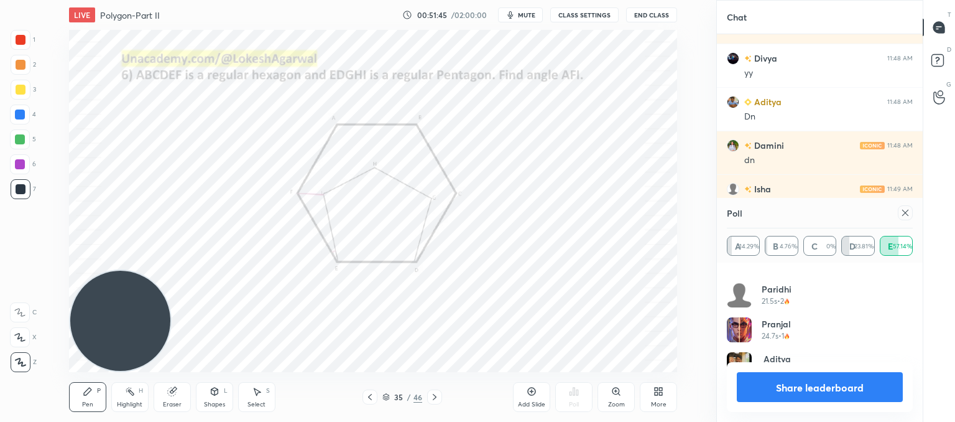
click at [902, 217] on icon at bounding box center [906, 213] width 10 height 10
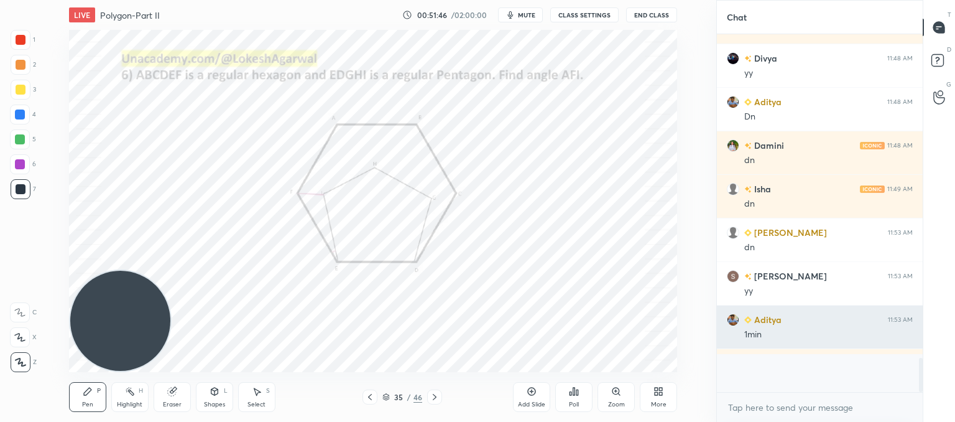
scroll to position [4, 4]
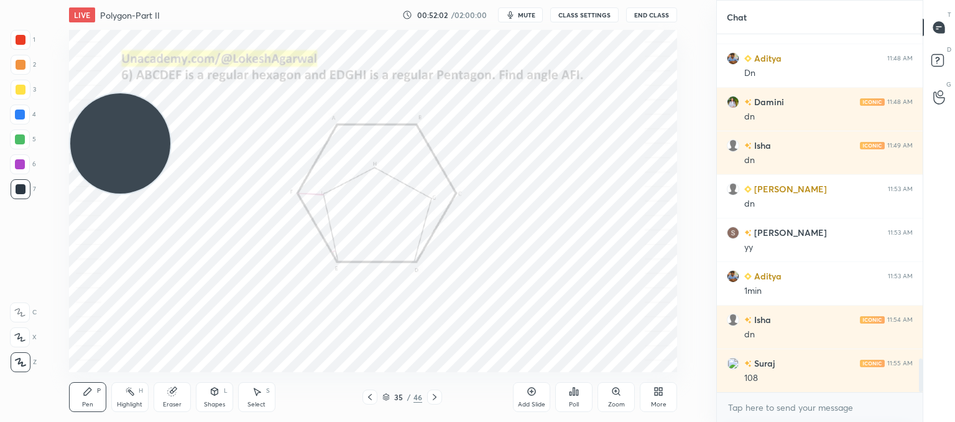
drag, startPoint x: 108, startPoint y: 157, endPoint x: 74, endPoint y: -17, distance: 177.4
click at [74, 0] on html "1 2 3 4 5 6 7 C X Z C X Z E E Erase all H H LIVE Polygon-Part II 00:52:02 / 02:…" at bounding box center [477, 0] width 955 height 0
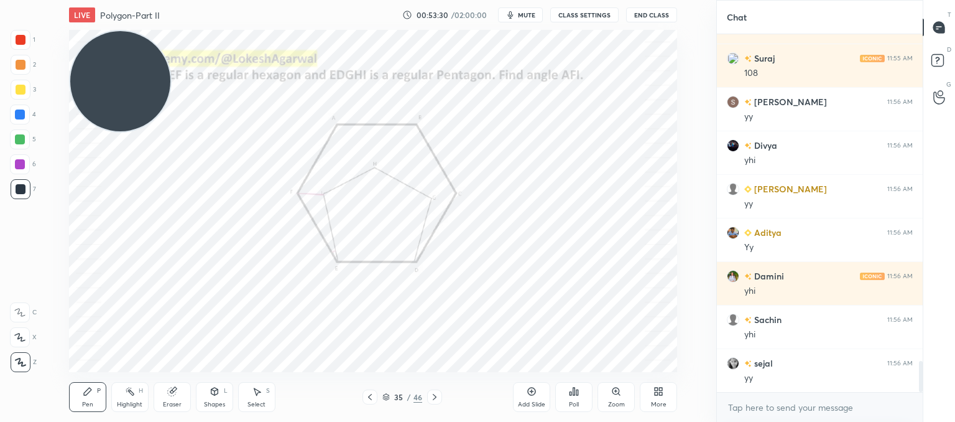
scroll to position [3772, 0]
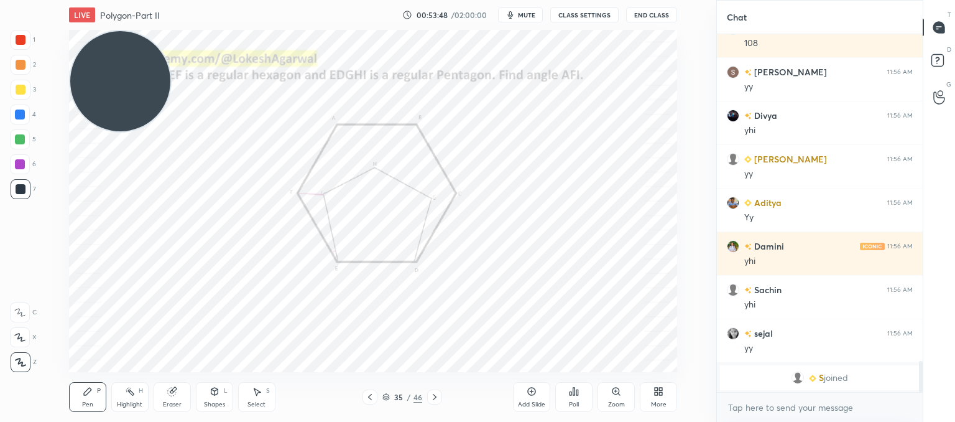
drag, startPoint x: 137, startPoint y: 88, endPoint x: 20, endPoint y: 450, distance: 380.4
click at [20, 0] on html "1 2 3 4 5 6 7 C X Z C X Z E E Erase all H H LIVE Polygon-Part II 00:53:48 / 02:…" at bounding box center [477, 0] width 955 height 0
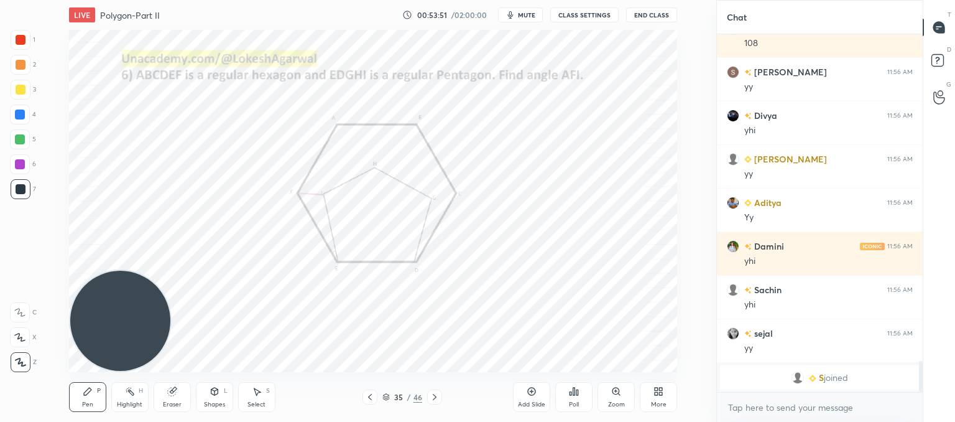
click at [437, 399] on icon at bounding box center [435, 397] width 10 height 10
click at [433, 394] on icon at bounding box center [435, 397] width 4 height 6
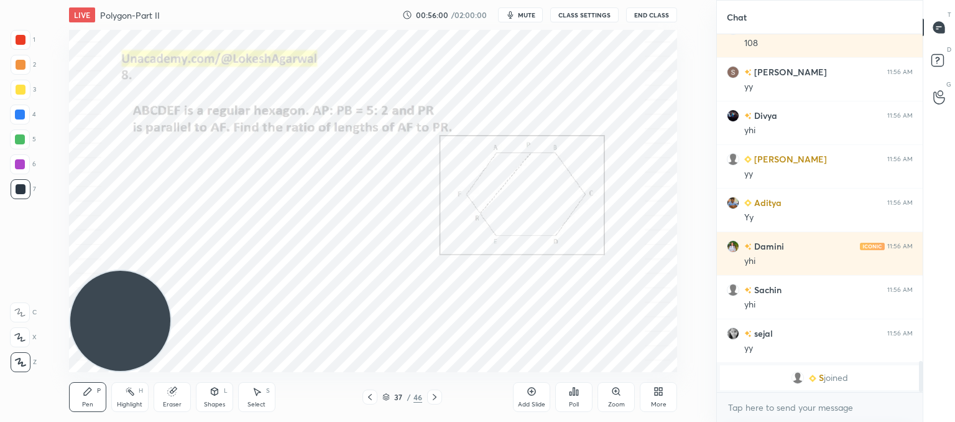
click at [522, 12] on span "mute" at bounding box center [526, 15] width 17 height 9
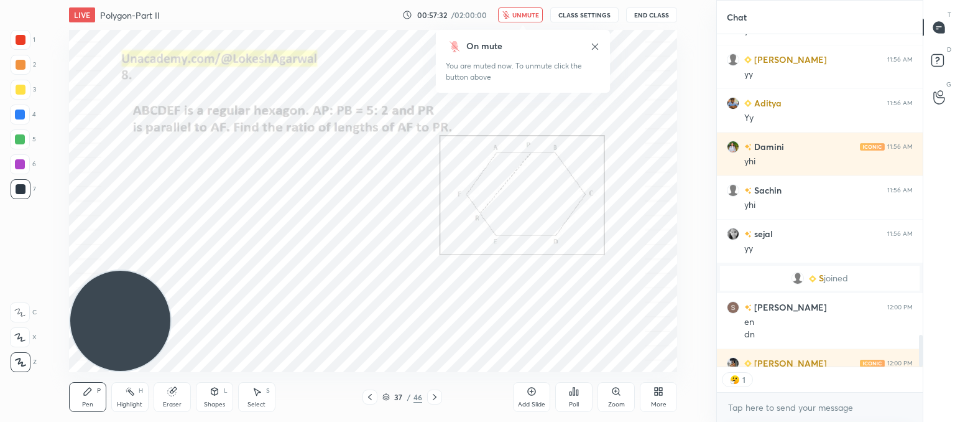
scroll to position [3448, 0]
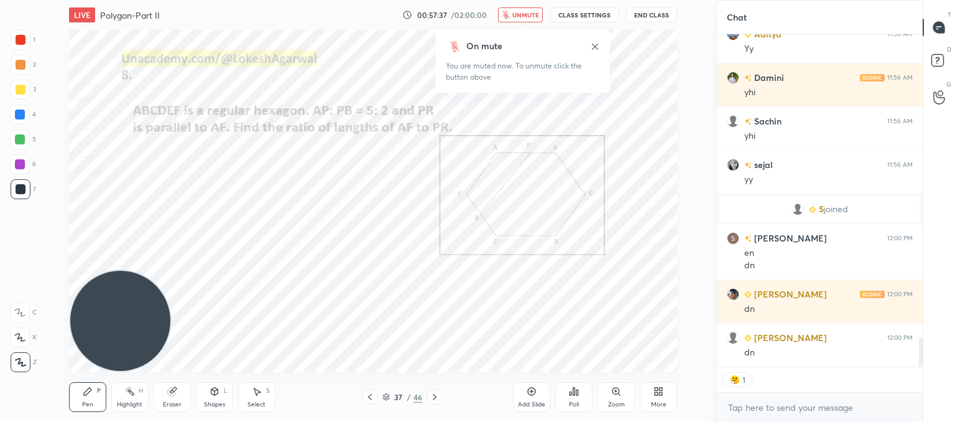
click at [509, 9] on button "unmute" at bounding box center [520, 14] width 45 height 15
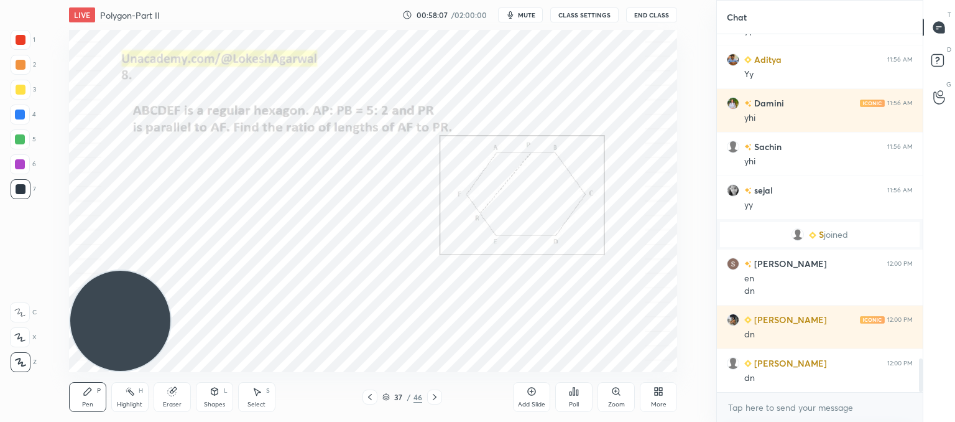
scroll to position [3466, 0]
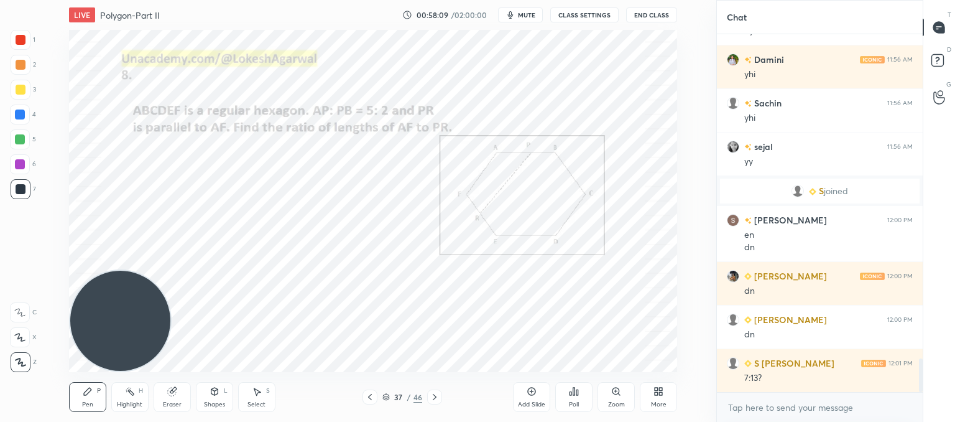
click at [182, 407] on div "Pen P Highlight H Eraser Shapes L Select S" at bounding box center [180, 397] width 222 height 30
click at [177, 399] on div "Eraser" at bounding box center [172, 397] width 37 height 30
click at [88, 397] on div "Pen P" at bounding box center [87, 397] width 37 height 30
drag, startPoint x: 179, startPoint y: 401, endPoint x: 193, endPoint y: 390, distance: 18.2
click at [184, 401] on div "Eraser" at bounding box center [172, 397] width 37 height 30
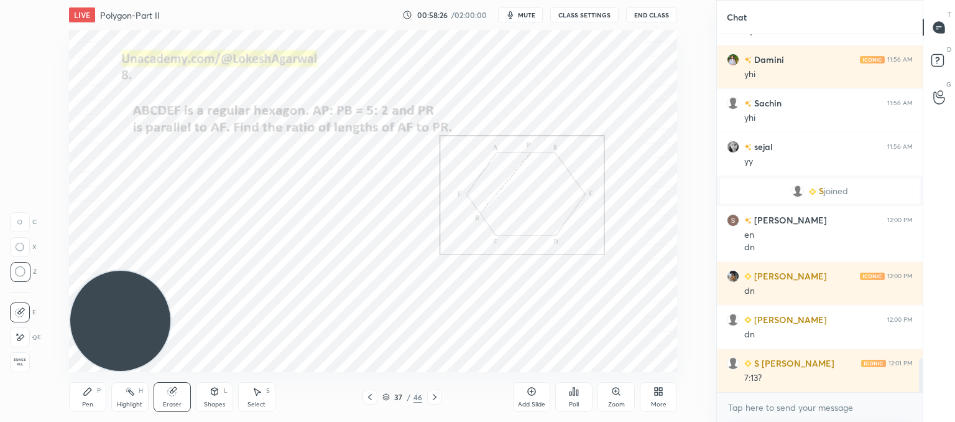
click at [84, 398] on div "Pen P" at bounding box center [87, 397] width 37 height 30
click at [182, 394] on div "Eraser" at bounding box center [172, 397] width 37 height 30
click at [92, 401] on div "Pen" at bounding box center [87, 404] width 11 height 6
click at [580, 405] on div "Poll" at bounding box center [573, 397] width 37 height 30
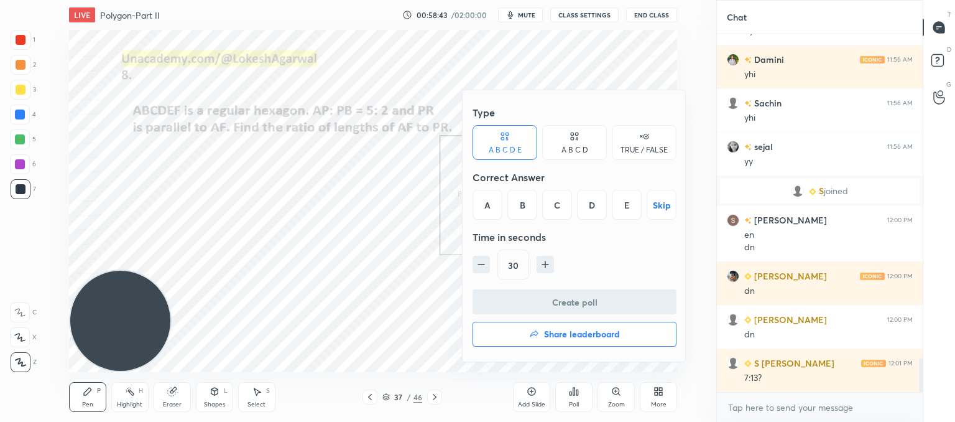
click at [624, 203] on div "E" at bounding box center [627, 205] width 30 height 30
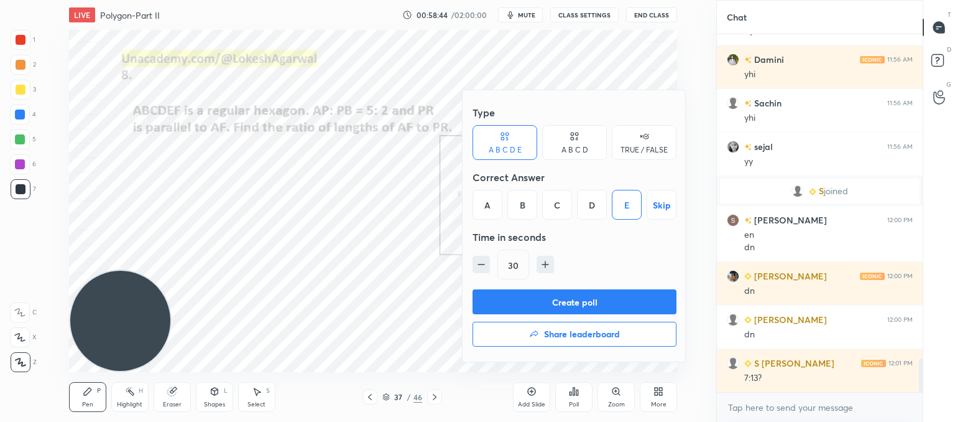
click at [582, 298] on button "Create poll" at bounding box center [575, 301] width 204 height 25
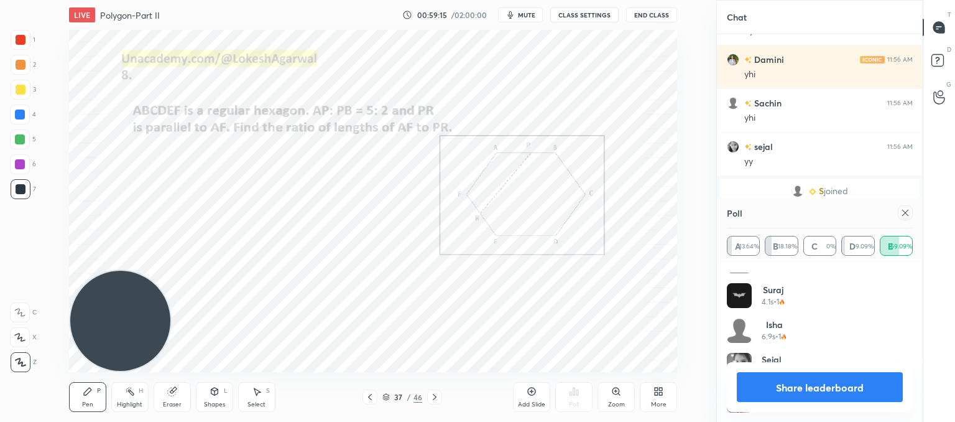
scroll to position [338, 0]
click at [908, 221] on div "Poll" at bounding box center [820, 213] width 186 height 30
click at [908, 216] on icon at bounding box center [906, 213] width 6 height 6
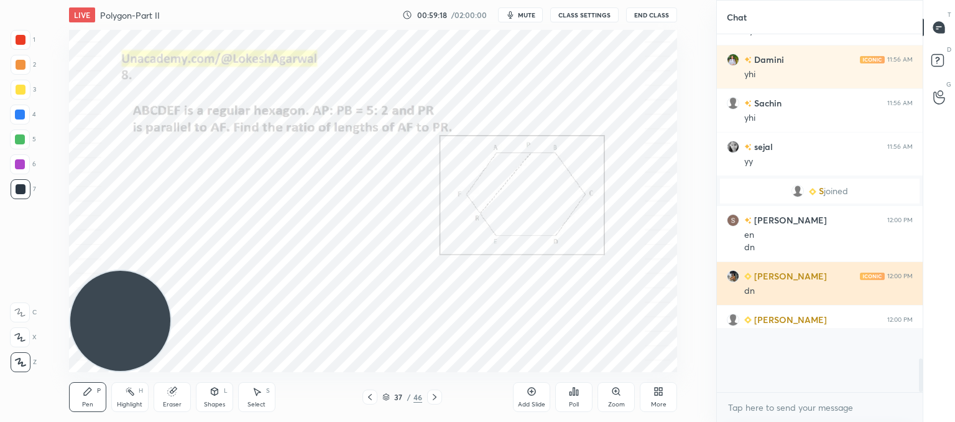
scroll to position [4, 4]
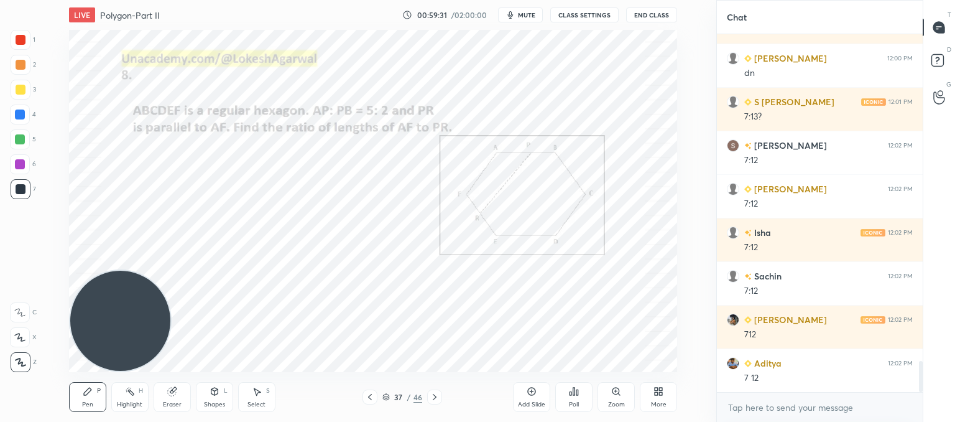
click at [252, 391] on icon at bounding box center [257, 391] width 10 height 10
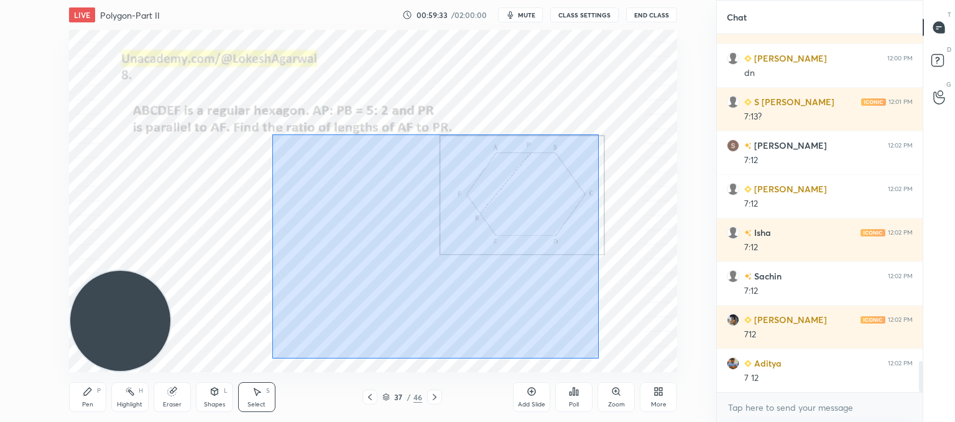
drag, startPoint x: 599, startPoint y: 358, endPoint x: 317, endPoint y: 138, distance: 357.6
click at [274, 128] on div "0 ° Undo Copy Paste here Duplicate Duplicate to new slide Delete" at bounding box center [373, 201] width 608 height 342
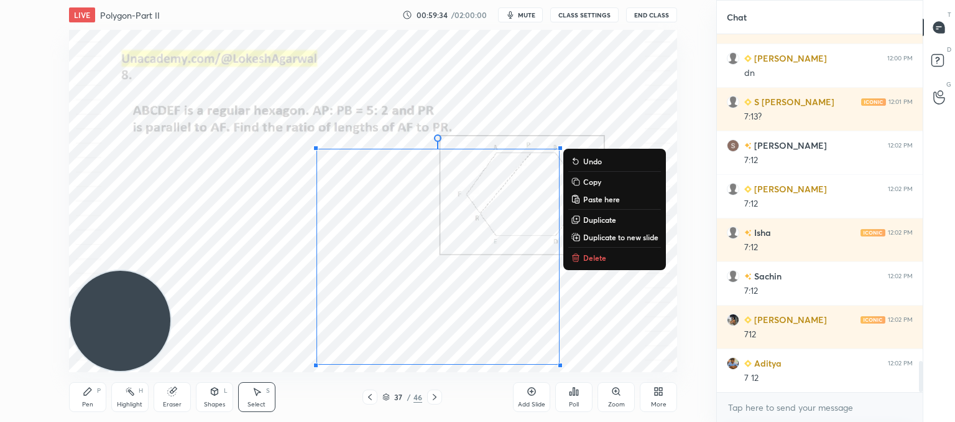
click at [585, 253] on p "Delete" at bounding box center [594, 258] width 23 height 10
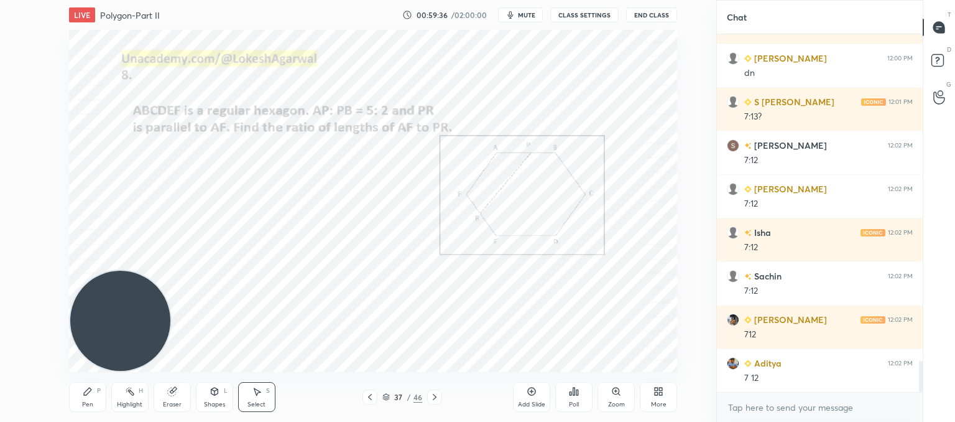
click at [92, 403] on div "Pen" at bounding box center [87, 404] width 11 height 6
click at [209, 398] on div "Shapes L" at bounding box center [214, 397] width 37 height 30
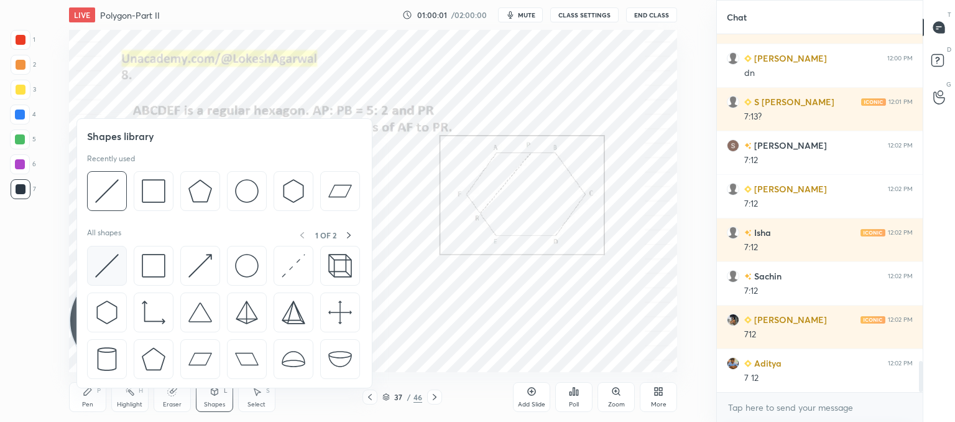
click at [109, 264] on img at bounding box center [107, 266] width 24 height 24
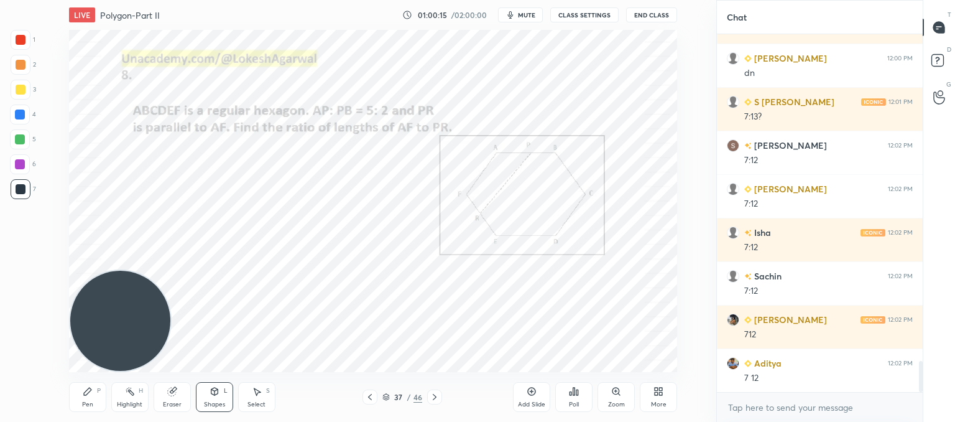
click at [95, 396] on div "Pen P" at bounding box center [87, 397] width 37 height 30
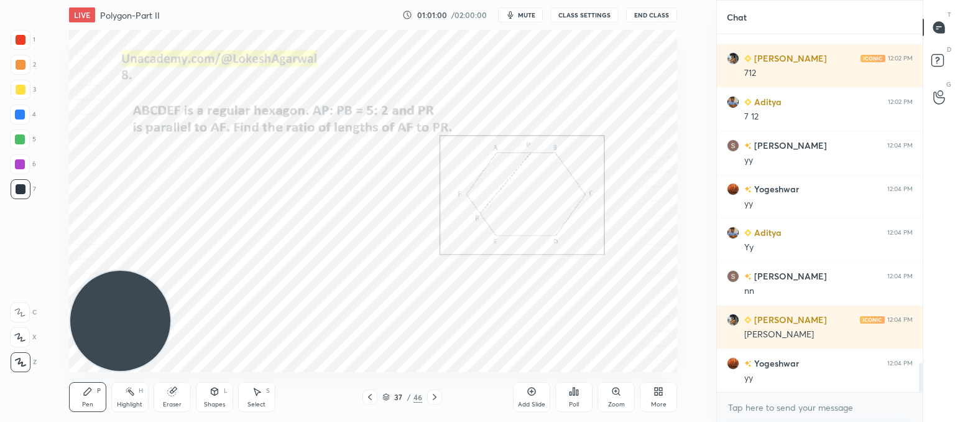
scroll to position [4032, 0]
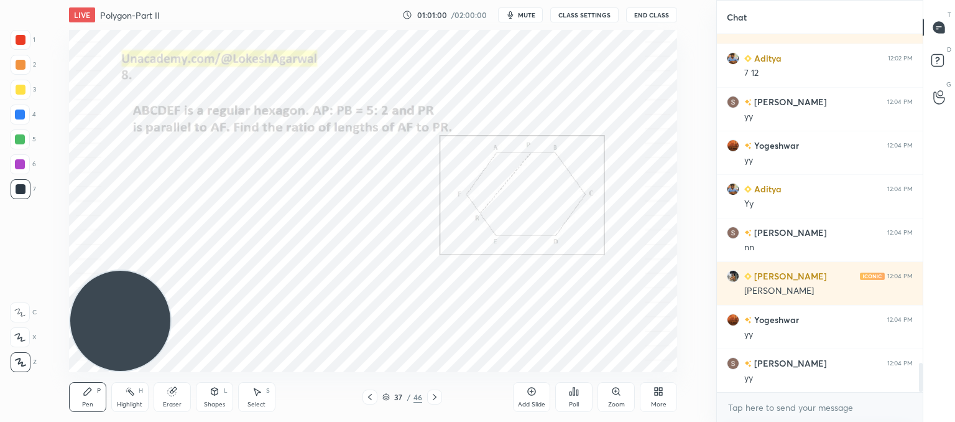
click at [172, 397] on div "Eraser" at bounding box center [172, 397] width 37 height 30
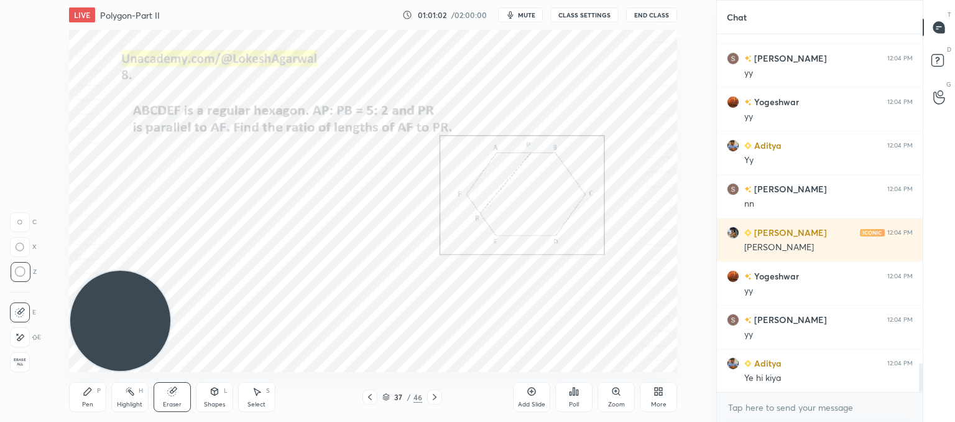
scroll to position [4162, 0]
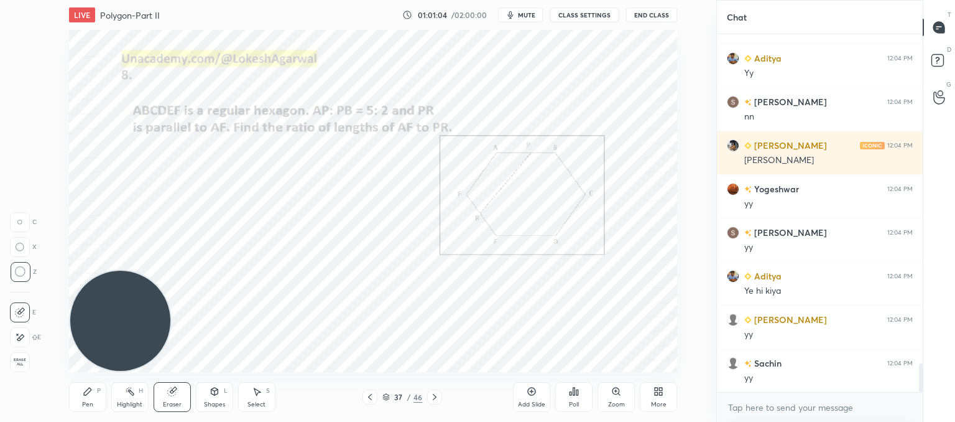
click at [89, 401] on div "Pen" at bounding box center [87, 404] width 11 height 6
click at [433, 397] on icon at bounding box center [435, 397] width 10 height 10
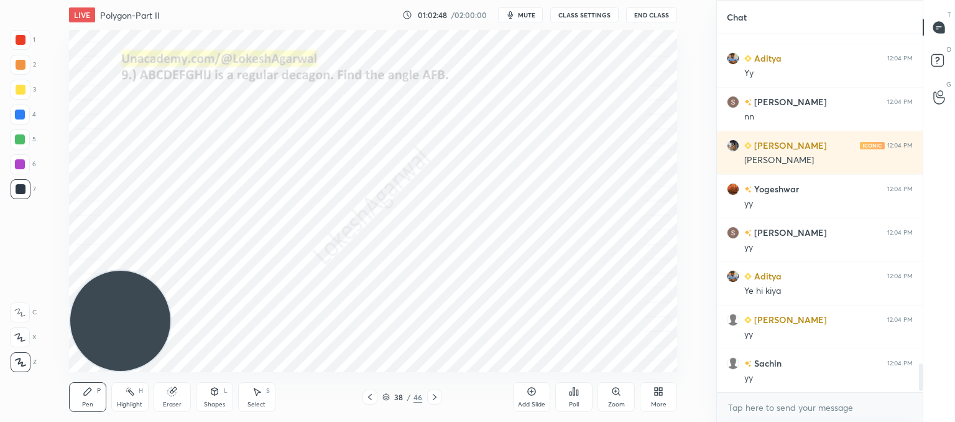
click at [527, 19] on button "mute" at bounding box center [520, 14] width 45 height 15
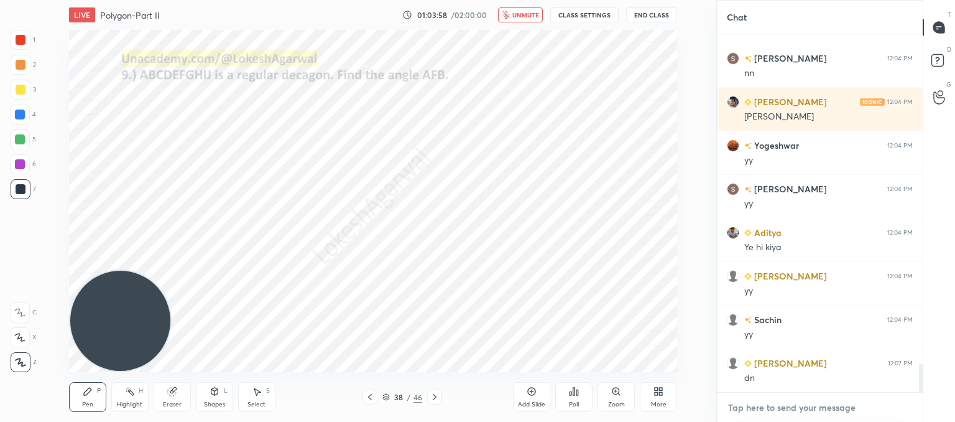
type textarea "x"
click at [781, 409] on textarea at bounding box center [820, 407] width 186 height 20
paste textarea "[URL][DOMAIN_NAME]"
type textarea "[URL][DOMAIN_NAME]"
type textarea "x"
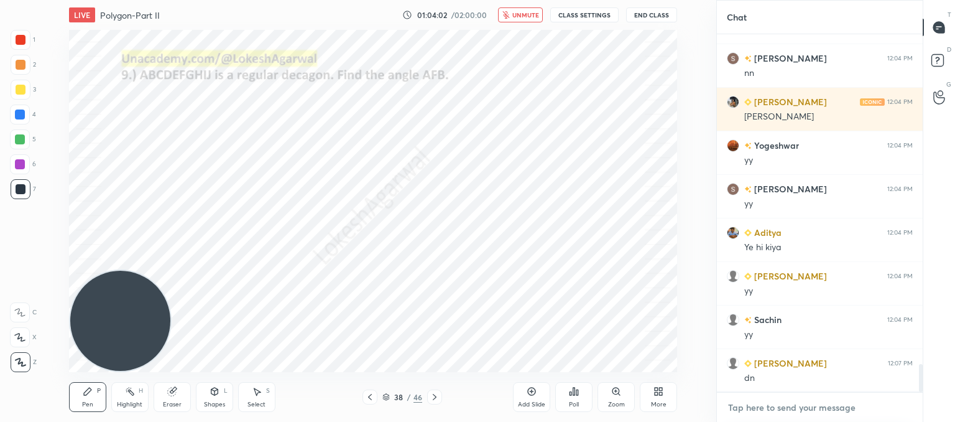
scroll to position [4287, 0]
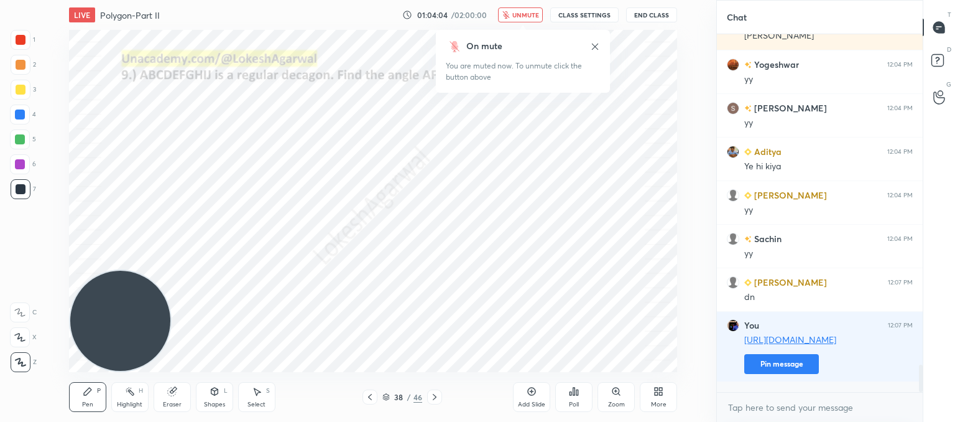
click at [508, 11] on icon "button" at bounding box center [506, 14] width 7 height 7
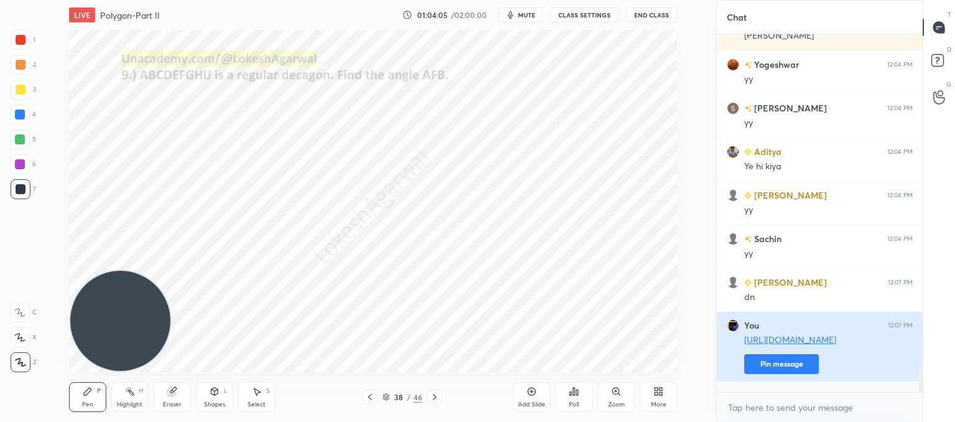
click at [789, 374] on button "Pin message" at bounding box center [782, 364] width 75 height 20
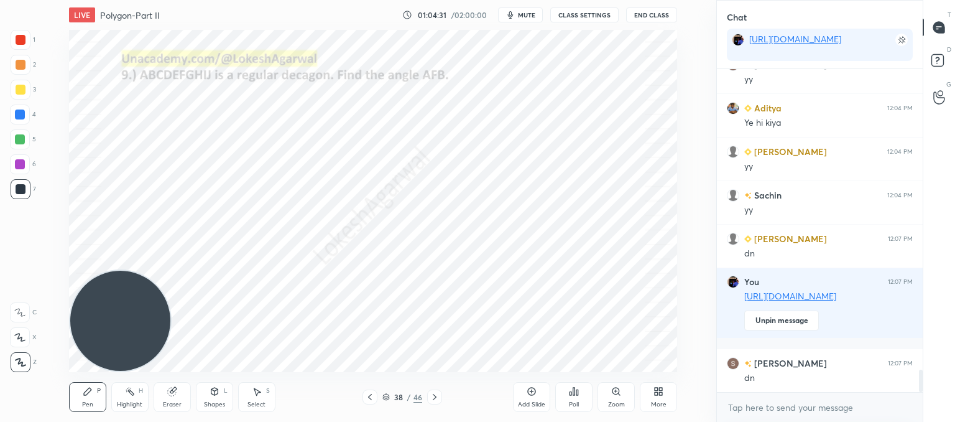
scroll to position [4409, 0]
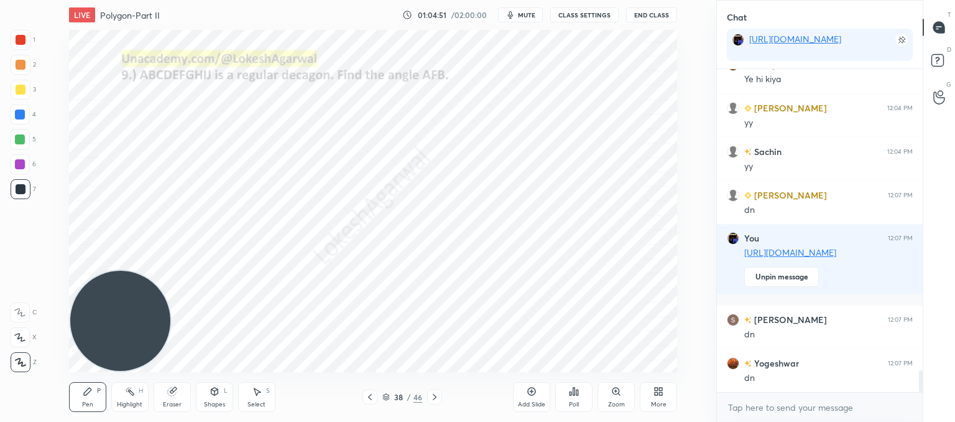
click at [575, 399] on div "Poll" at bounding box center [573, 397] width 37 height 30
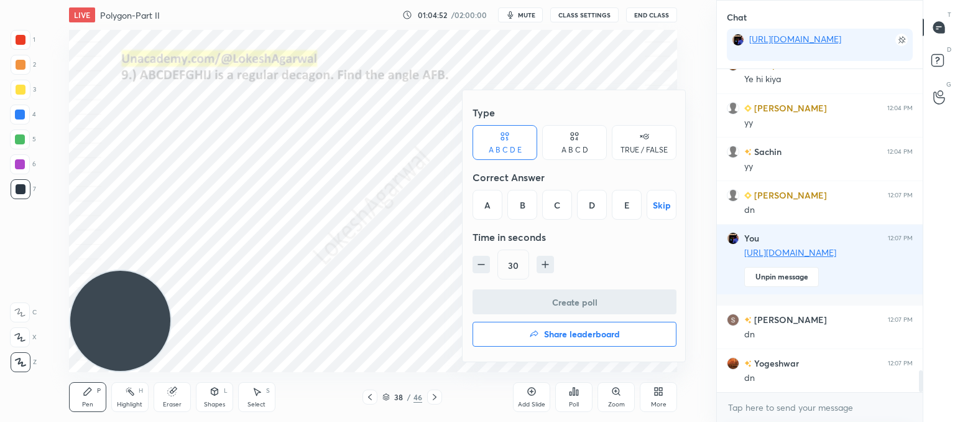
click at [595, 211] on div "D" at bounding box center [592, 205] width 30 height 30
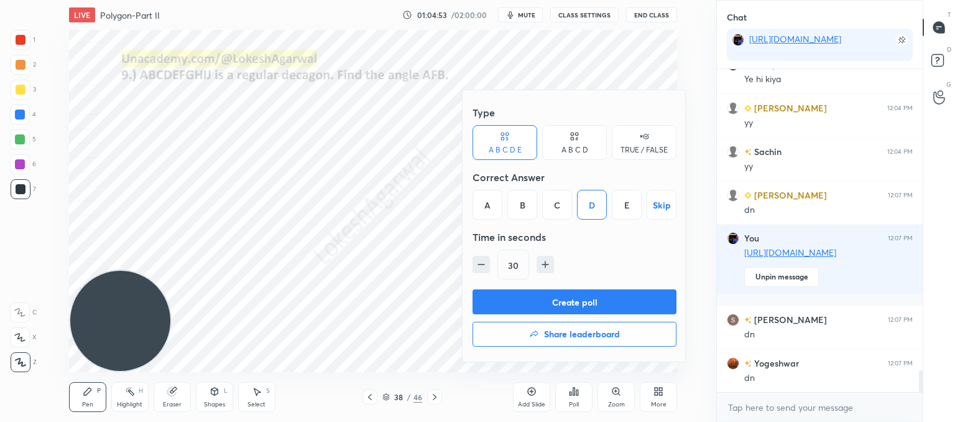
click at [561, 305] on button "Create poll" at bounding box center [575, 301] width 204 height 25
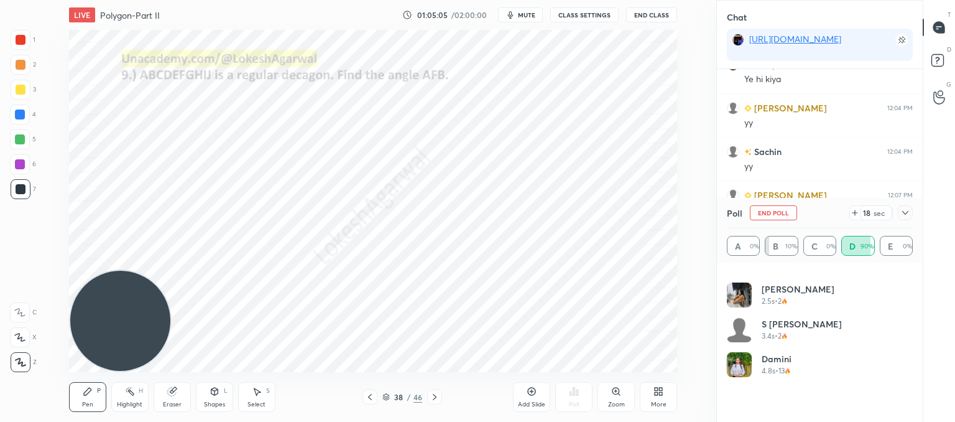
scroll to position [0, 0]
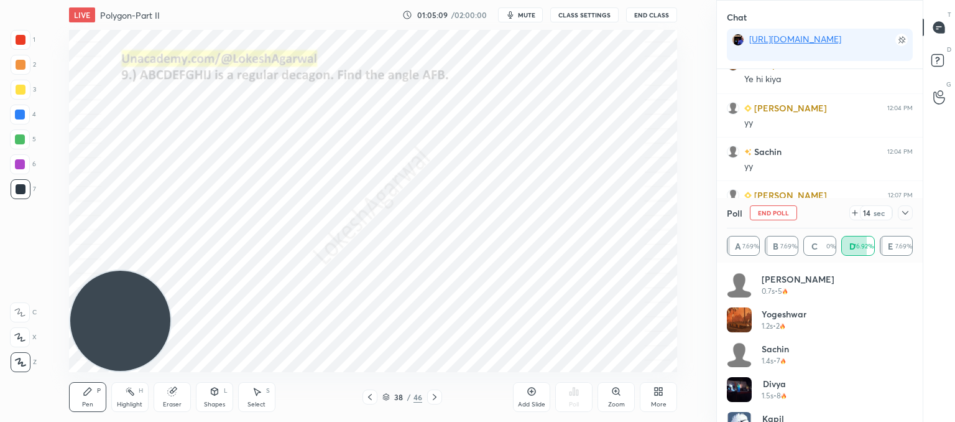
click at [910, 217] on icon at bounding box center [906, 213] width 10 height 10
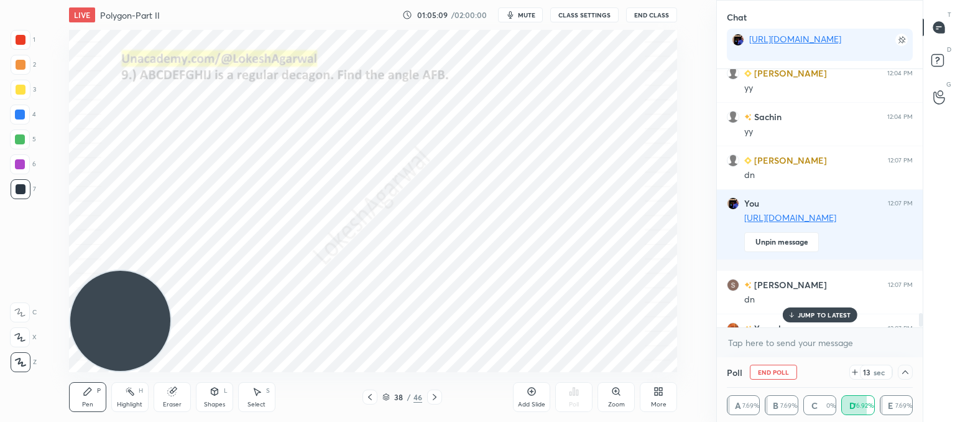
scroll to position [4473, 0]
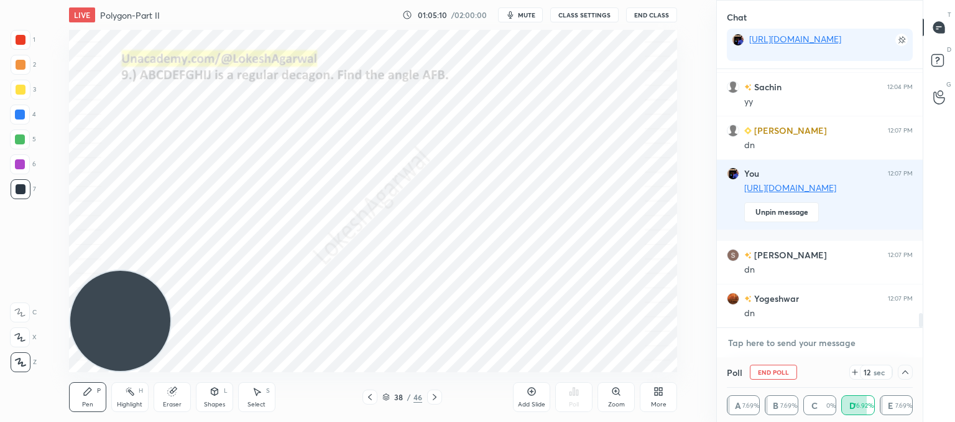
click at [794, 352] on textarea at bounding box center [820, 343] width 186 height 20
click at [903, 371] on icon at bounding box center [906, 372] width 10 height 10
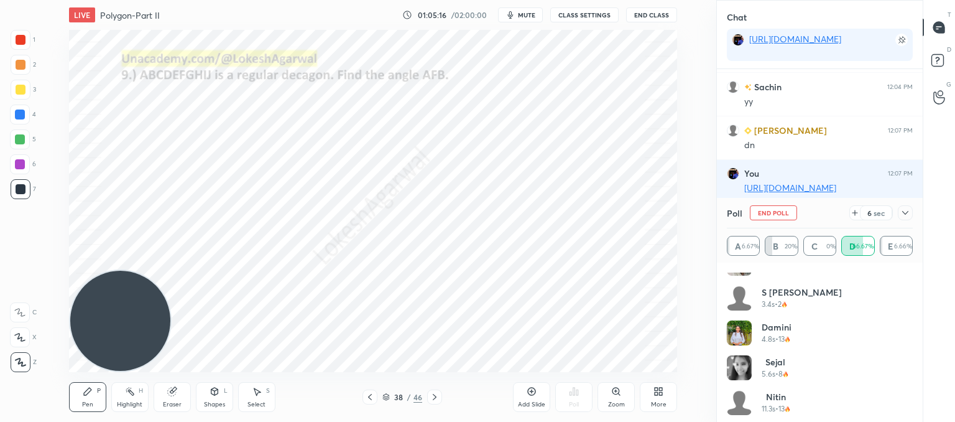
scroll to position [199, 0]
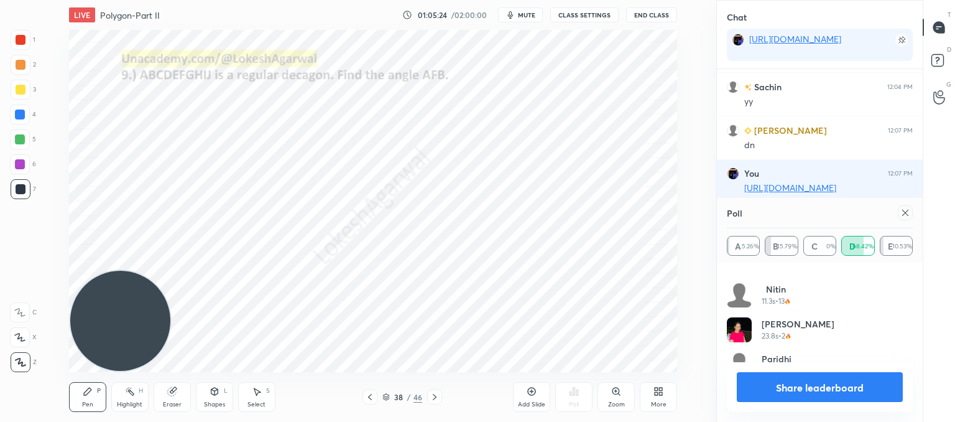
click at [905, 210] on icon at bounding box center [906, 213] width 10 height 10
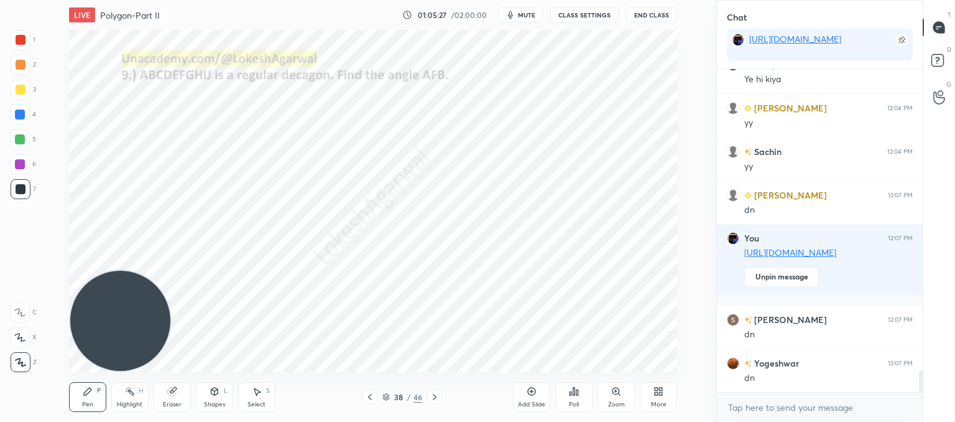
click at [262, 401] on div "Select" at bounding box center [257, 404] width 18 height 6
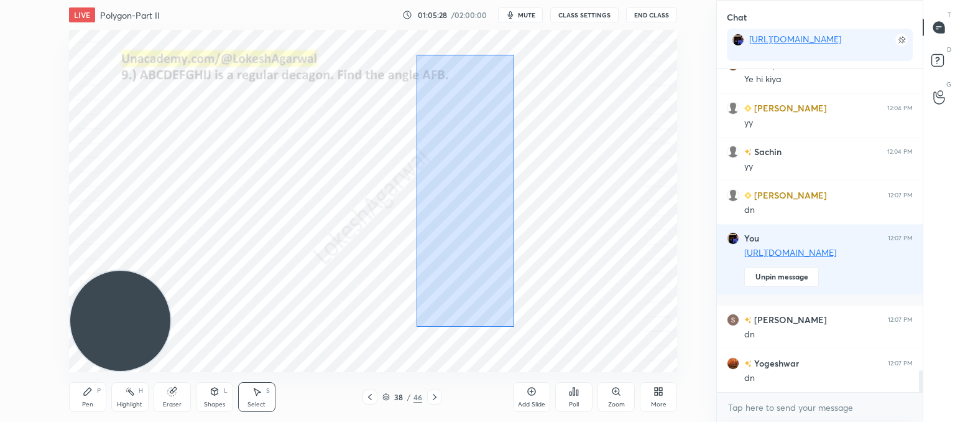
drag, startPoint x: 514, startPoint y: 327, endPoint x: 417, endPoint y: 55, distance: 288.8
click at [417, 55] on div "0 ° Undo Copy Paste here Duplicate Duplicate to new slide Delete" at bounding box center [373, 201] width 608 height 342
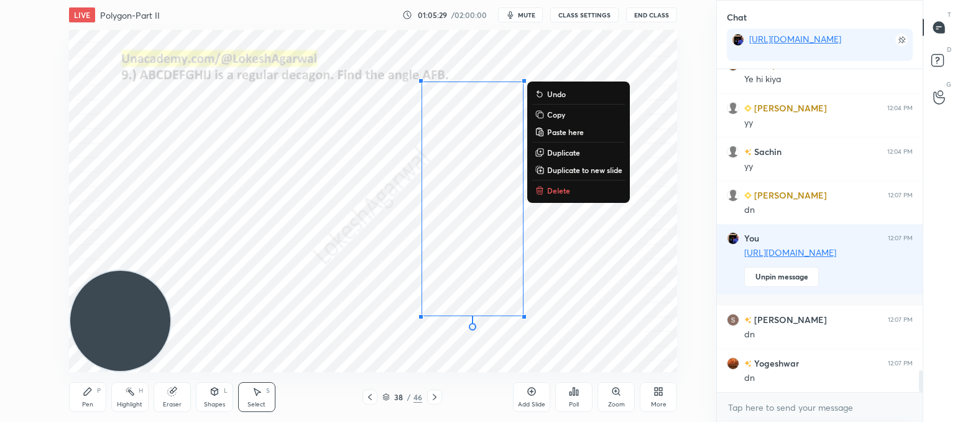
drag, startPoint x: 547, startPoint y: 190, endPoint x: 269, endPoint y: 216, distance: 279.3
click at [546, 190] on button "Delete" at bounding box center [578, 190] width 93 height 15
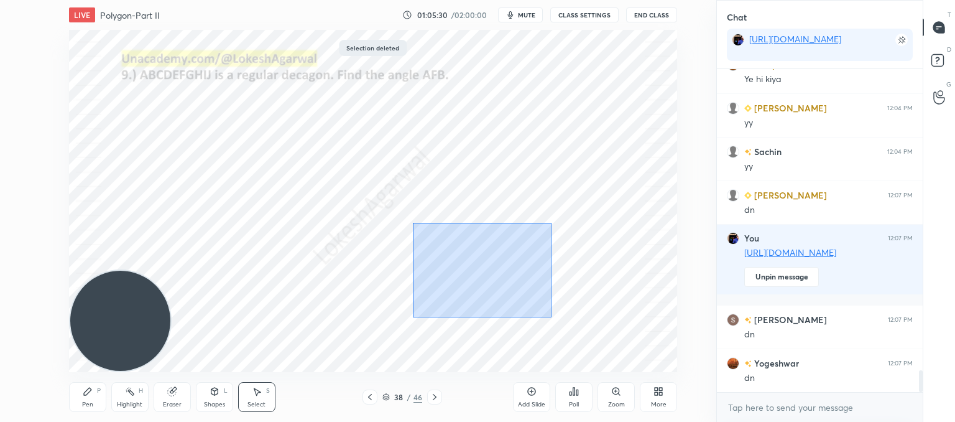
drag, startPoint x: 413, startPoint y: 223, endPoint x: 402, endPoint y: 217, distance: 12.0
click at [404, 216] on div "0 ° Undo Copy Paste here Duplicate Duplicate to new slide Delete" at bounding box center [373, 201] width 608 height 342
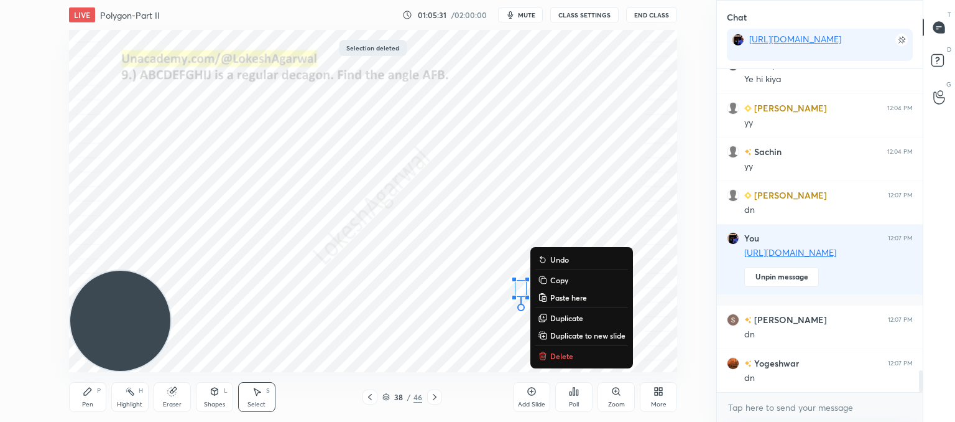
click at [550, 353] on p "Delete" at bounding box center [561, 356] width 23 height 10
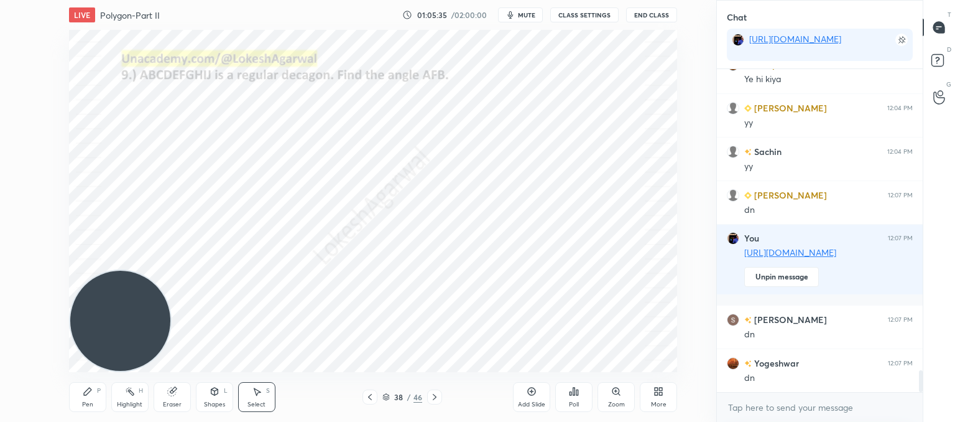
click at [210, 396] on div "Shapes L" at bounding box center [214, 397] width 37 height 30
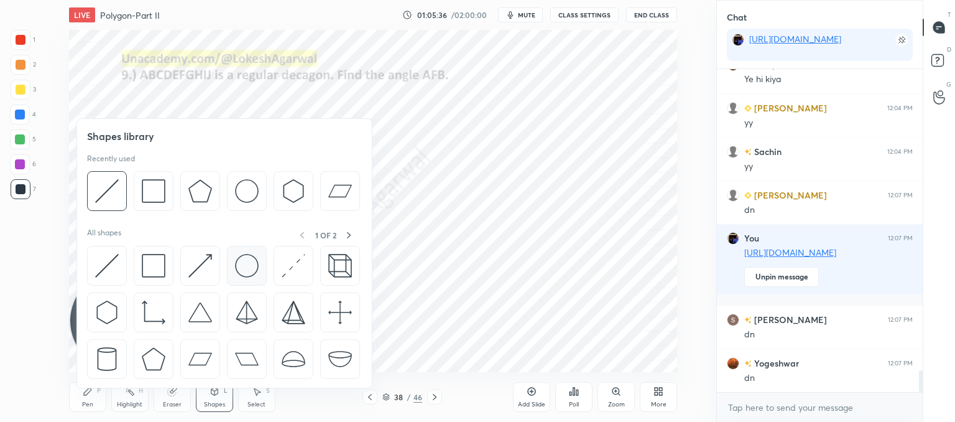
click at [249, 274] on img at bounding box center [247, 266] width 24 height 24
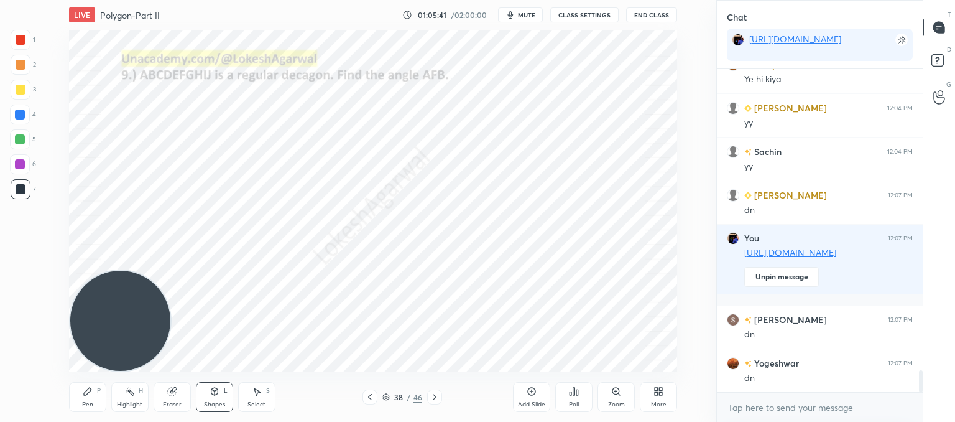
click at [95, 394] on div "Pen P" at bounding box center [87, 397] width 37 height 30
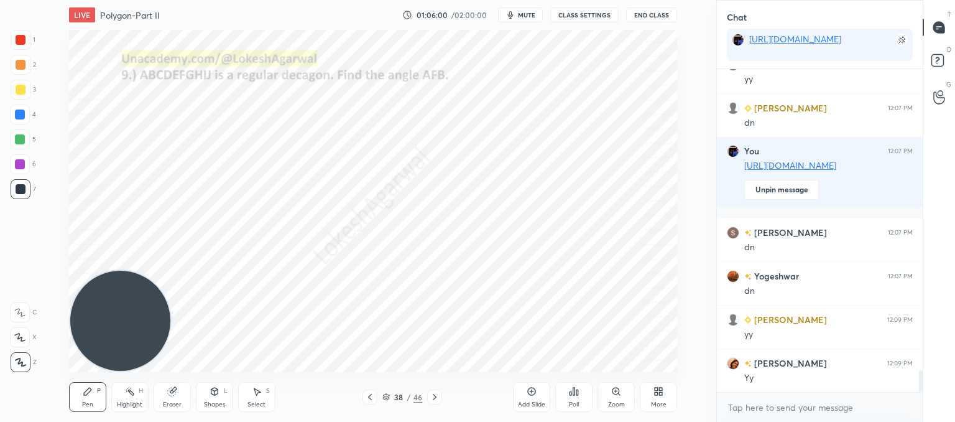
click at [210, 399] on div "Shapes L" at bounding box center [214, 397] width 37 height 30
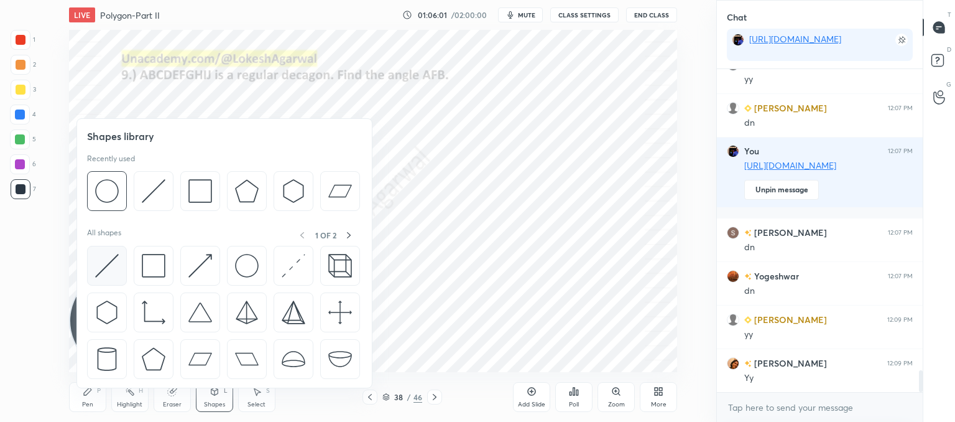
click at [107, 269] on img at bounding box center [107, 266] width 24 height 24
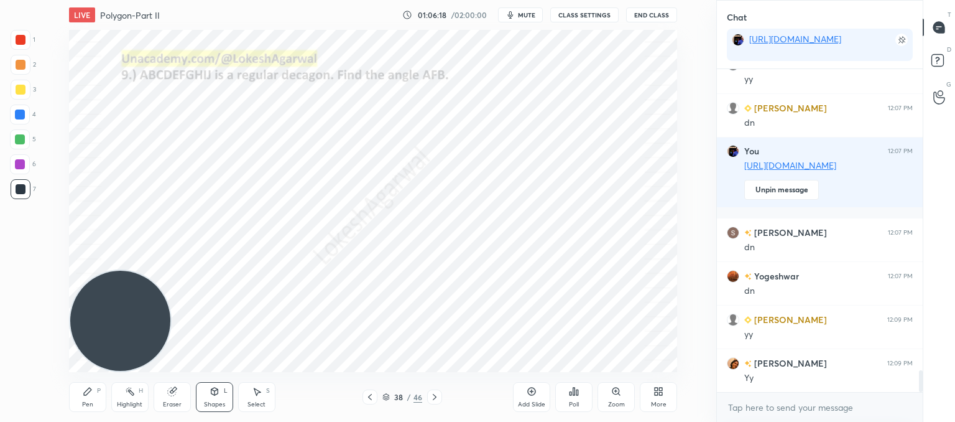
click at [91, 394] on icon at bounding box center [88, 391] width 10 height 10
click at [211, 396] on div "Shapes L" at bounding box center [214, 397] width 37 height 30
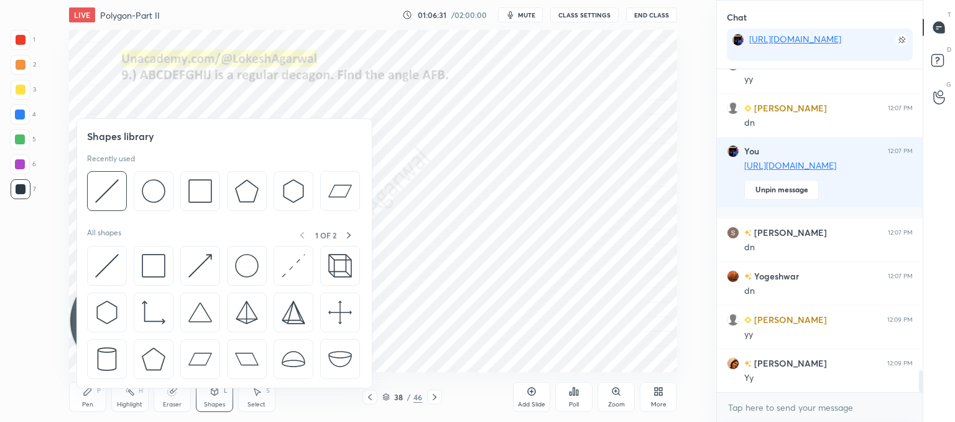
click at [105, 274] on img at bounding box center [107, 266] width 24 height 24
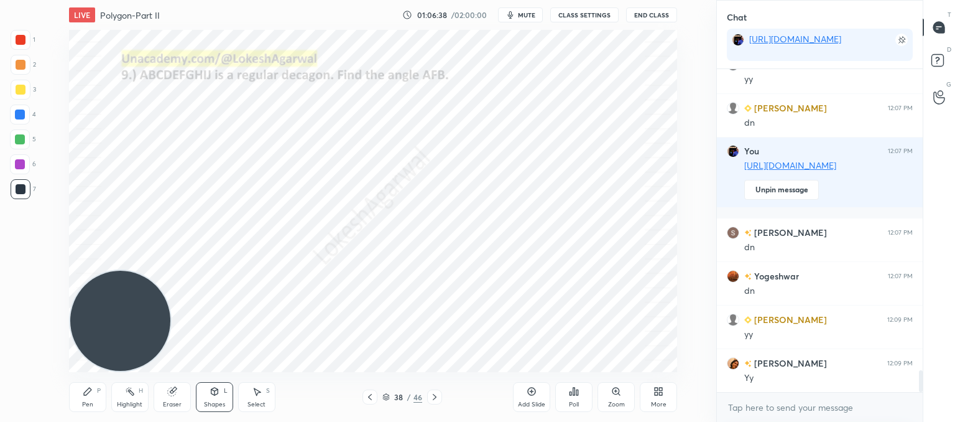
click at [95, 397] on div "Pen P" at bounding box center [87, 397] width 37 height 30
click at [212, 396] on icon at bounding box center [215, 391] width 10 height 10
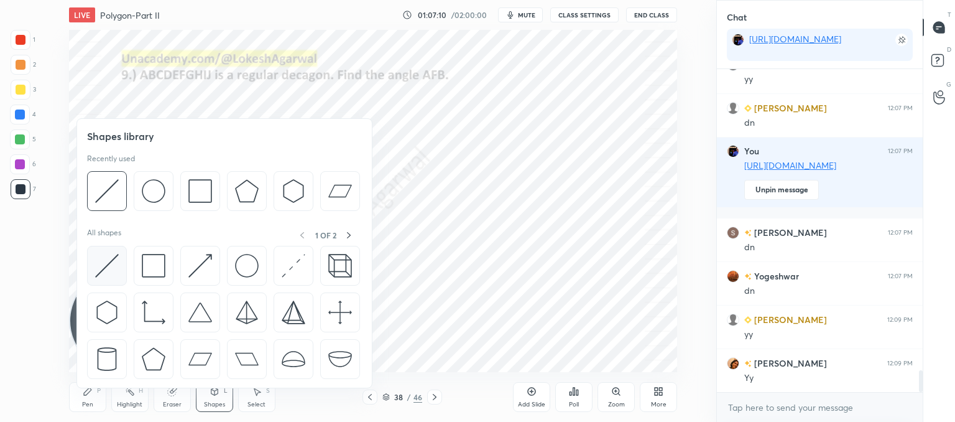
click at [113, 269] on img at bounding box center [107, 266] width 24 height 24
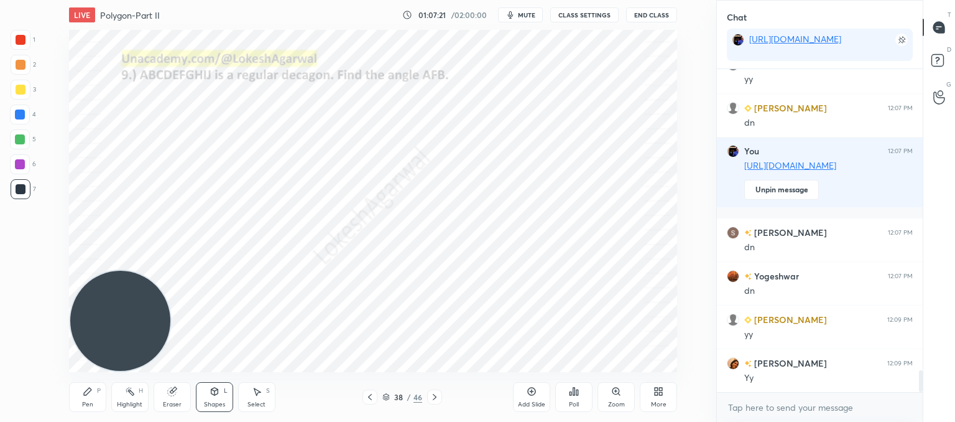
click at [81, 389] on div "Pen P" at bounding box center [87, 397] width 37 height 30
click at [182, 400] on div "Eraser" at bounding box center [172, 397] width 37 height 30
click at [222, 393] on div "Shapes L" at bounding box center [214, 397] width 37 height 30
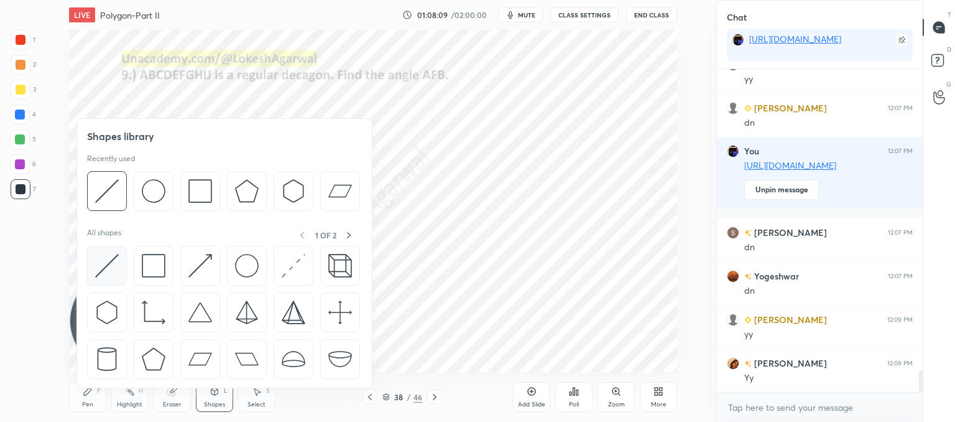
click at [112, 264] on img at bounding box center [107, 266] width 24 height 24
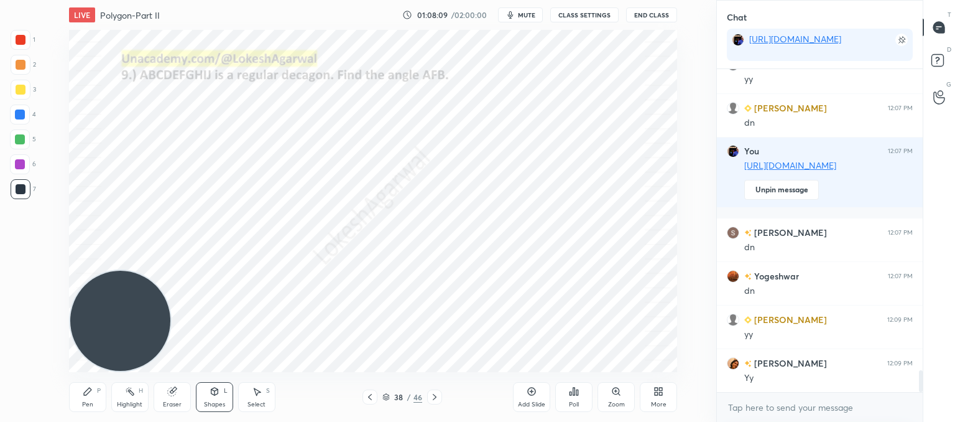
click at [22, 40] on div at bounding box center [21, 40] width 10 height 10
click at [88, 396] on icon at bounding box center [88, 391] width 10 height 10
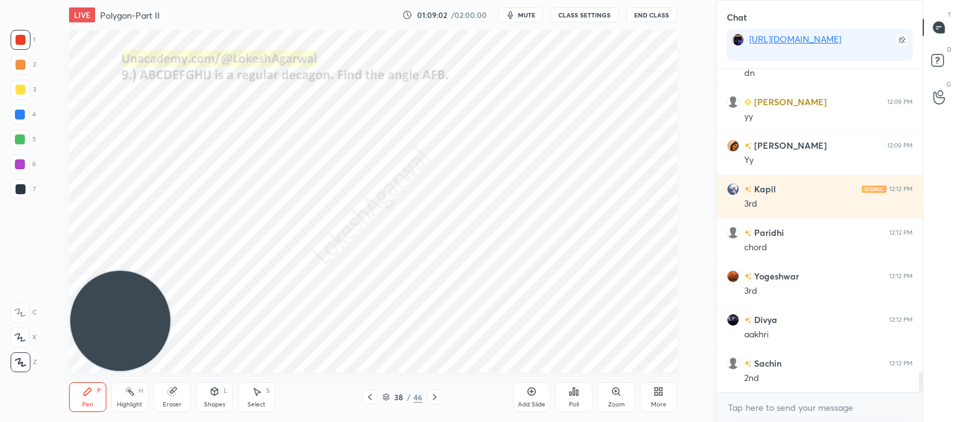
scroll to position [4757, 0]
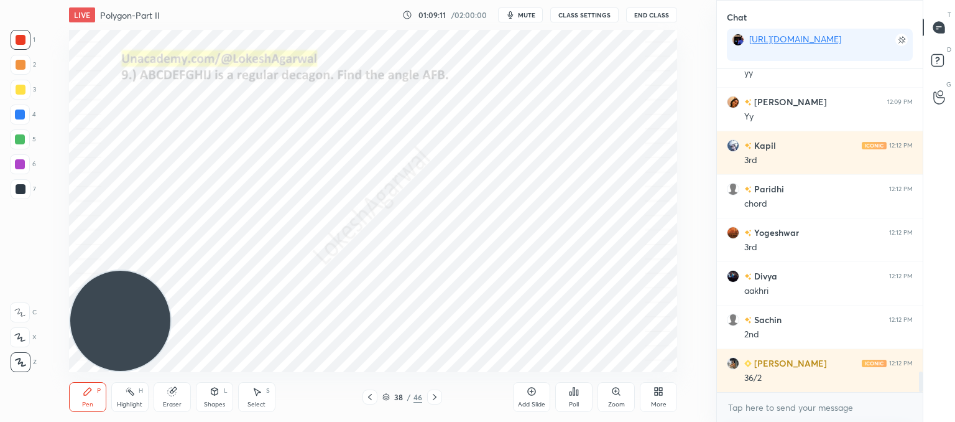
click at [432, 395] on icon at bounding box center [435, 397] width 10 height 10
click at [431, 399] on icon at bounding box center [435, 397] width 10 height 10
click at [433, 397] on icon at bounding box center [435, 397] width 10 height 10
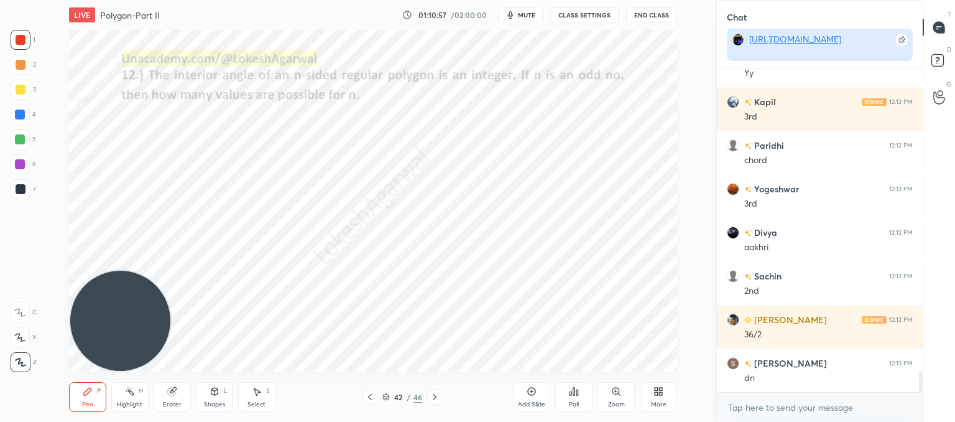
click at [771, 40] on link "[URL][DOMAIN_NAME]" at bounding box center [796, 39] width 92 height 12
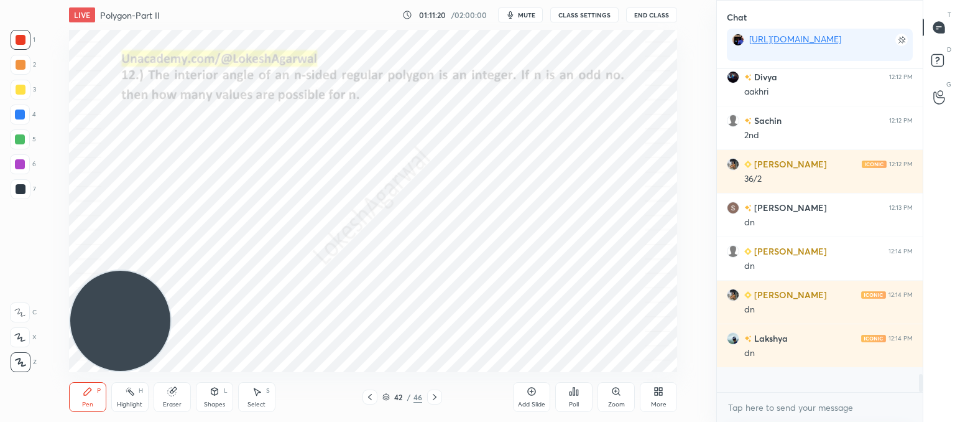
scroll to position [319, 202]
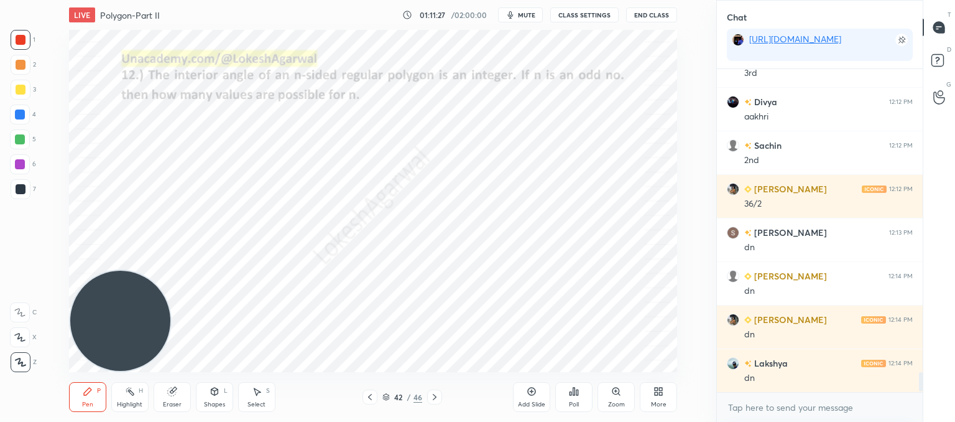
click at [573, 396] on div "Poll" at bounding box center [573, 397] width 37 height 30
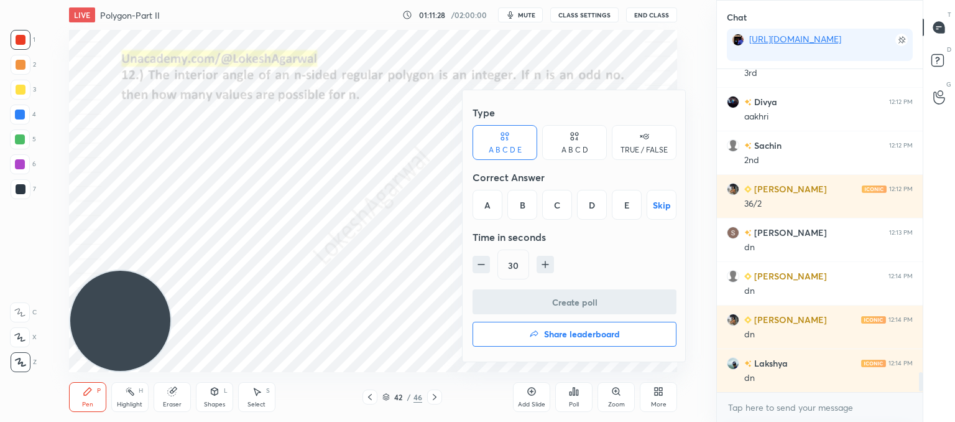
drag, startPoint x: 493, startPoint y: 200, endPoint x: 503, endPoint y: 205, distance: 11.1
click at [493, 203] on div "A" at bounding box center [488, 205] width 30 height 30
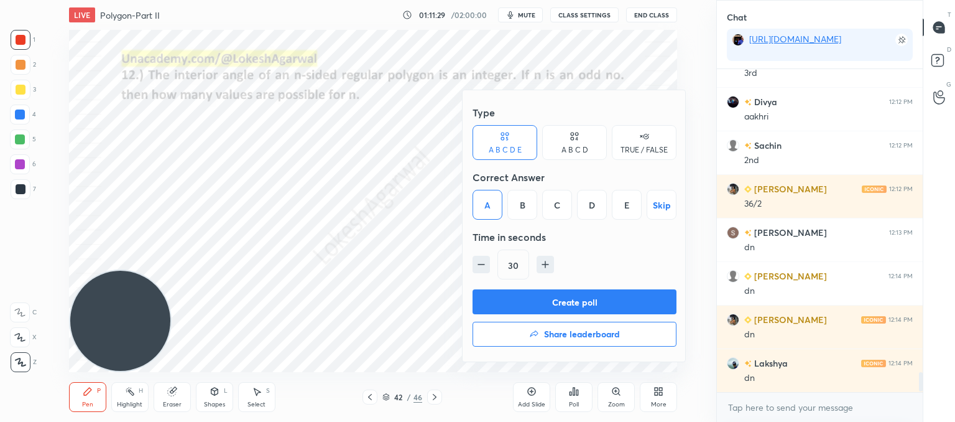
drag, startPoint x: 577, startPoint y: 299, endPoint x: 544, endPoint y: 306, distance: 34.3
click at [577, 299] on button "Create poll" at bounding box center [575, 301] width 204 height 25
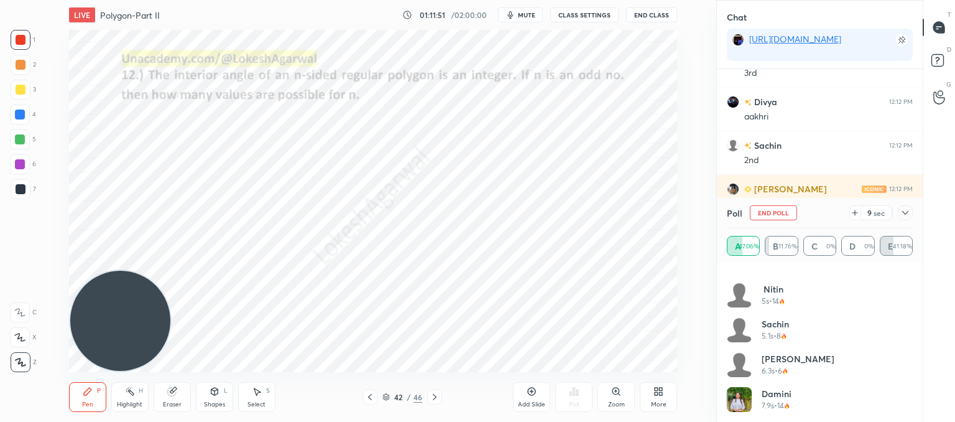
scroll to position [164, 0]
click at [261, 399] on div "Select S" at bounding box center [256, 397] width 37 height 30
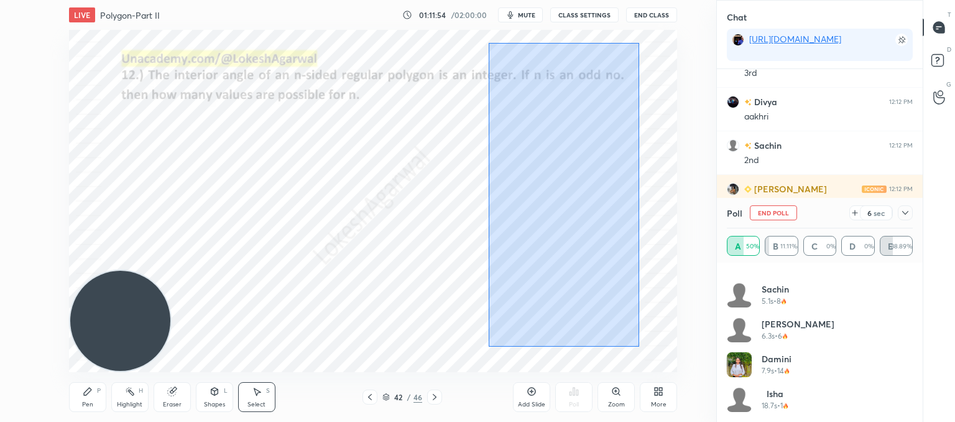
drag, startPoint x: 639, startPoint y: 346, endPoint x: 489, endPoint y: 43, distance: 338.8
click at [489, 43] on div "0 ° Undo Copy Paste here Duplicate Duplicate to new slide Delete" at bounding box center [373, 201] width 608 height 342
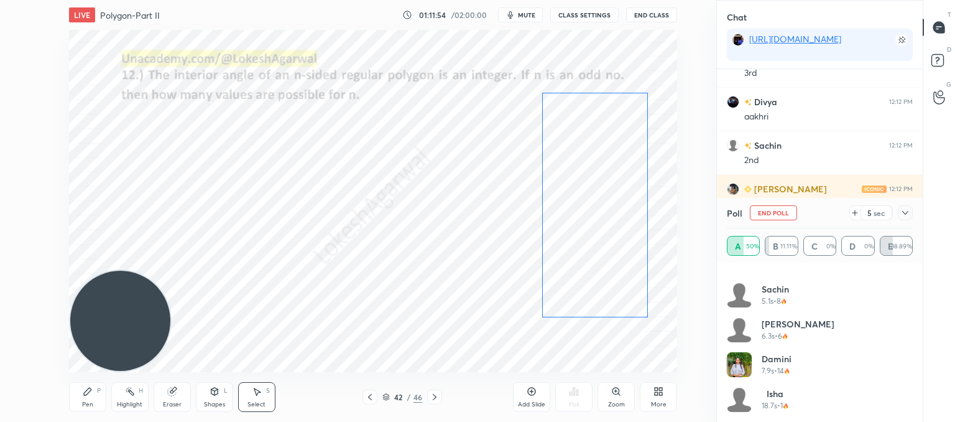
drag, startPoint x: 556, startPoint y: 178, endPoint x: 585, endPoint y: 180, distance: 29.3
click at [585, 180] on div "0 ° Undo Copy Paste here Duplicate Duplicate to new slide Delete" at bounding box center [373, 201] width 608 height 342
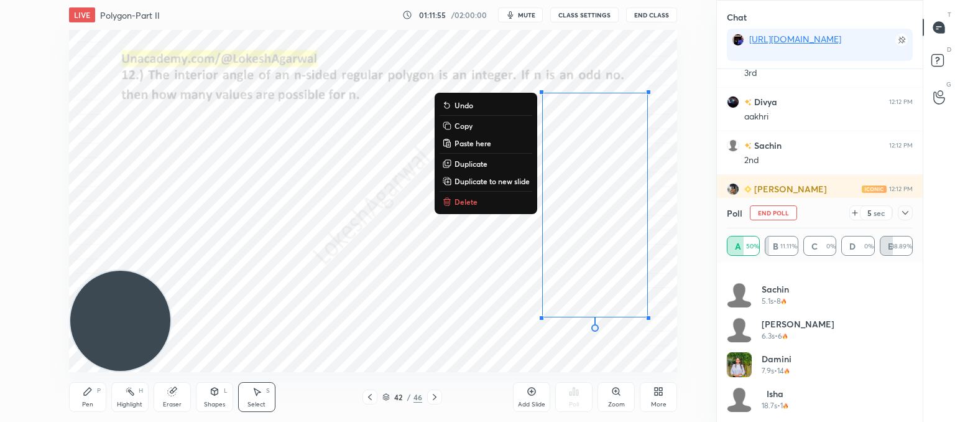
click at [440, 277] on div "0 ° Undo Copy Paste here Duplicate Duplicate to new slide Delete" at bounding box center [373, 201] width 608 height 342
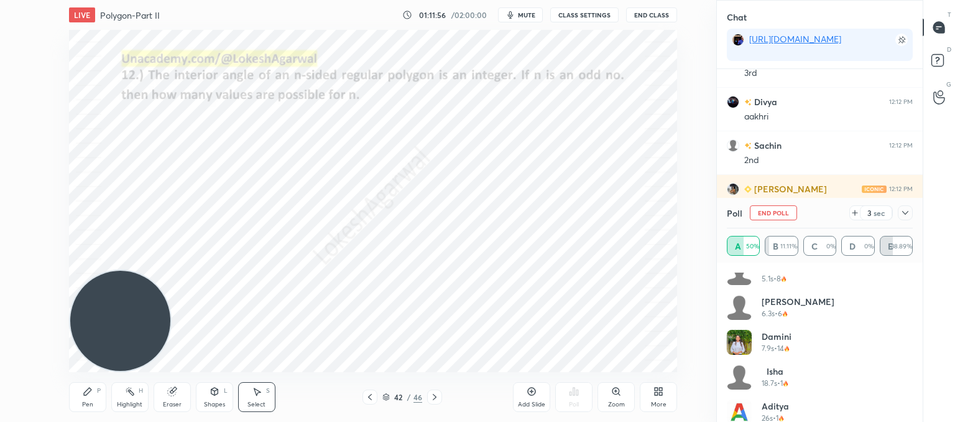
scroll to position [199, 0]
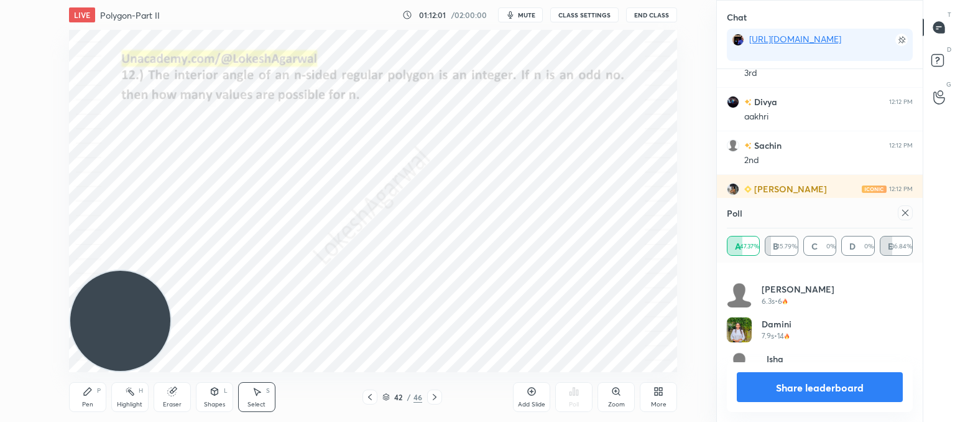
click at [904, 210] on icon at bounding box center [906, 213] width 10 height 10
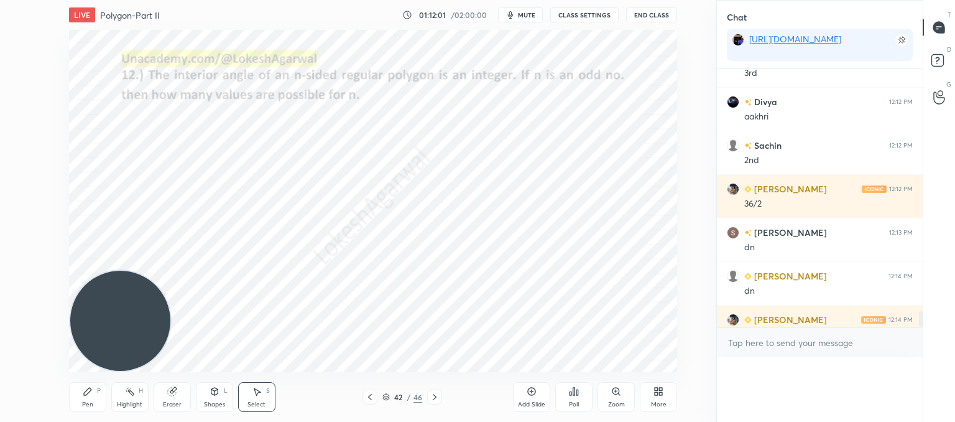
scroll to position [0, 0]
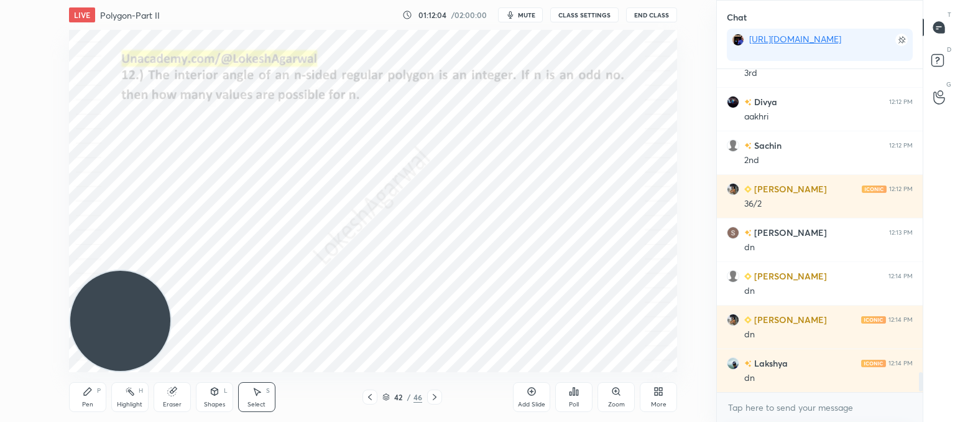
drag, startPoint x: 87, startPoint y: 398, endPoint x: 106, endPoint y: 365, distance: 37.9
click at [88, 396] on div "Pen P" at bounding box center [87, 397] width 37 height 30
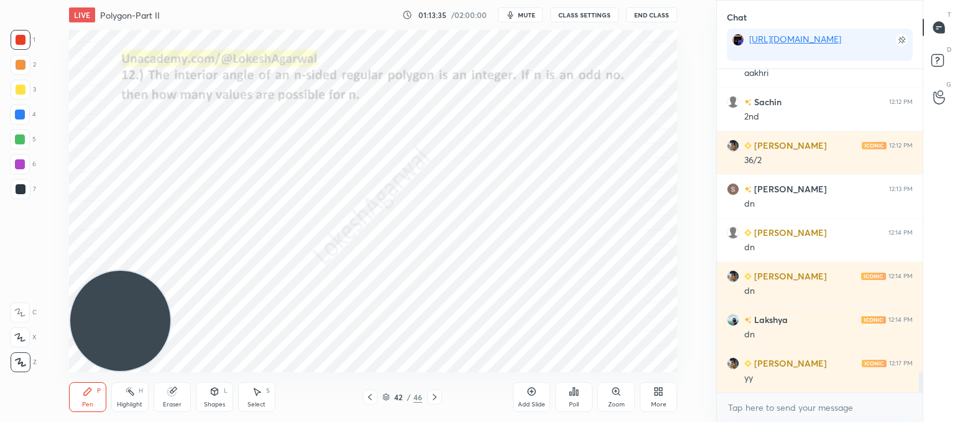
scroll to position [5018, 0]
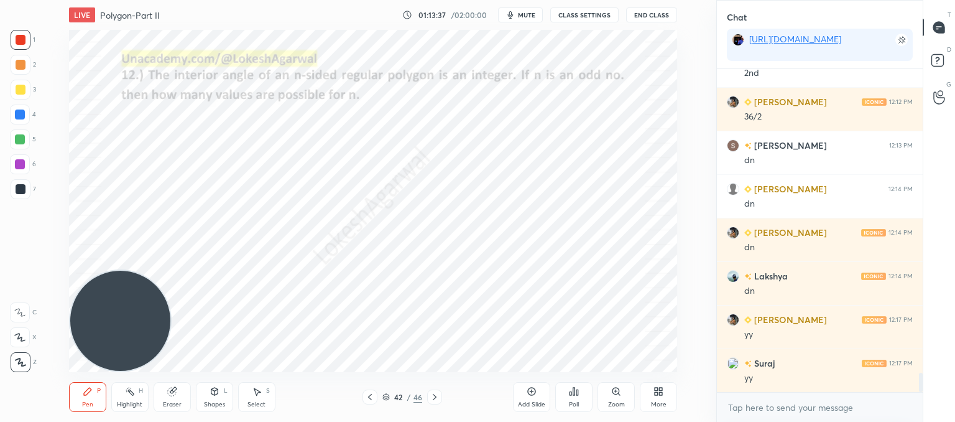
click at [440, 397] on div at bounding box center [434, 396] width 15 height 15
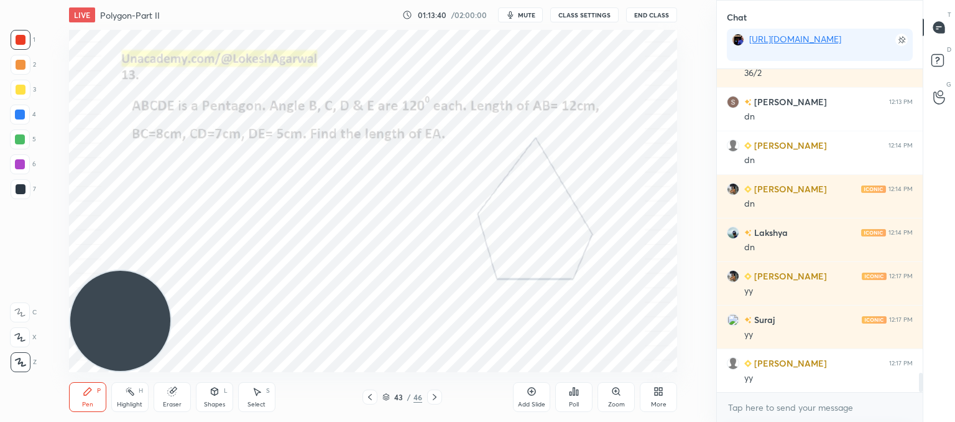
scroll to position [5105, 0]
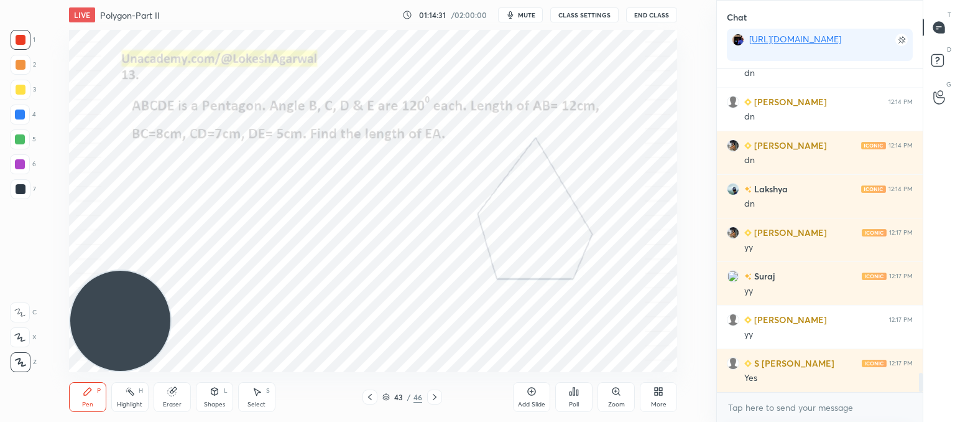
click at [527, 12] on span "mute" at bounding box center [526, 15] width 17 height 9
click at [779, 411] on textarea at bounding box center [820, 407] width 186 height 20
click at [518, 21] on button "unmute" at bounding box center [520, 14] width 45 height 15
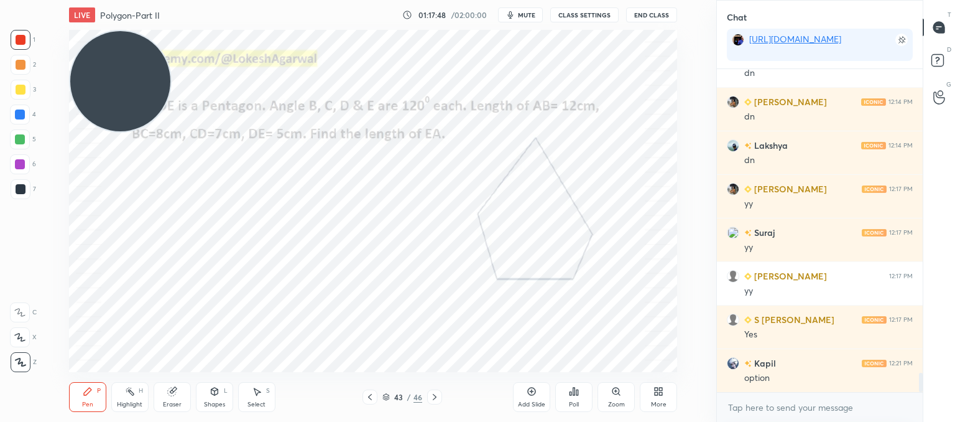
drag, startPoint x: 122, startPoint y: 269, endPoint x: 67, endPoint y: -18, distance: 292.5
click at [67, 0] on html "1 2 3 4 5 6 7 C X Z C X Z E E Erase all H H LIVE Polygon-Part II 01:17:48 / 02:…" at bounding box center [477, 0] width 955 height 0
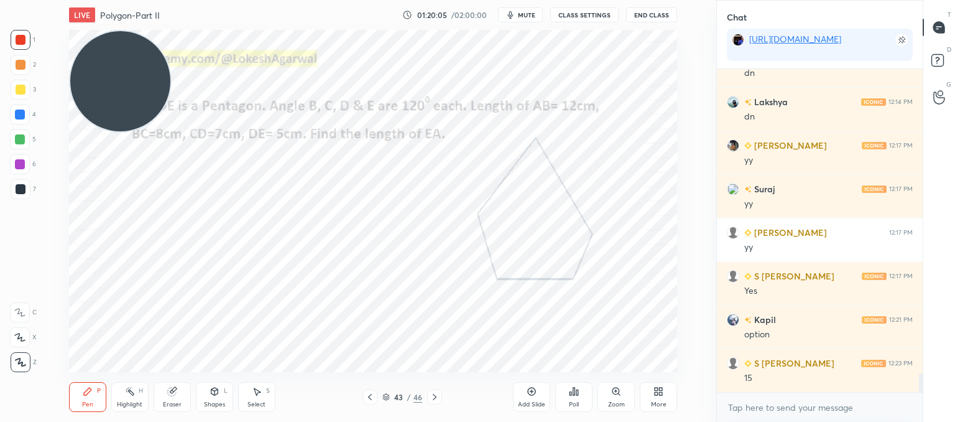
scroll to position [5236, 0]
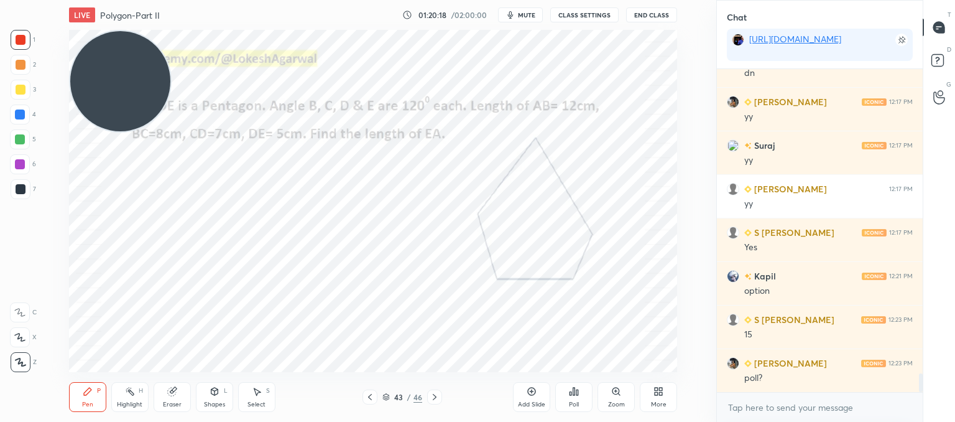
click at [578, 401] on div "Poll" at bounding box center [574, 404] width 10 height 6
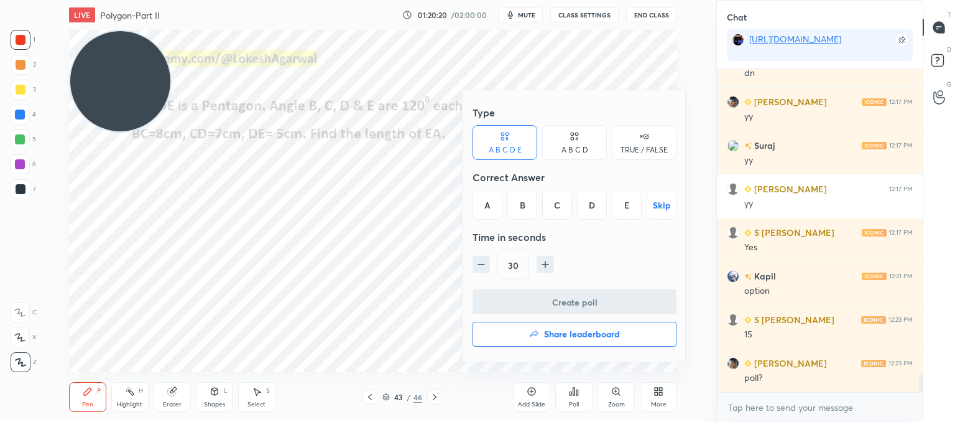
click at [527, 210] on div "B" at bounding box center [523, 205] width 30 height 30
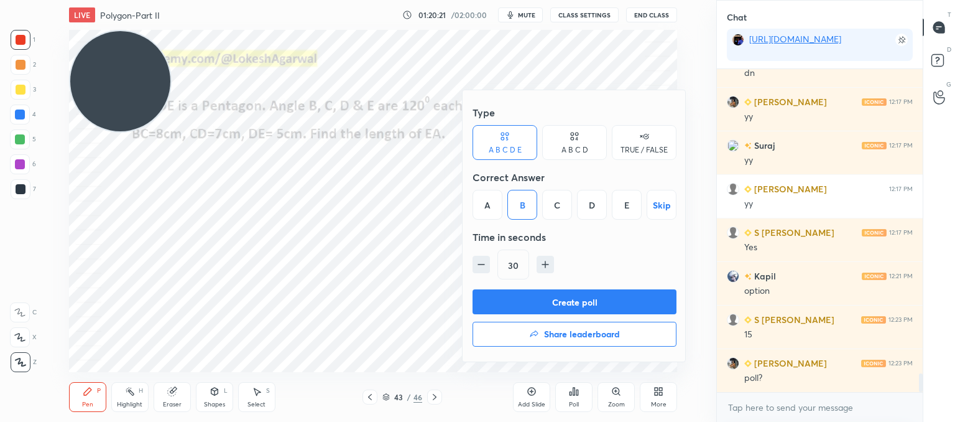
click at [532, 286] on div "Type A B C D E A B C D TRUE / FALSE Correct Answer A B C D E Skip Time in secon…" at bounding box center [575, 194] width 204 height 189
click at [536, 300] on button "Create poll" at bounding box center [575, 301] width 204 height 25
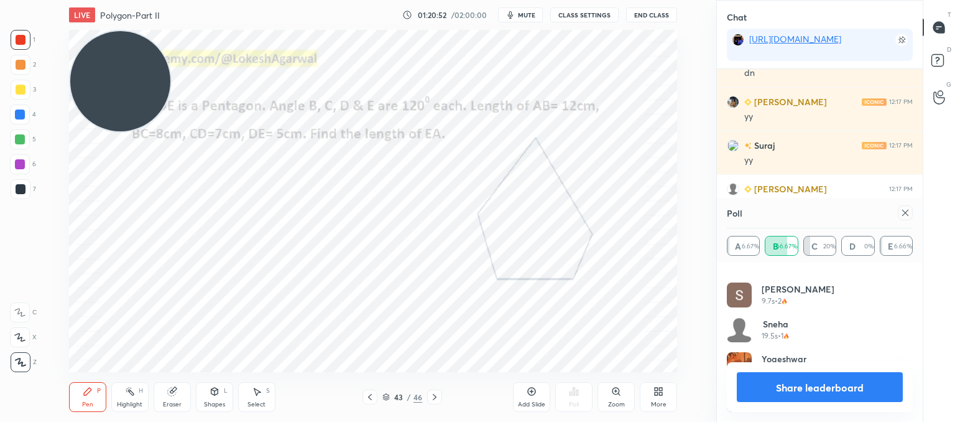
scroll to position [234, 0]
click at [913, 209] on div "Poll A 6.67% B 66.67% C 20% D 0% E 6.66%" at bounding box center [820, 230] width 206 height 65
click at [905, 215] on icon at bounding box center [906, 213] width 10 height 10
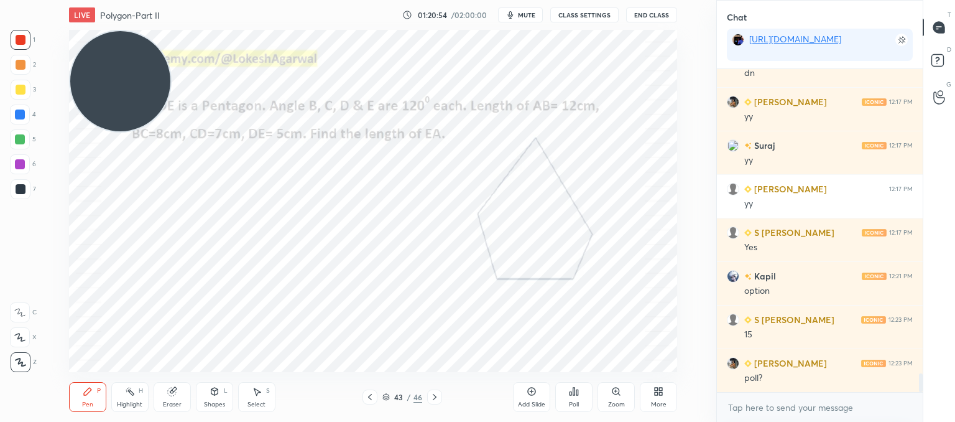
scroll to position [4, 4]
click at [215, 398] on div "Shapes L" at bounding box center [214, 397] width 37 height 30
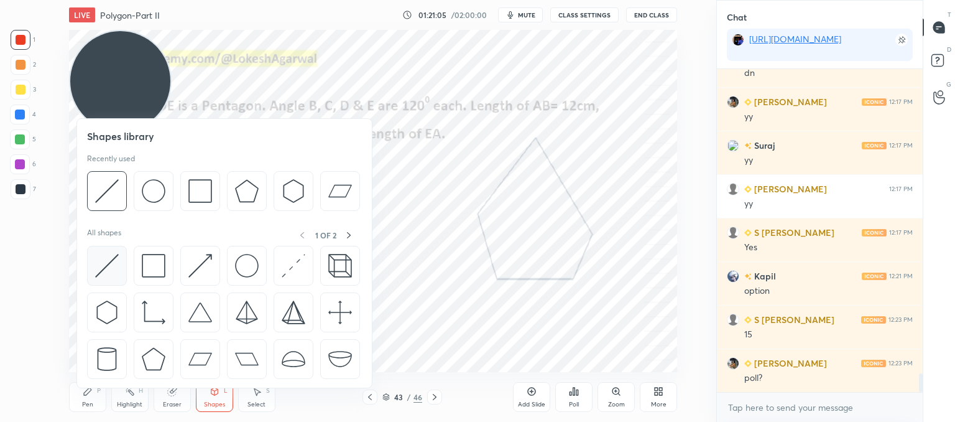
click at [108, 266] on img at bounding box center [107, 266] width 24 height 24
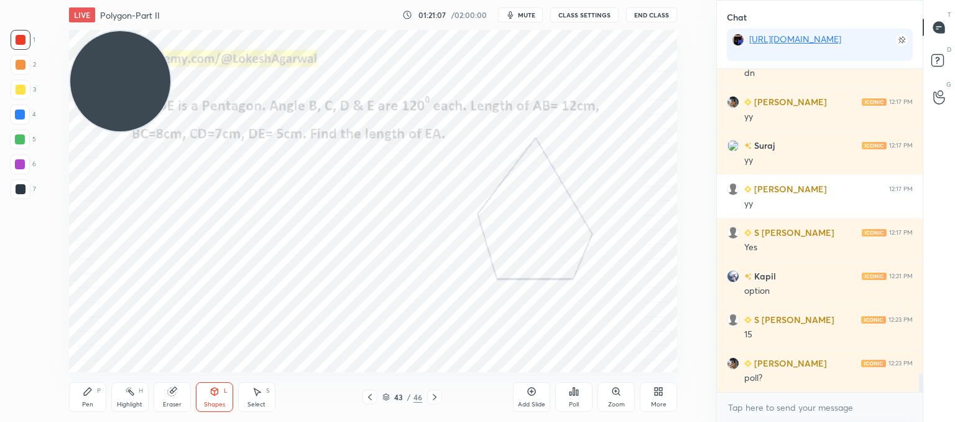
click at [90, 394] on icon at bounding box center [88, 391] width 10 height 10
click at [25, 188] on div at bounding box center [21, 189] width 20 height 20
click at [215, 399] on div "Shapes L" at bounding box center [214, 397] width 37 height 30
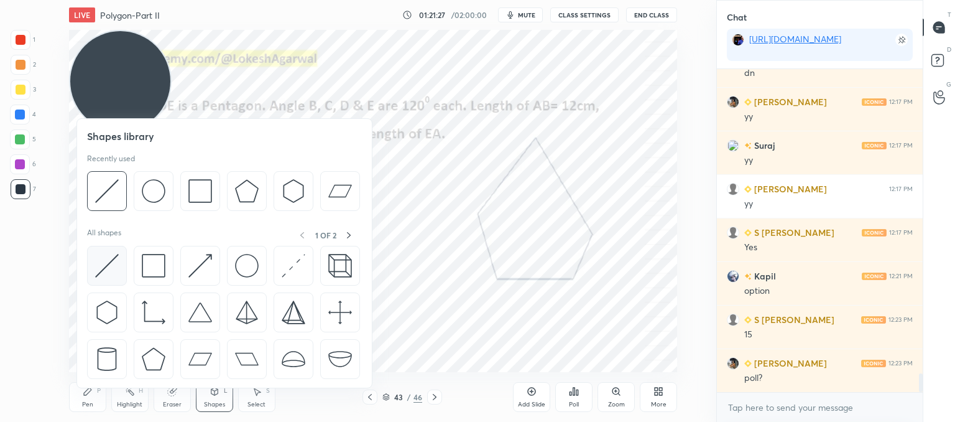
click at [119, 264] on div at bounding box center [107, 266] width 40 height 40
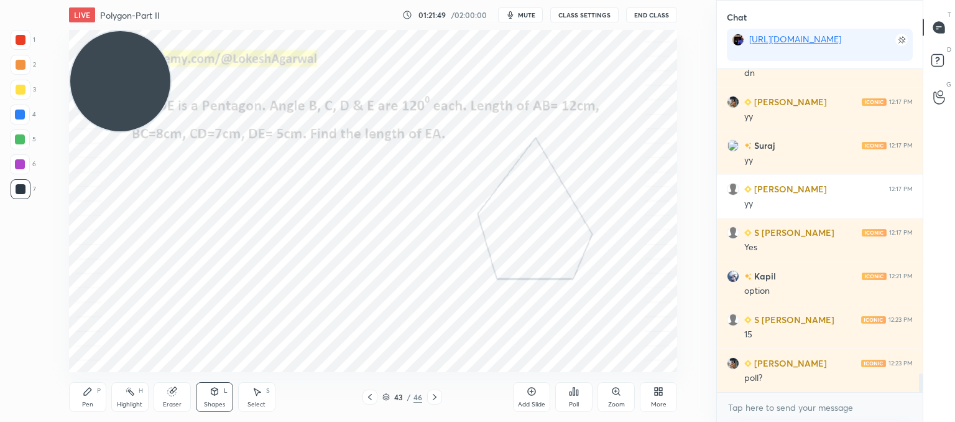
drag, startPoint x: 181, startPoint y: 405, endPoint x: 234, endPoint y: 375, distance: 60.7
click at [182, 404] on div "Eraser" at bounding box center [172, 397] width 37 height 30
click at [93, 389] on div "Pen P" at bounding box center [87, 397] width 37 height 30
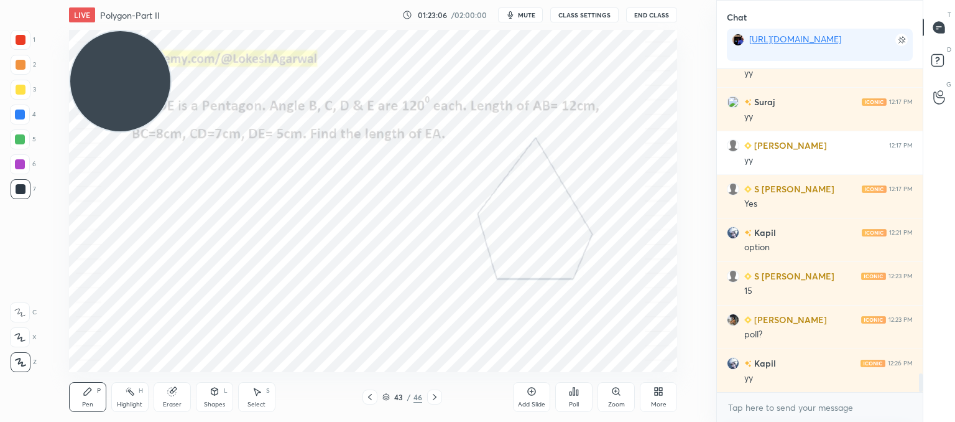
click at [212, 399] on div "Shapes L" at bounding box center [214, 397] width 37 height 30
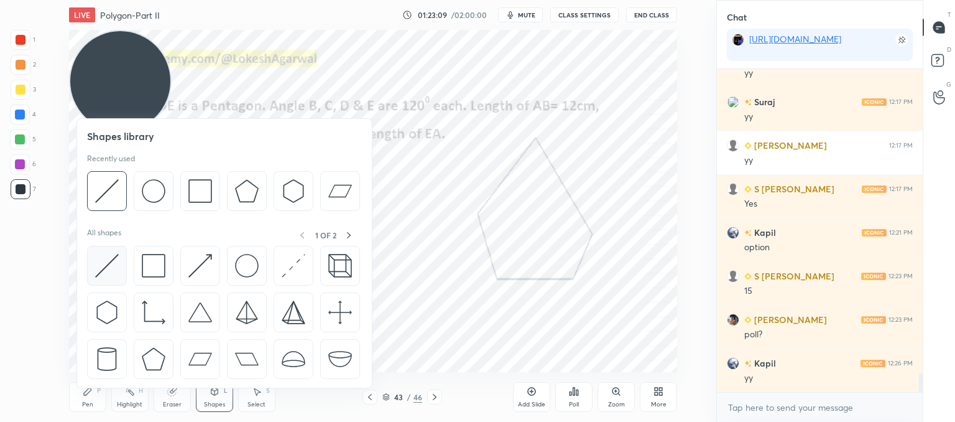
click at [120, 252] on div at bounding box center [107, 266] width 40 height 40
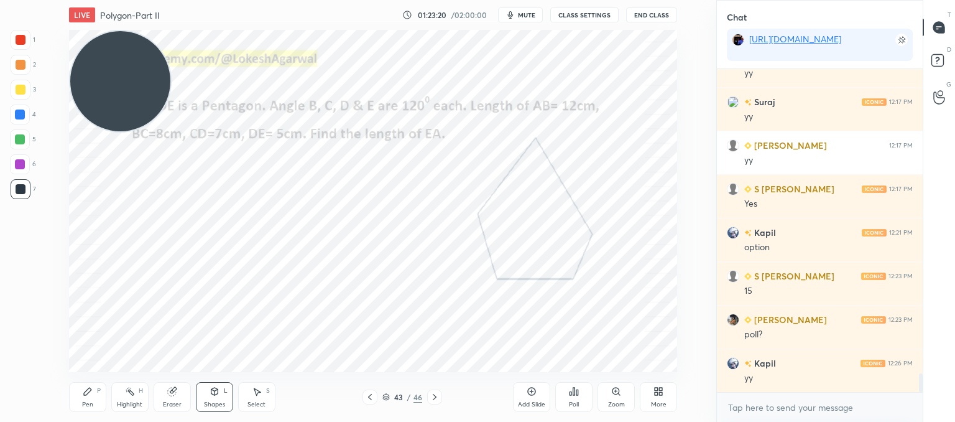
click at [179, 392] on div "Eraser" at bounding box center [172, 397] width 37 height 30
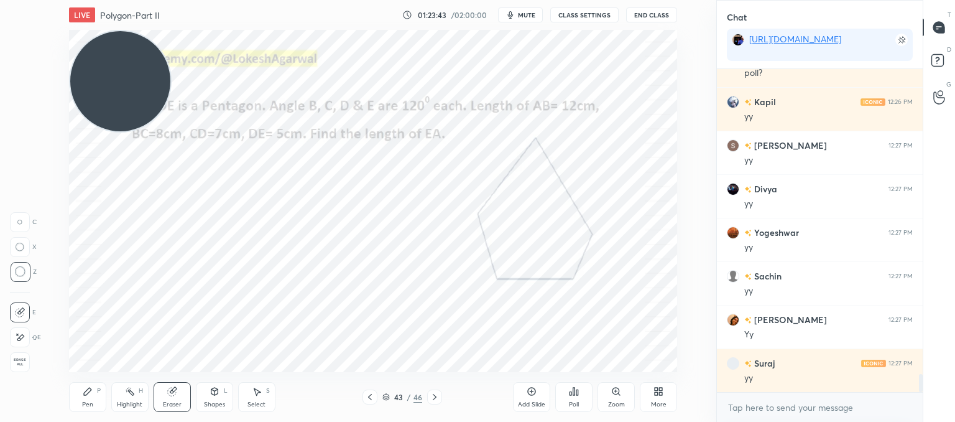
scroll to position [5584, 0]
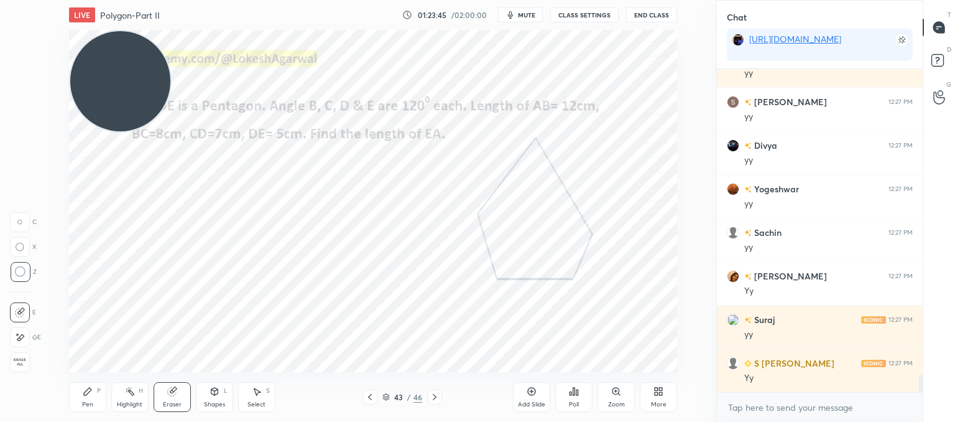
click at [369, 399] on icon at bounding box center [370, 397] width 10 height 10
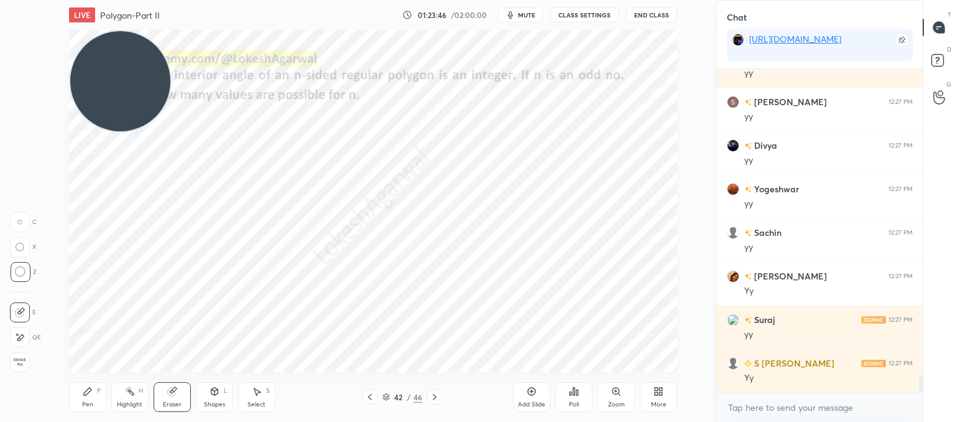
click at [369, 399] on icon at bounding box center [370, 397] width 10 height 10
click at [434, 399] on icon at bounding box center [435, 397] width 4 height 6
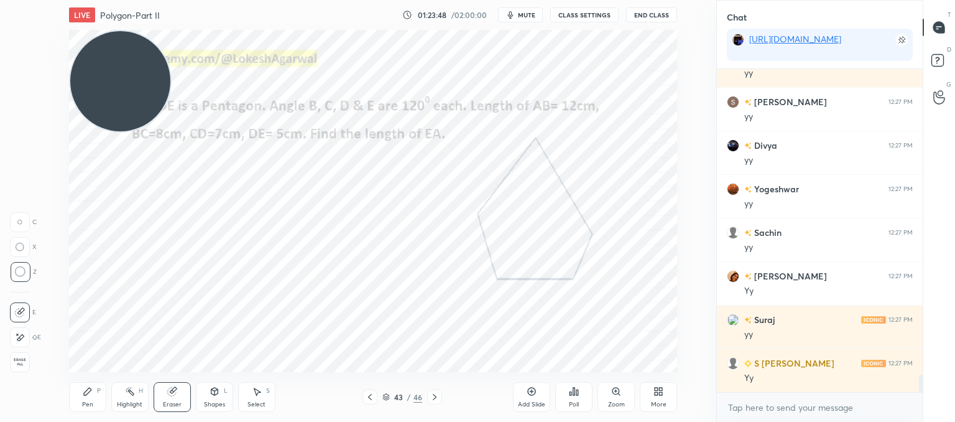
click at [434, 399] on icon at bounding box center [435, 397] width 4 height 6
click at [372, 403] on div at bounding box center [370, 396] width 15 height 15
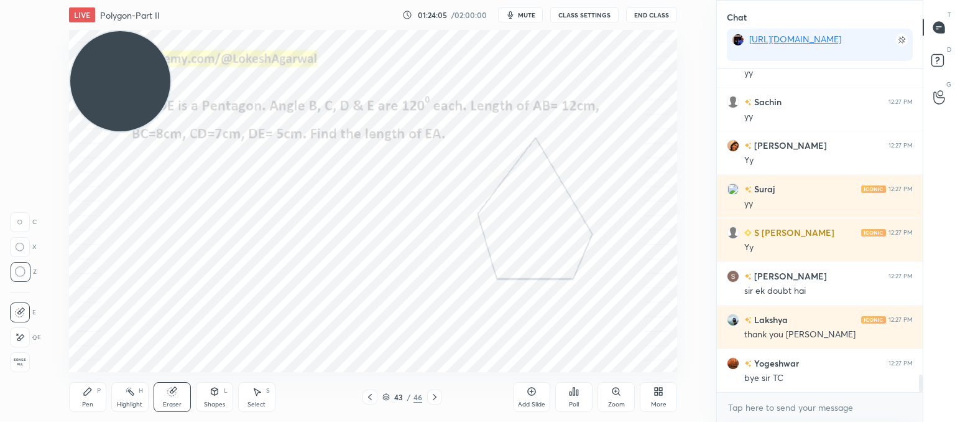
scroll to position [5758, 0]
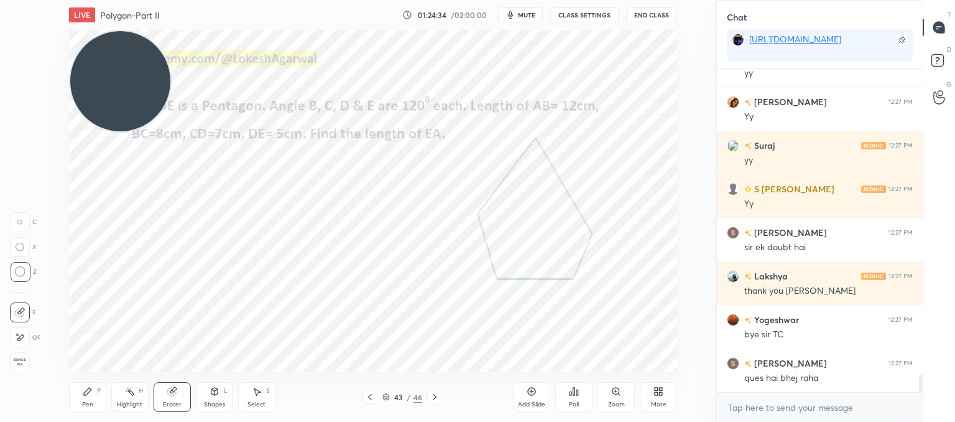
click at [536, 396] on icon at bounding box center [532, 391] width 10 height 10
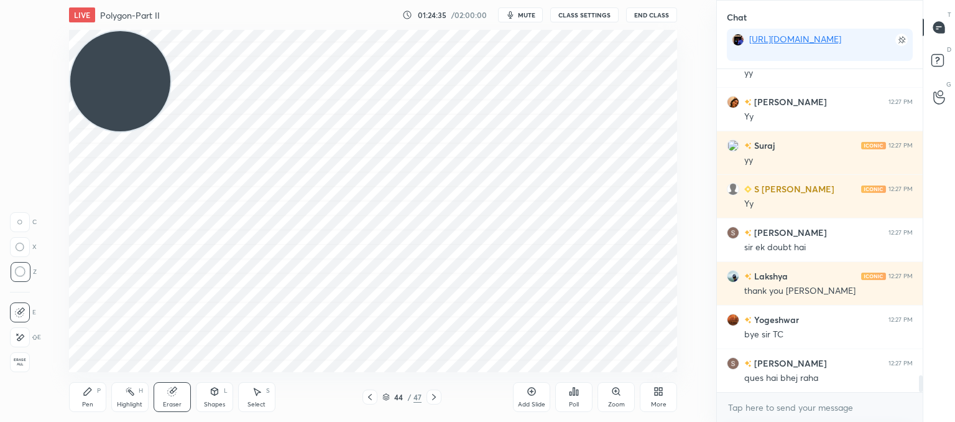
scroll to position [5802, 0]
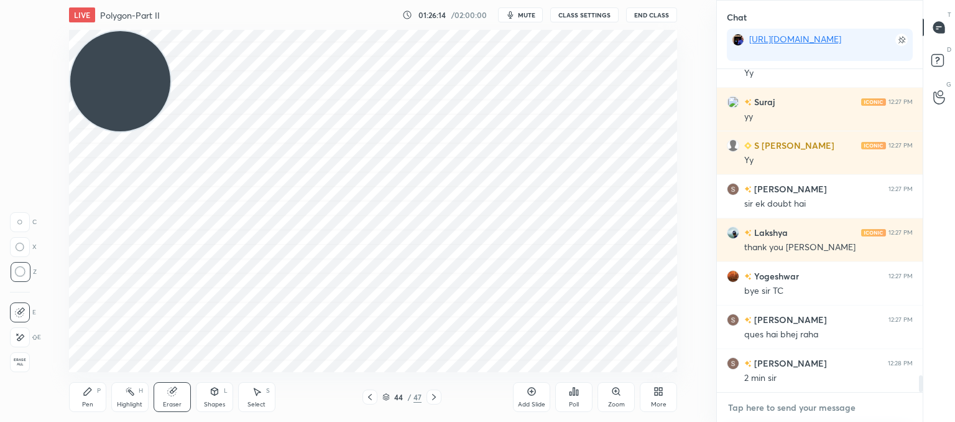
click at [796, 401] on textarea at bounding box center [820, 407] width 186 height 20
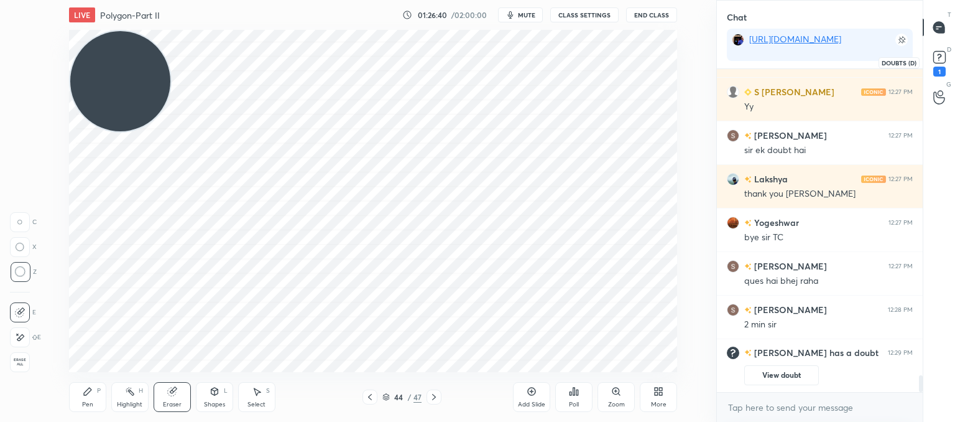
click at [942, 60] on rect at bounding box center [940, 58] width 12 height 12
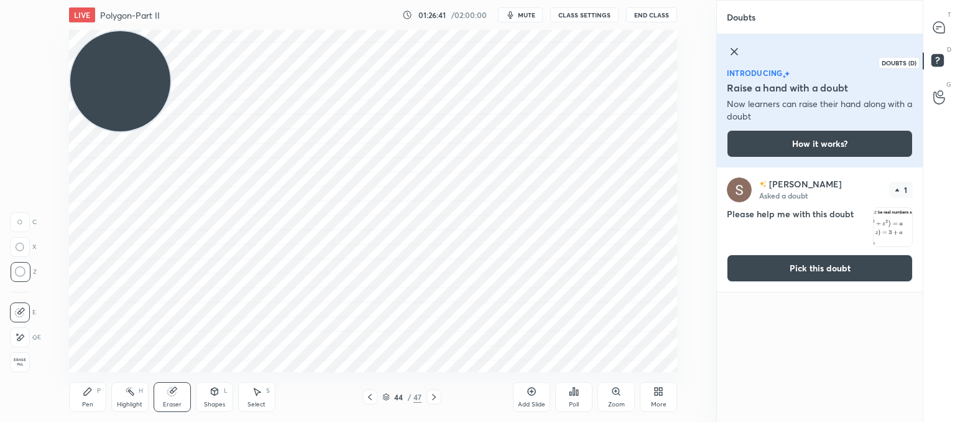
scroll to position [251, 202]
click at [891, 262] on button "Pick this doubt" at bounding box center [820, 267] width 186 height 27
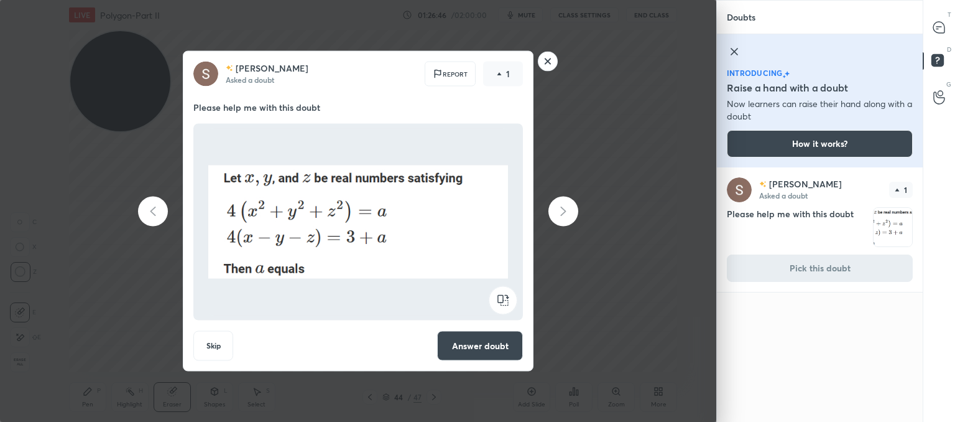
click at [505, 346] on button "Answer doubt" at bounding box center [480, 346] width 86 height 30
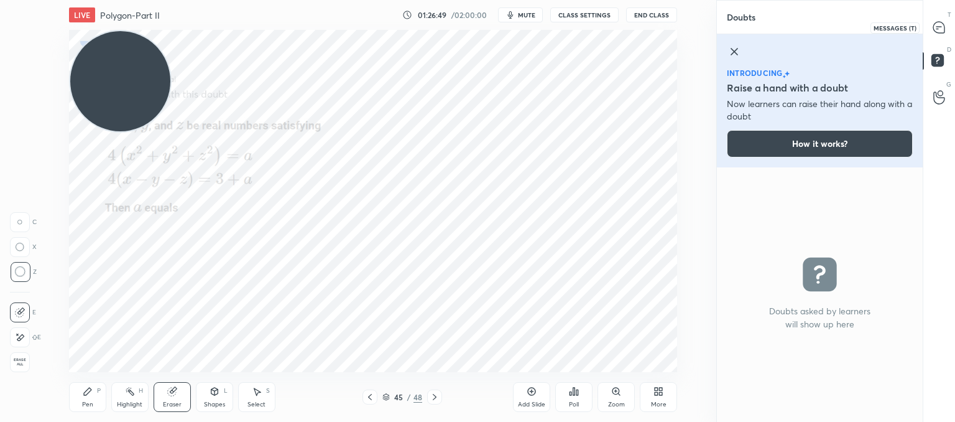
click at [939, 26] on icon at bounding box center [939, 27] width 11 height 11
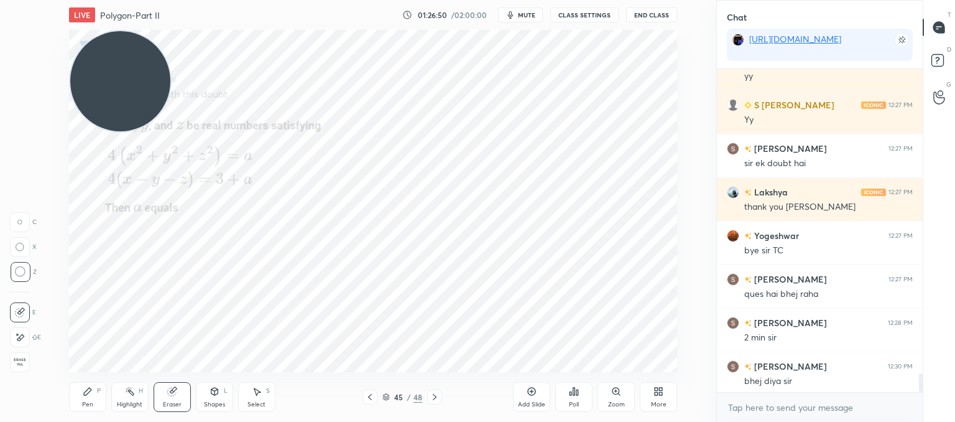
scroll to position [5185, 0]
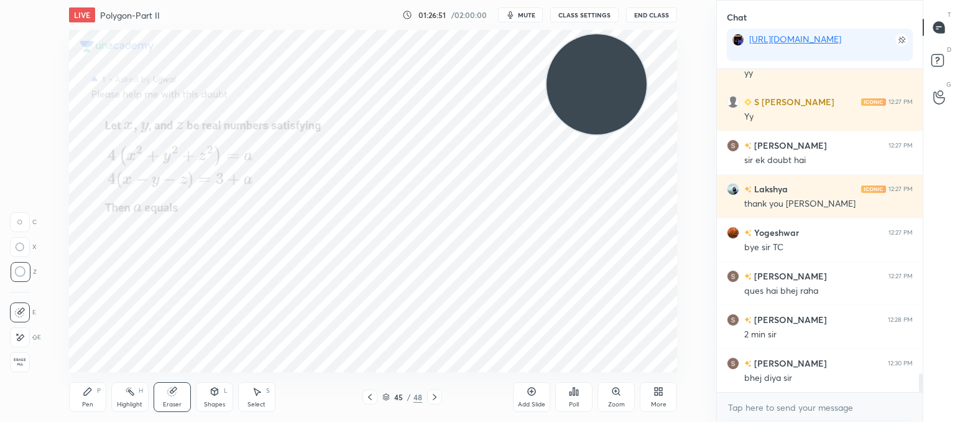
drag, startPoint x: 202, startPoint y: 93, endPoint x: 598, endPoint y: 90, distance: 396.2
click at [598, 90] on video at bounding box center [597, 84] width 100 height 100
drag, startPoint x: 80, startPoint y: 394, endPoint x: 83, endPoint y: 381, distance: 12.7
click at [81, 394] on div "Pen P" at bounding box center [87, 397] width 37 height 30
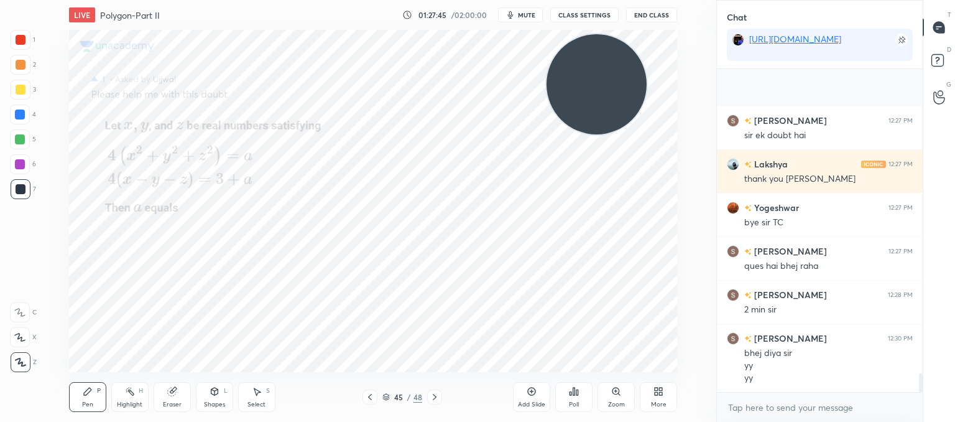
scroll to position [5298, 0]
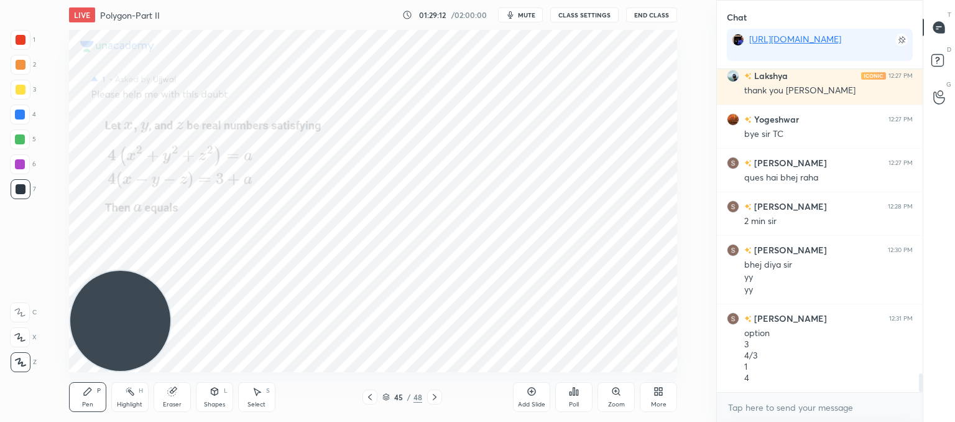
drag, startPoint x: 596, startPoint y: 80, endPoint x: 47, endPoint y: 367, distance: 619.9
click at [6, 0] on html "1 2 3 4 5 6 7 C X Z C X Z E E Erase all H H LIVE Polygon-Part II 01:29:12 / 02:…" at bounding box center [477, 0] width 955 height 0
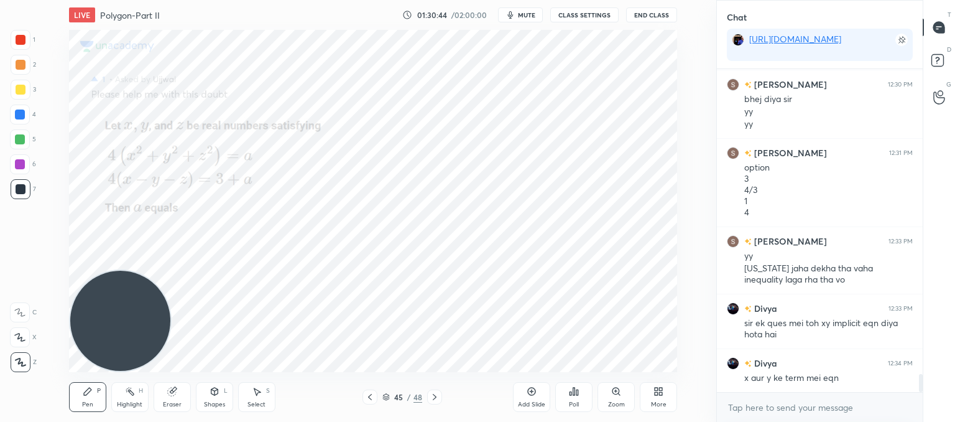
scroll to position [5513, 0]
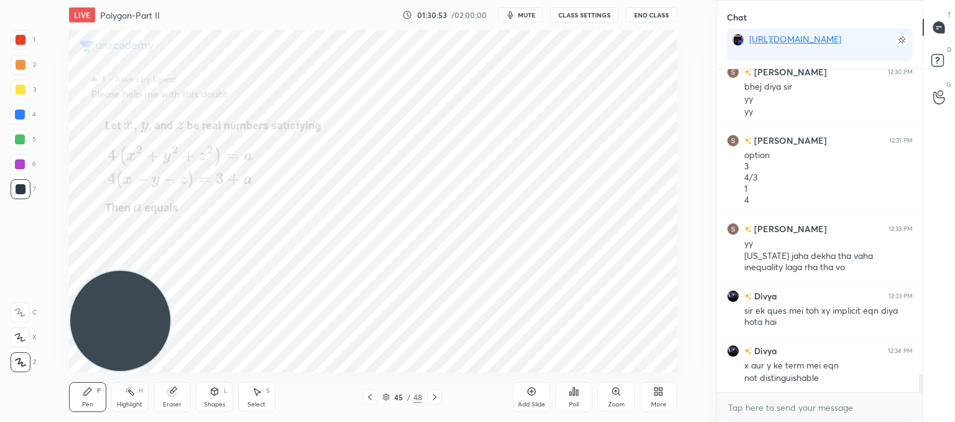
drag, startPoint x: 169, startPoint y: 404, endPoint x: 190, endPoint y: 381, distance: 31.7
click at [170, 402] on div "Eraser" at bounding box center [172, 404] width 19 height 6
drag, startPoint x: 81, startPoint y: 391, endPoint x: 91, endPoint y: 376, distance: 17.6
click at [85, 388] on icon at bounding box center [88, 391] width 10 height 10
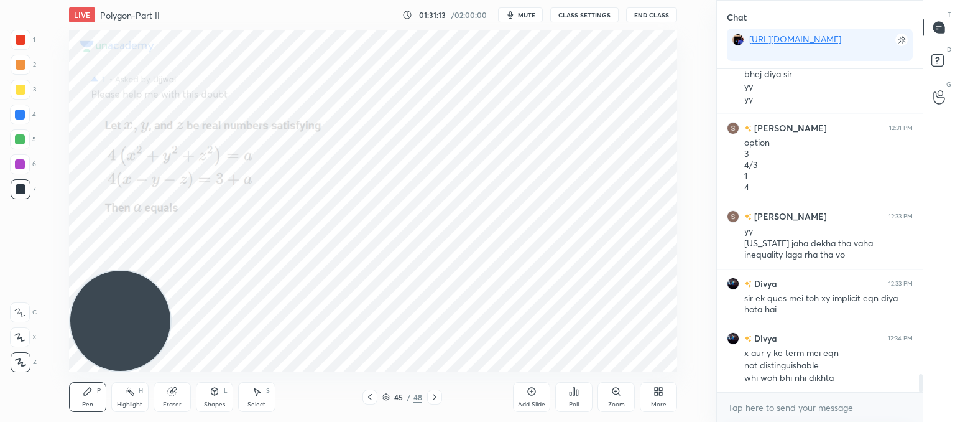
drag, startPoint x: 169, startPoint y: 391, endPoint x: 169, endPoint y: 376, distance: 14.3
click at [170, 386] on icon at bounding box center [172, 391] width 10 height 10
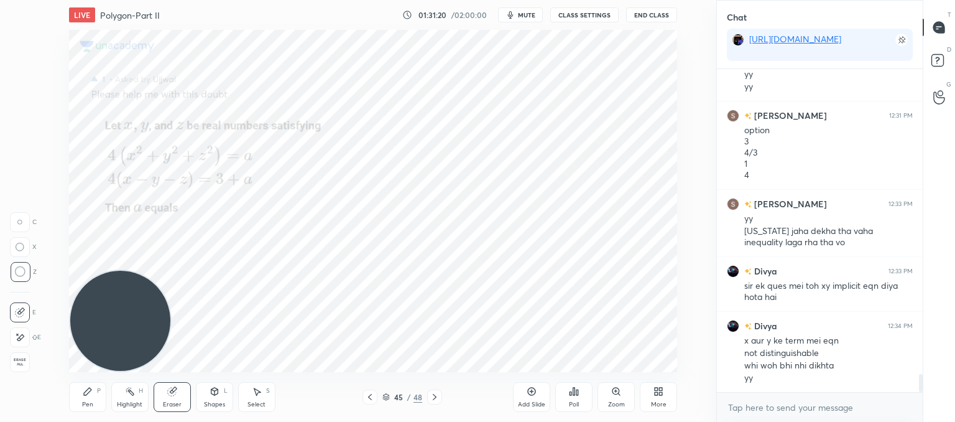
click at [658, 12] on button "End Class" at bounding box center [651, 14] width 51 height 15
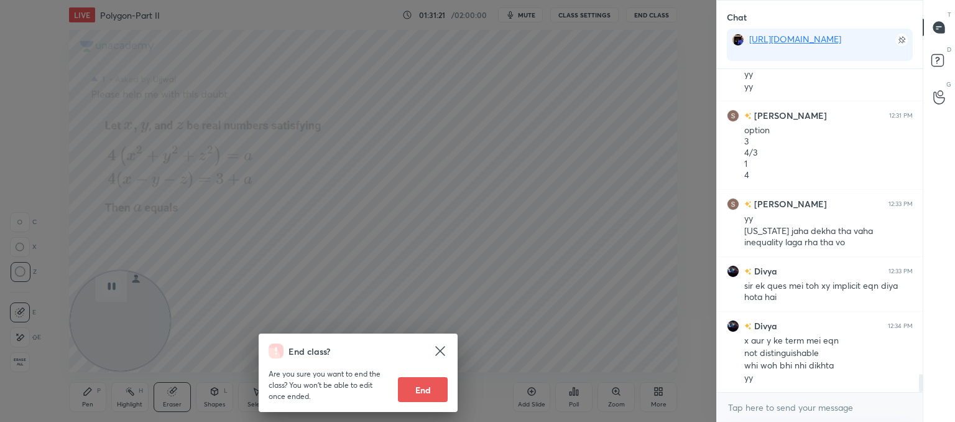
click at [433, 394] on button "End" at bounding box center [423, 389] width 50 height 25
type textarea "x"
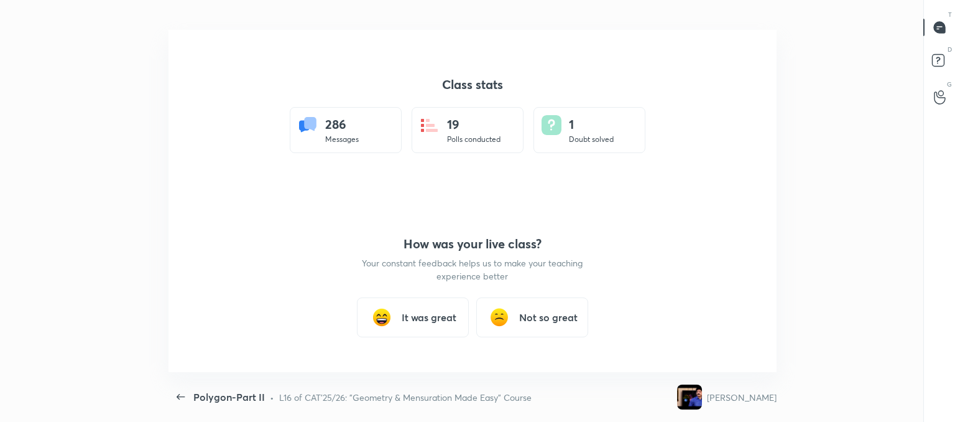
scroll to position [0, 0]
click at [396, 325] on div "It was great" at bounding box center [413, 317] width 112 height 40
